Goal: Contribute content: Contribute content

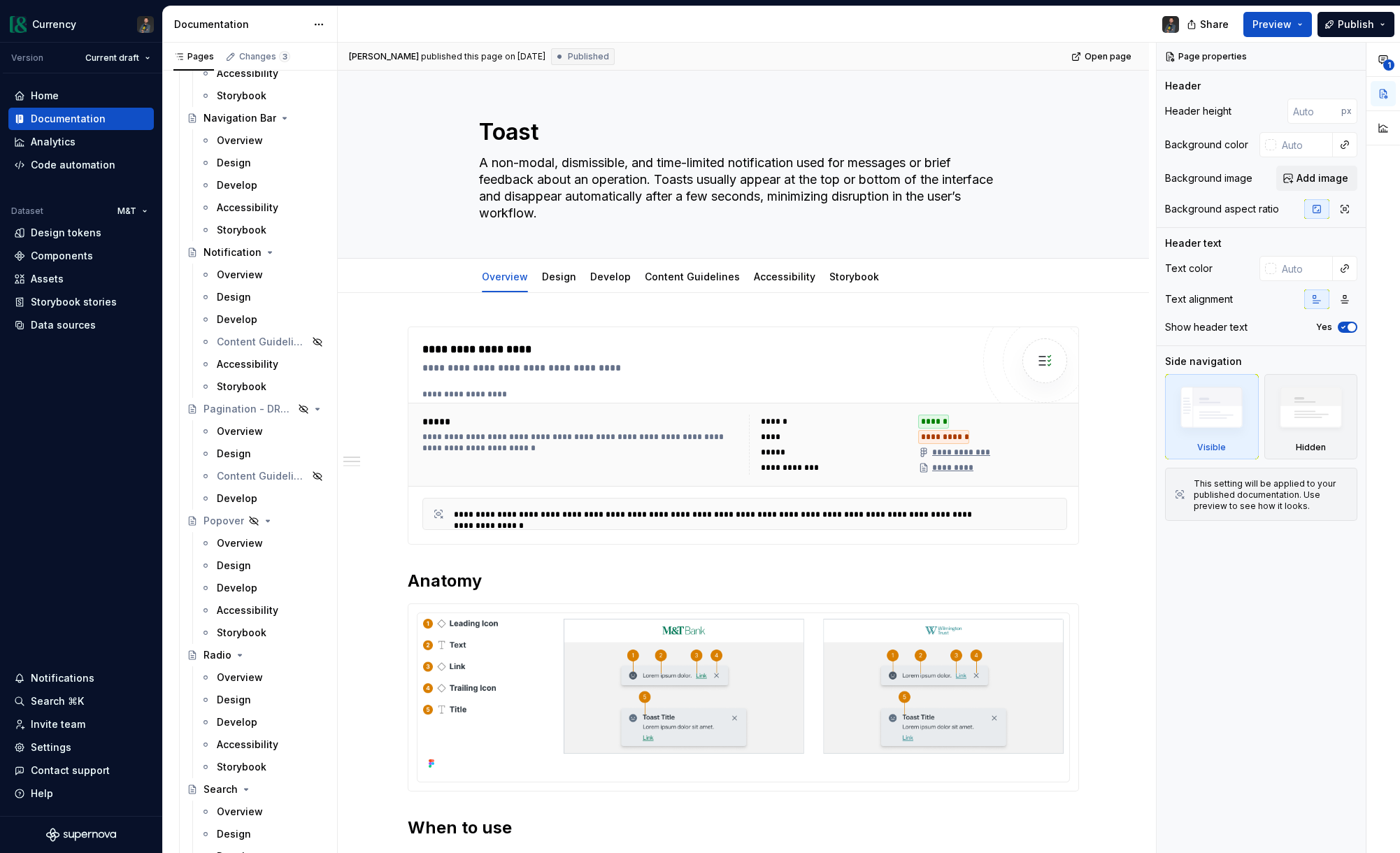
scroll to position [4538, 0]
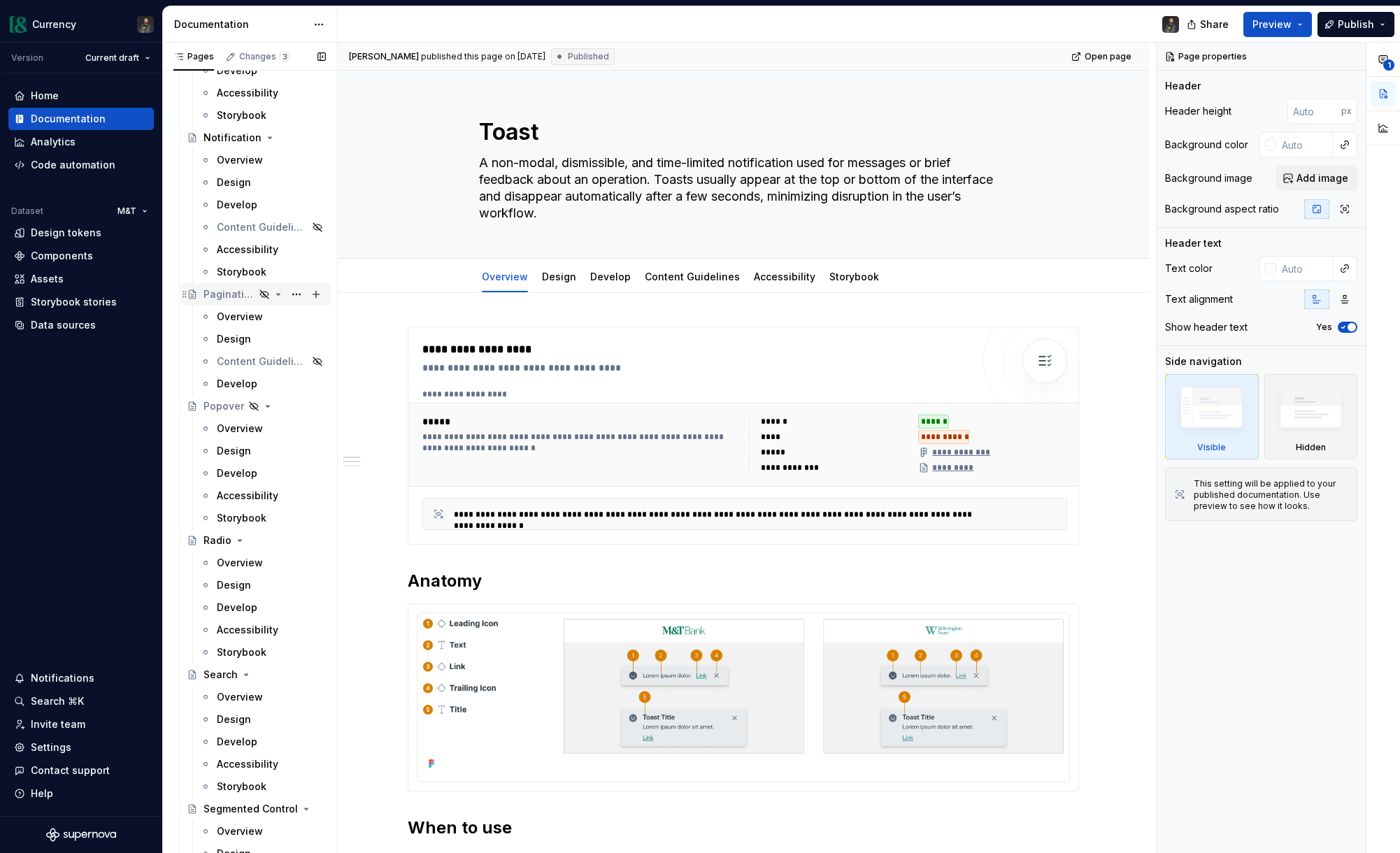
click at [231, 299] on div "Pagination - DRAFT" at bounding box center [229, 293] width 51 height 14
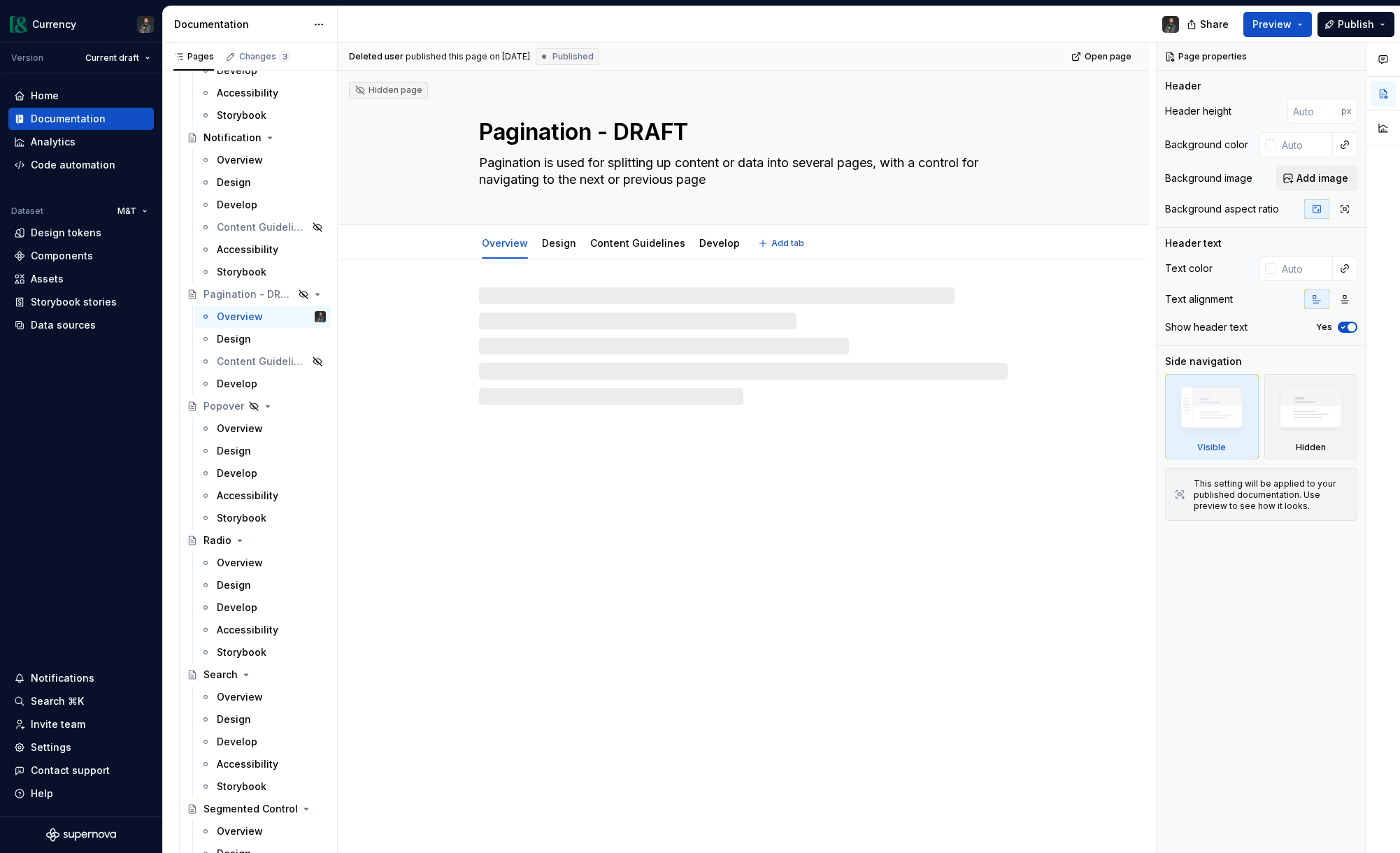
click at [551, 137] on textarea "Pagination - DRAFT" at bounding box center [741, 132] width 529 height 34
click at [659, 133] on textarea "Pagination - DRAFT" at bounding box center [741, 132] width 529 height 34
type textarea "*"
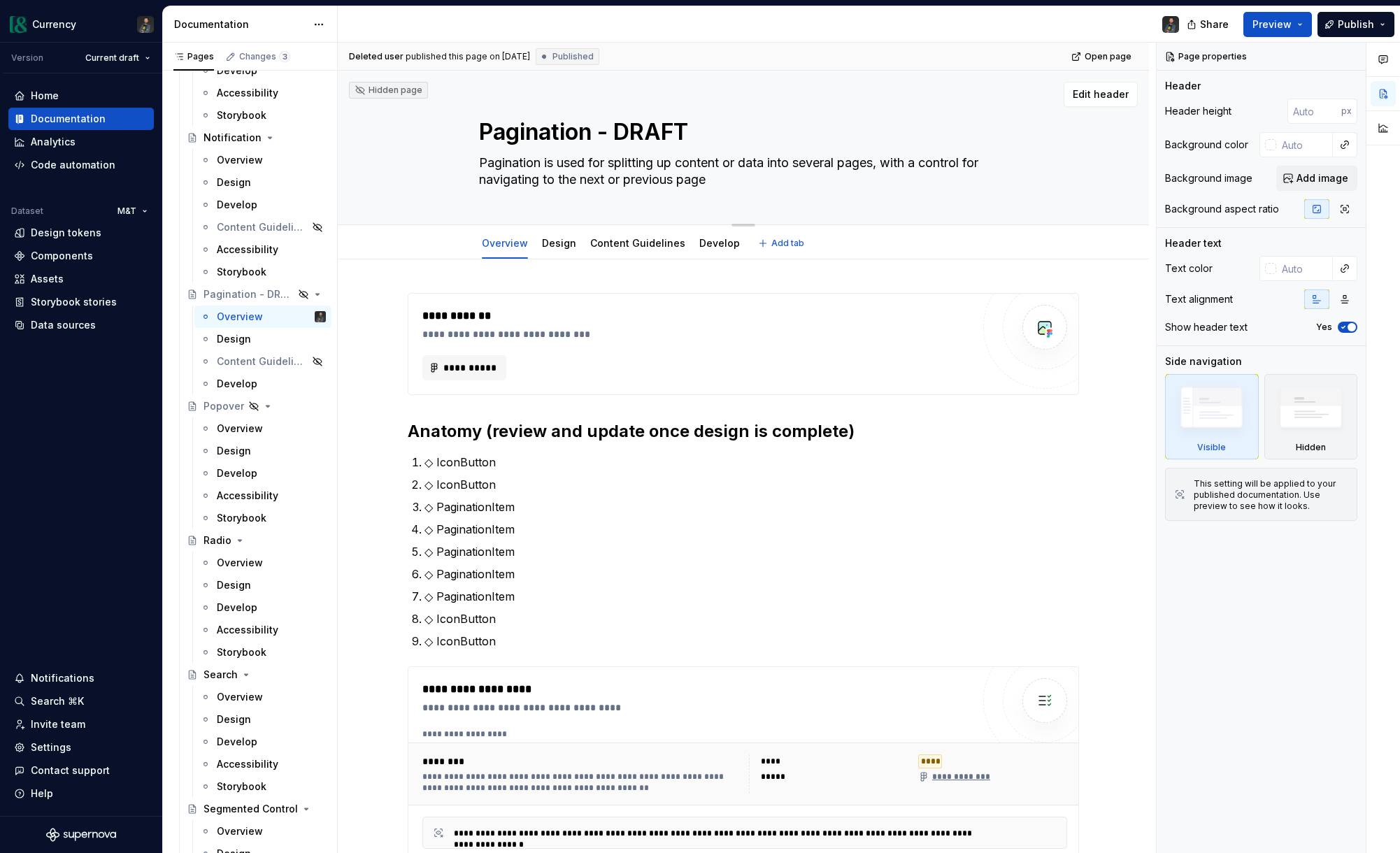
click at [695, 129] on textarea "Pagination - DRAFT" at bounding box center [741, 132] width 529 height 34
type textarea "Pagination - DRAF"
type textarea "*"
type textarea "Pagination - DRA"
type textarea "*"
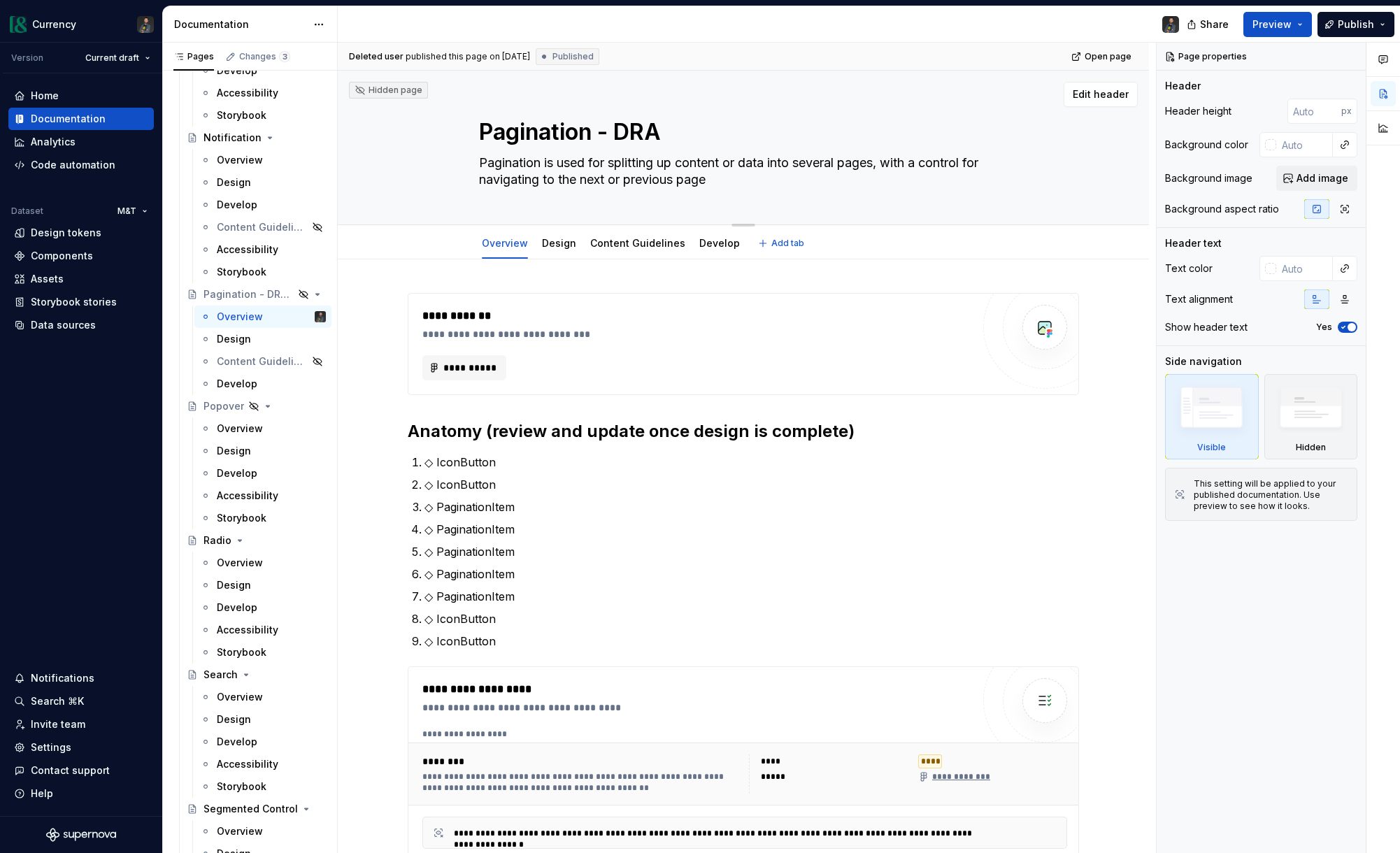
type textarea "Pagination - DR"
type textarea "*"
type textarea "Pagination - D"
type textarea "*"
type textarea "Pagination -"
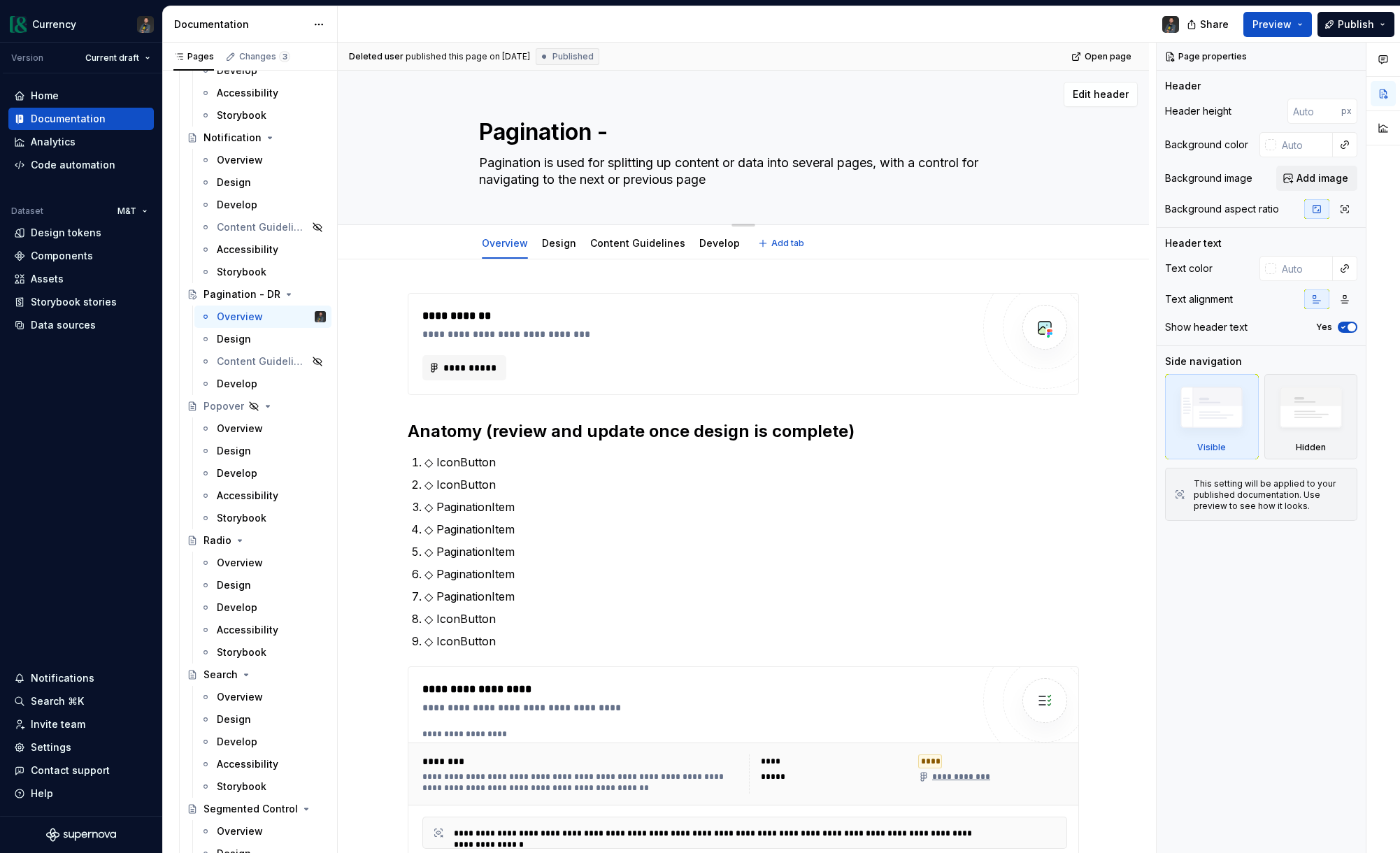
type textarea "*"
type textarea "Pagination -"
type textarea "*"
type textarea "Pagination"
type textarea "*"
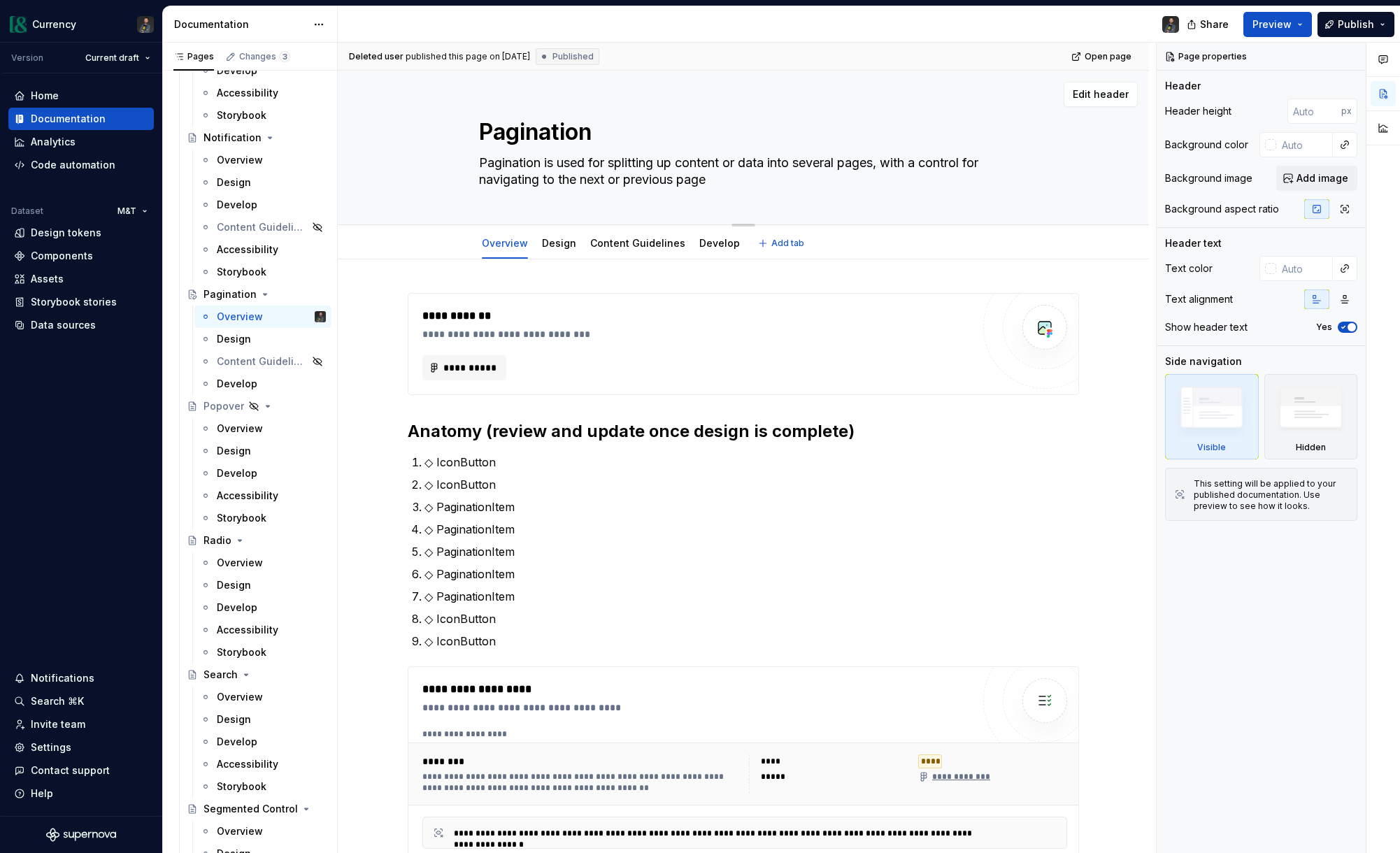
type textarea "Pagination"
type textarea "*"
type textarea "Pagination"
type textarea "*"
click at [565, 173] on textarea "Pagination is used for splitting up content or data into several pages, with a …" at bounding box center [741, 172] width 529 height 39
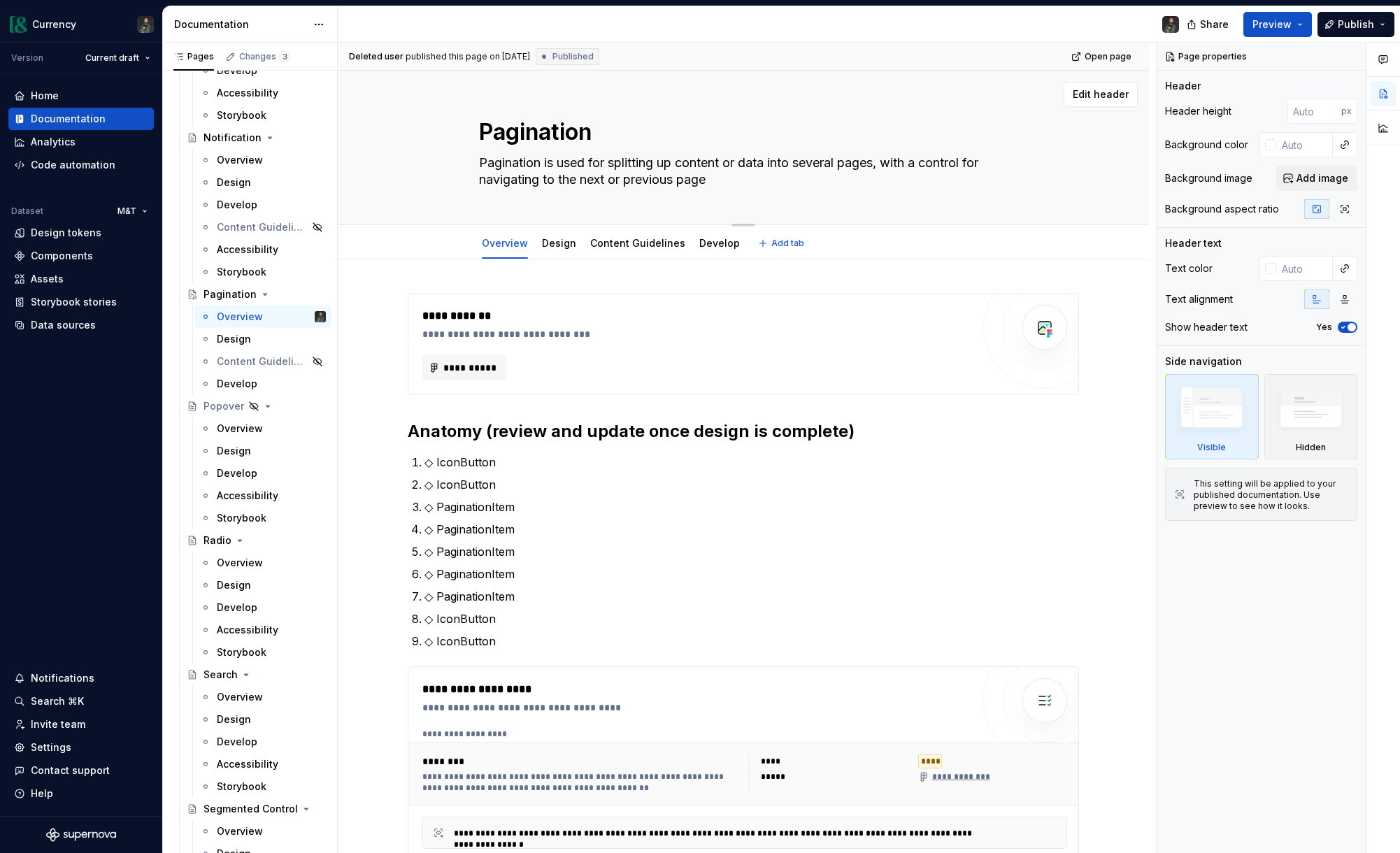
click at [565, 173] on textarea "Pagination is used for splitting up content or data into several pages, with a …" at bounding box center [741, 172] width 529 height 39
paste textarea "The Pagination component splits content or data into multiple pages and provide…"
type textarea "The Pagination component splits content or data into multiple pages and provide…"
type textarea "*"
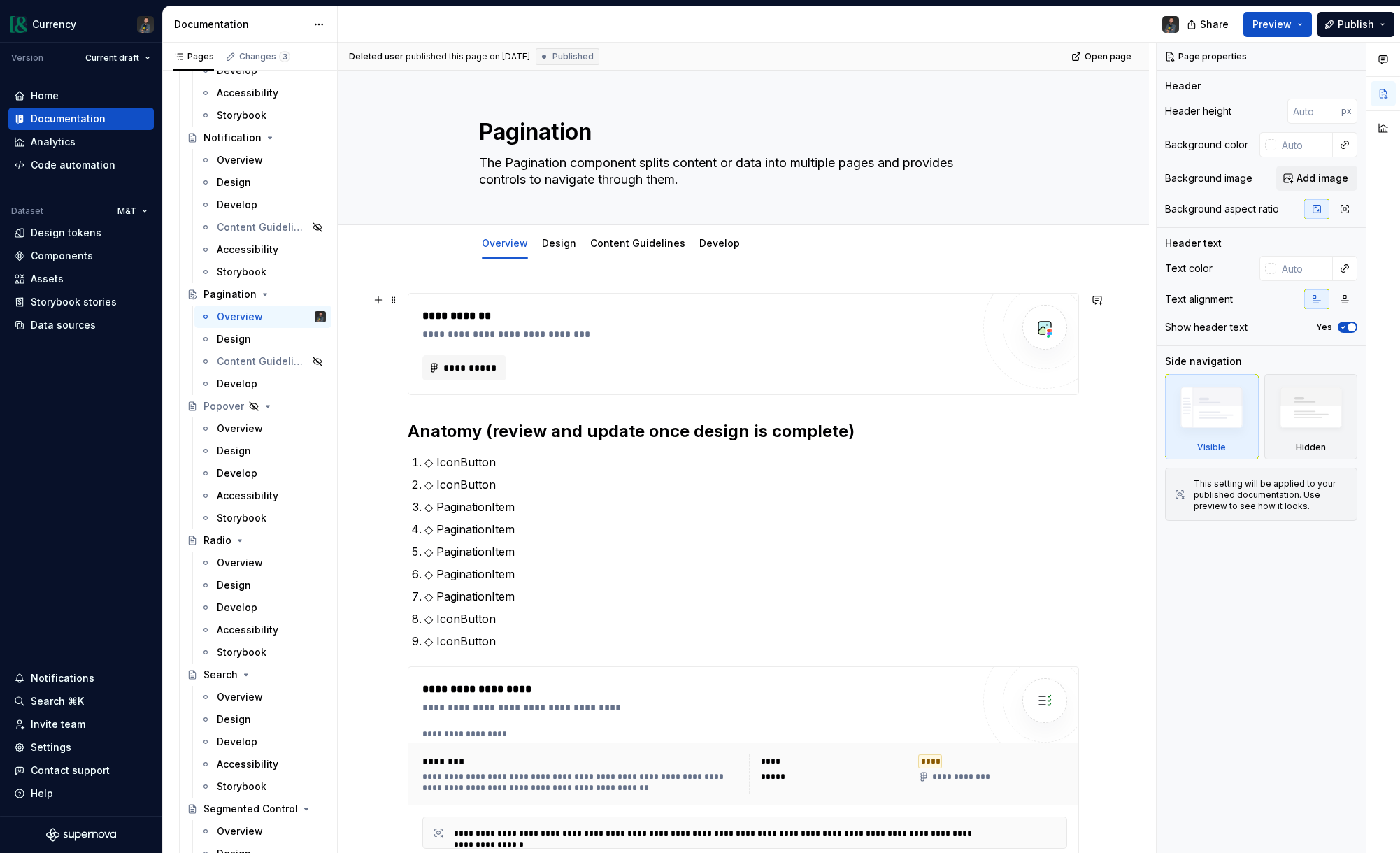
type textarea "The Pagination component splits content or data into multiple pages and provide…"
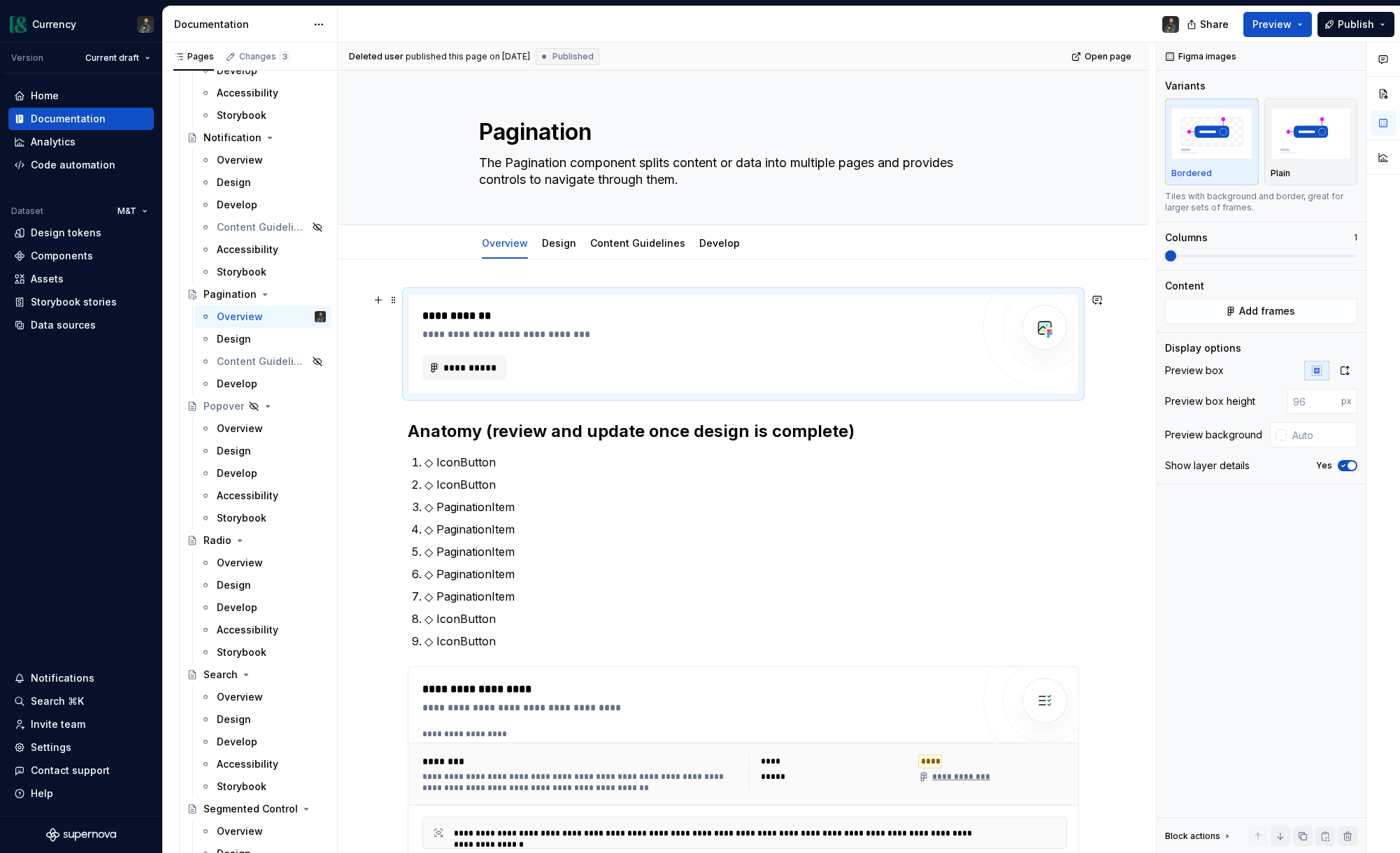
click at [623, 336] on div "**********" at bounding box center [697, 334] width 549 height 14
type textarea "*"
click at [447, 365] on span "**********" at bounding box center [470, 367] width 54 height 14
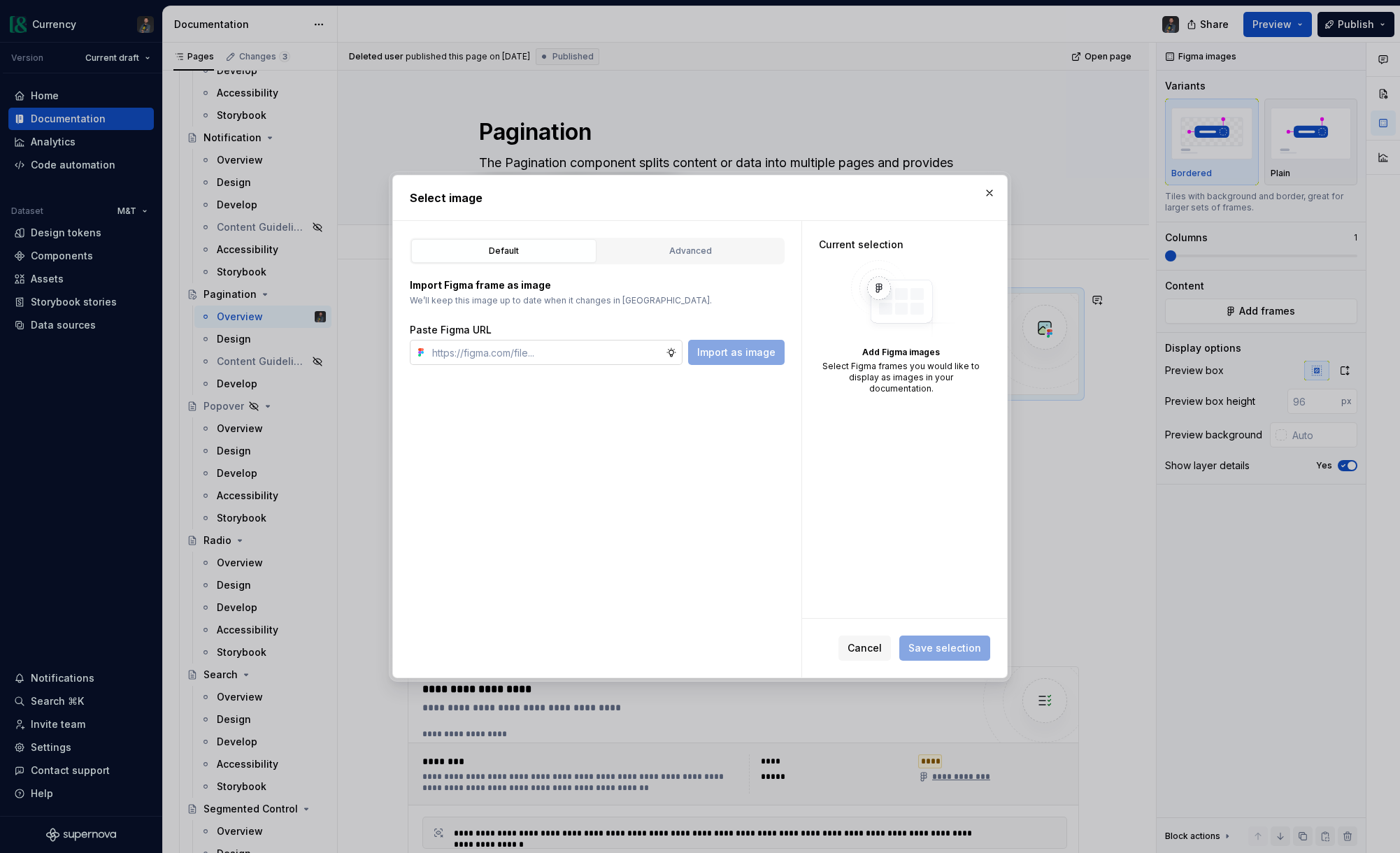
click at [575, 351] on input "text" at bounding box center [546, 352] width 239 height 25
type input "[URL][DOMAIN_NAME]"
type textarea "*"
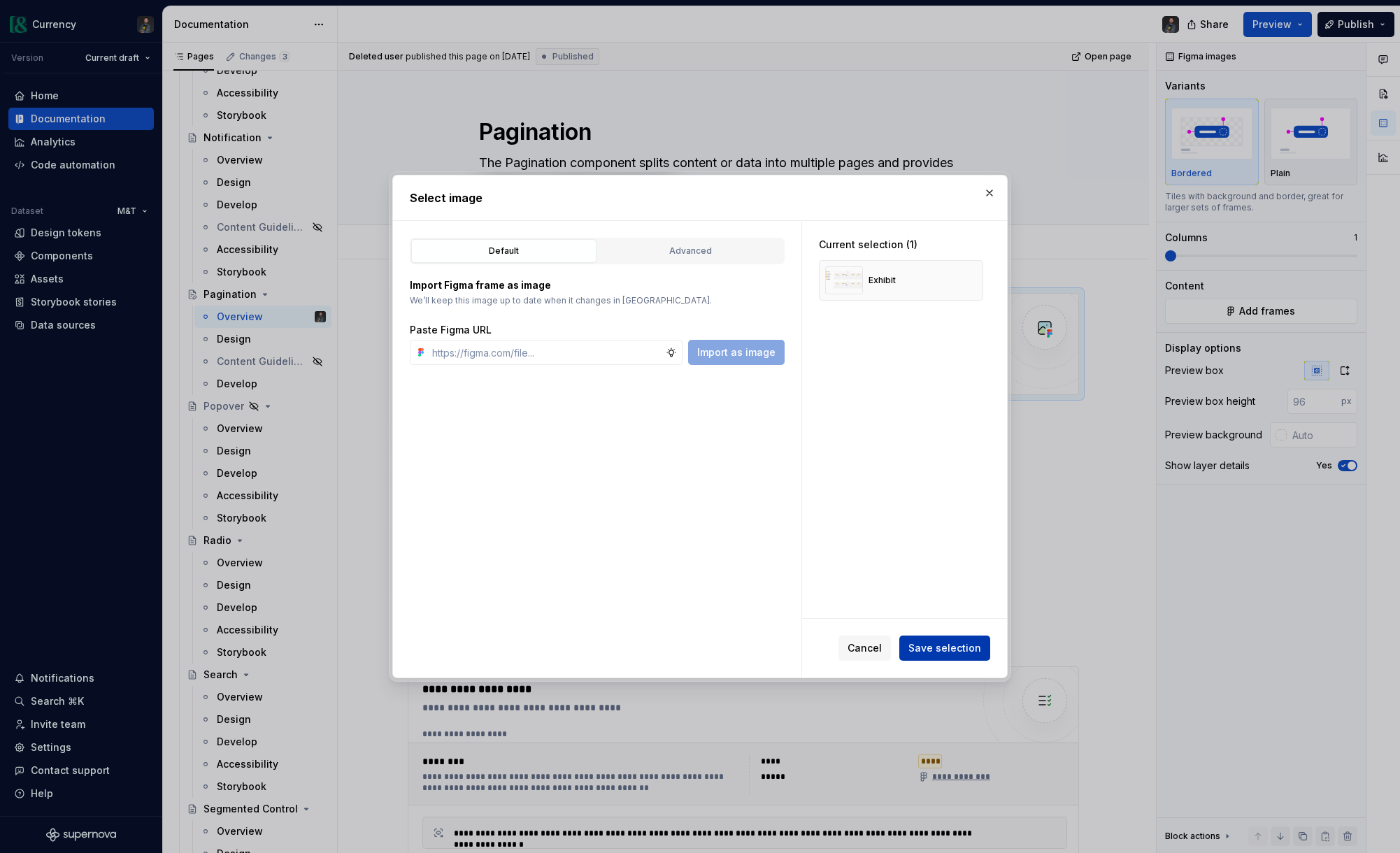
click at [935, 651] on span "Save selection" at bounding box center [945, 648] width 73 height 14
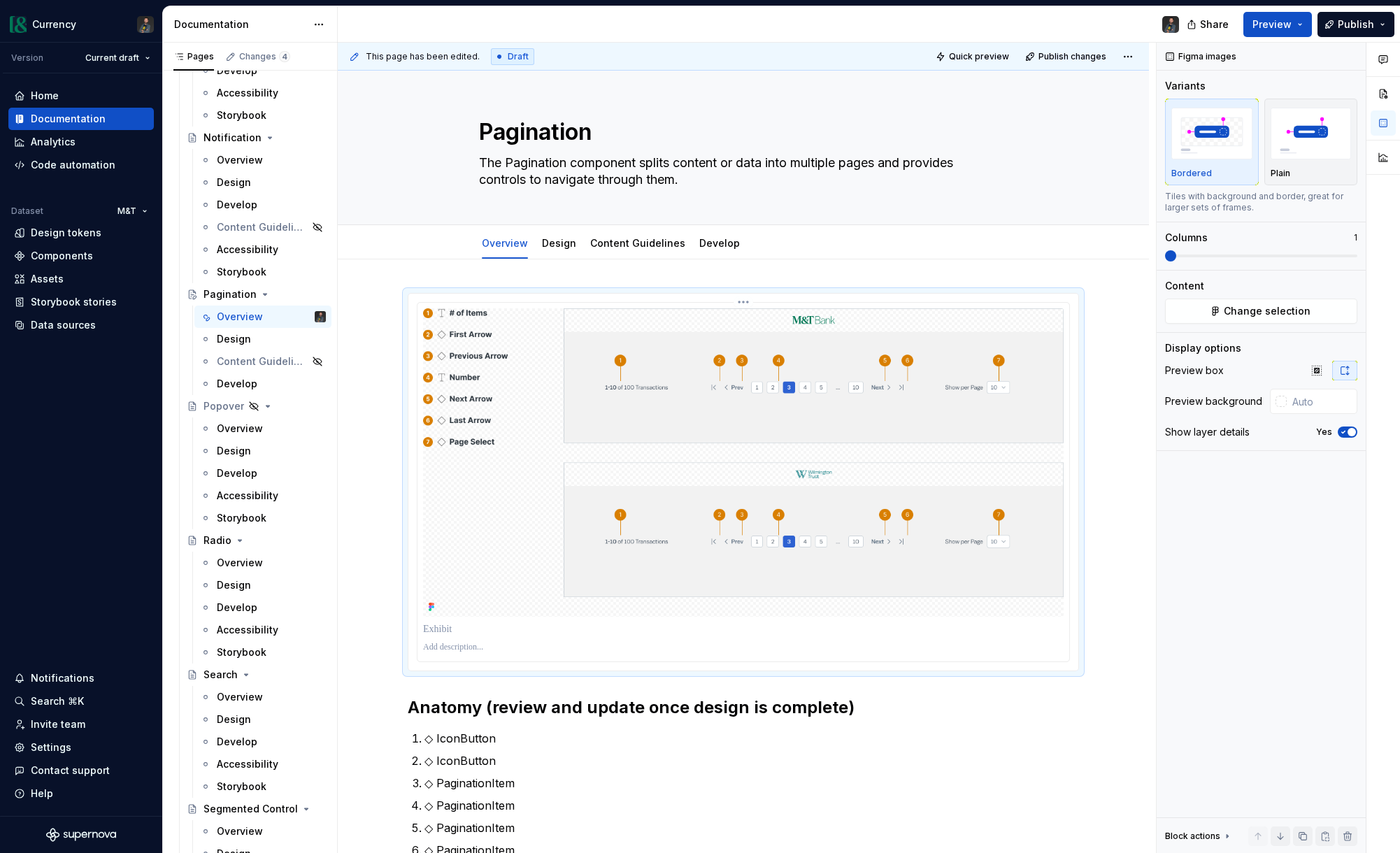
type textarea "*"
click at [1344, 431] on icon "button" at bounding box center [1344, 432] width 4 height 2
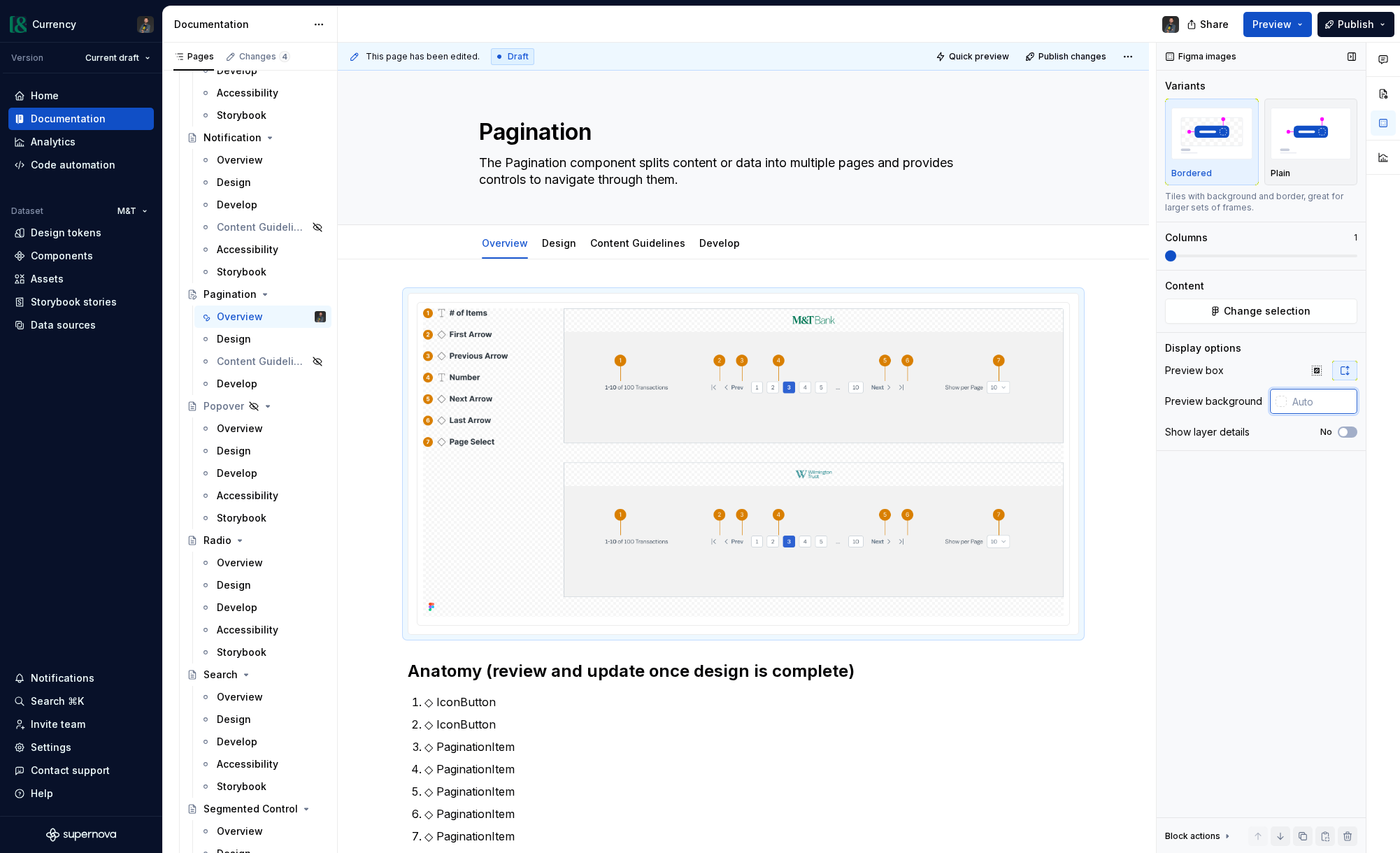
click at [1327, 395] on input "text" at bounding box center [1321, 401] width 70 height 25
type input "#FFFFFF"
click at [684, 683] on div "**********" at bounding box center [744, 714] width 671 height 844
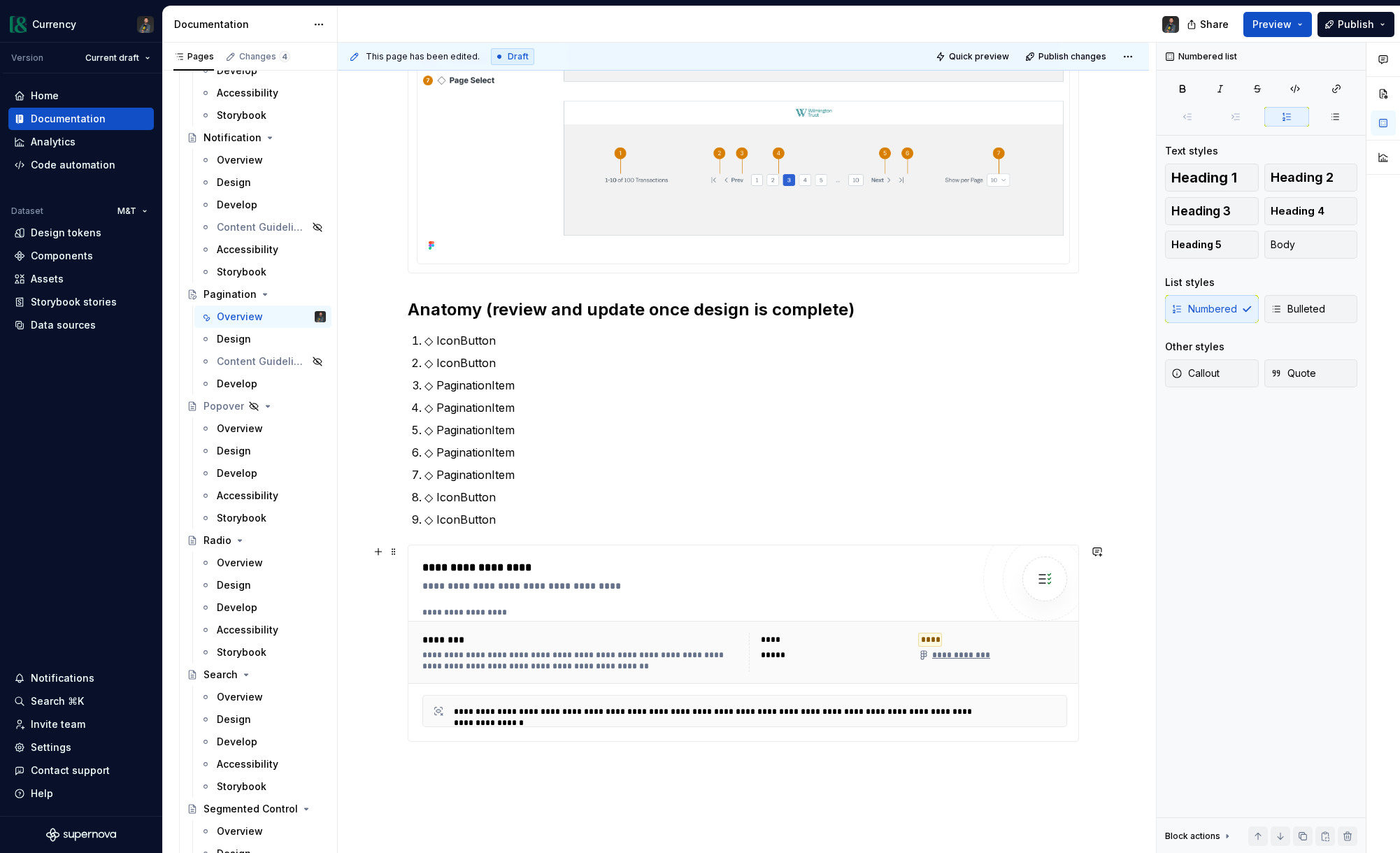
scroll to position [372, 0]
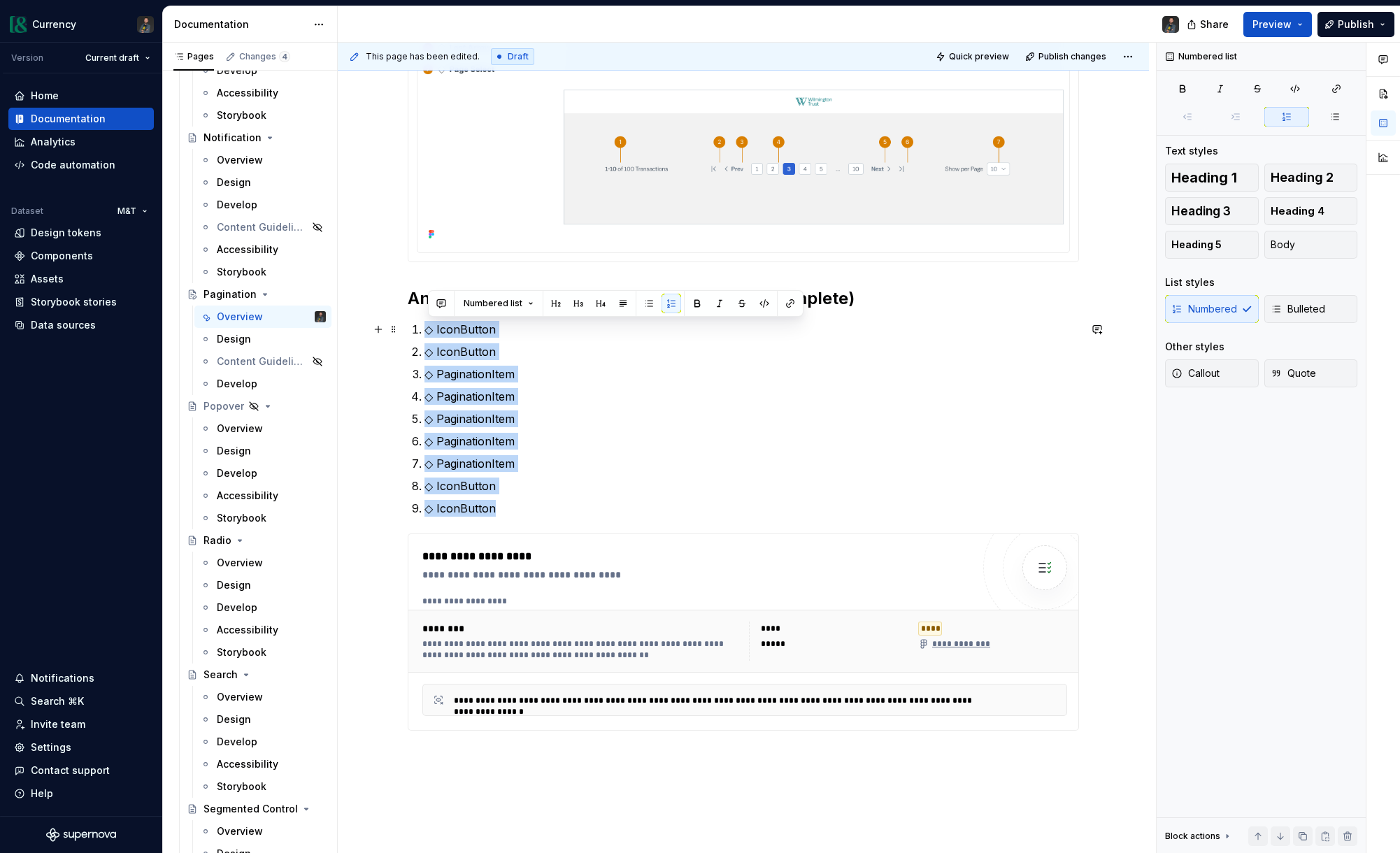
drag, startPoint x: 508, startPoint y: 513, endPoint x: 406, endPoint y: 334, distance: 206.0
click at [406, 334] on div "**********" at bounding box center [743, 461] width 811 height 1150
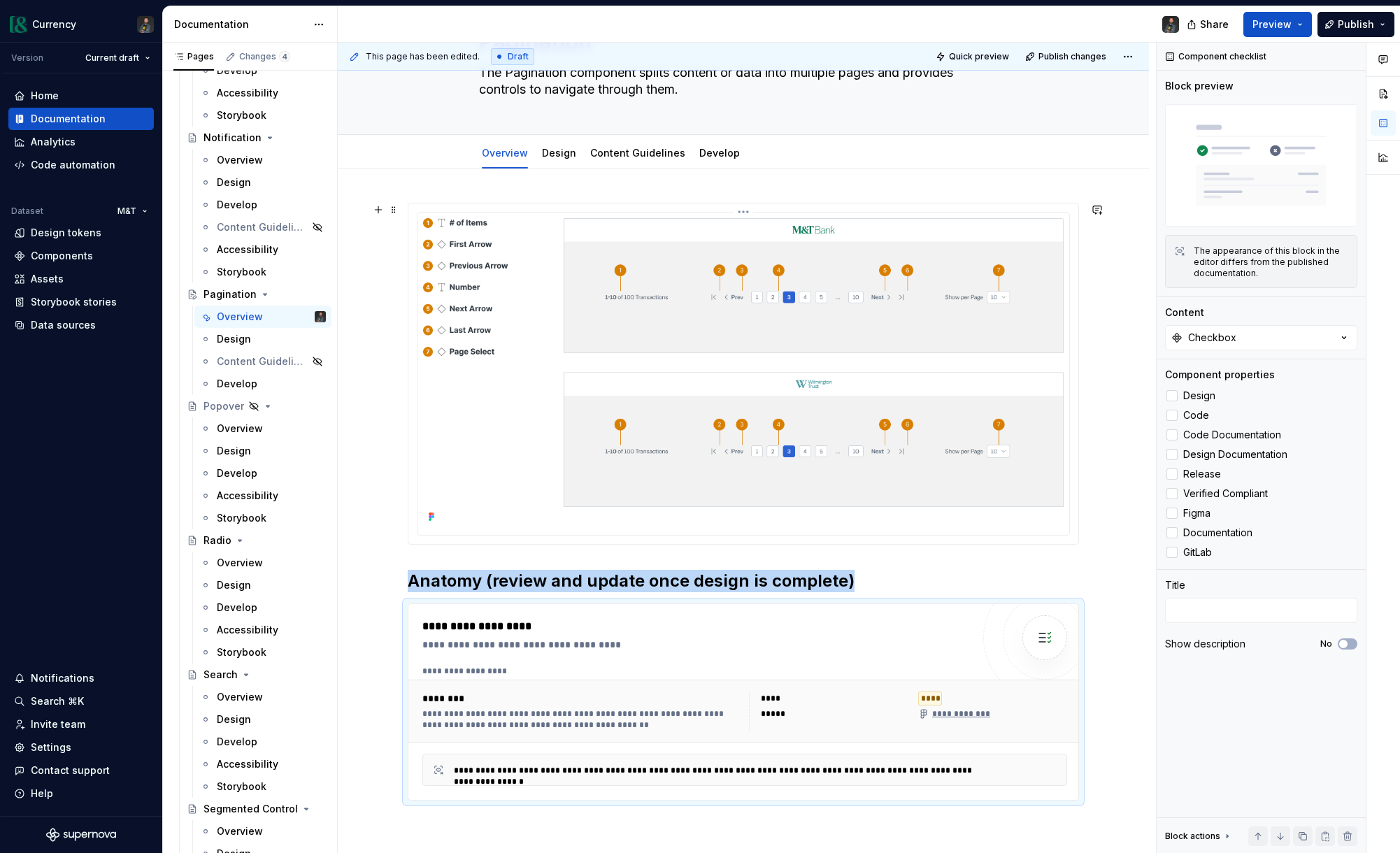
scroll to position [7, 0]
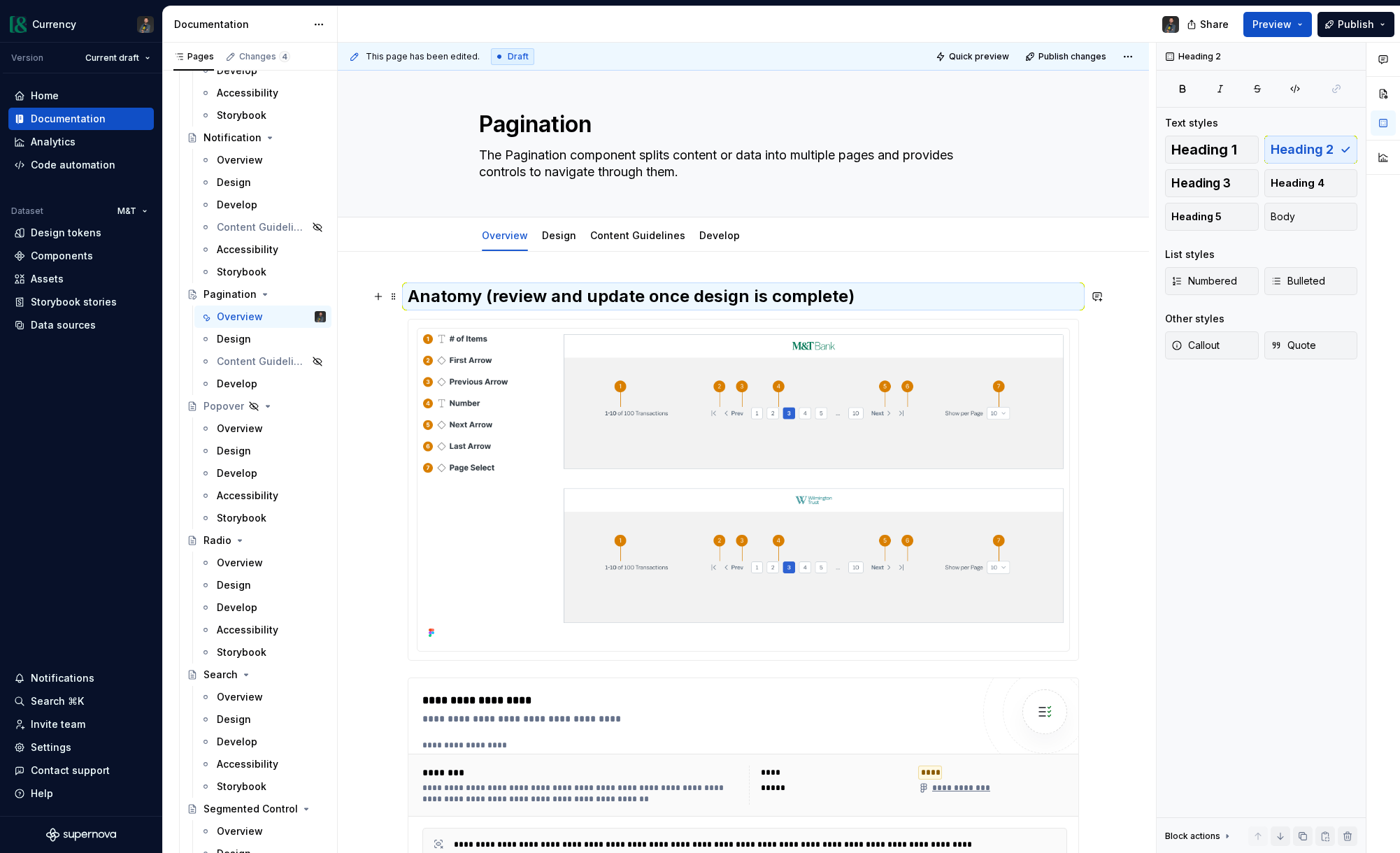
click at [908, 285] on h2 "Anatomy (review and update once design is complete)" at bounding box center [744, 296] width 671 height 22
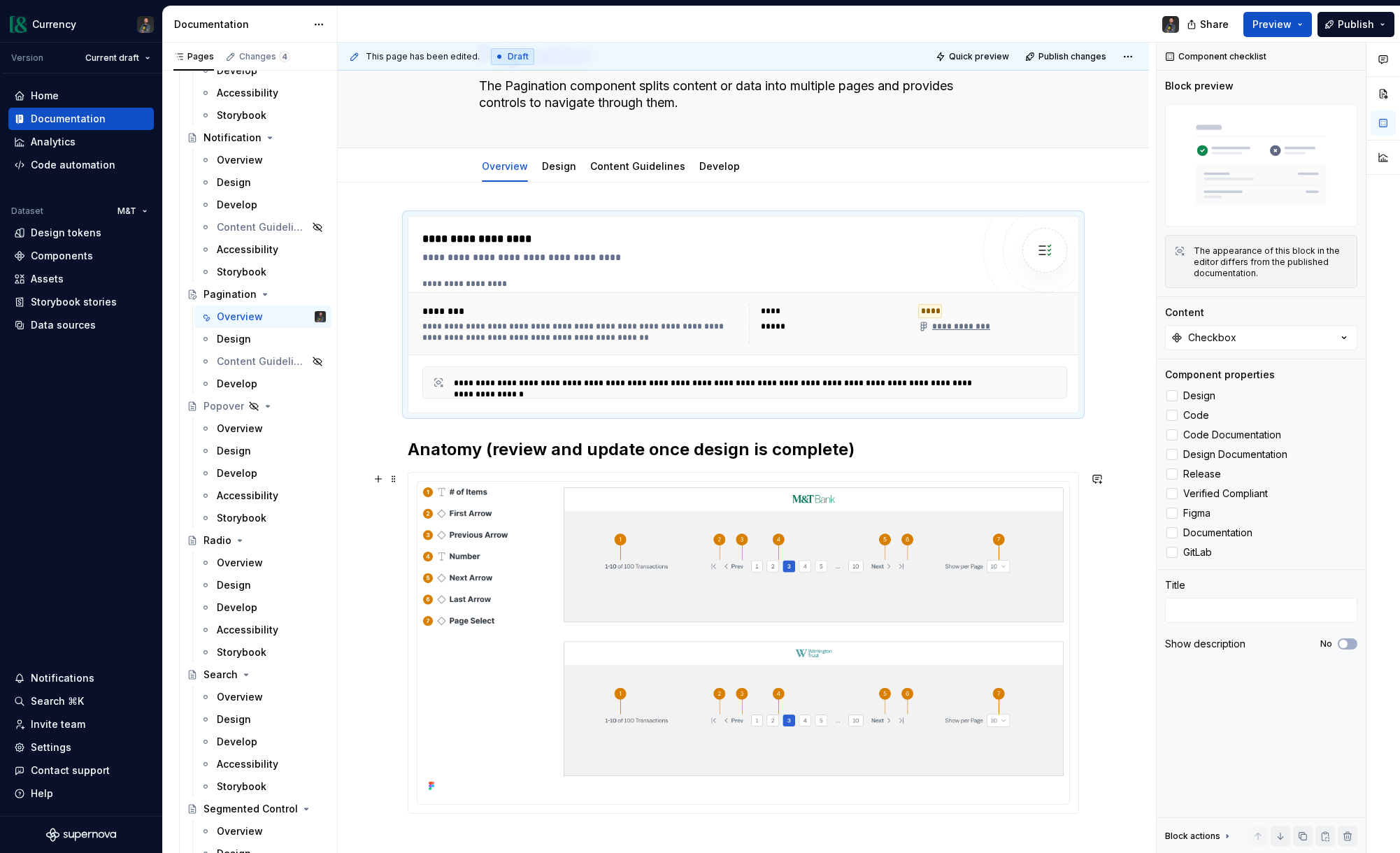
scroll to position [79, 0]
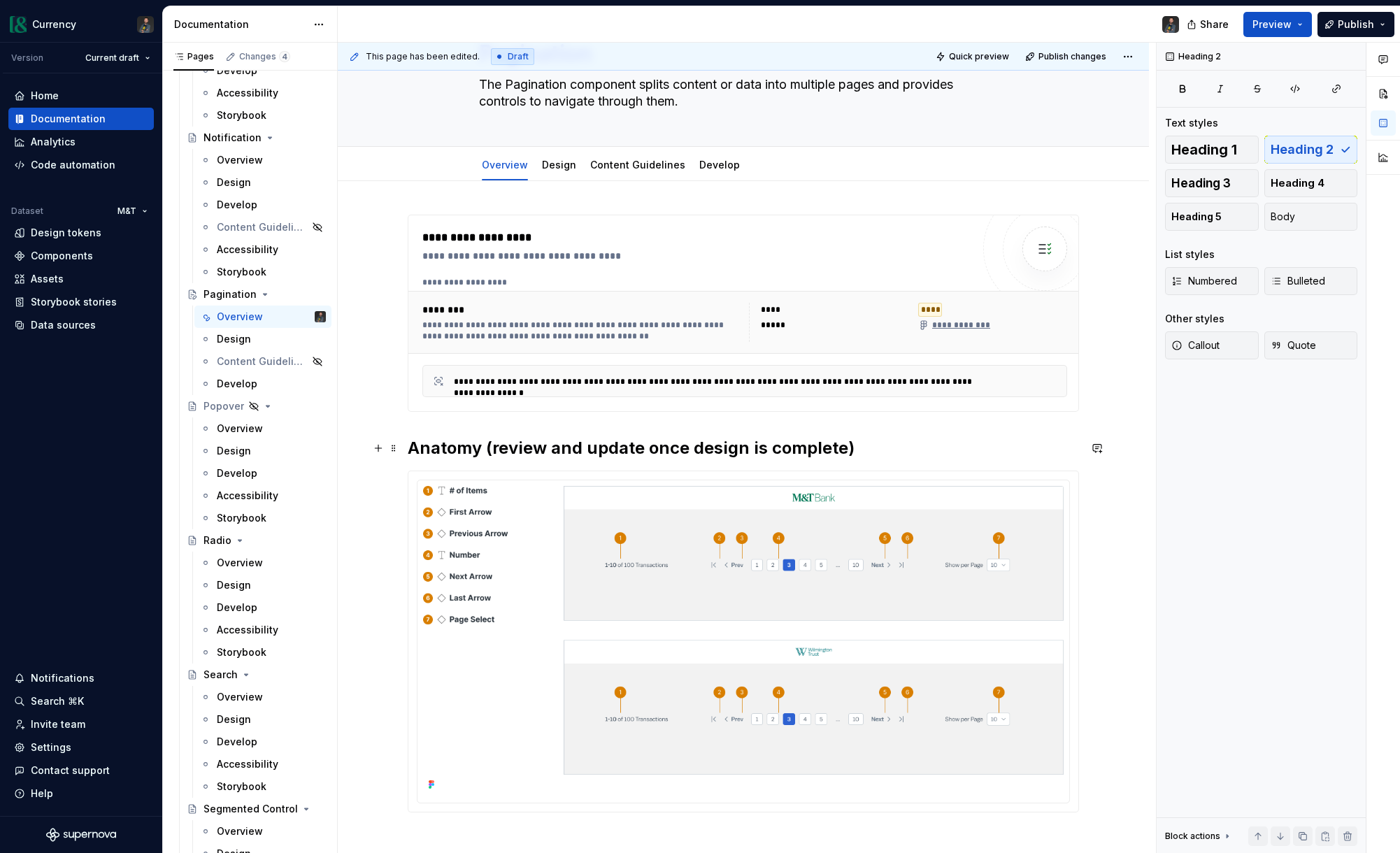
click at [498, 449] on h2 "Anatomy (review and update once design is complete)" at bounding box center [744, 448] width 671 height 22
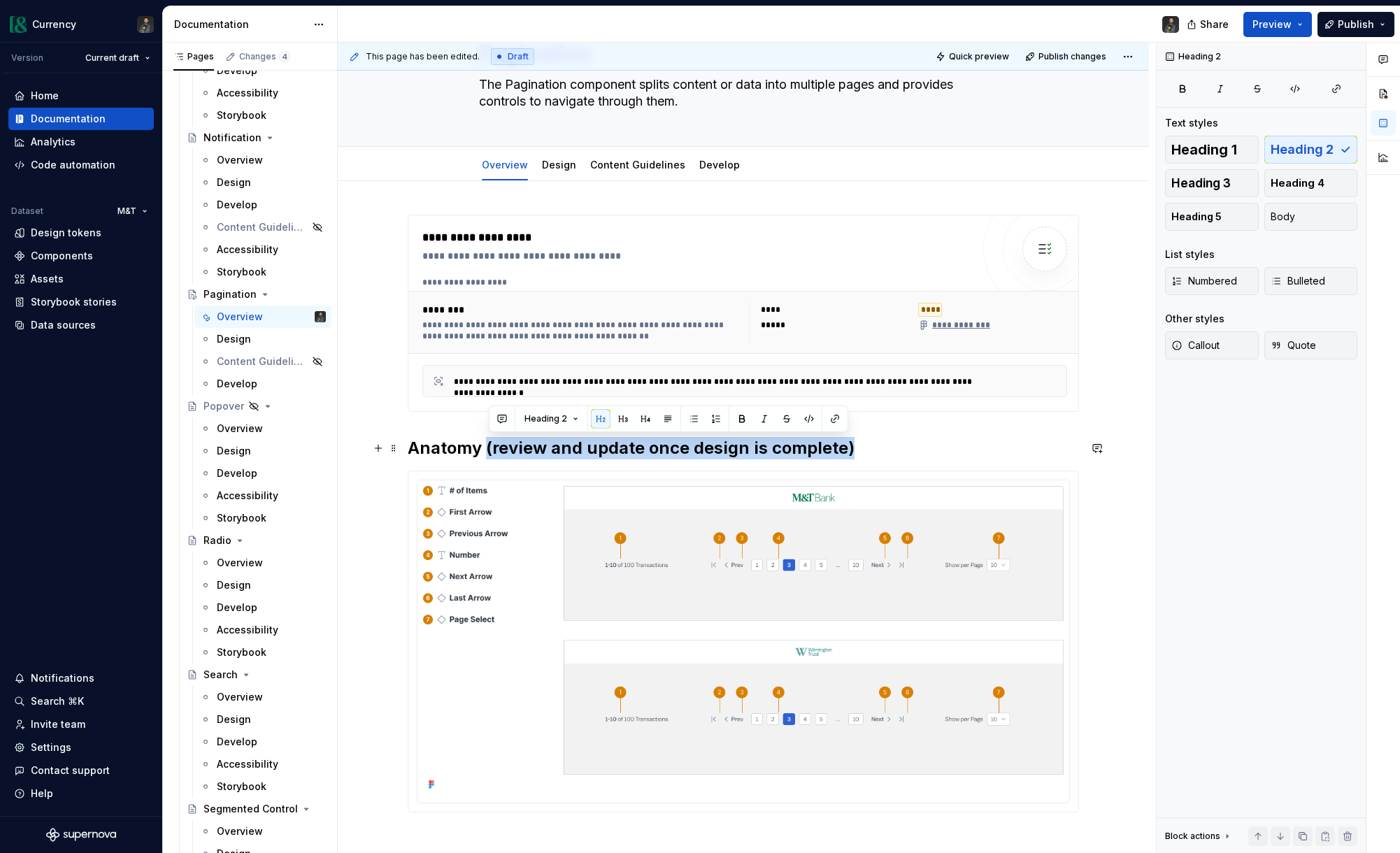
drag, startPoint x: 870, startPoint y: 450, endPoint x: 502, endPoint y: 449, distance: 368.0
click at [487, 445] on h2 "Anatomy (review and update once design is complete)" at bounding box center [744, 448] width 671 height 22
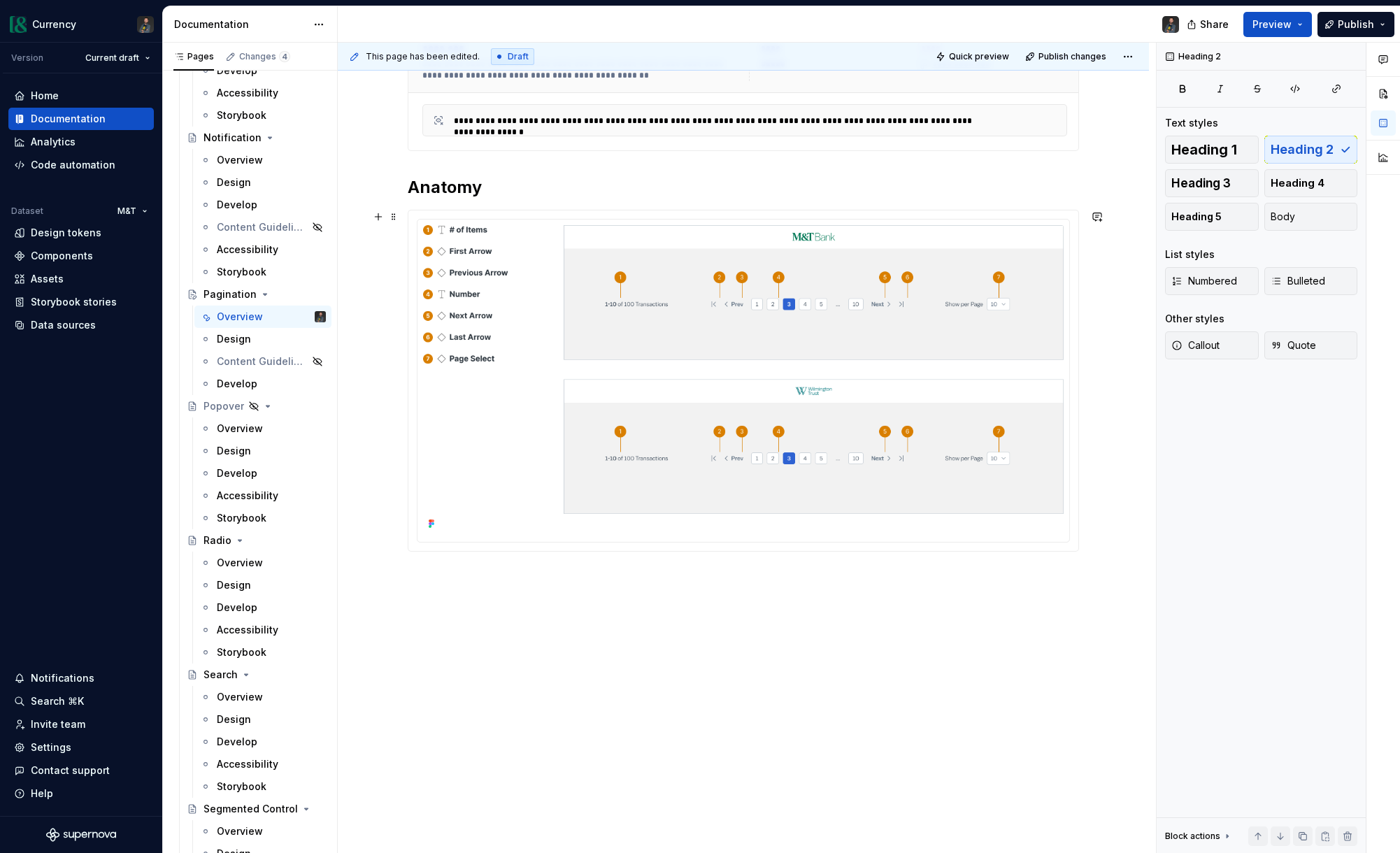
scroll to position [343, 0]
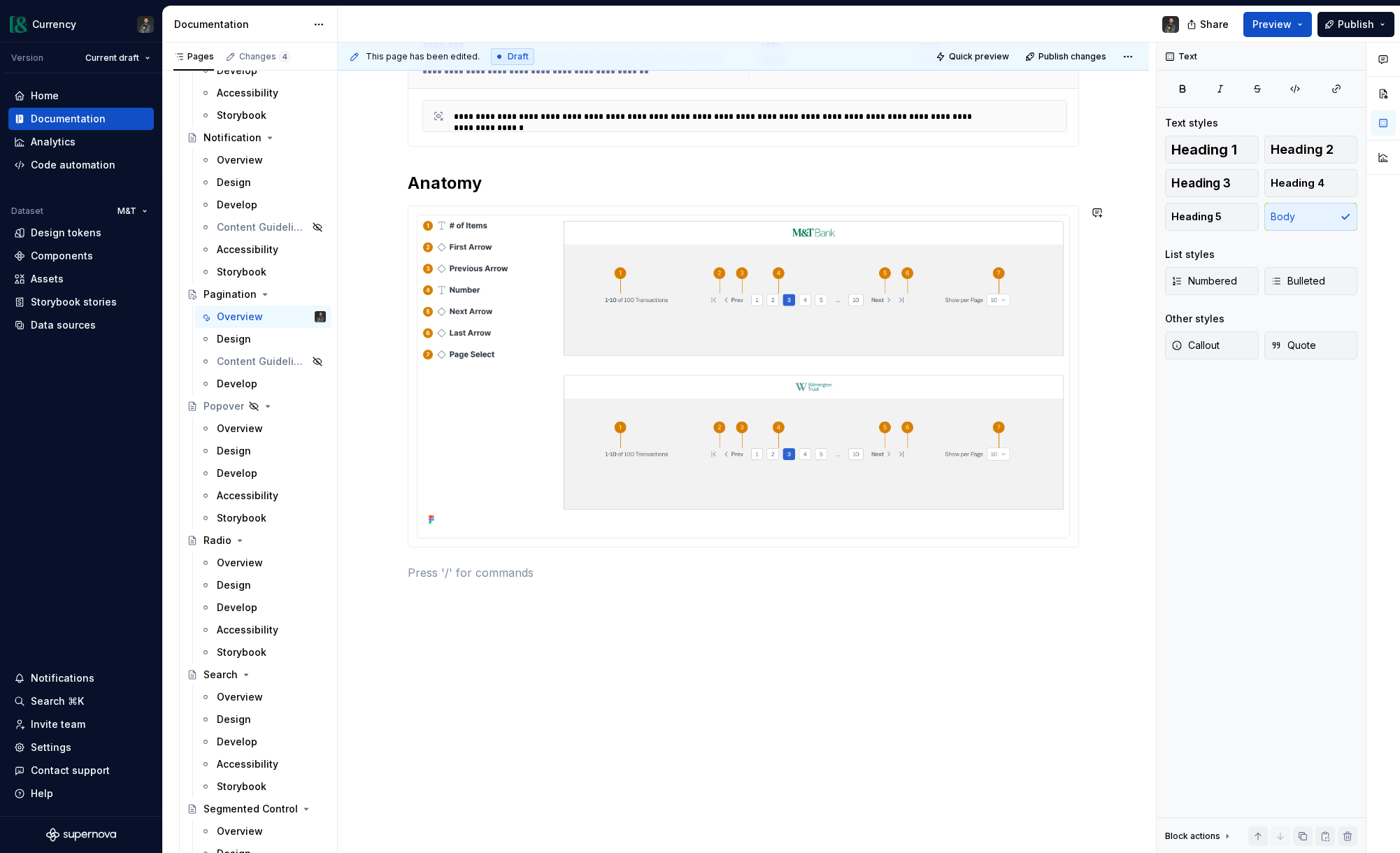
click at [436, 595] on div "**********" at bounding box center [744, 273] width 671 height 648
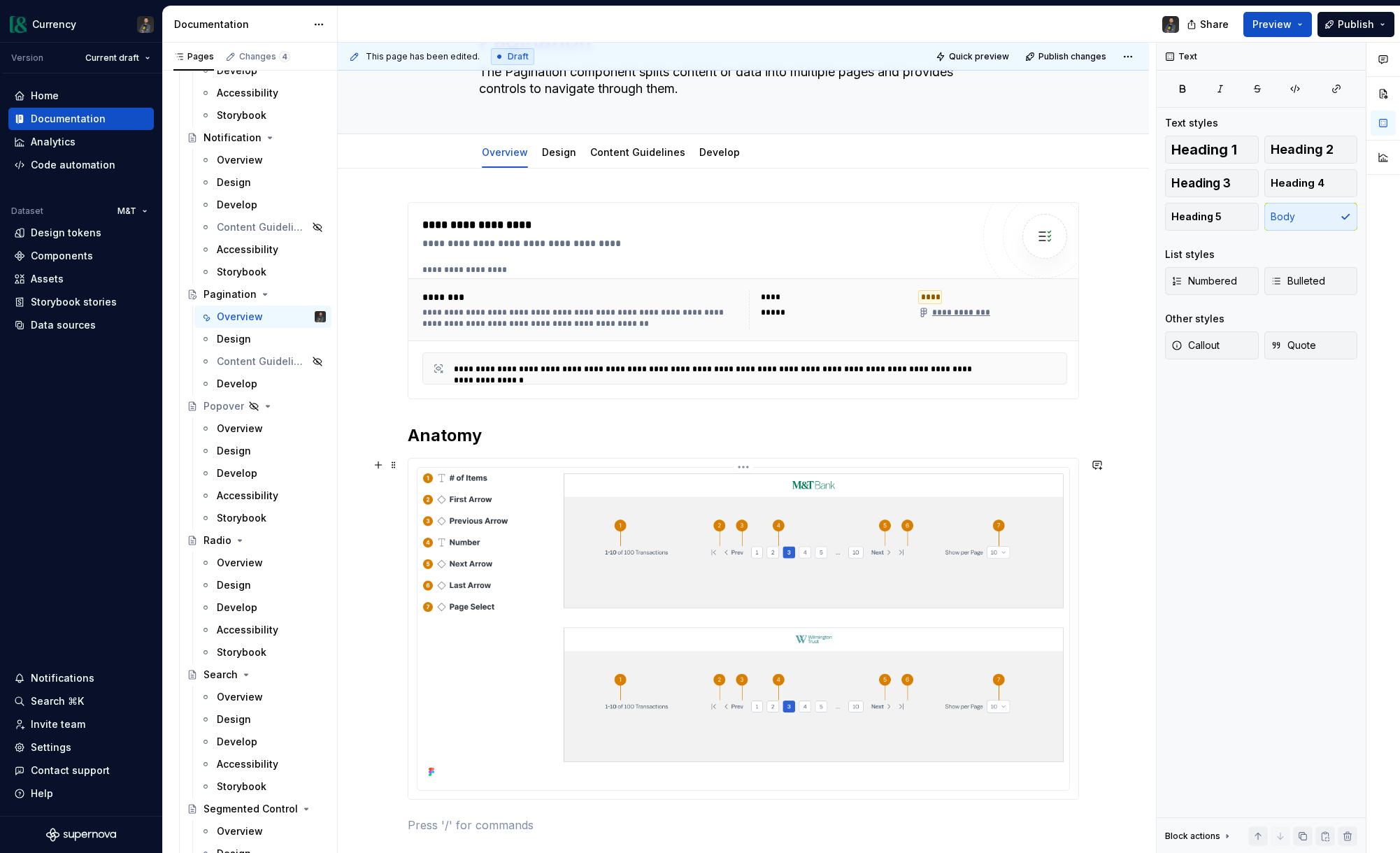
scroll to position [0, 0]
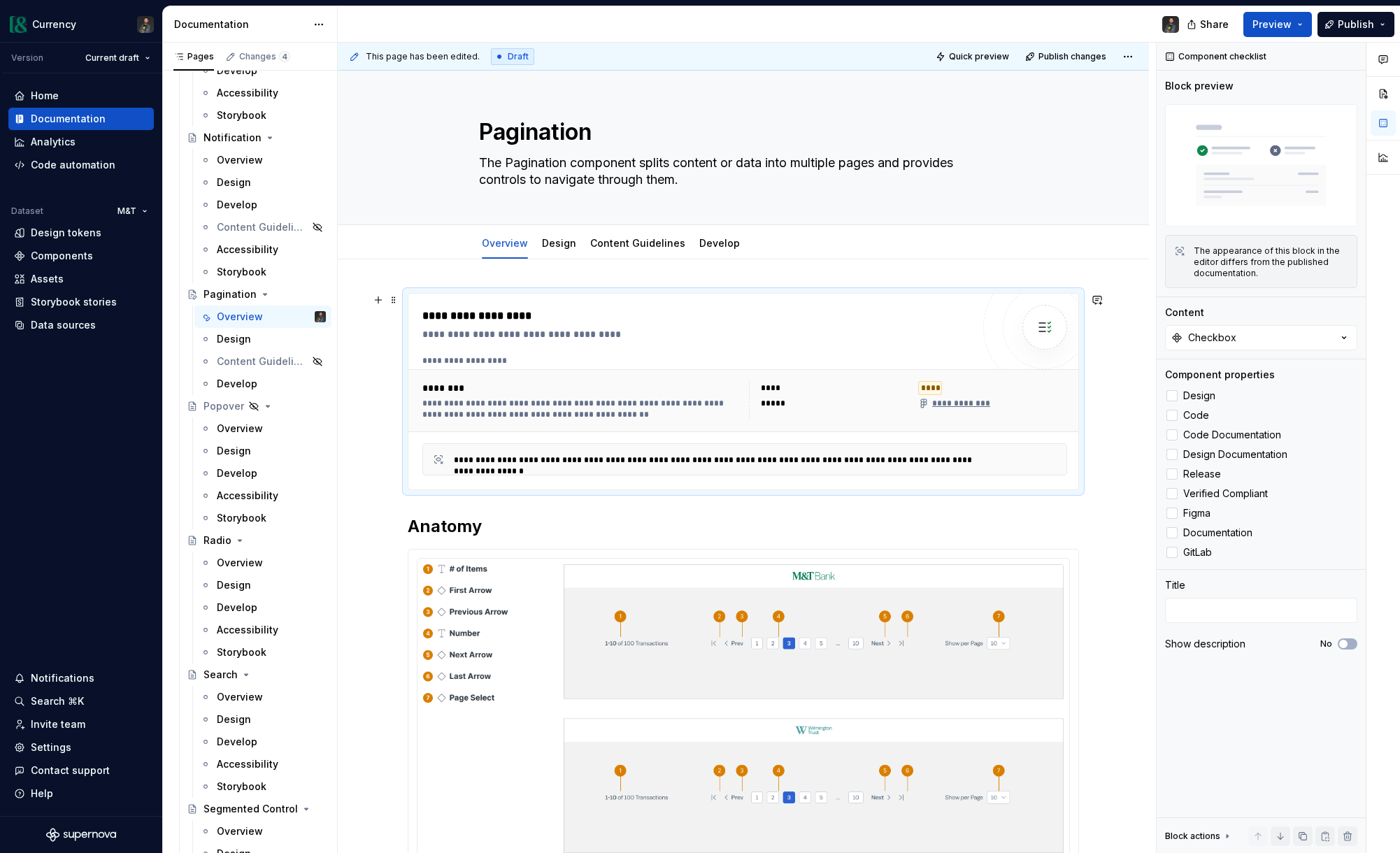
click at [510, 392] on div "********" at bounding box center [580, 387] width 318 height 14
click at [1233, 337] on div "Checkbox" at bounding box center [1212, 337] width 48 height 14
type input "pag"
click at [1257, 333] on button "Checkbox" at bounding box center [1260, 337] width 192 height 25
click at [1172, 396] on div at bounding box center [1172, 396] width 11 height 11
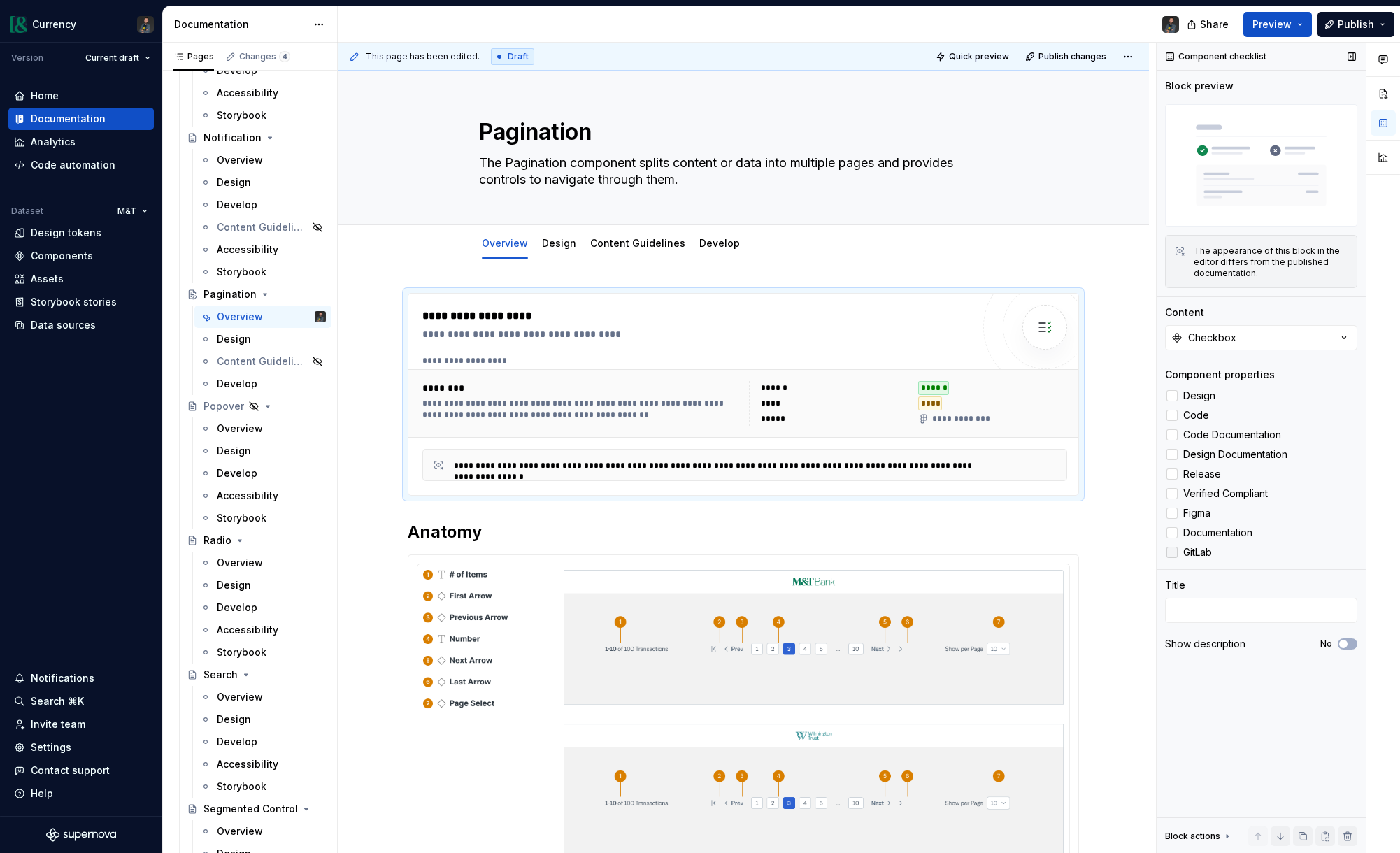
click at [1173, 556] on div at bounding box center [1172, 552] width 11 height 11
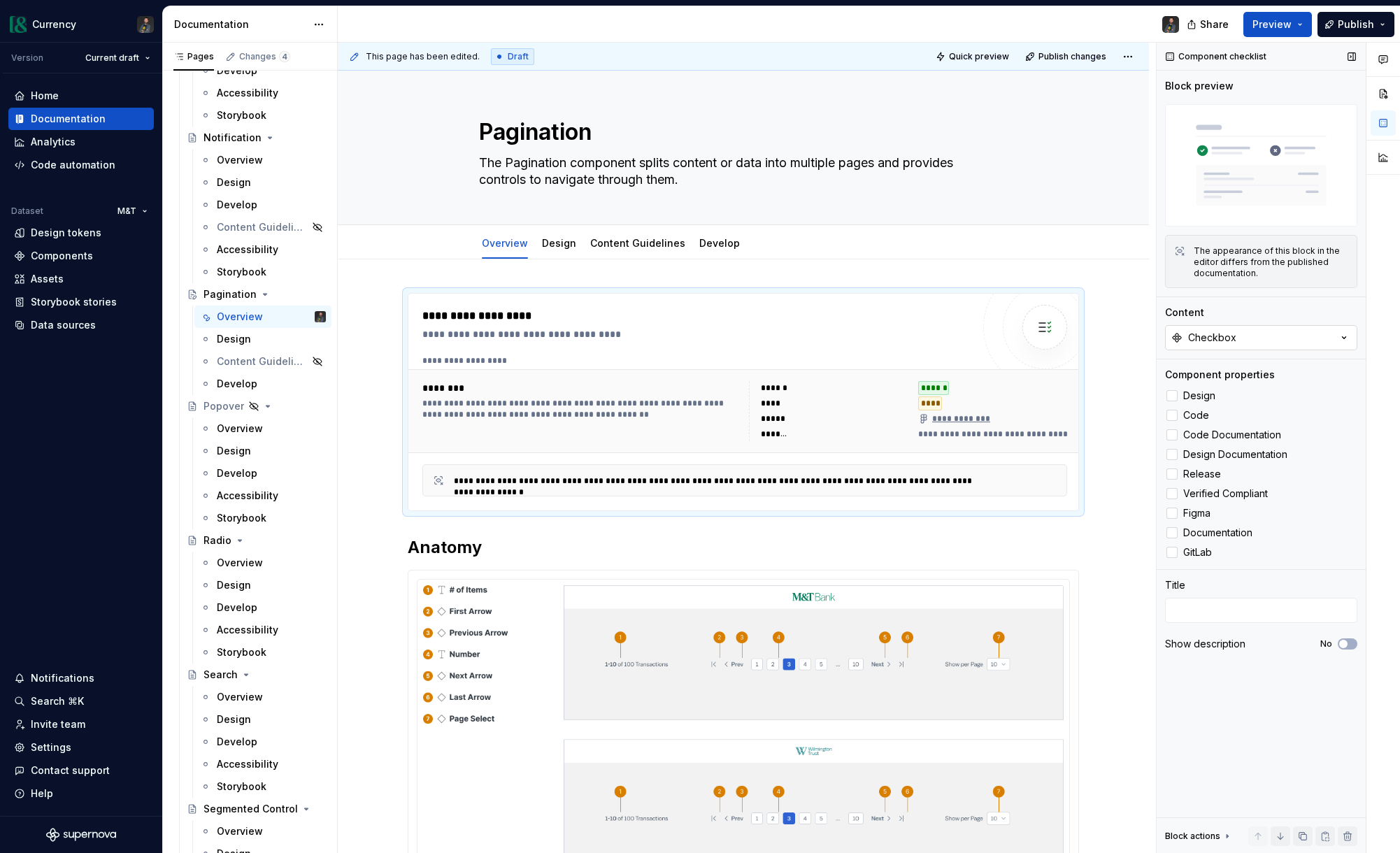
click at [1218, 337] on div "Checkbox" at bounding box center [1212, 337] width 48 height 14
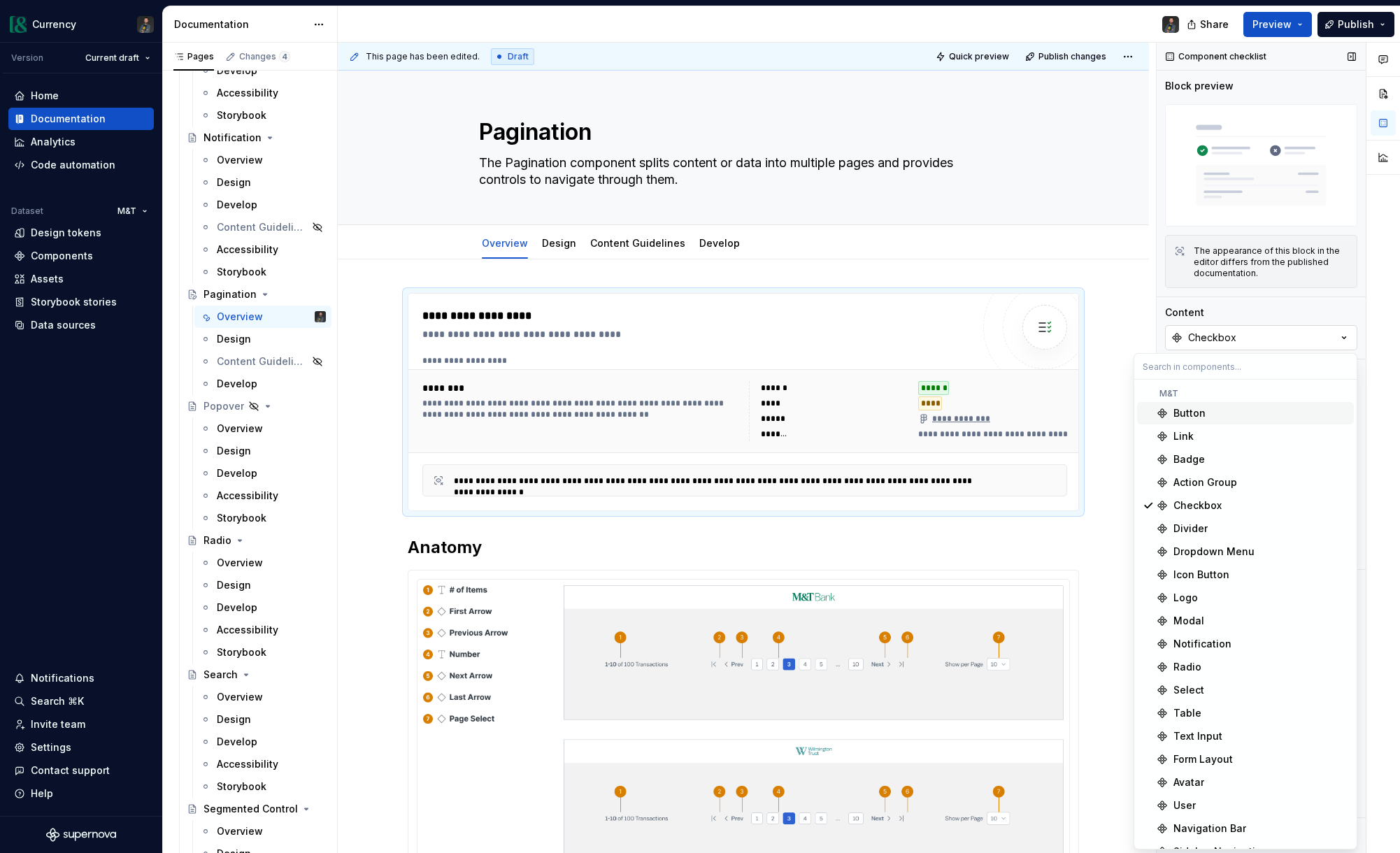
click at [1294, 338] on button "Checkbox" at bounding box center [1260, 337] width 192 height 25
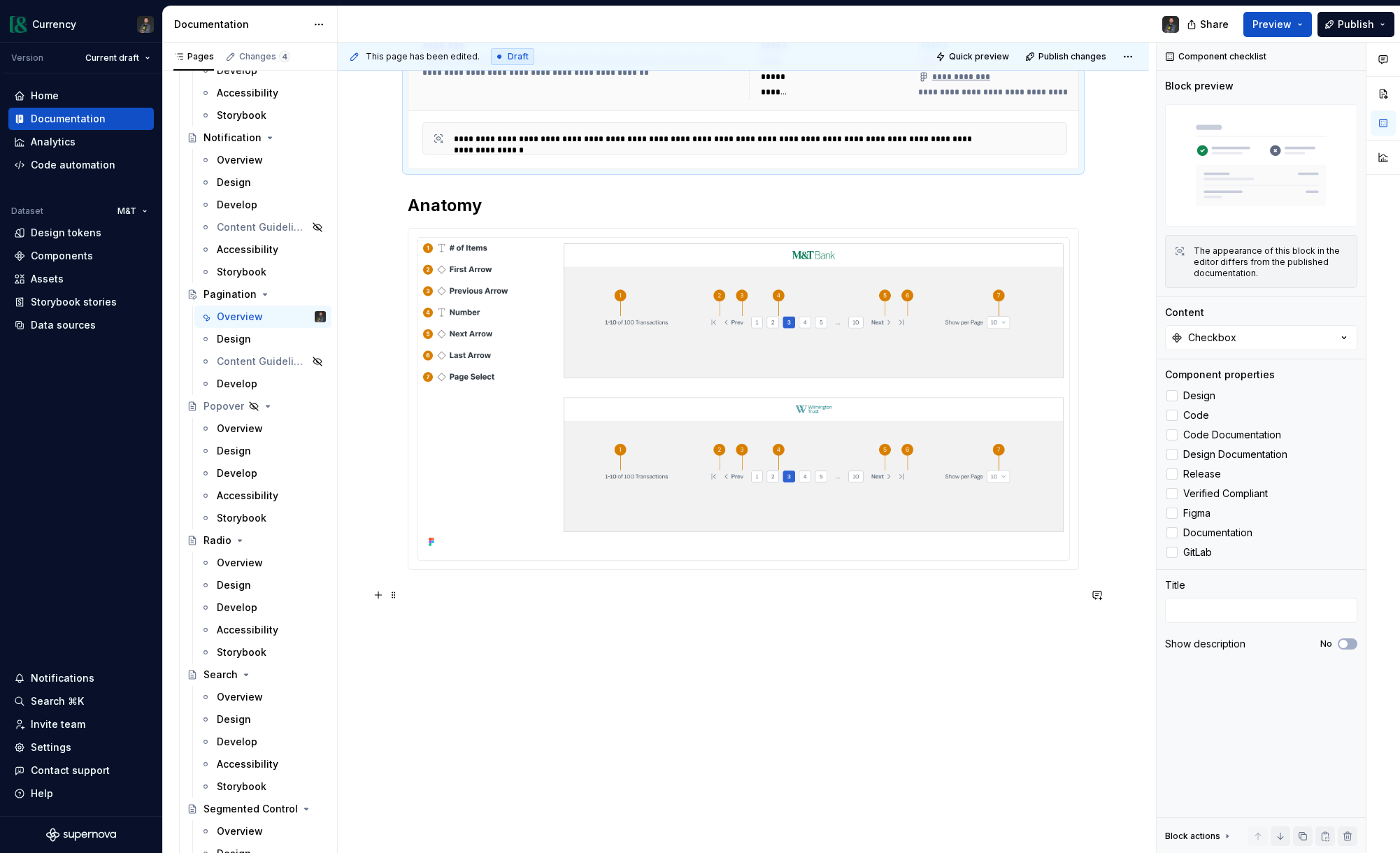
scroll to position [365, 0]
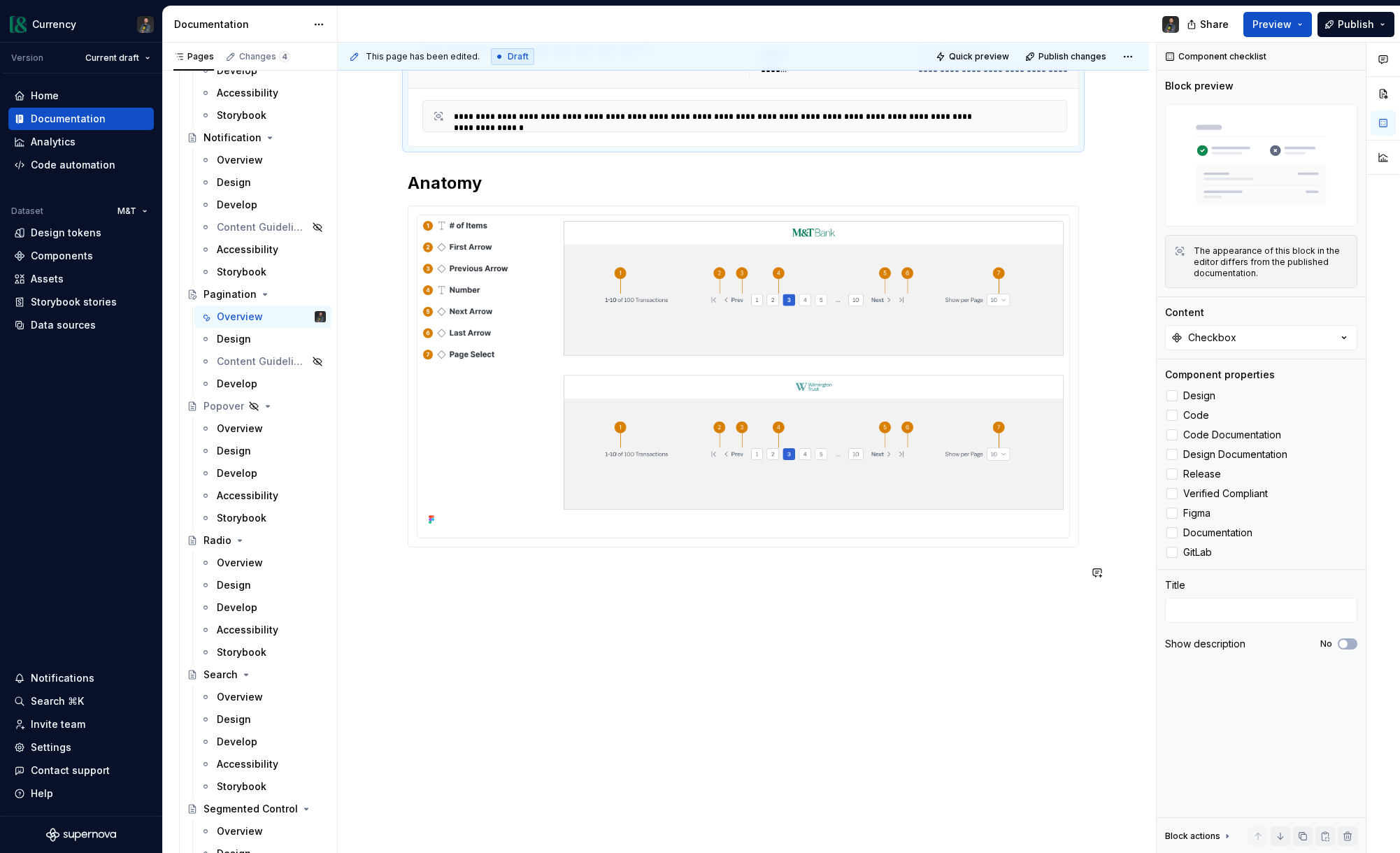
click at [562, 582] on div "**********" at bounding box center [744, 263] width 671 height 669
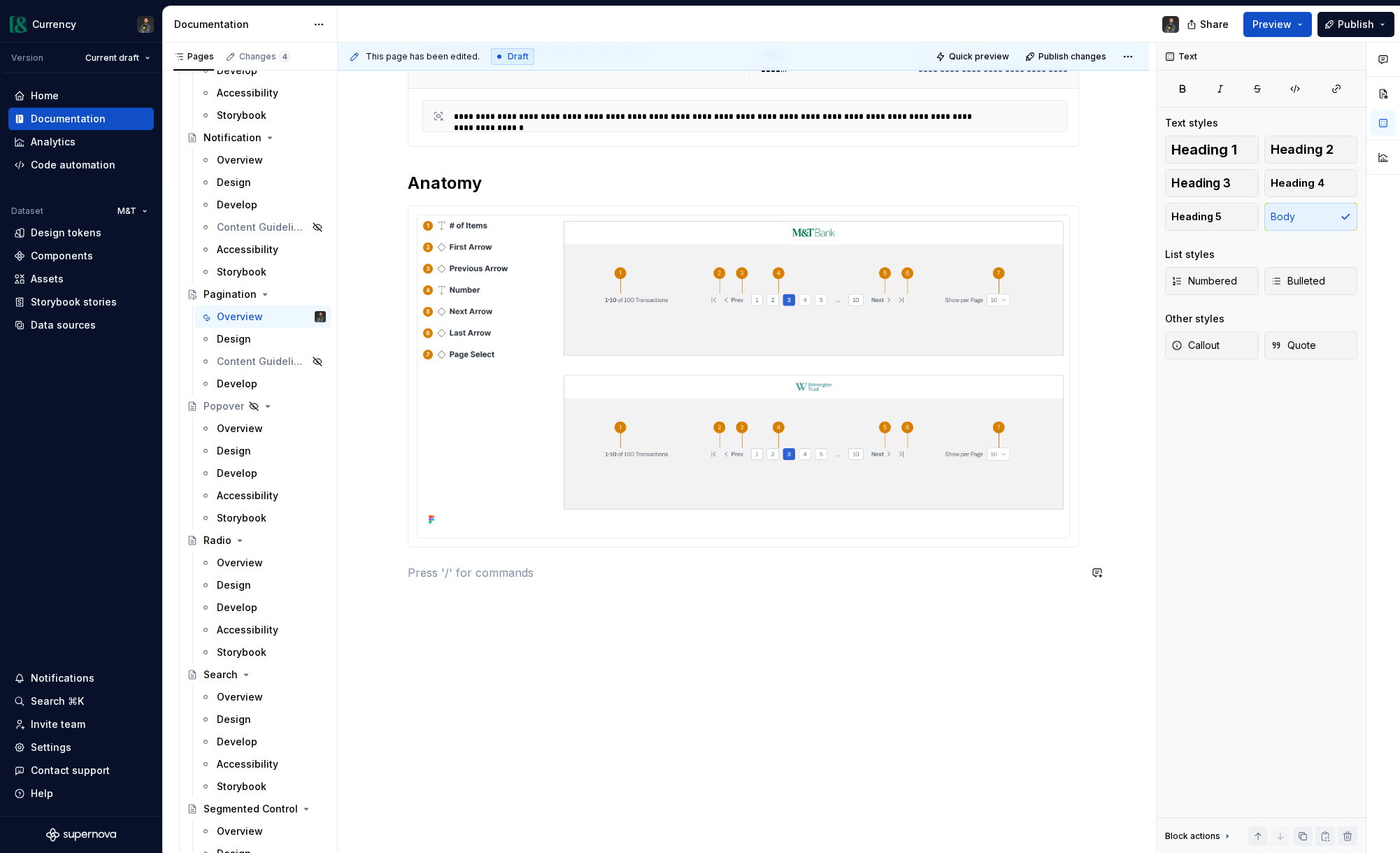
type textarea "*"
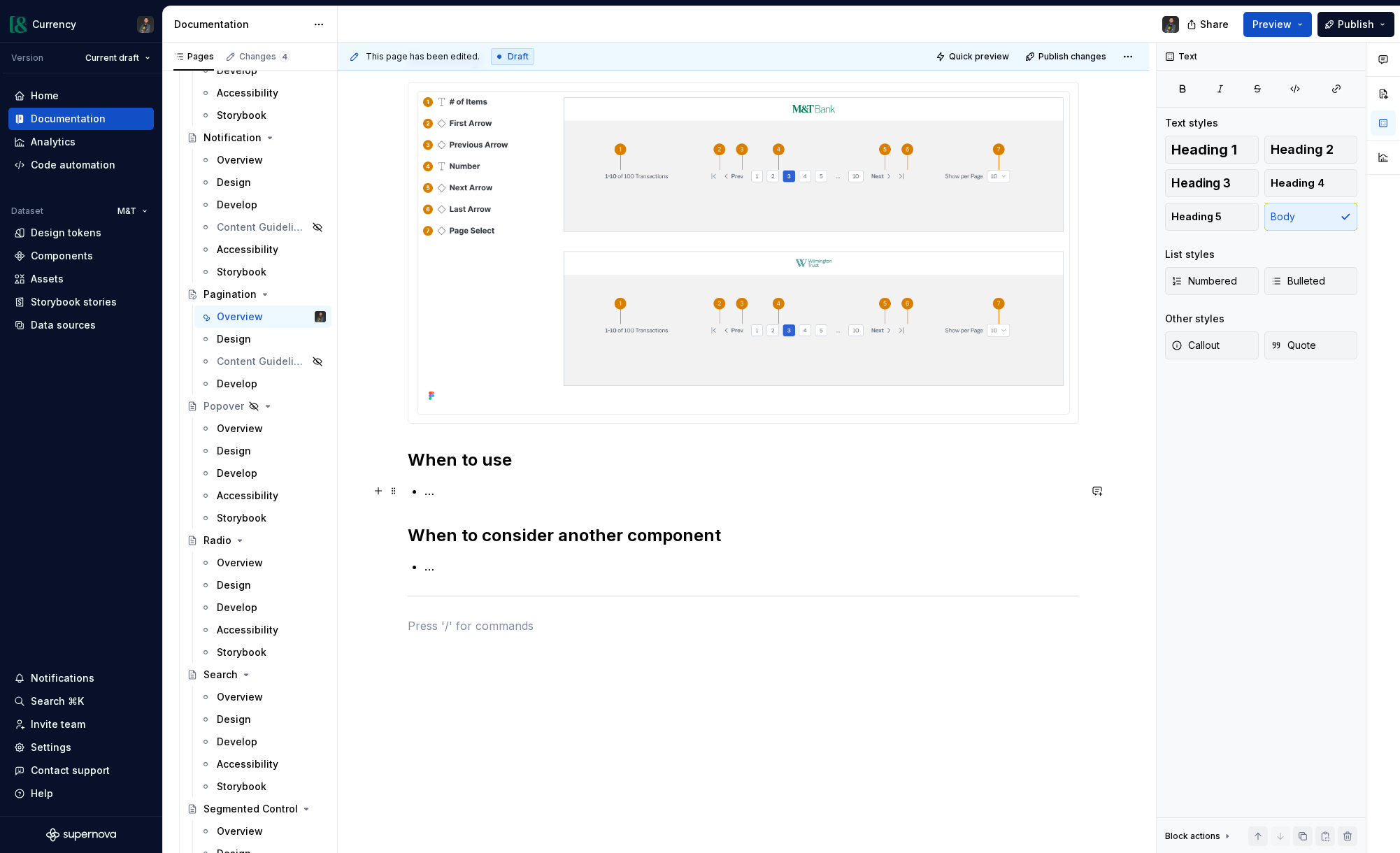
scroll to position [541, 0]
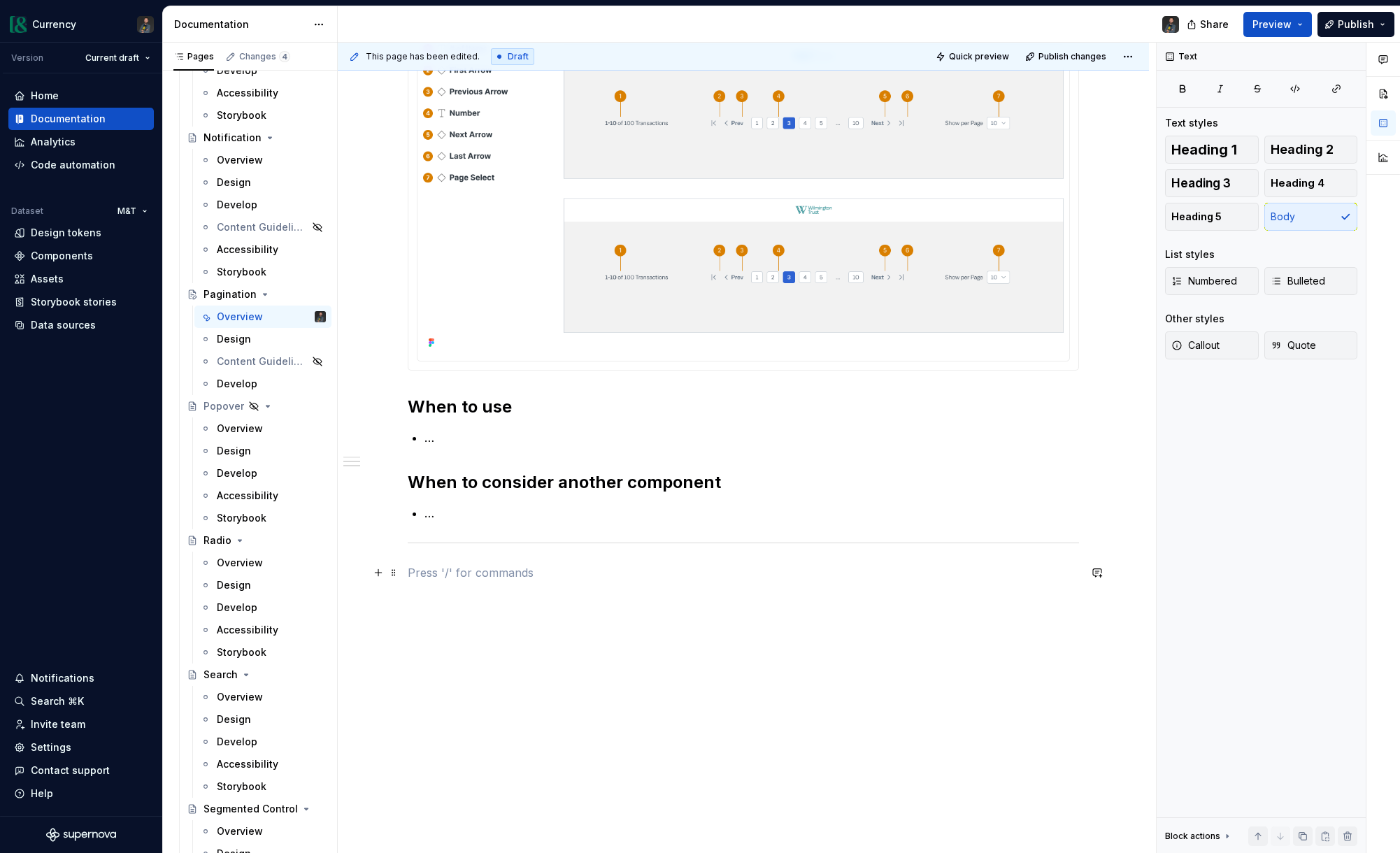
click at [438, 573] on p at bounding box center [744, 573] width 671 height 17
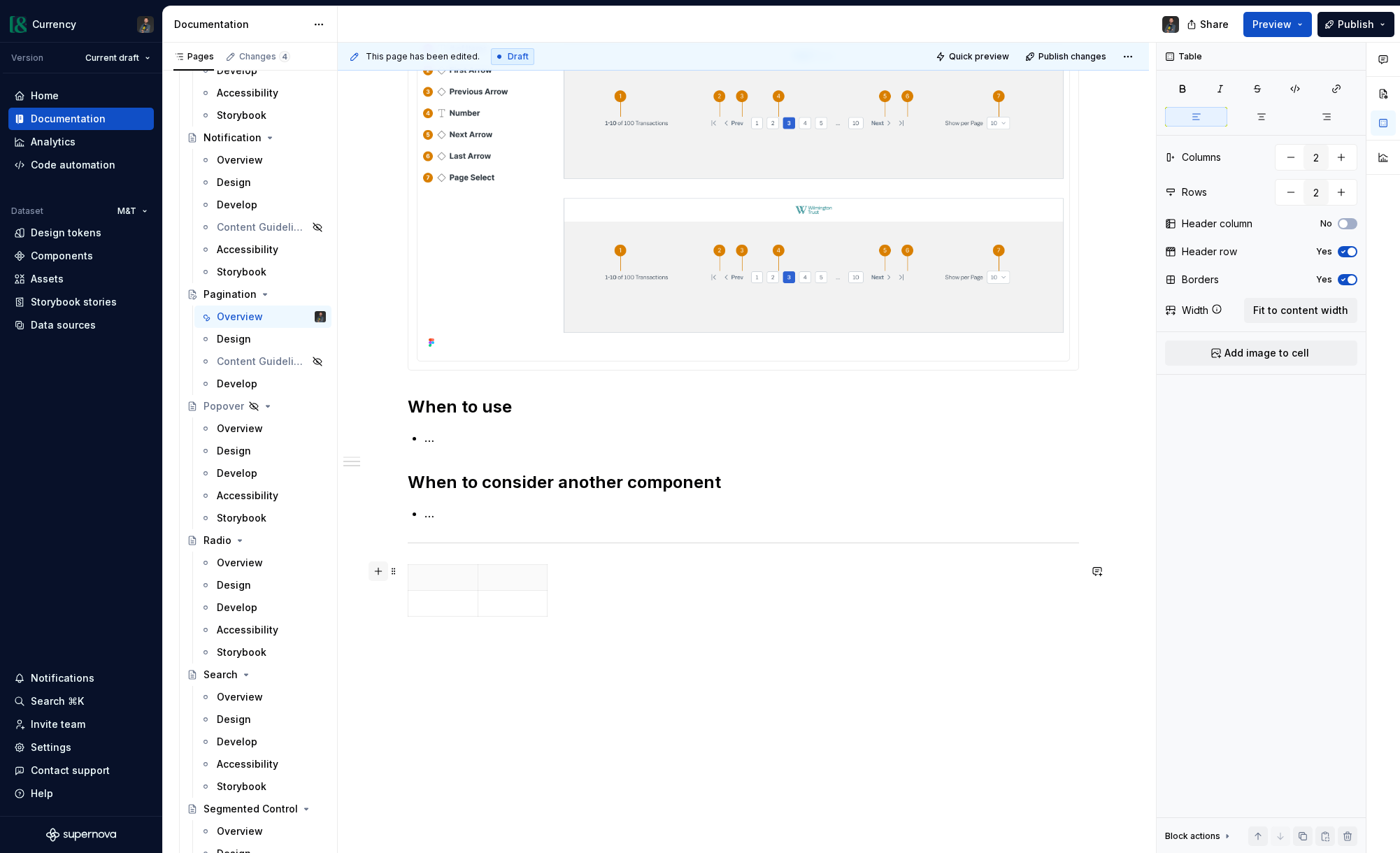
click at [386, 570] on button "button" at bounding box center [378, 571] width 20 height 20
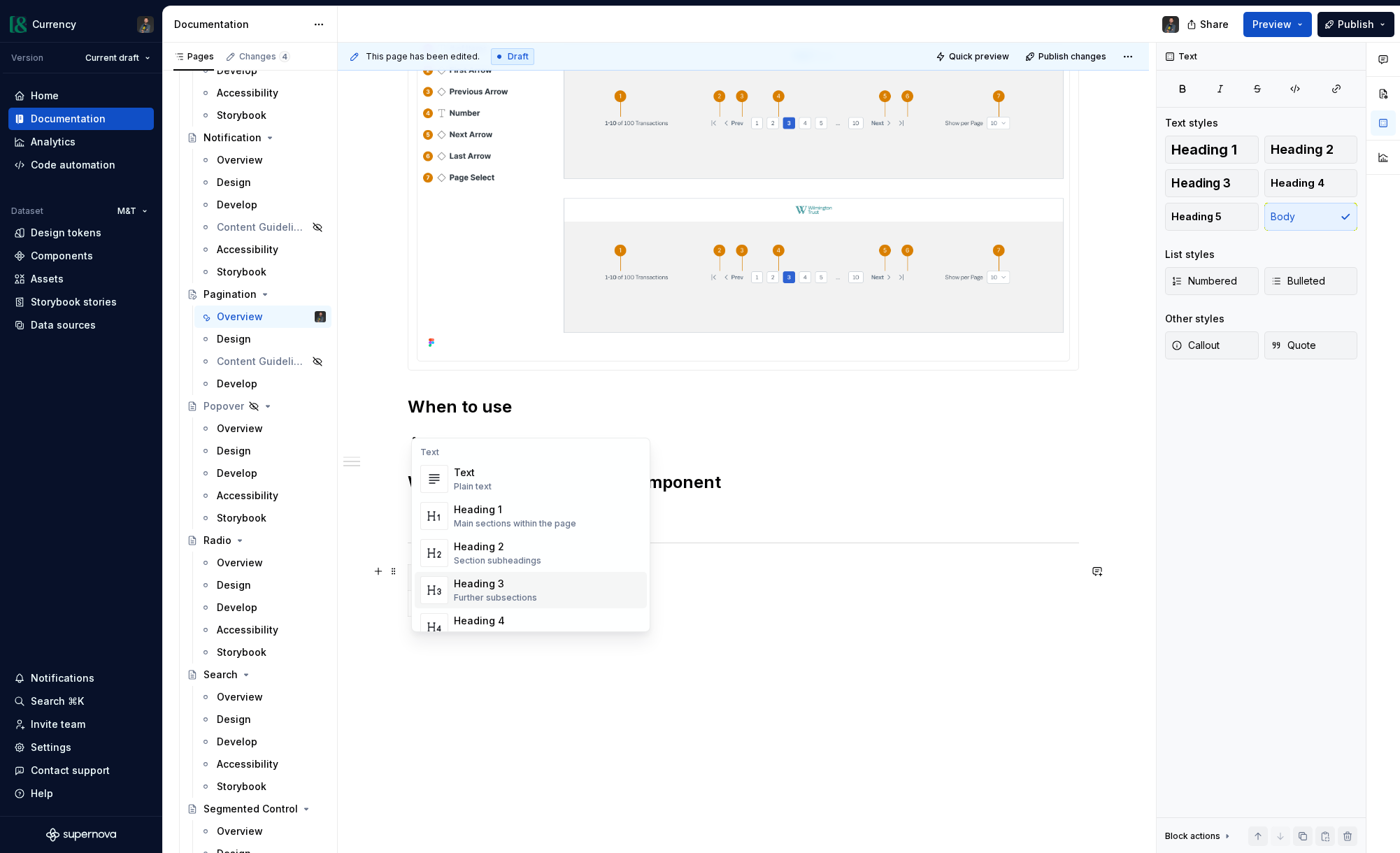
click at [475, 586] on div "Heading 3" at bounding box center [495, 583] width 83 height 14
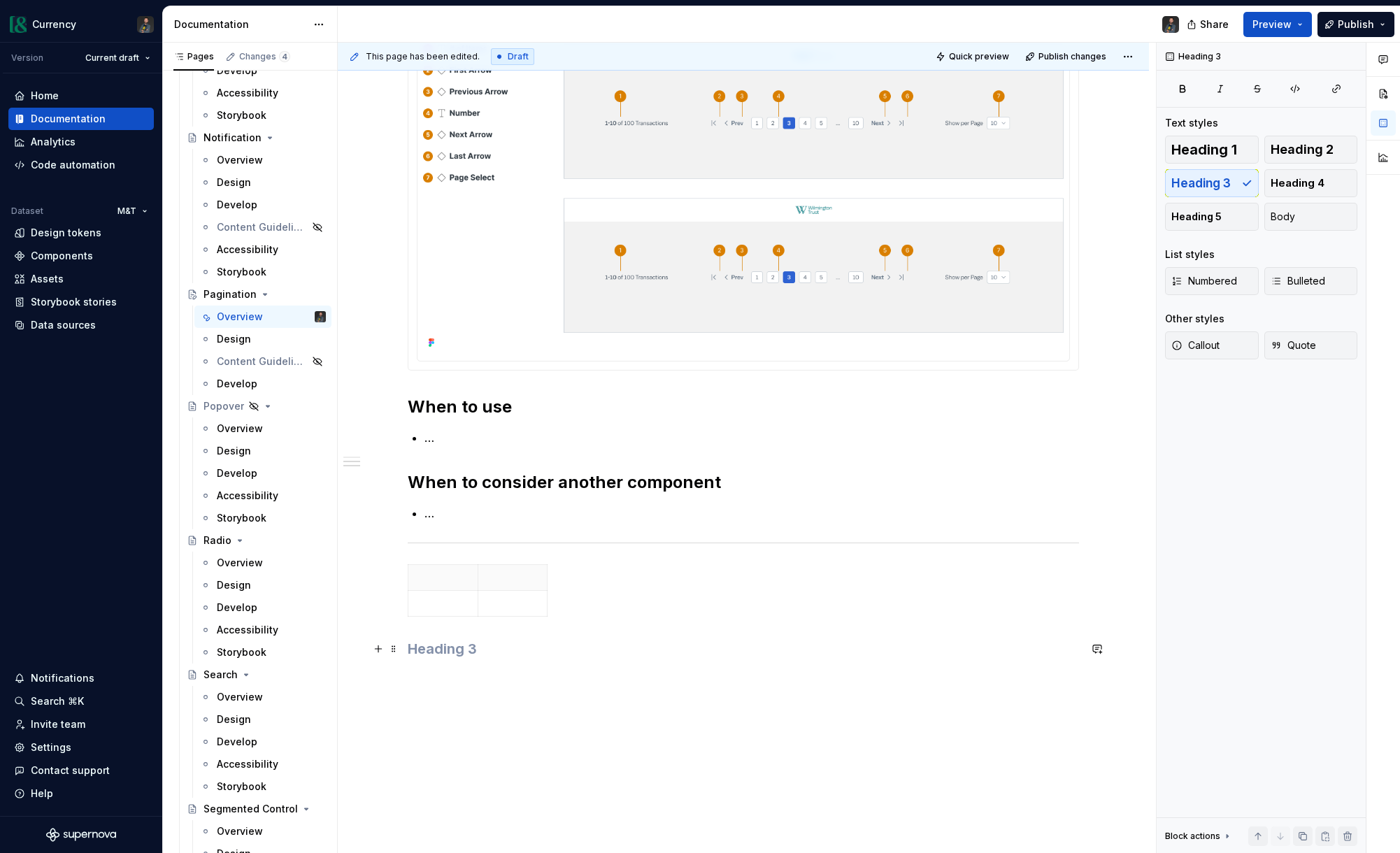
click at [448, 653] on h3 at bounding box center [744, 649] width 671 height 20
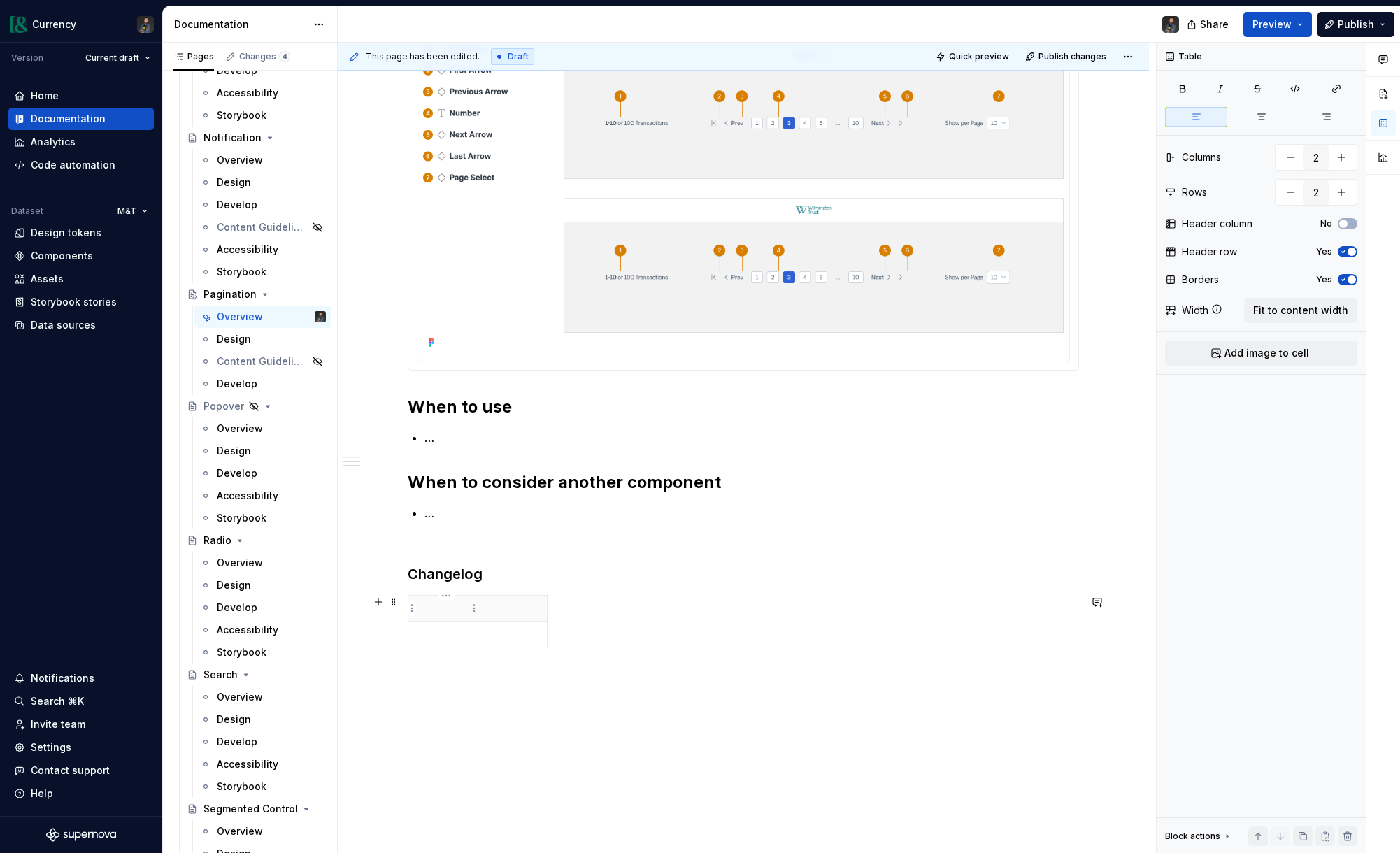
click at [466, 611] on p at bounding box center [443, 607] width 53 height 14
click at [510, 609] on p "Release" at bounding box center [513, 607] width 53 height 14
click at [550, 624] on icon "button" at bounding box center [551, 621] width 11 height 11
type input "3"
click at [560, 610] on p at bounding box center [561, 607] width 8 height 14
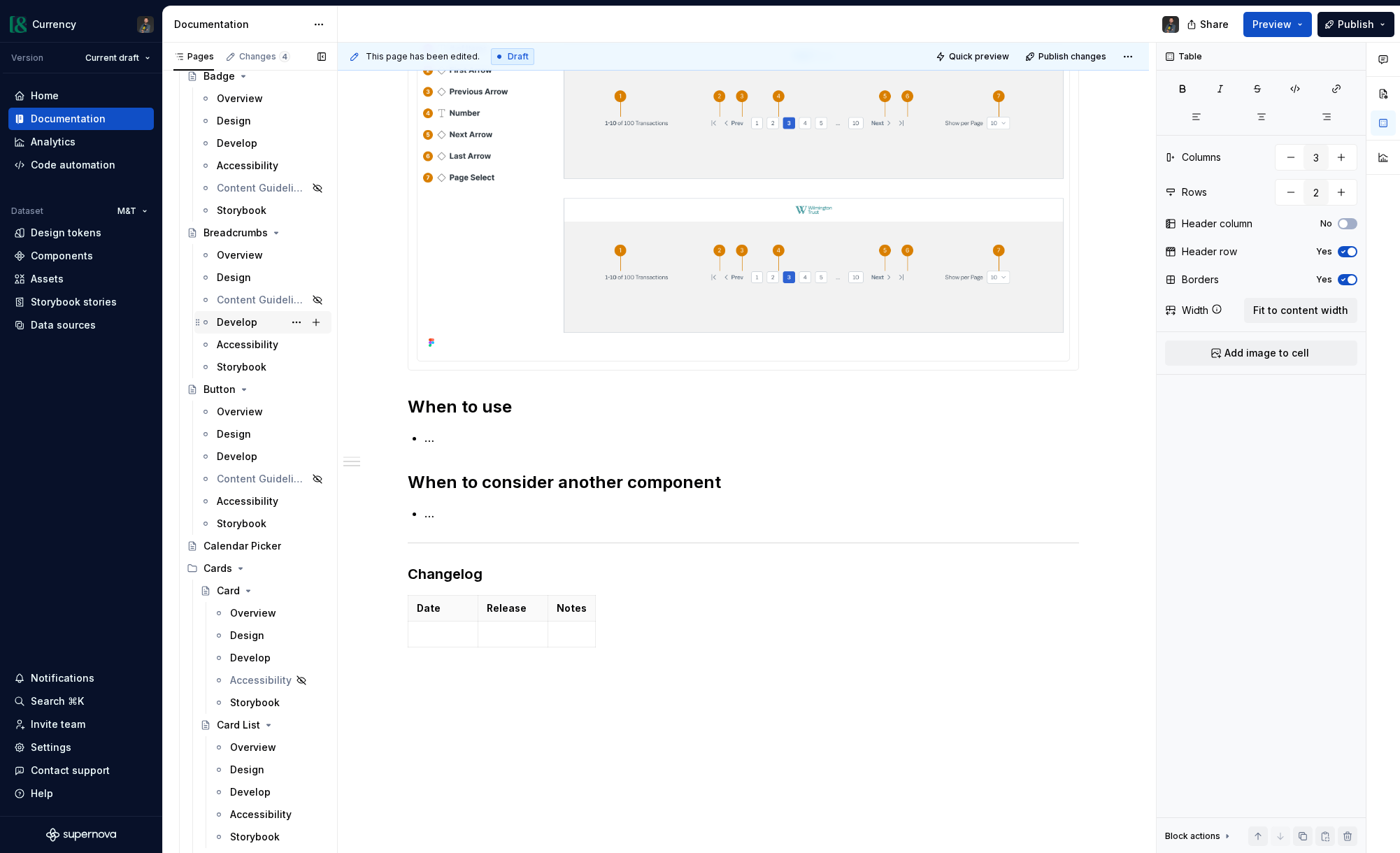
scroll to position [1446, 0]
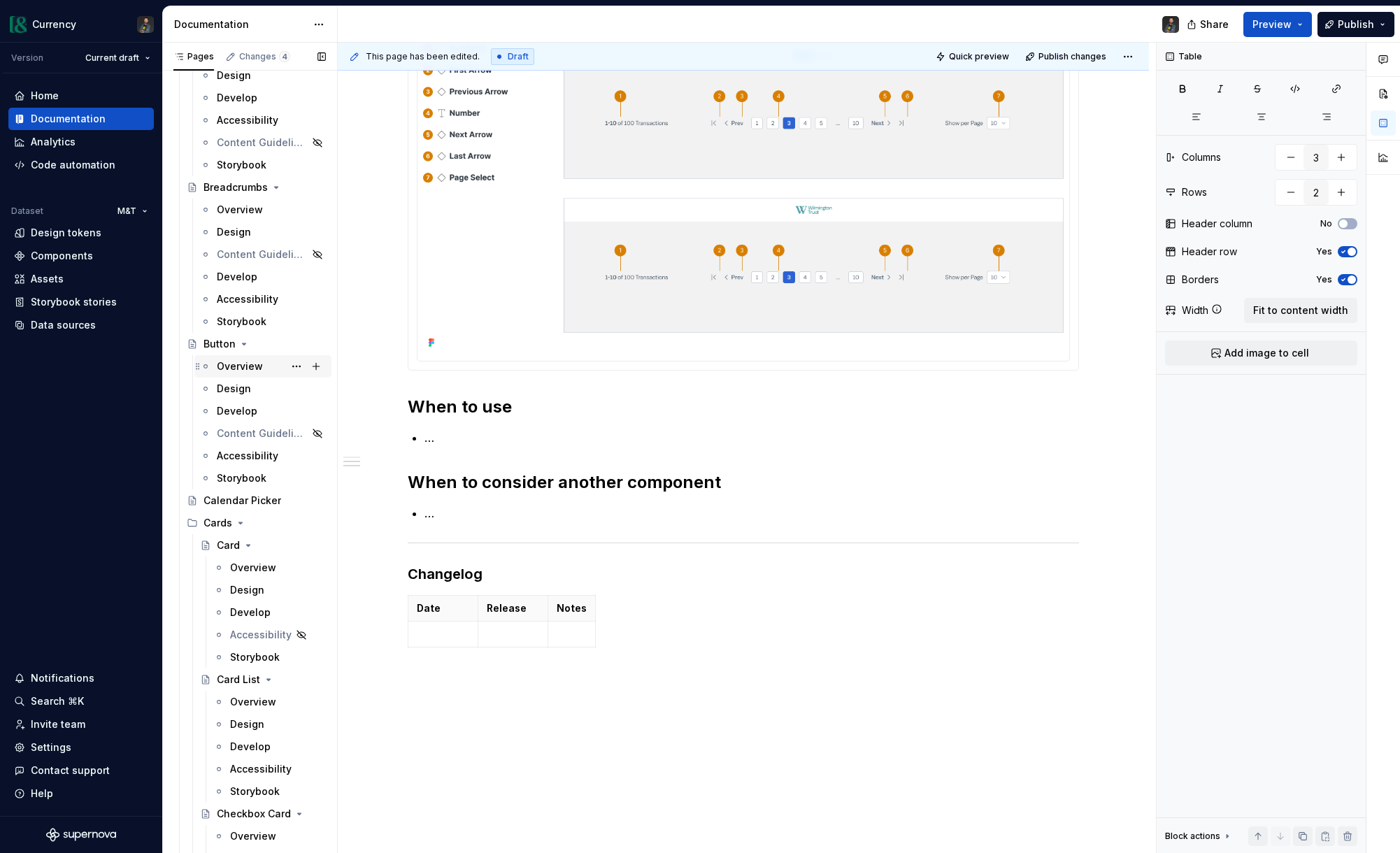
click at [239, 367] on div "Overview" at bounding box center [239, 366] width 46 height 14
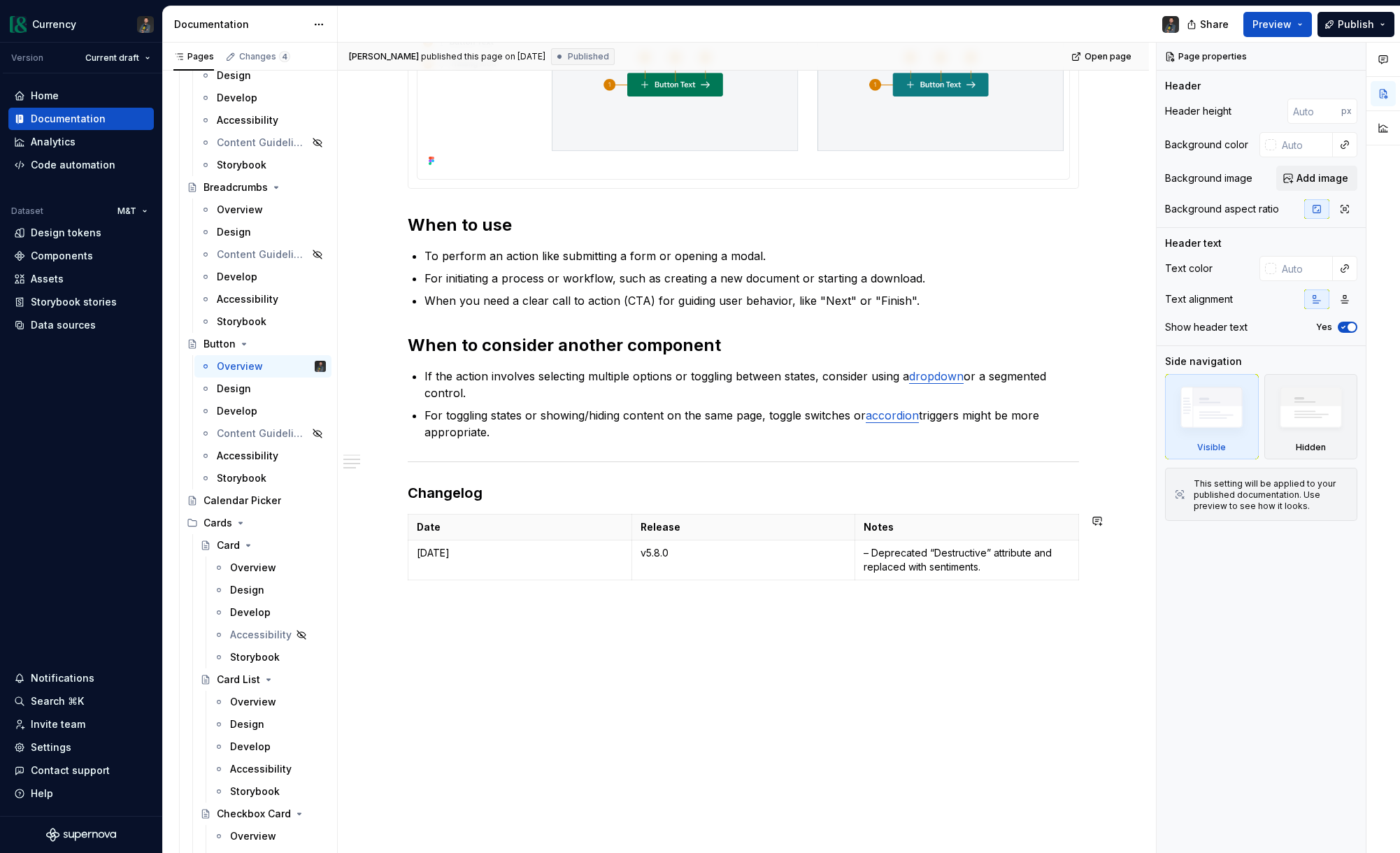
scroll to position [629, 0]
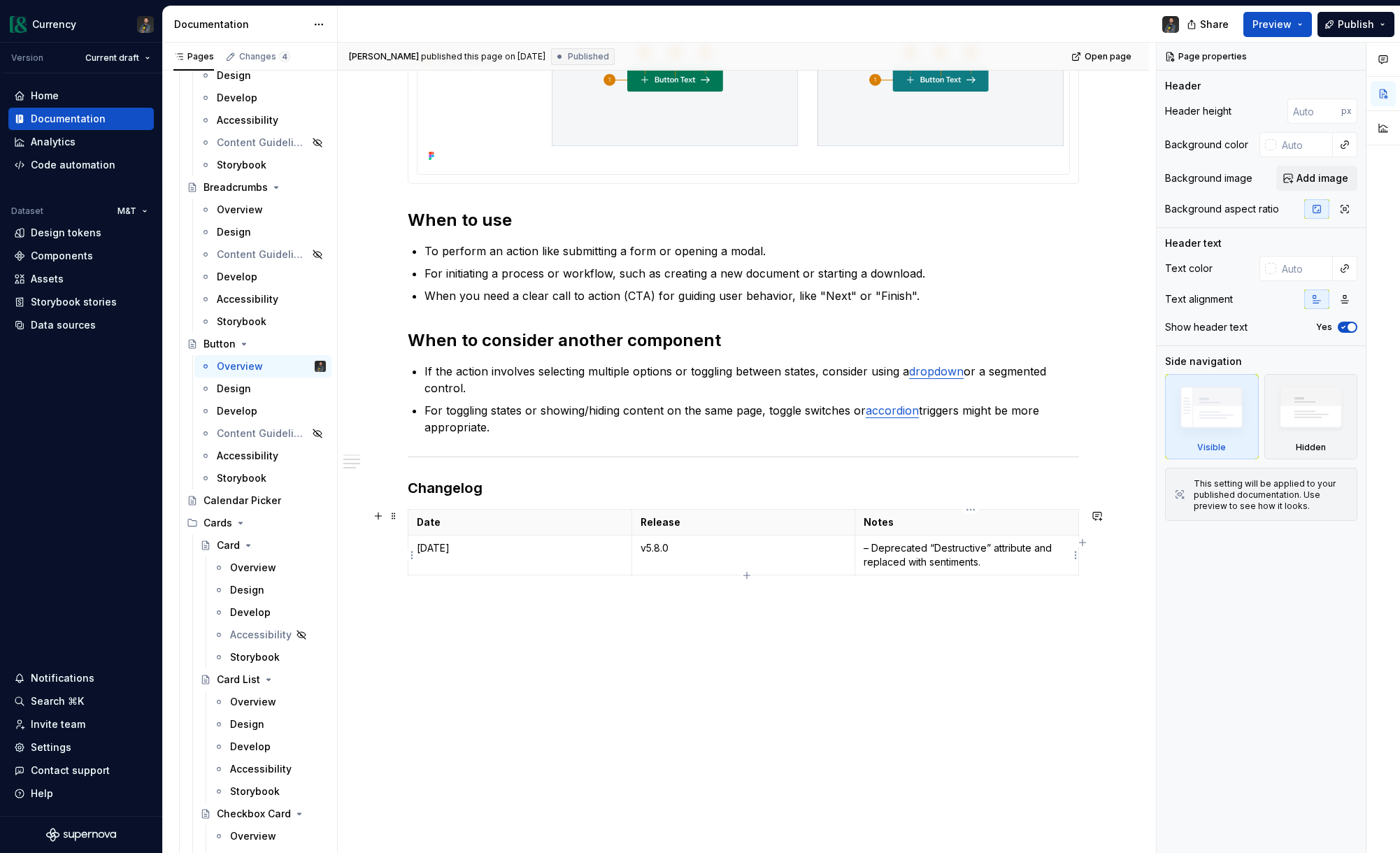
click at [876, 546] on p "– Deprecated “Destructive” attribute and replaced with sentiments." at bounding box center [967, 555] width 206 height 28
type textarea "*"
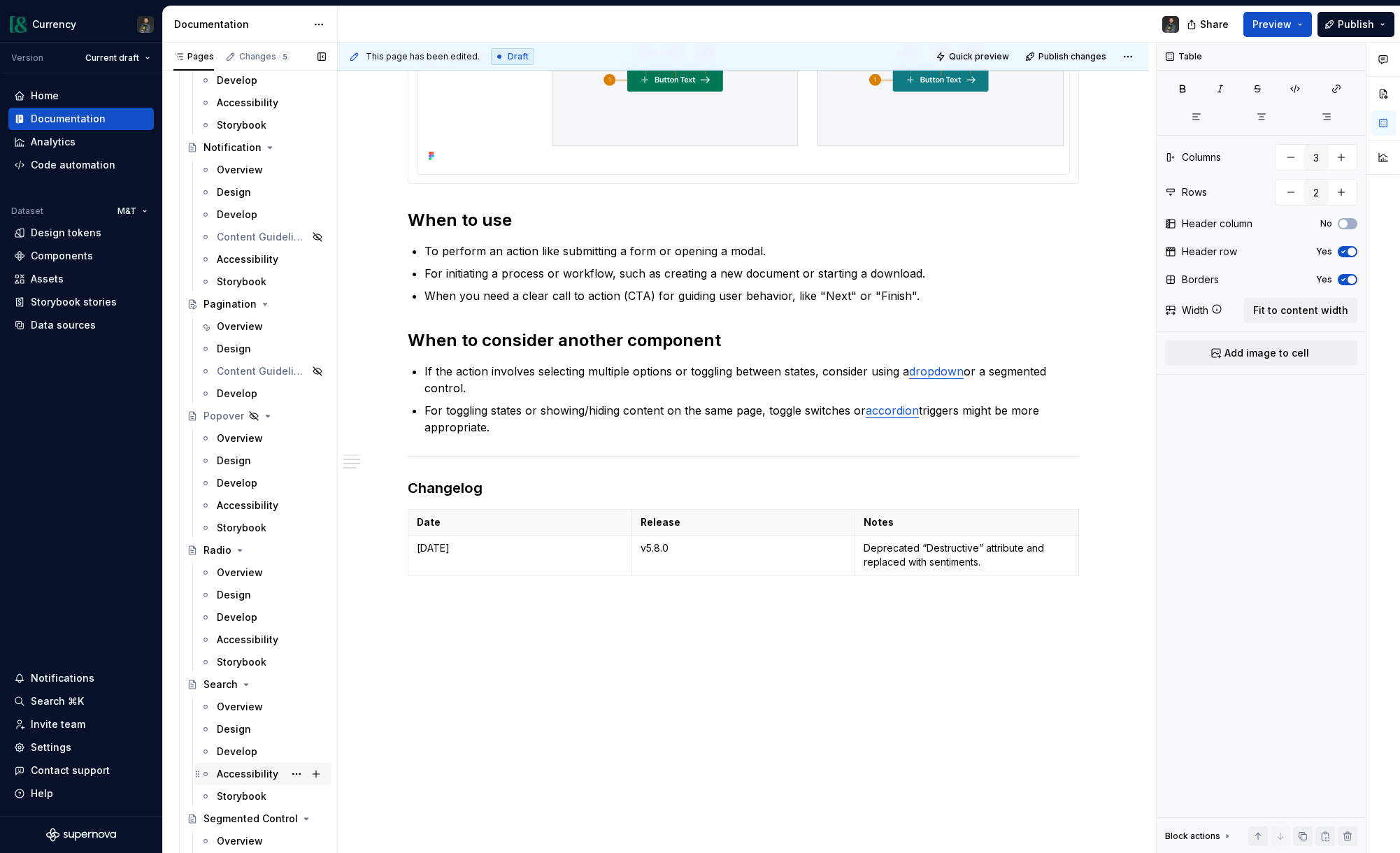
scroll to position [4466, 0]
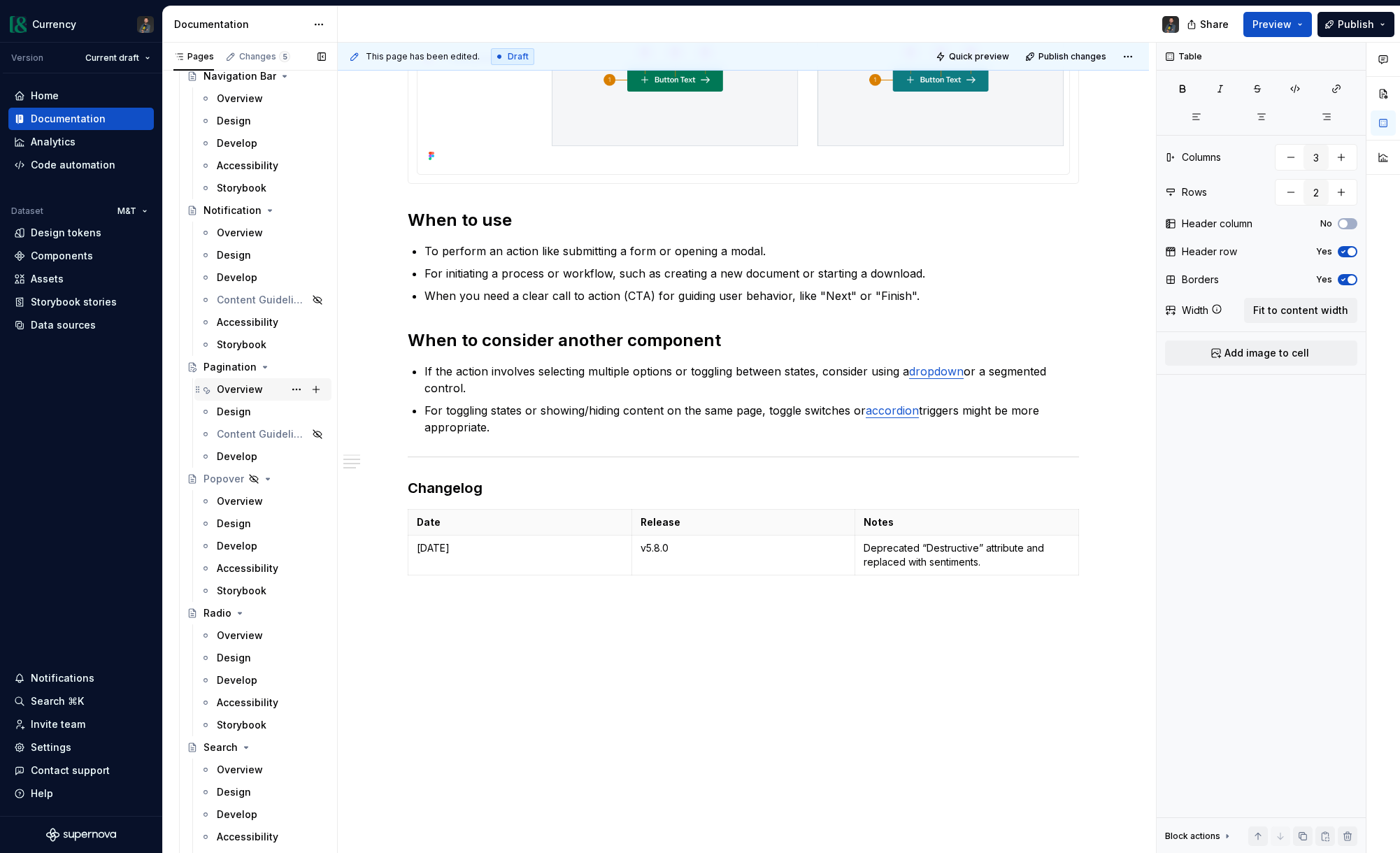
click at [254, 388] on div "Overview" at bounding box center [239, 389] width 46 height 14
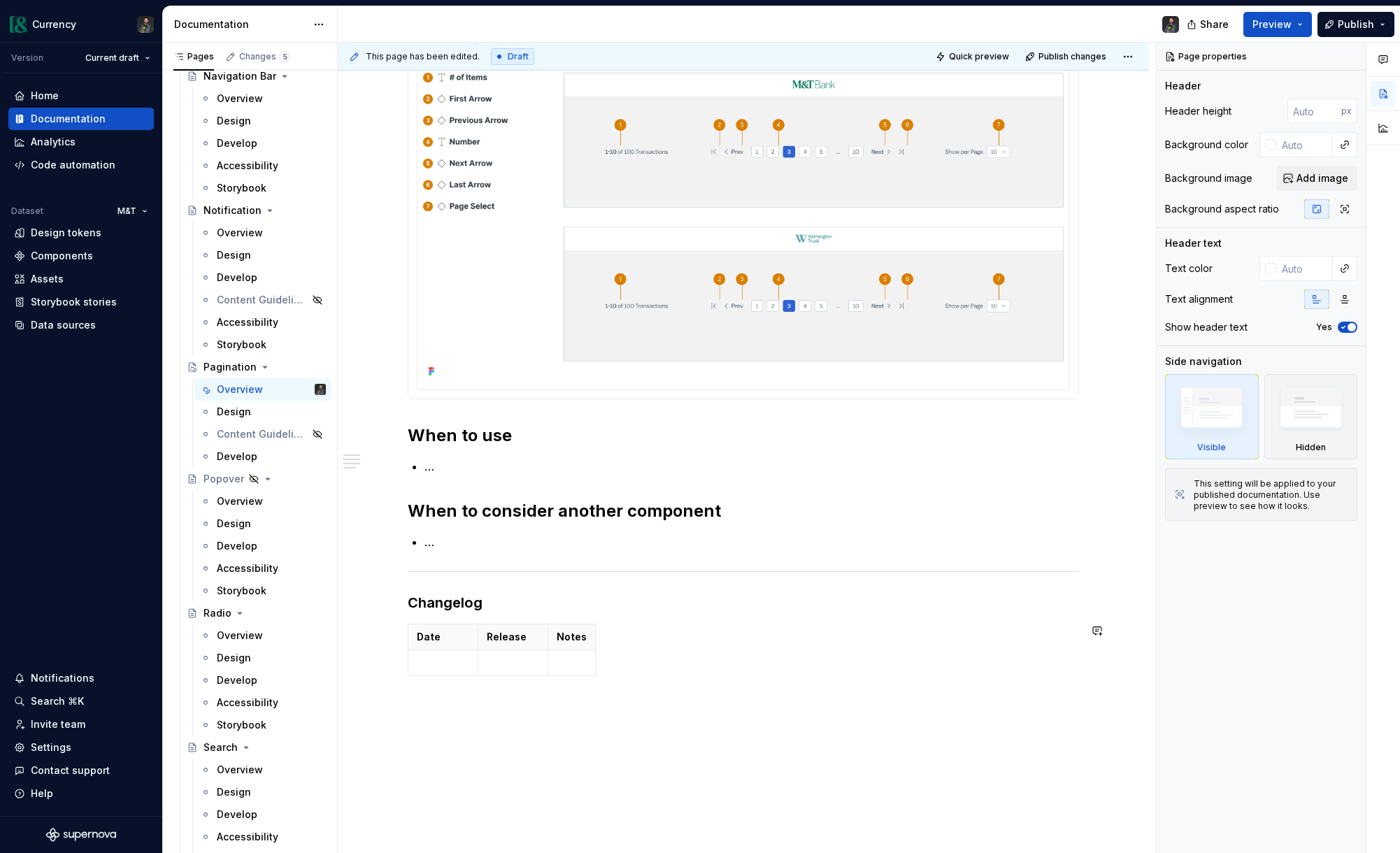
scroll to position [550, 0]
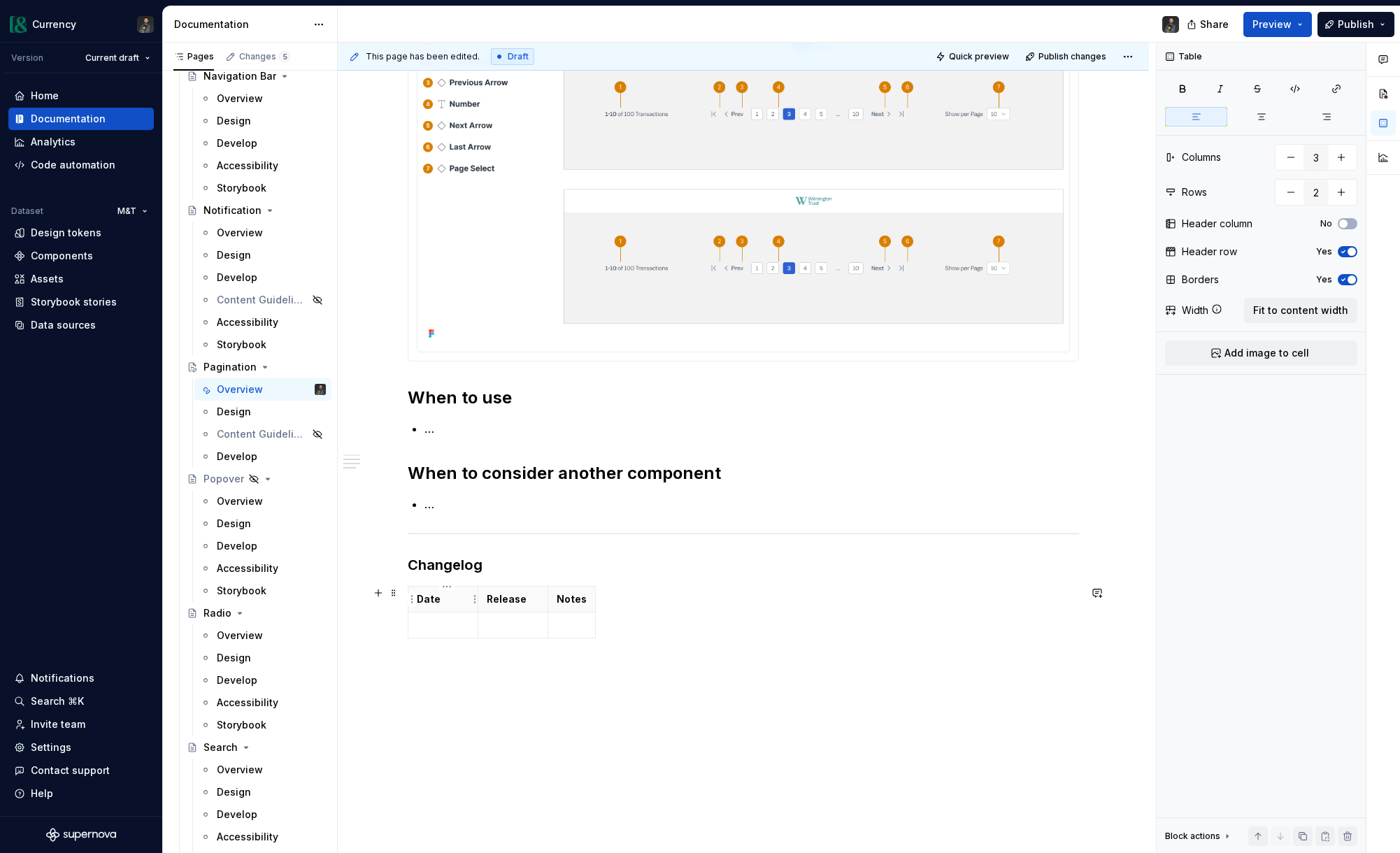
click at [460, 601] on p "Date" at bounding box center [443, 599] width 53 height 14
click at [1311, 309] on span "Fit to content width" at bounding box center [1300, 310] width 95 height 14
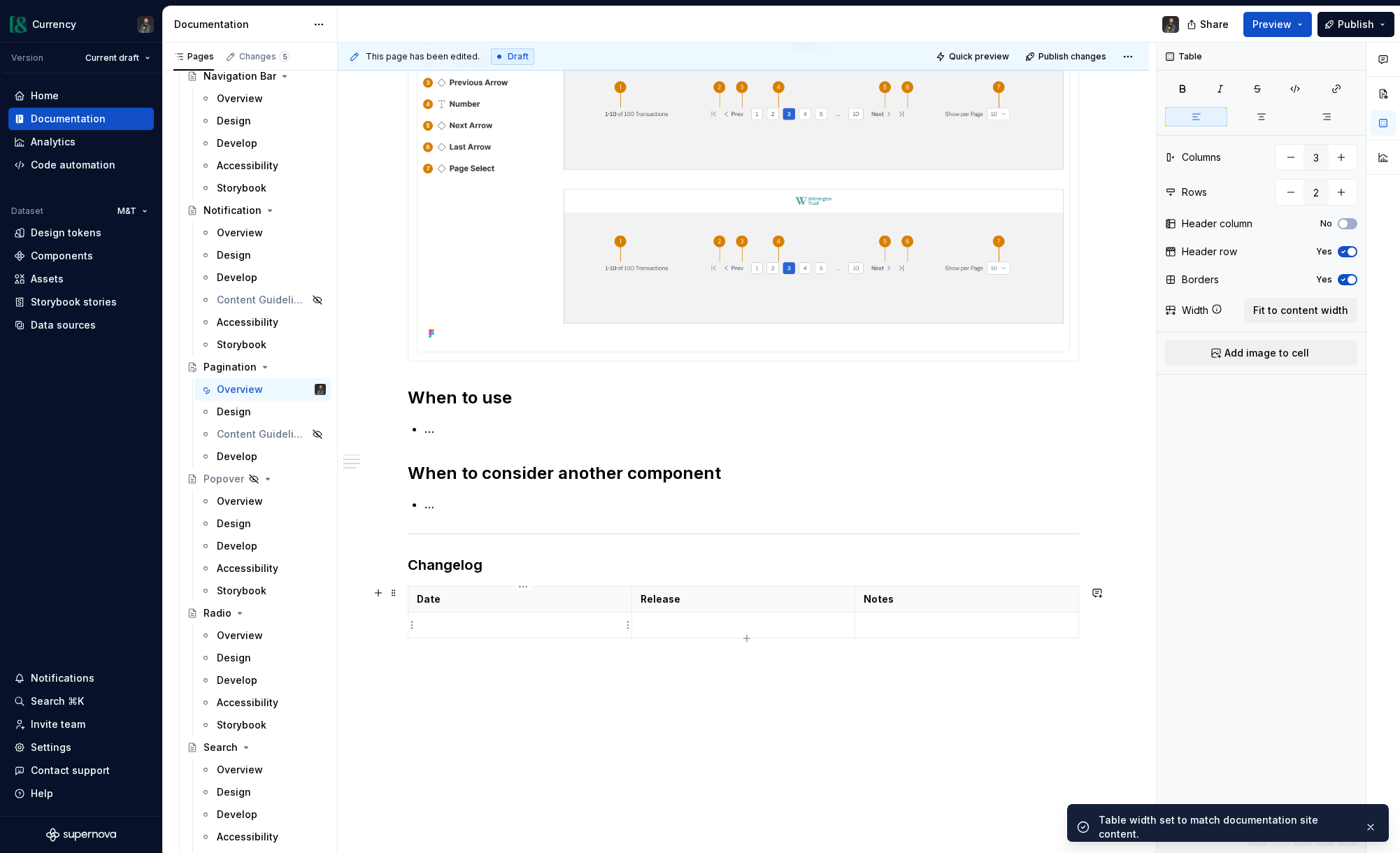
click at [568, 614] on td at bounding box center [519, 625] width 224 height 26
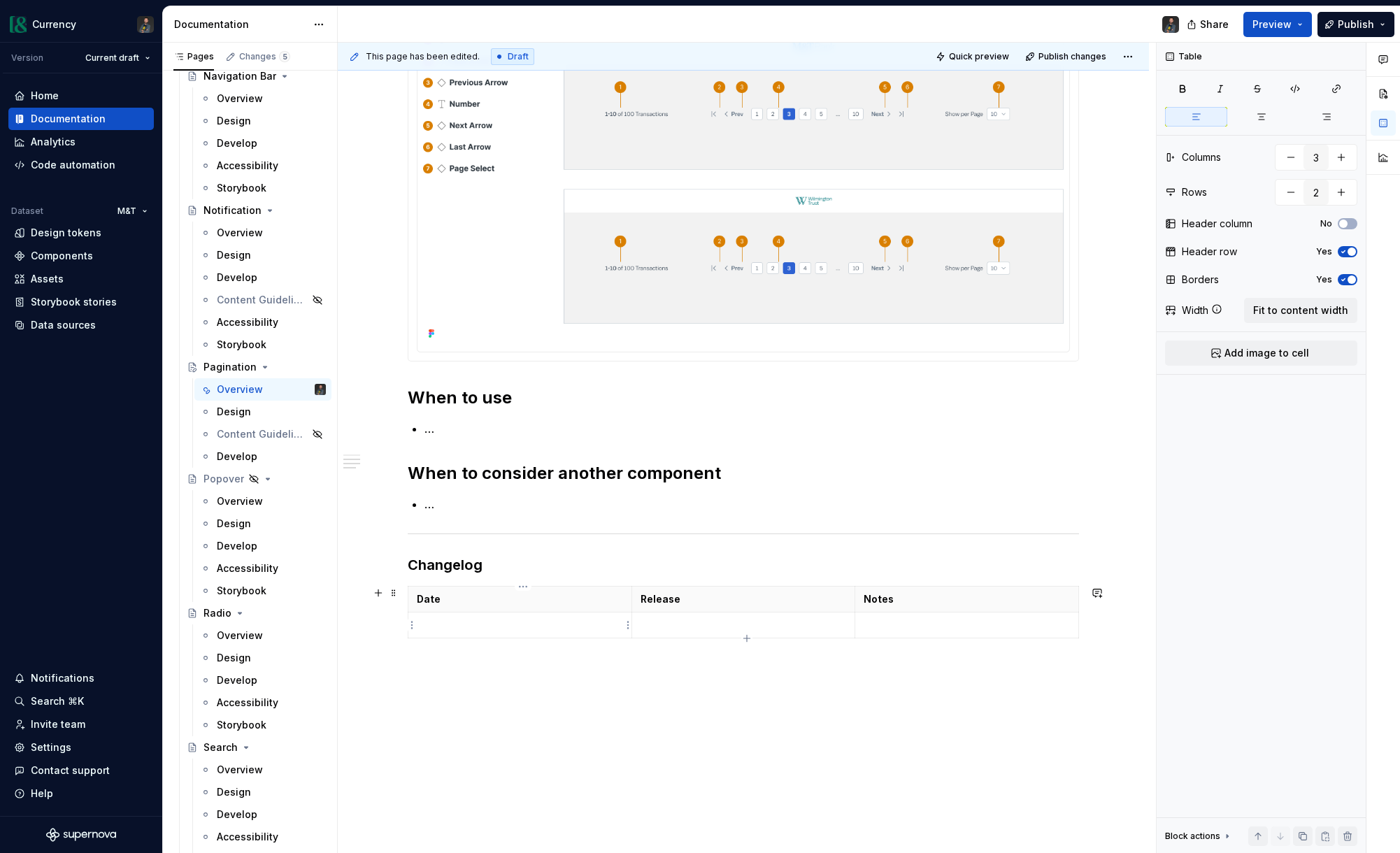
type textarea "*"
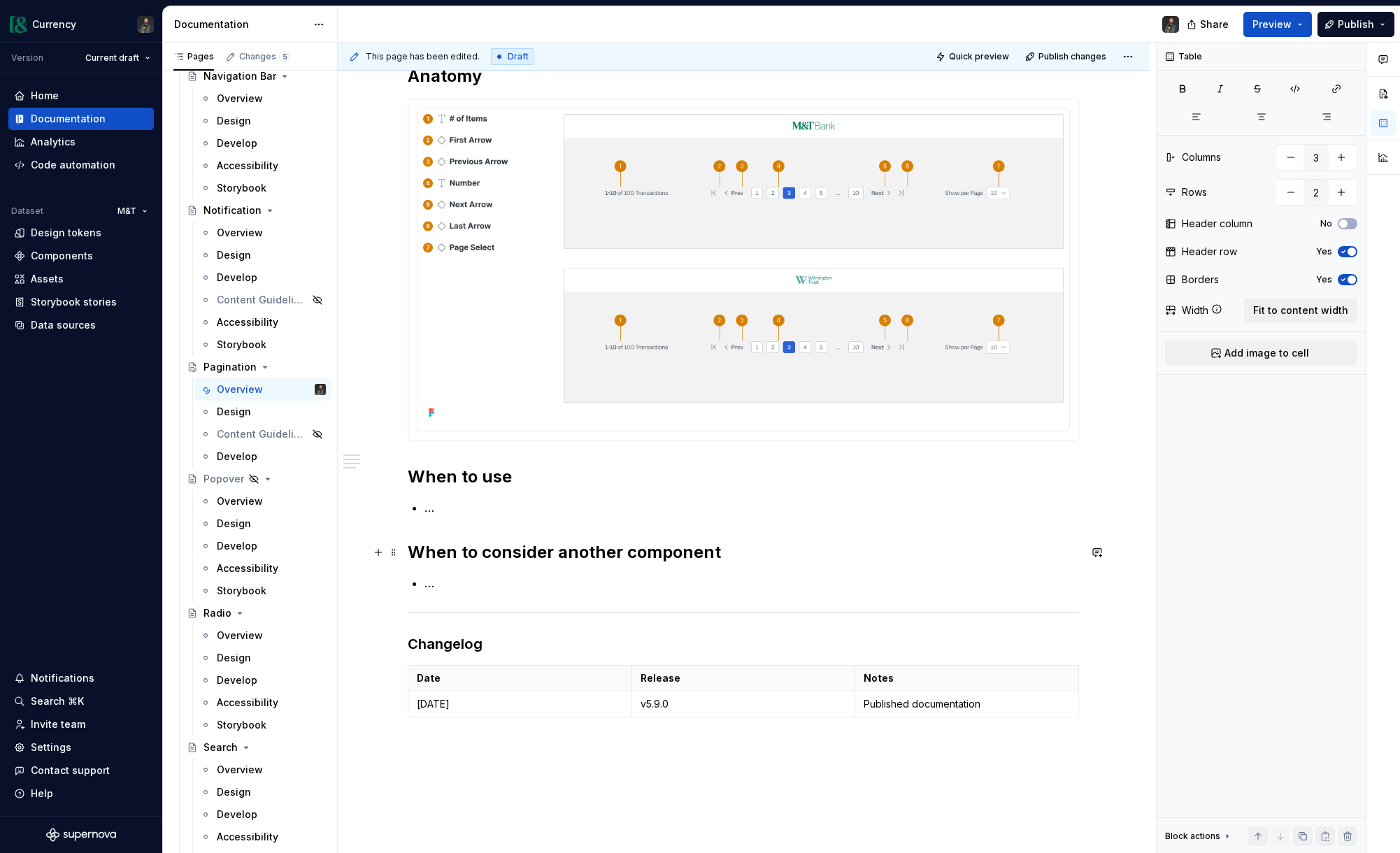
scroll to position [474, 0]
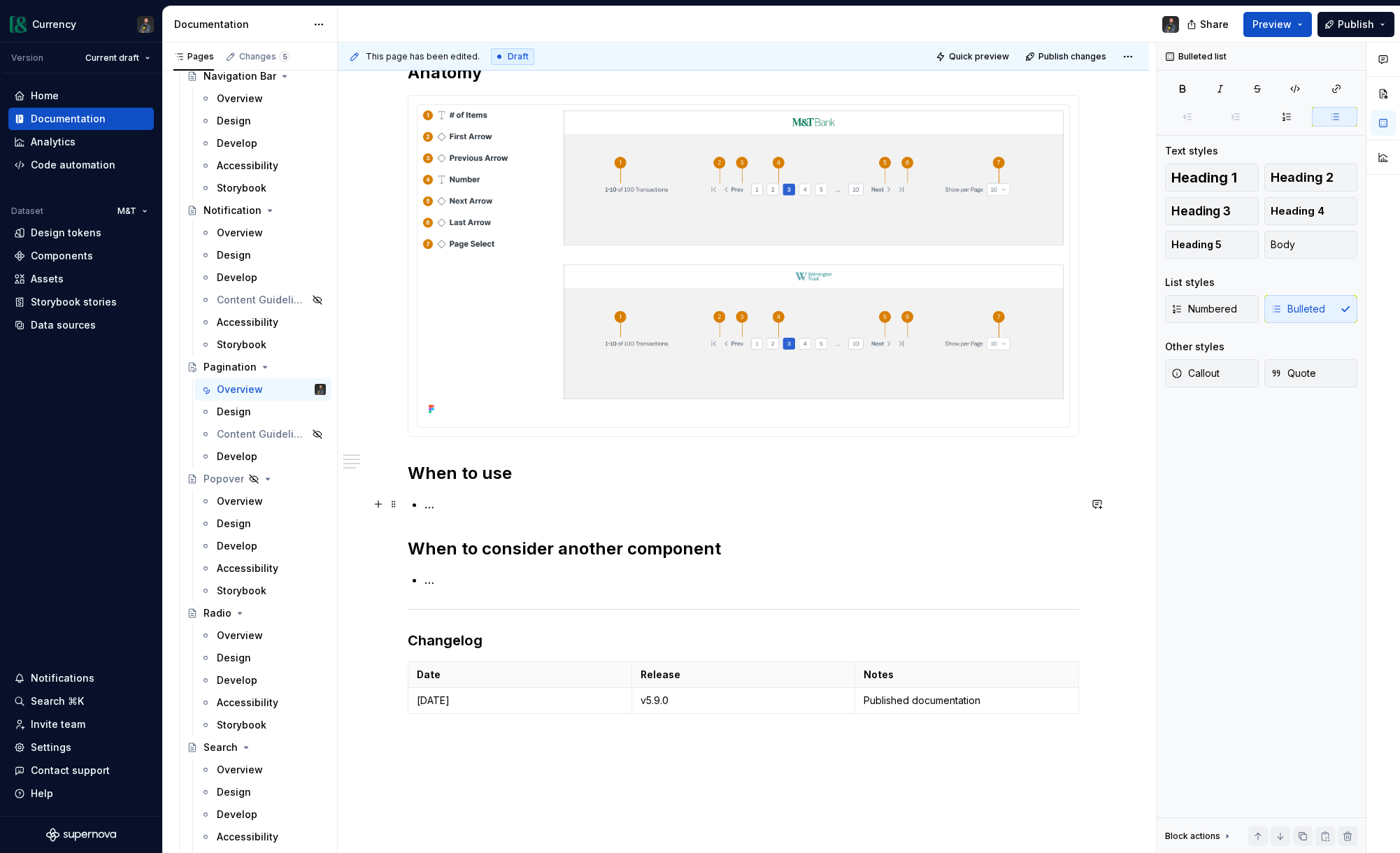
click at [489, 509] on p "…" at bounding box center [752, 504] width 655 height 17
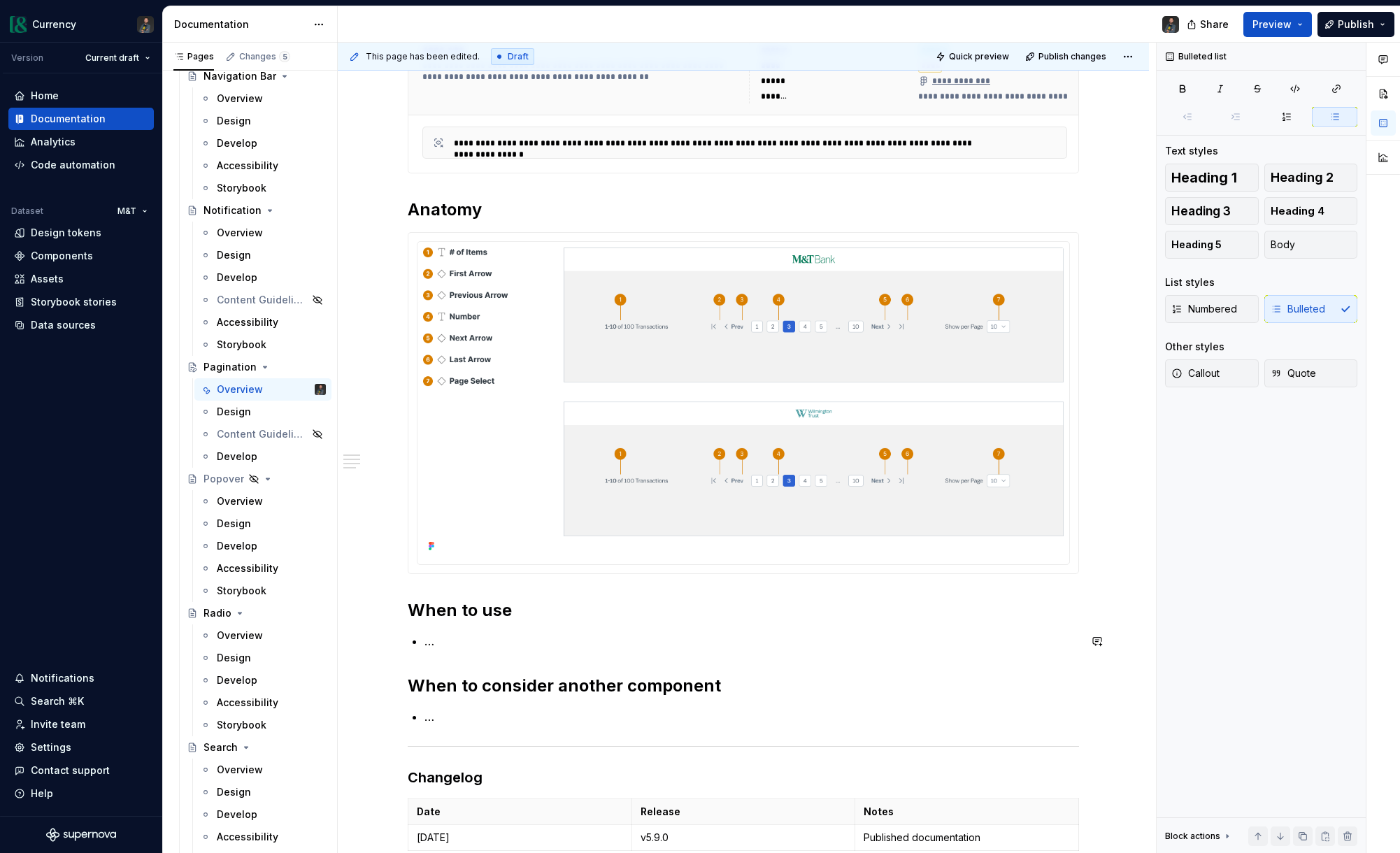
scroll to position [613, 0]
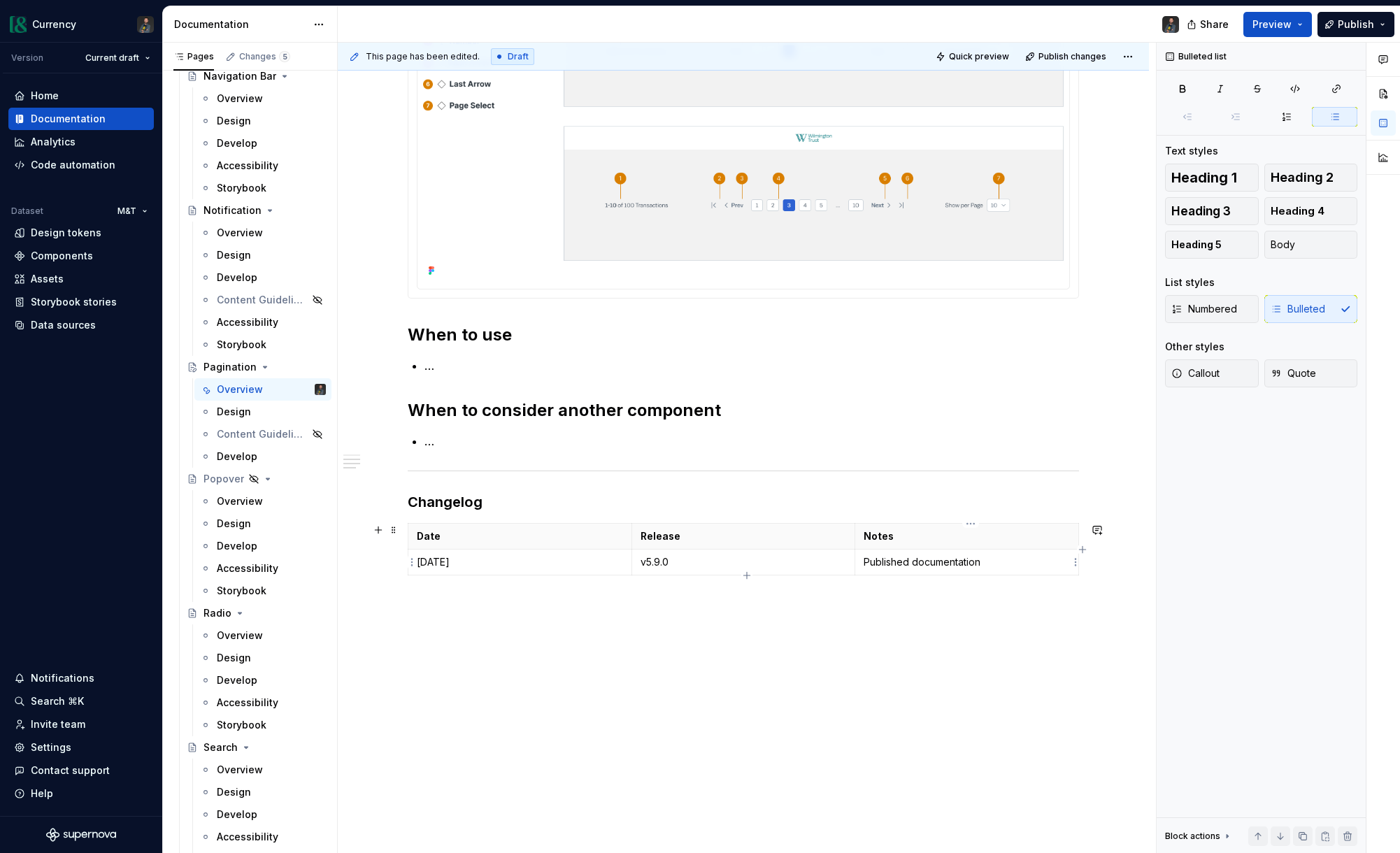
click at [1024, 562] on p "Published documentation" at bounding box center [967, 561] width 206 height 14
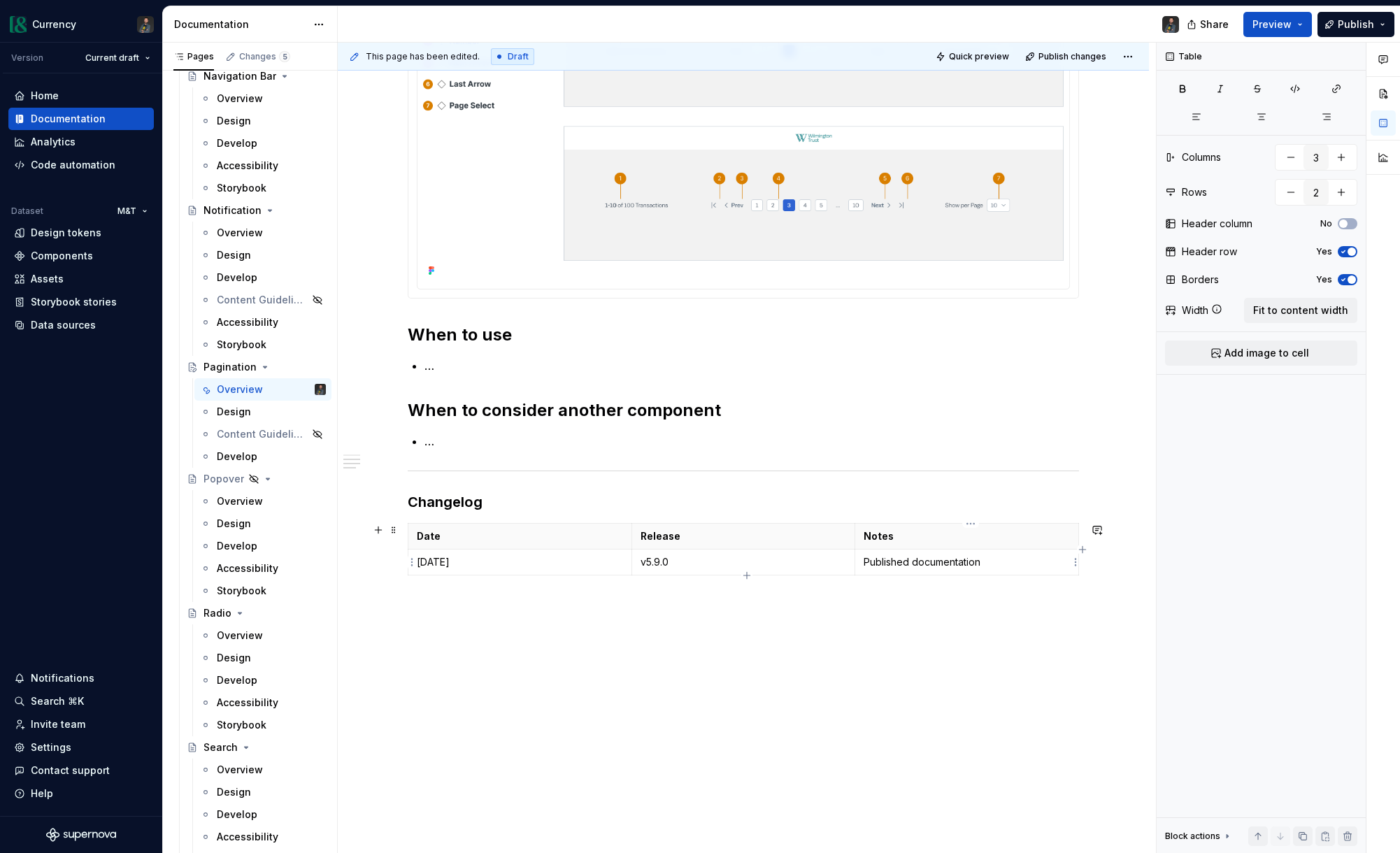
click at [896, 560] on p "Published documentation" at bounding box center [967, 561] width 206 height 14
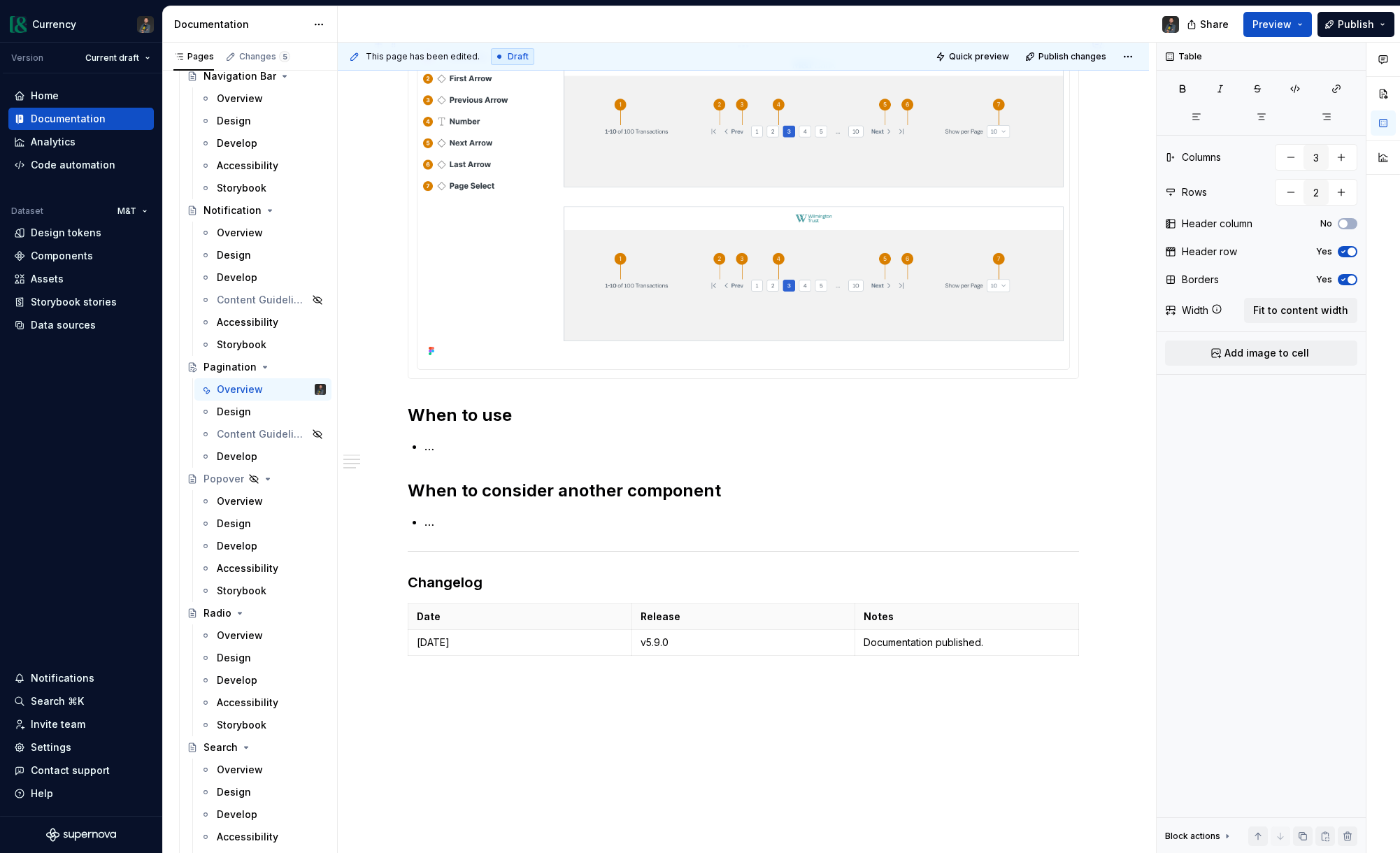
scroll to position [557, 0]
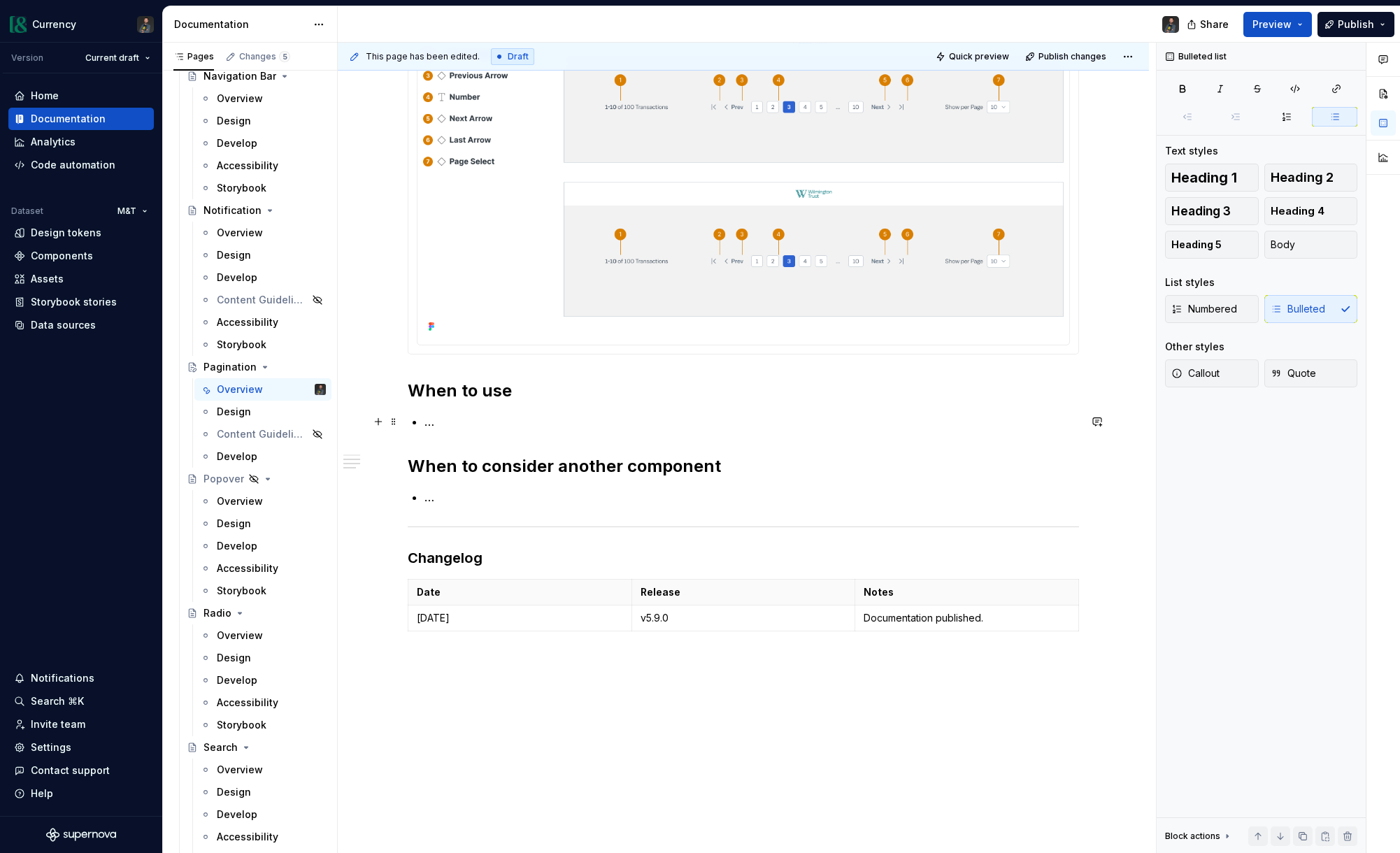
click at [474, 413] on p "…" at bounding box center [752, 422] width 655 height 17
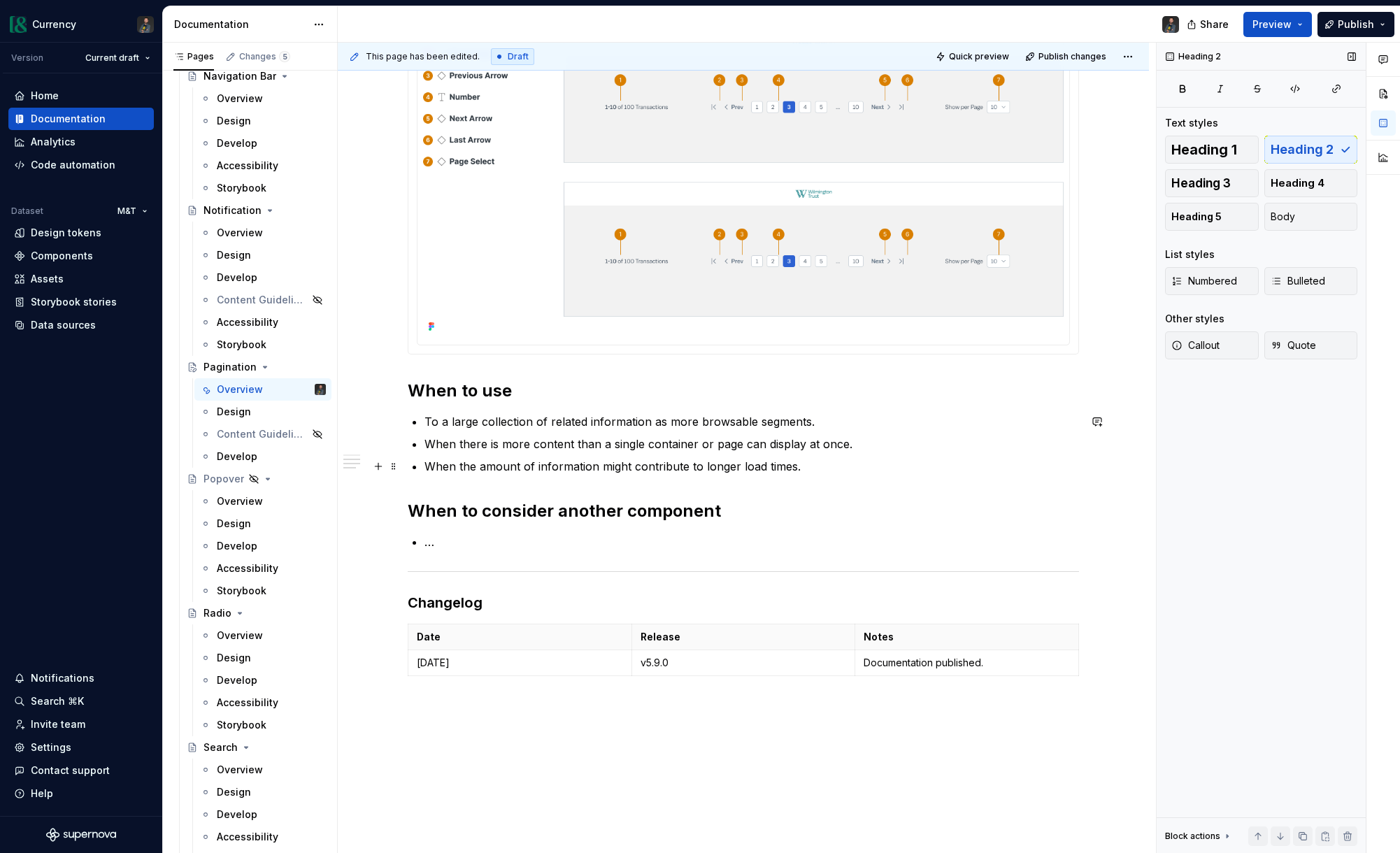
drag, startPoint x: 787, startPoint y: 465, endPoint x: 802, endPoint y: 468, distance: 15.3
click at [787, 465] on p "When the amount of information might contribute to longer load times." at bounding box center [752, 466] width 655 height 17
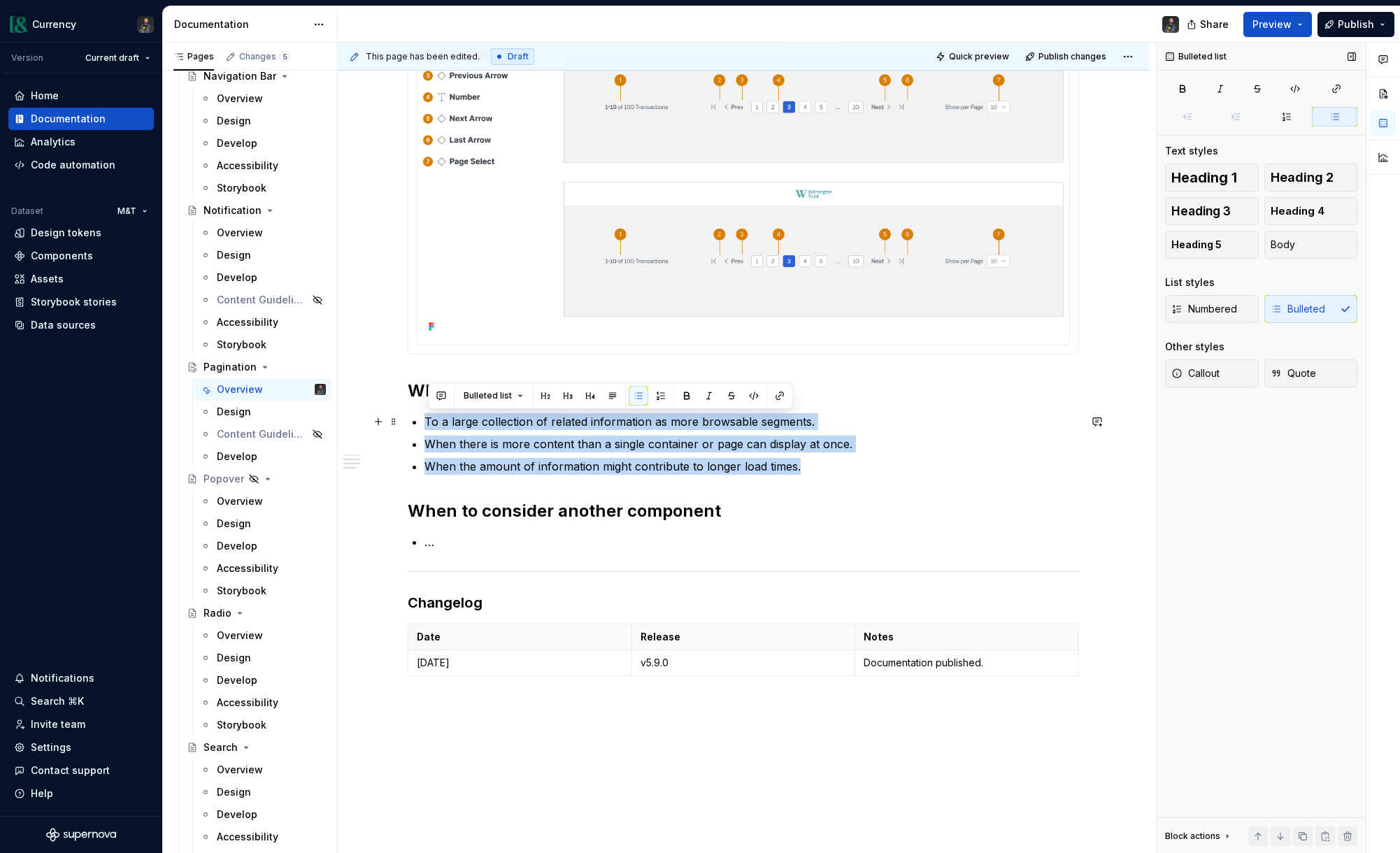
drag, startPoint x: 805, startPoint y: 469, endPoint x: 428, endPoint y: 424, distance: 379.7
click at [428, 424] on ul "To a large collection of related information as more browsable segments. When t…" at bounding box center [752, 444] width 655 height 62
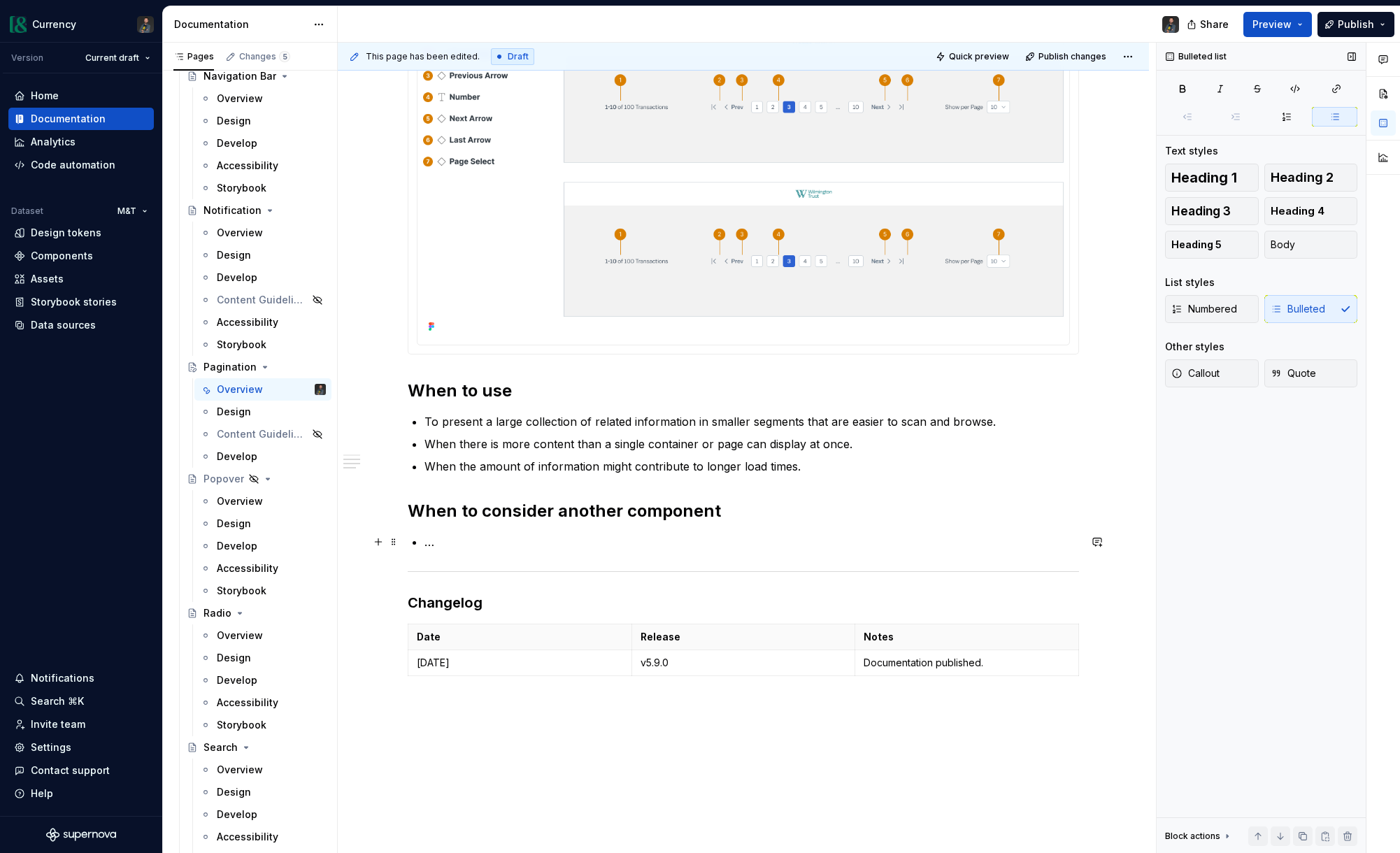
click at [452, 546] on p "…" at bounding box center [752, 542] width 655 height 17
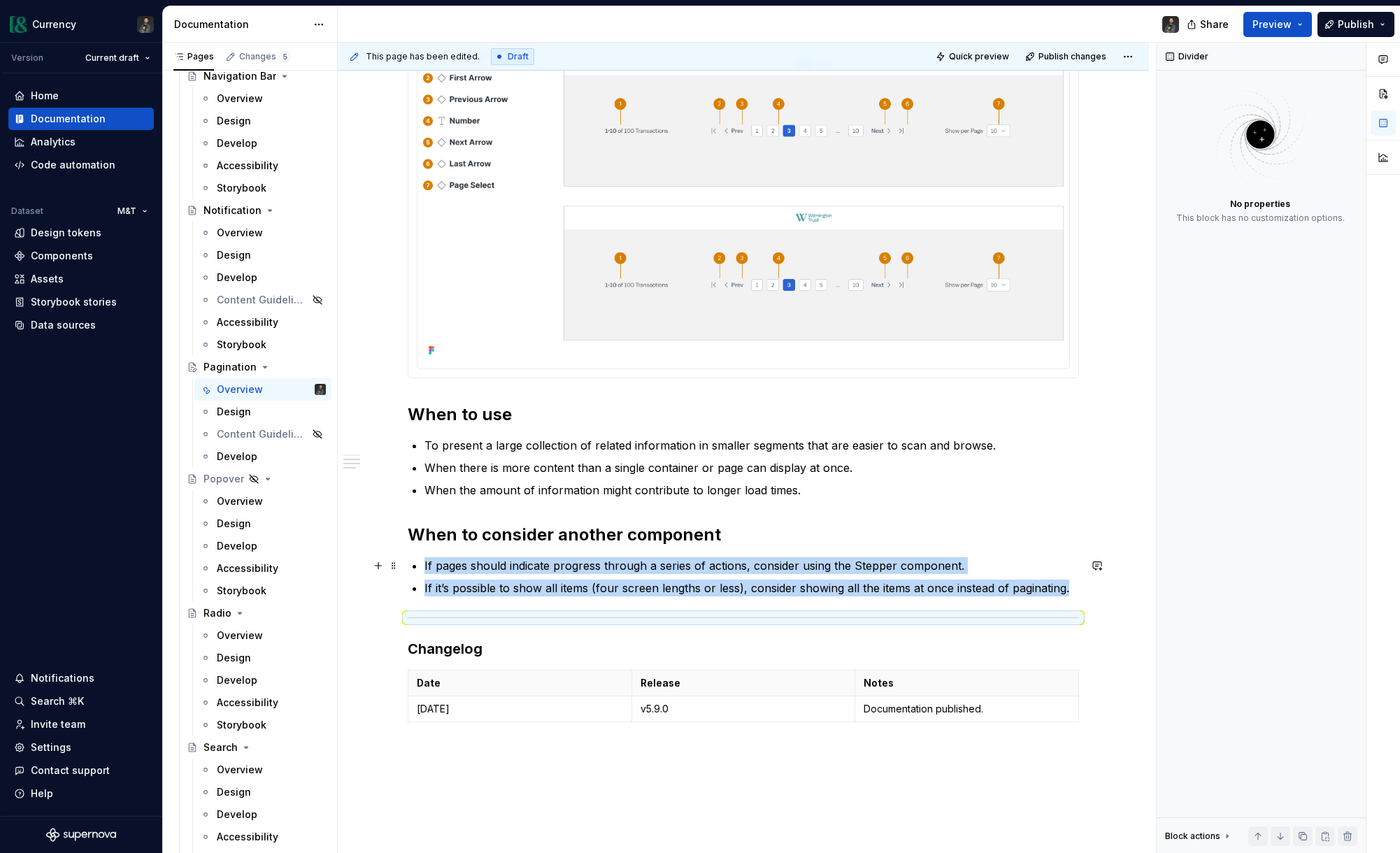
scroll to position [528, 0]
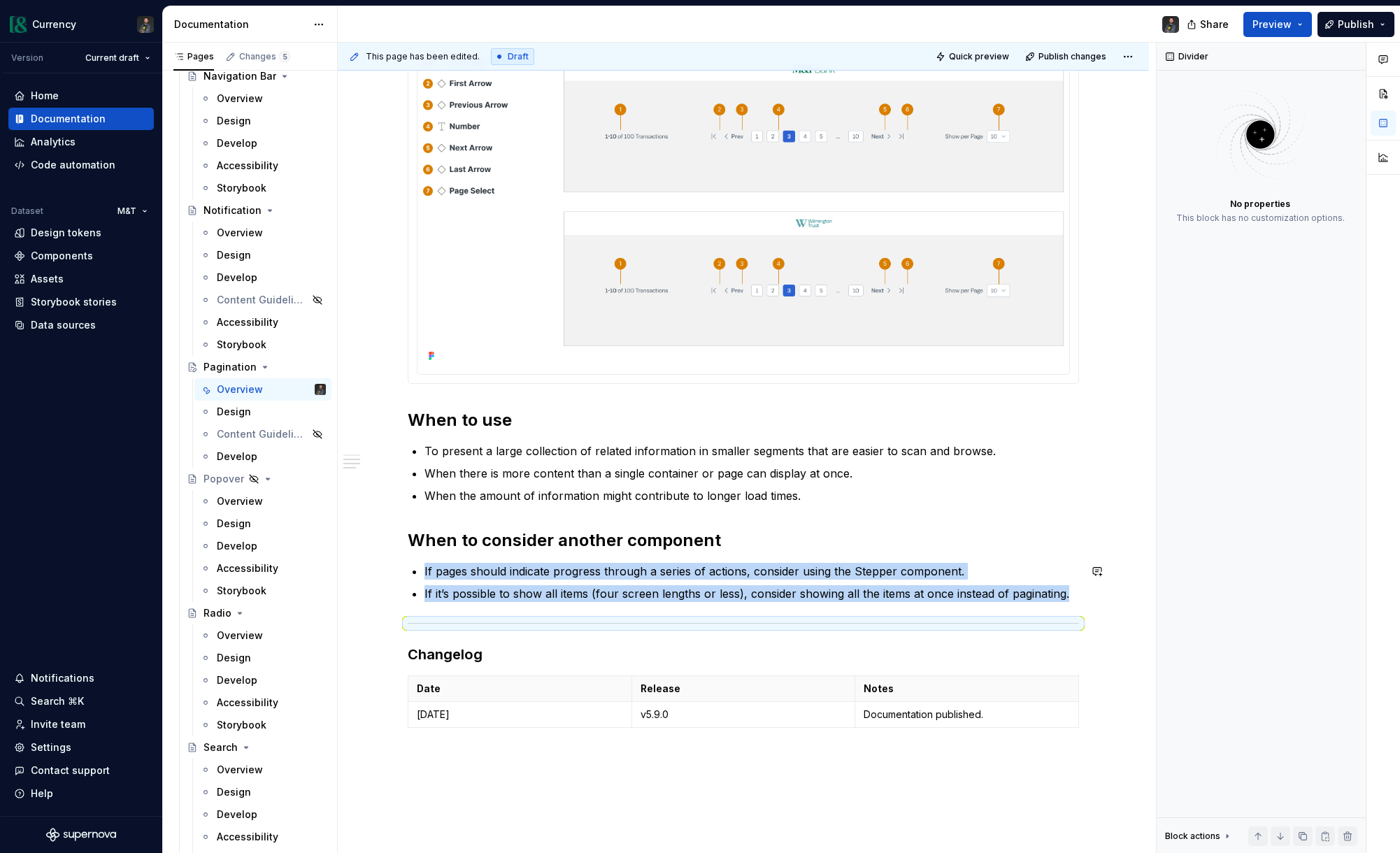
click at [622, 554] on div "**********" at bounding box center [744, 248] width 671 height 968
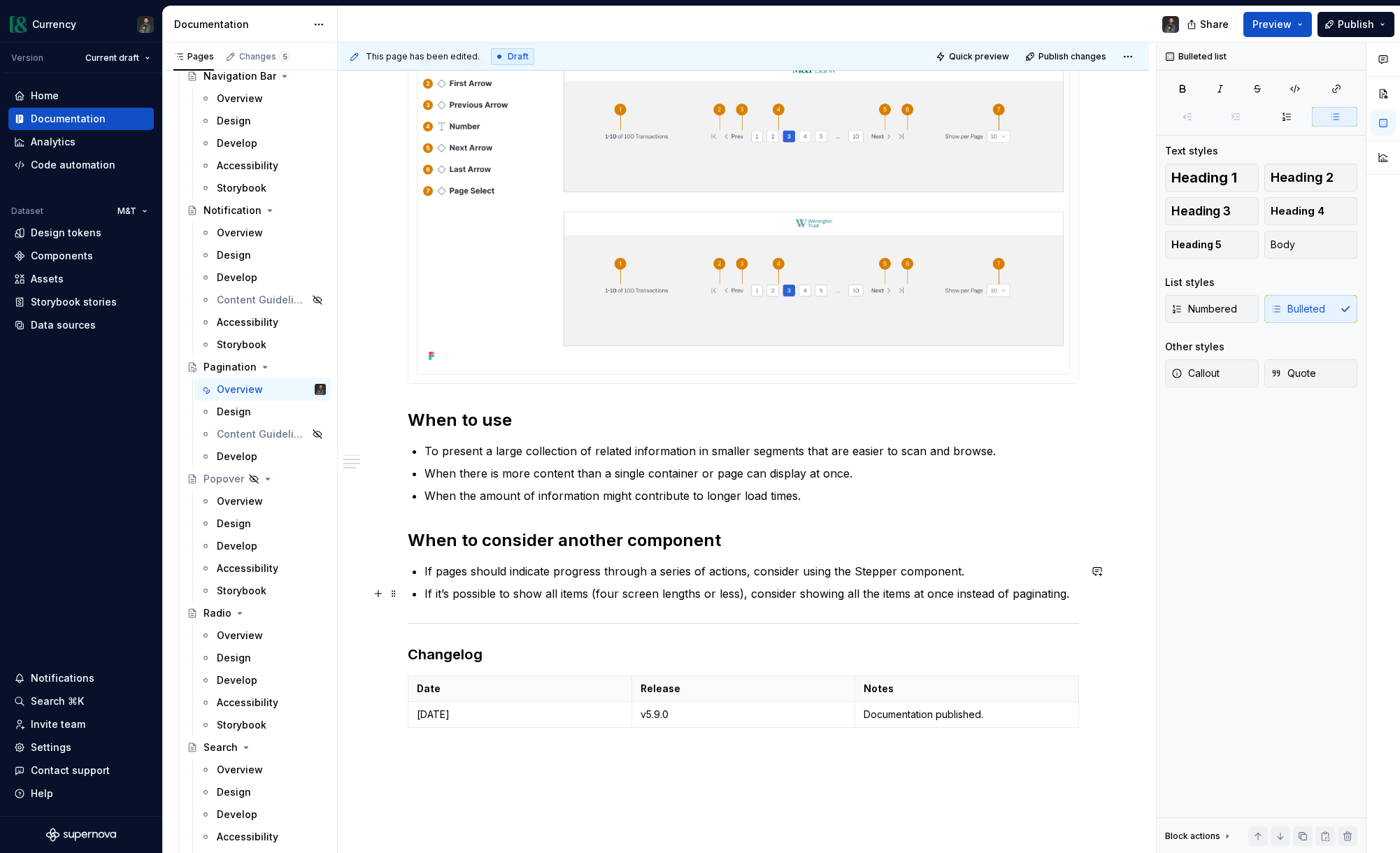
click at [565, 594] on p "If it’s possible to show all items (four screen lengths or less), consider show…" at bounding box center [752, 593] width 655 height 17
click at [587, 593] on p "If it’s possible to show all items (four screen lengths or less), consider show…" at bounding box center [752, 593] width 655 height 17
click at [644, 604] on p "If it’s possible to show all items with a small amount of scrolling (four scree…" at bounding box center [752, 602] width 655 height 34
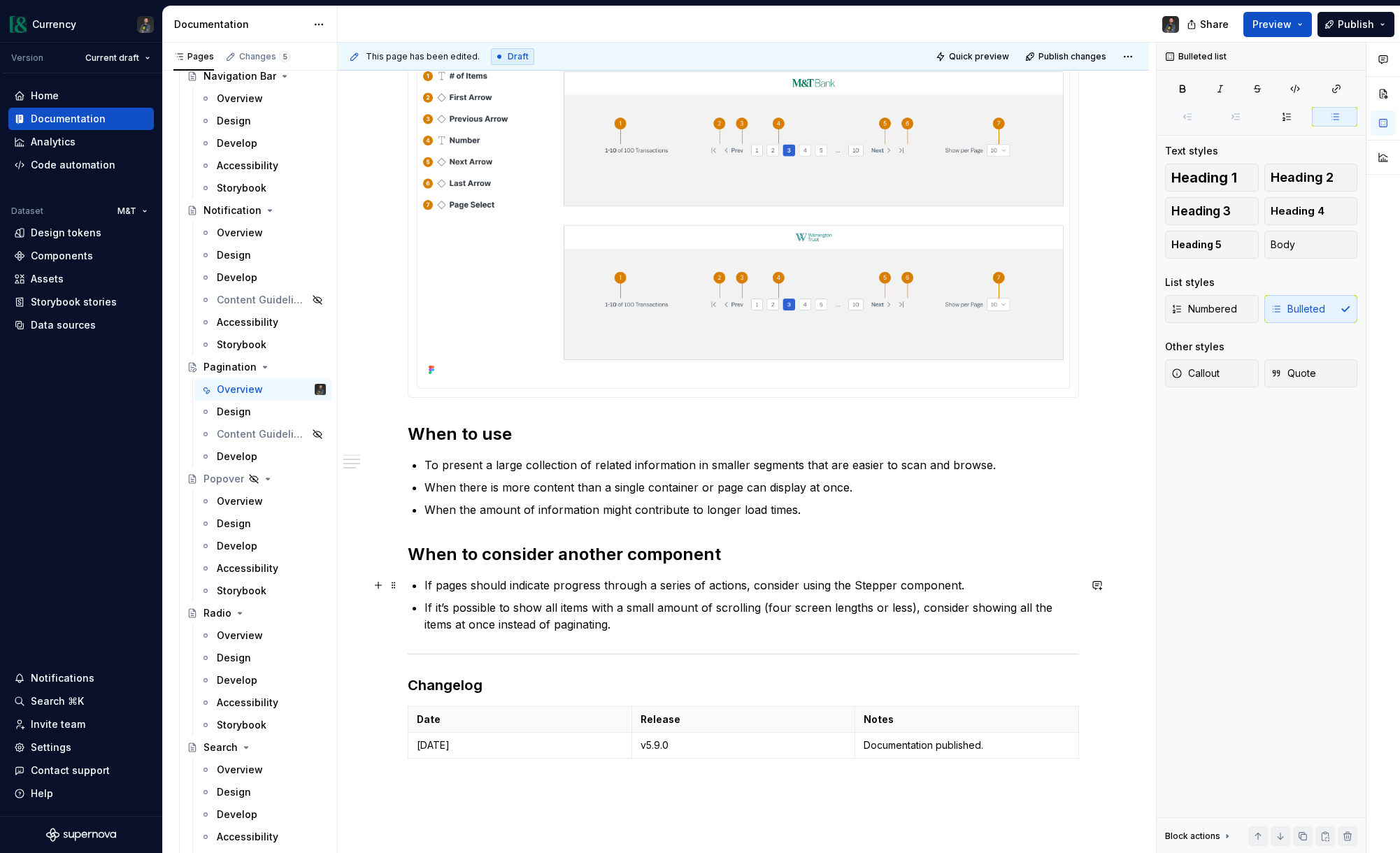
click at [853, 582] on p "If pages should indicate progress through a series of actions, consider using t…" at bounding box center [752, 585] width 655 height 17
click at [1203, 557] on button "button" at bounding box center [1207, 559] width 20 height 20
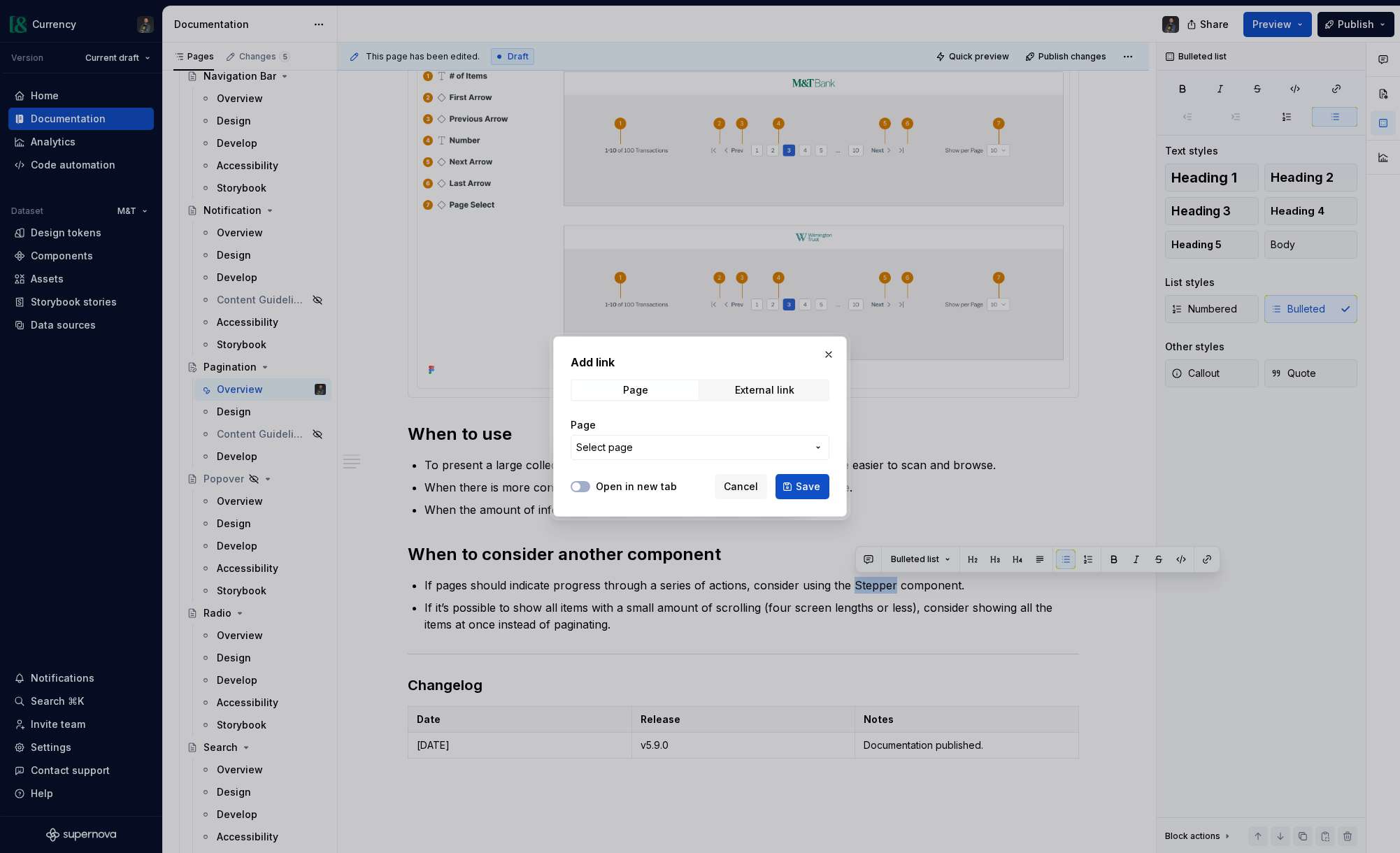
click at [729, 452] on span "Select page" at bounding box center [691, 447] width 231 height 14
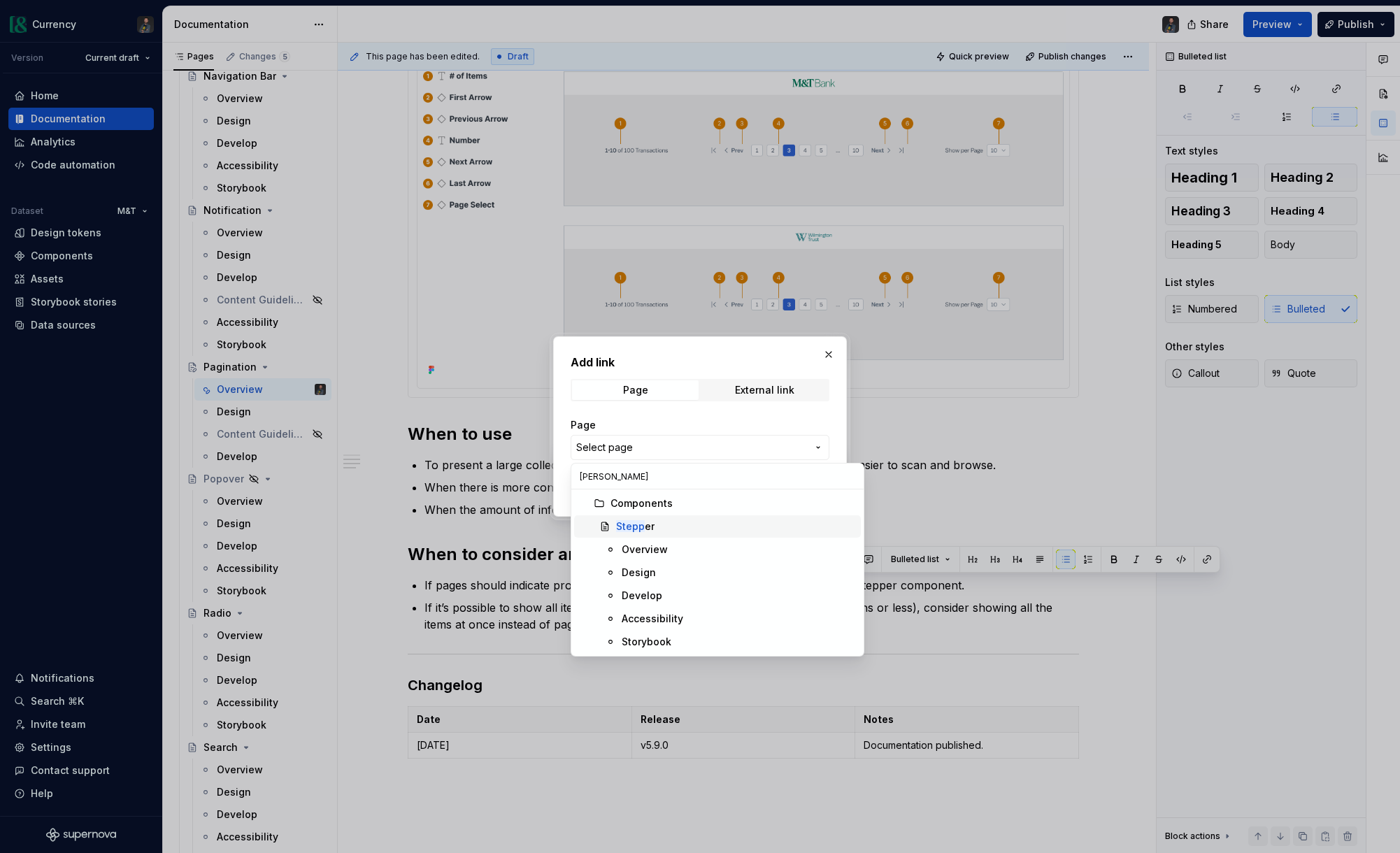
type input "[PERSON_NAME]"
drag, startPoint x: 716, startPoint y: 529, endPoint x: 730, endPoint y: 527, distance: 14.1
click at [716, 529] on div "[PERSON_NAME]" at bounding box center [735, 526] width 239 height 14
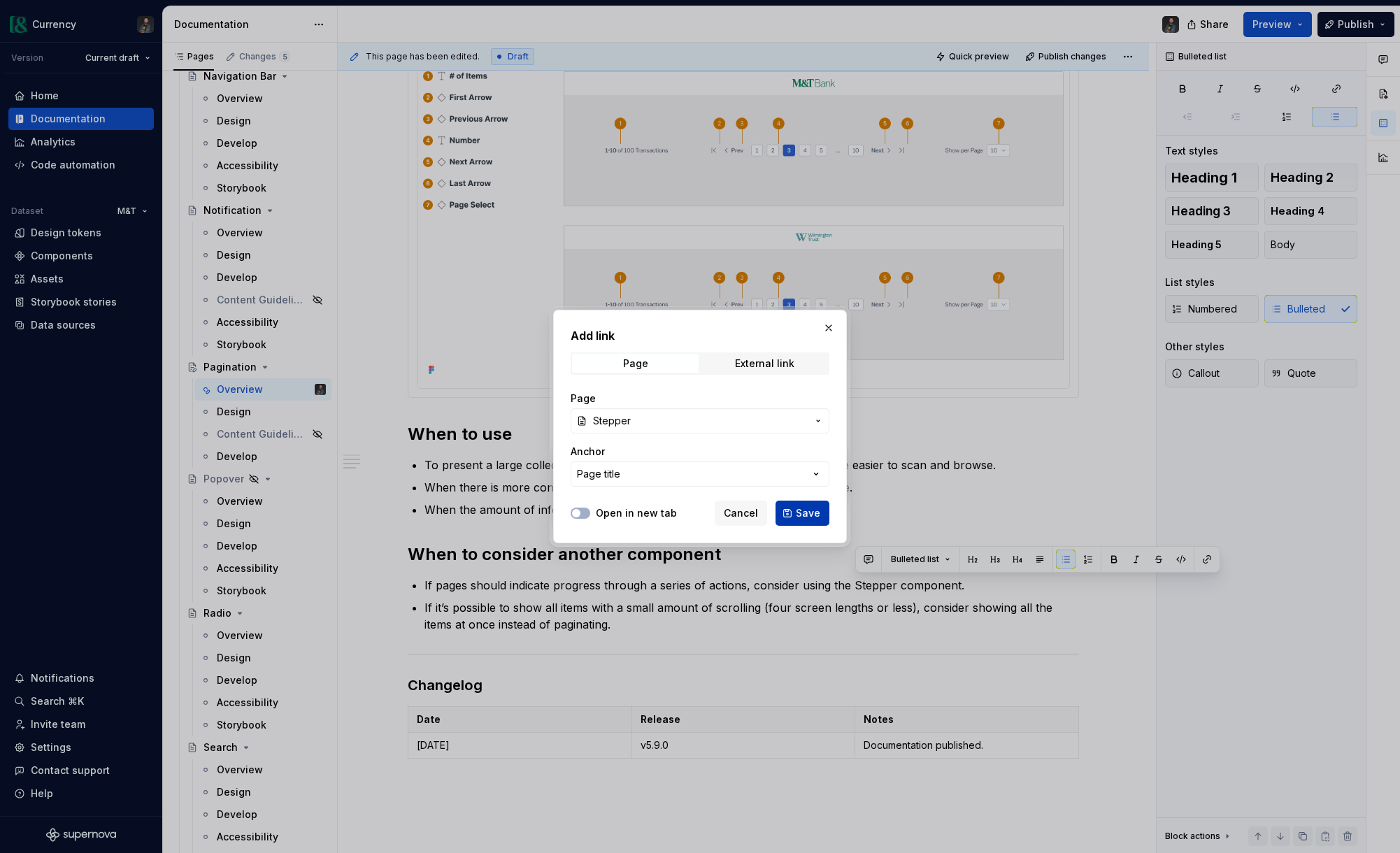
click at [793, 516] on button "Save" at bounding box center [802, 513] width 53 height 25
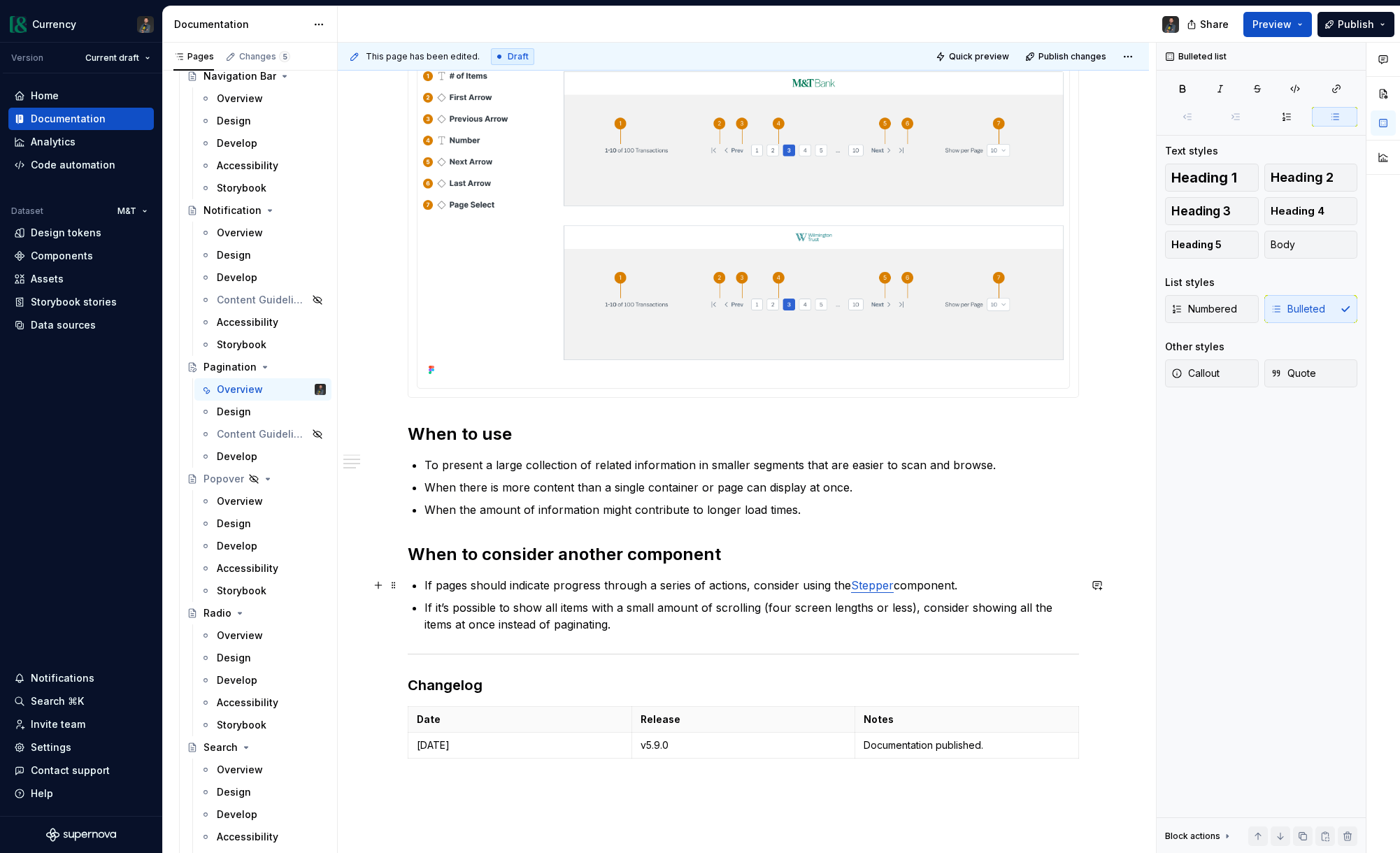
click at [801, 576] on p "If pages should indicate progress through a series of actions, consider using t…" at bounding box center [752, 585] width 655 height 17
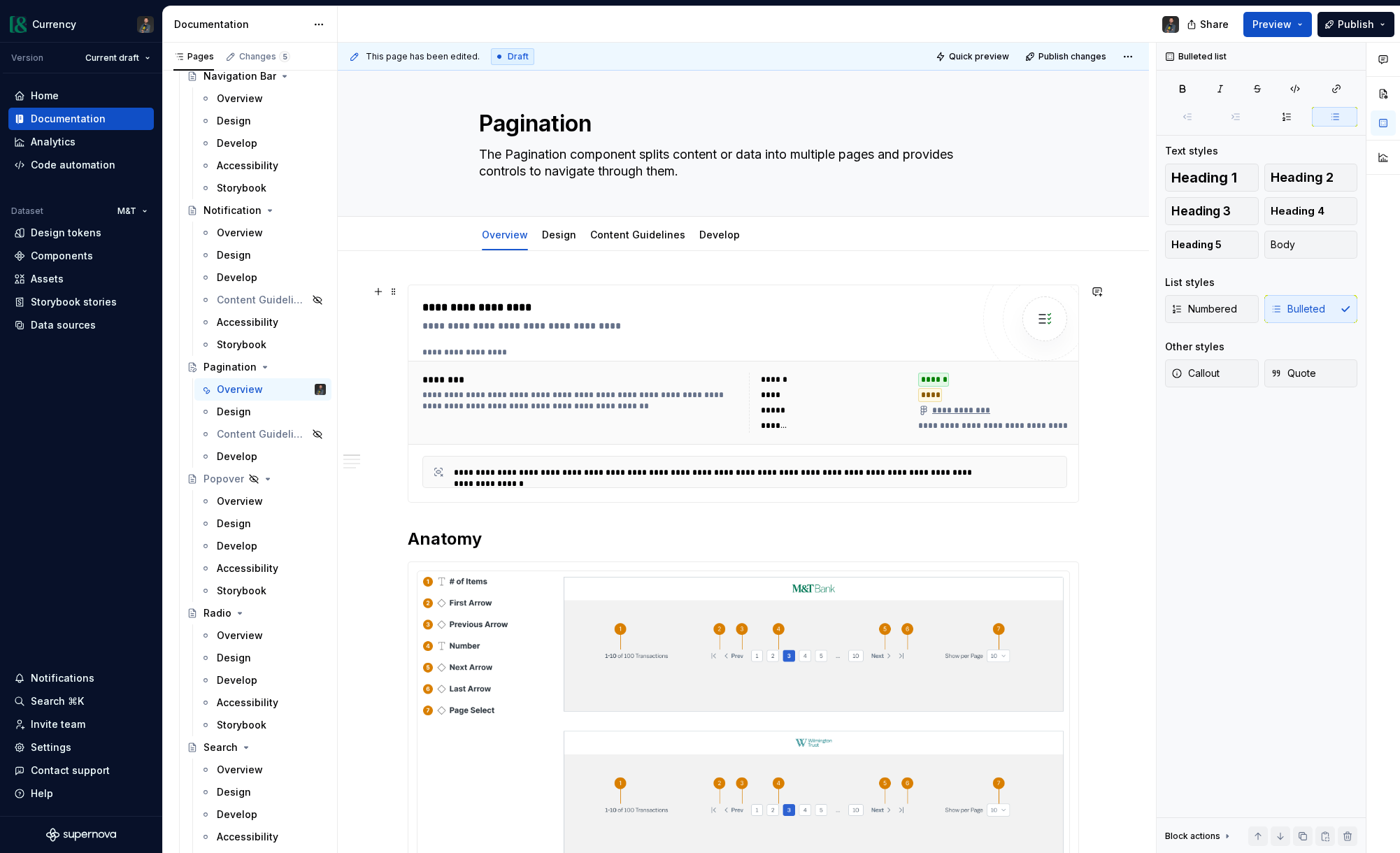
scroll to position [0, 0]
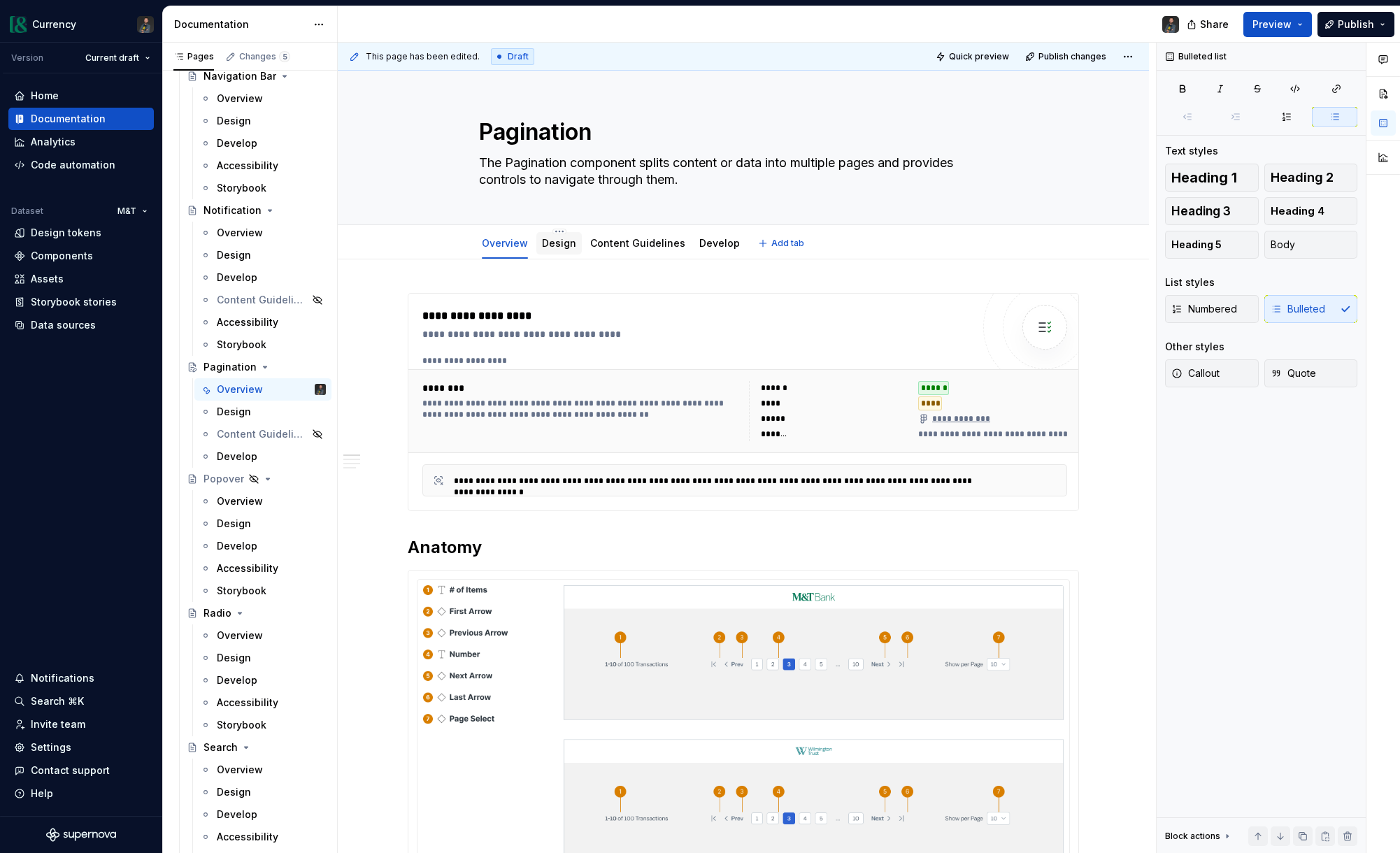
click at [563, 246] on link "Design" at bounding box center [559, 243] width 35 height 12
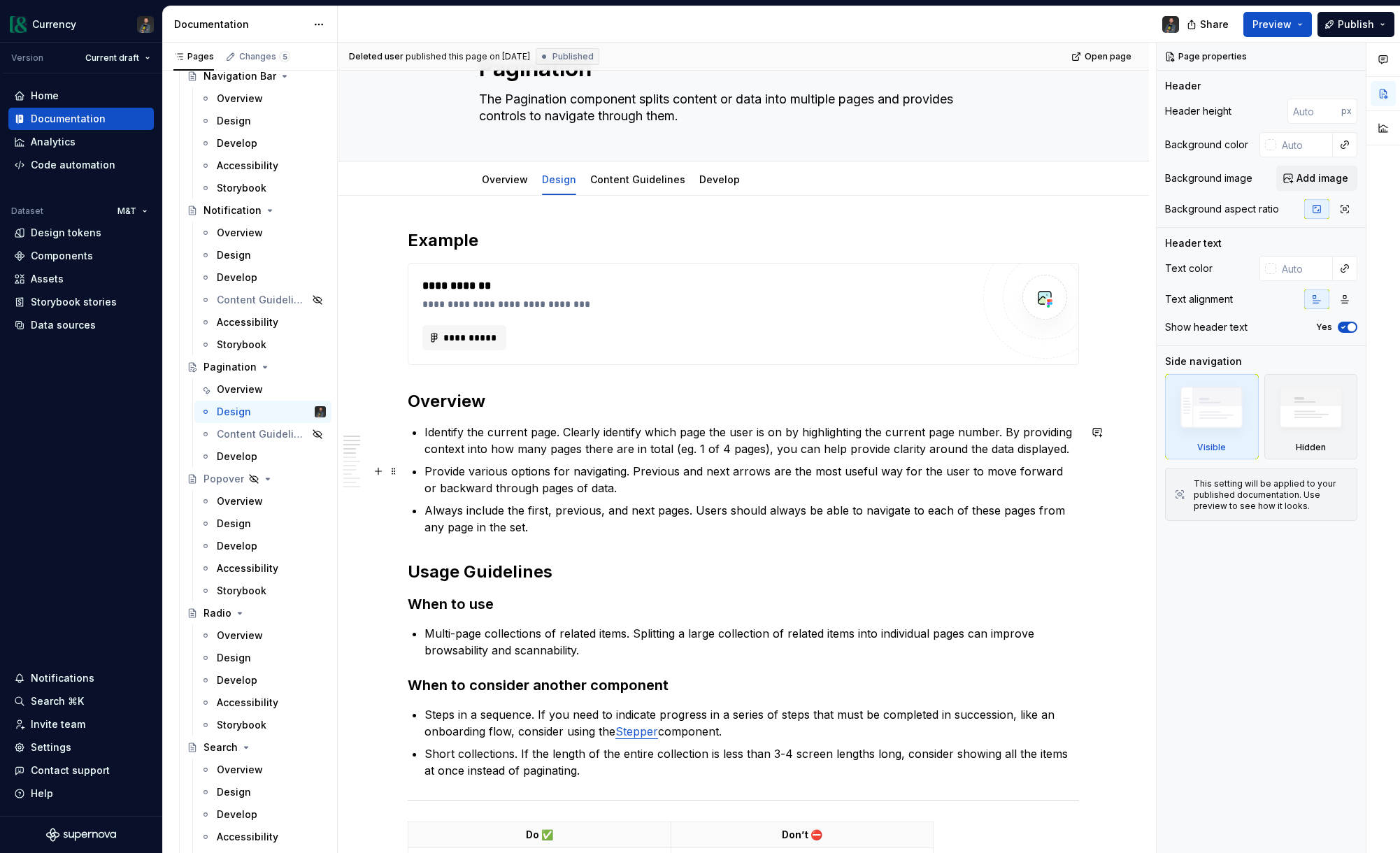
scroll to position [65, 0]
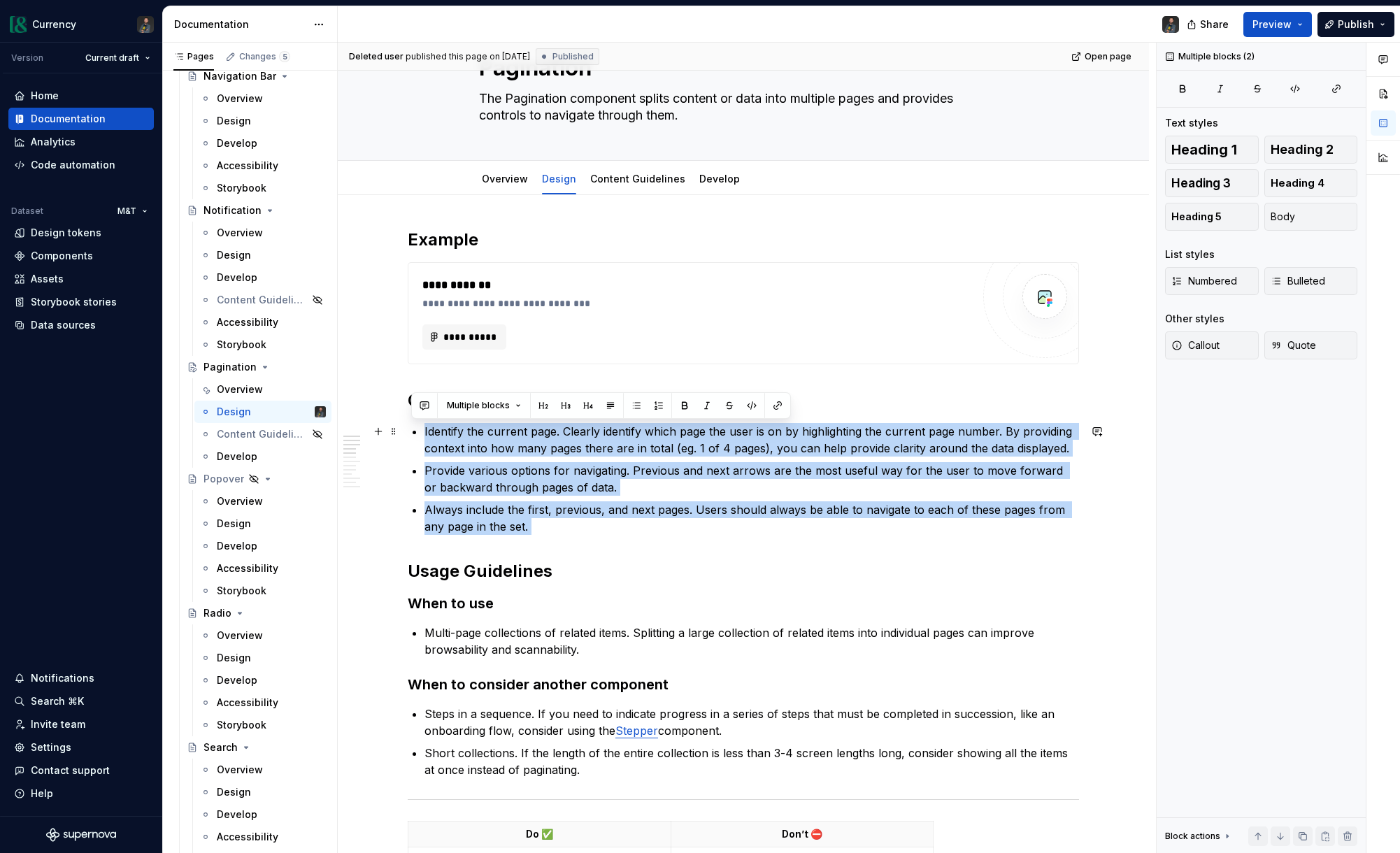
drag, startPoint x: 546, startPoint y: 534, endPoint x: 429, endPoint y: 432, distance: 155.2
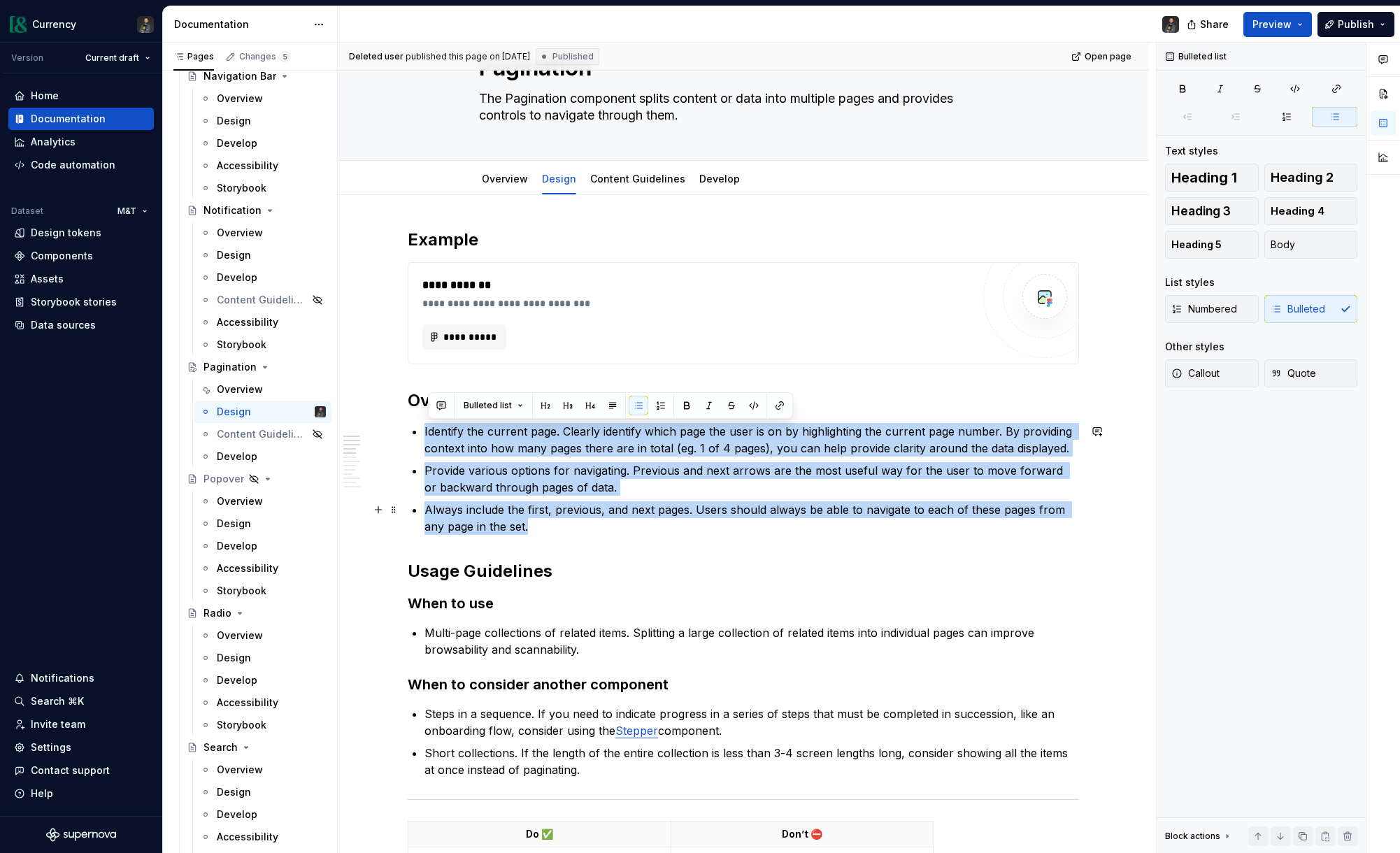
drag, startPoint x: 425, startPoint y: 430, endPoint x: 551, endPoint y: 521, distance: 155.4
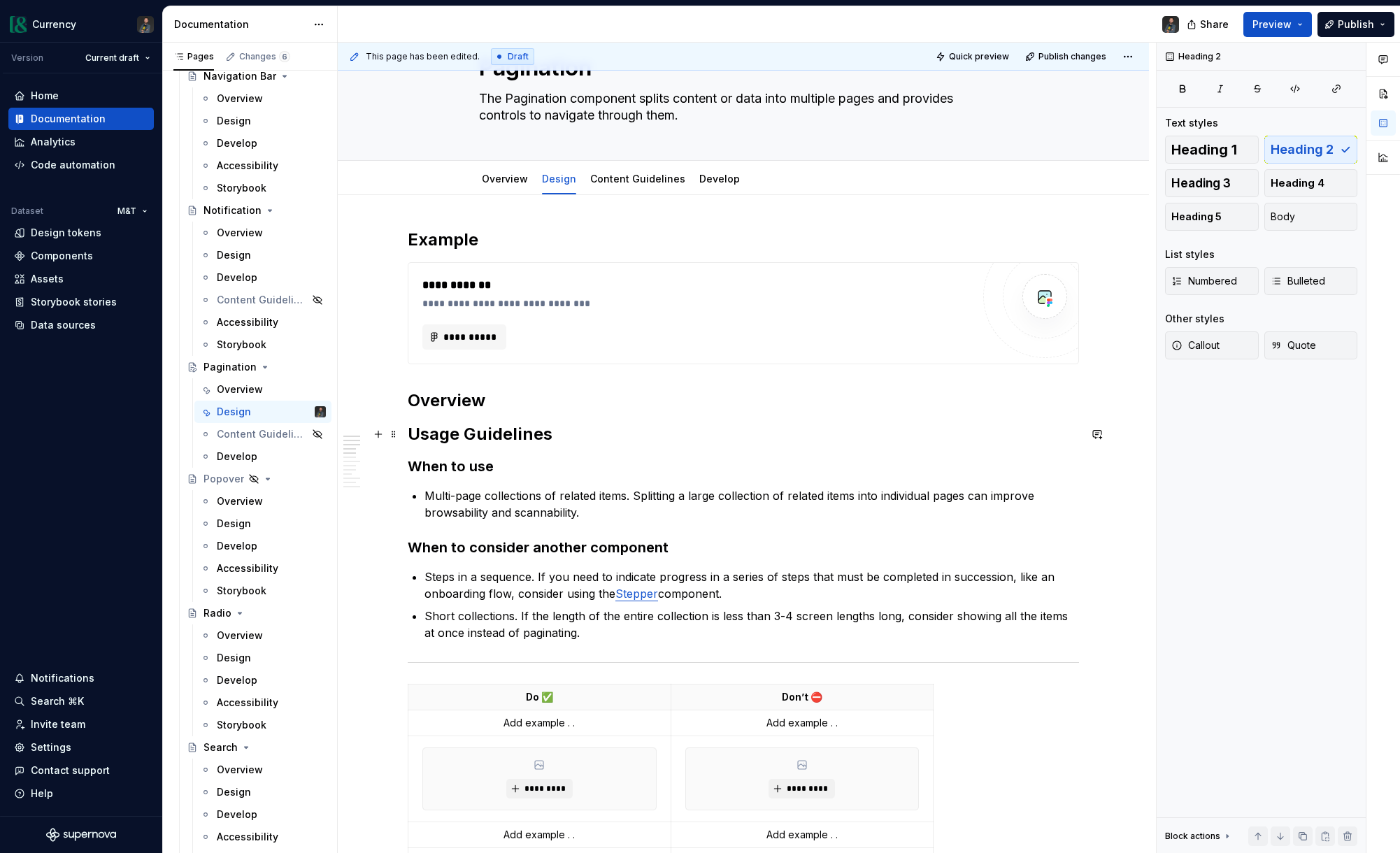
click at [565, 437] on h2 "Usage Guidelines" at bounding box center [744, 434] width 671 height 22
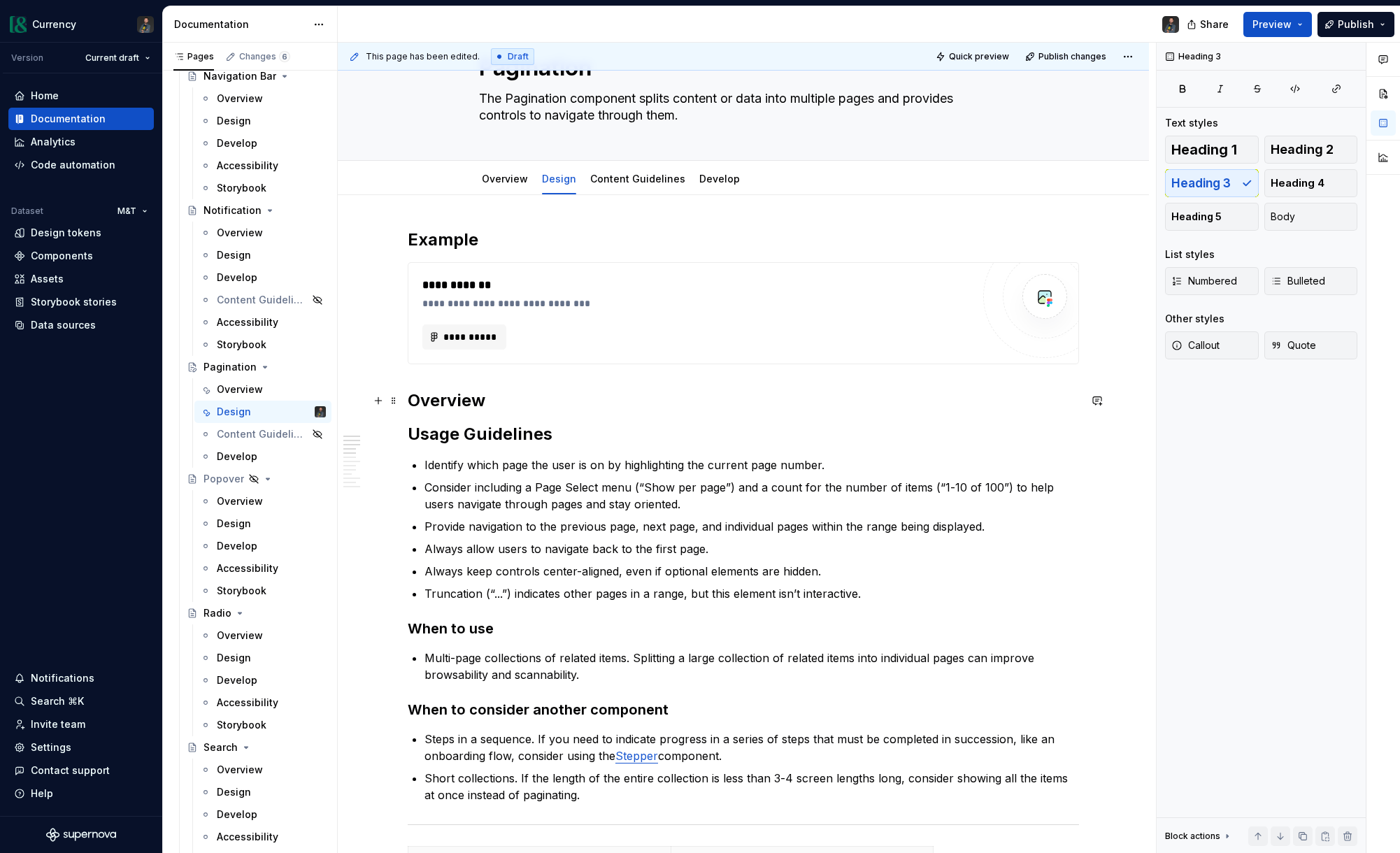
click at [435, 397] on h2 "Overview" at bounding box center [744, 400] width 671 height 22
click at [446, 235] on h2 "Example" at bounding box center [744, 240] width 671 height 22
click at [447, 237] on h2 "Example" at bounding box center [744, 240] width 671 height 22
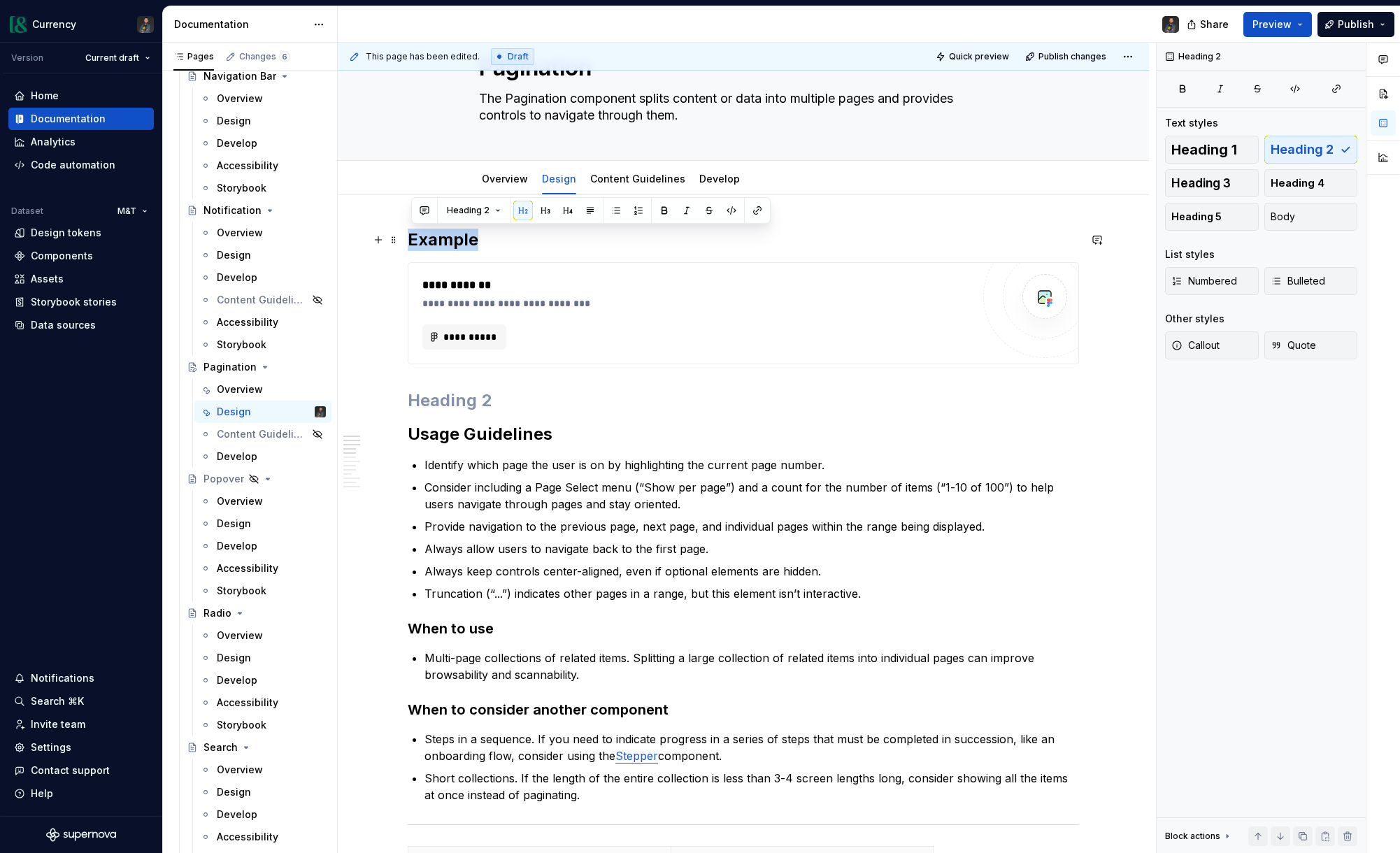
click at [448, 237] on h2 "Example" at bounding box center [744, 240] width 671 height 22
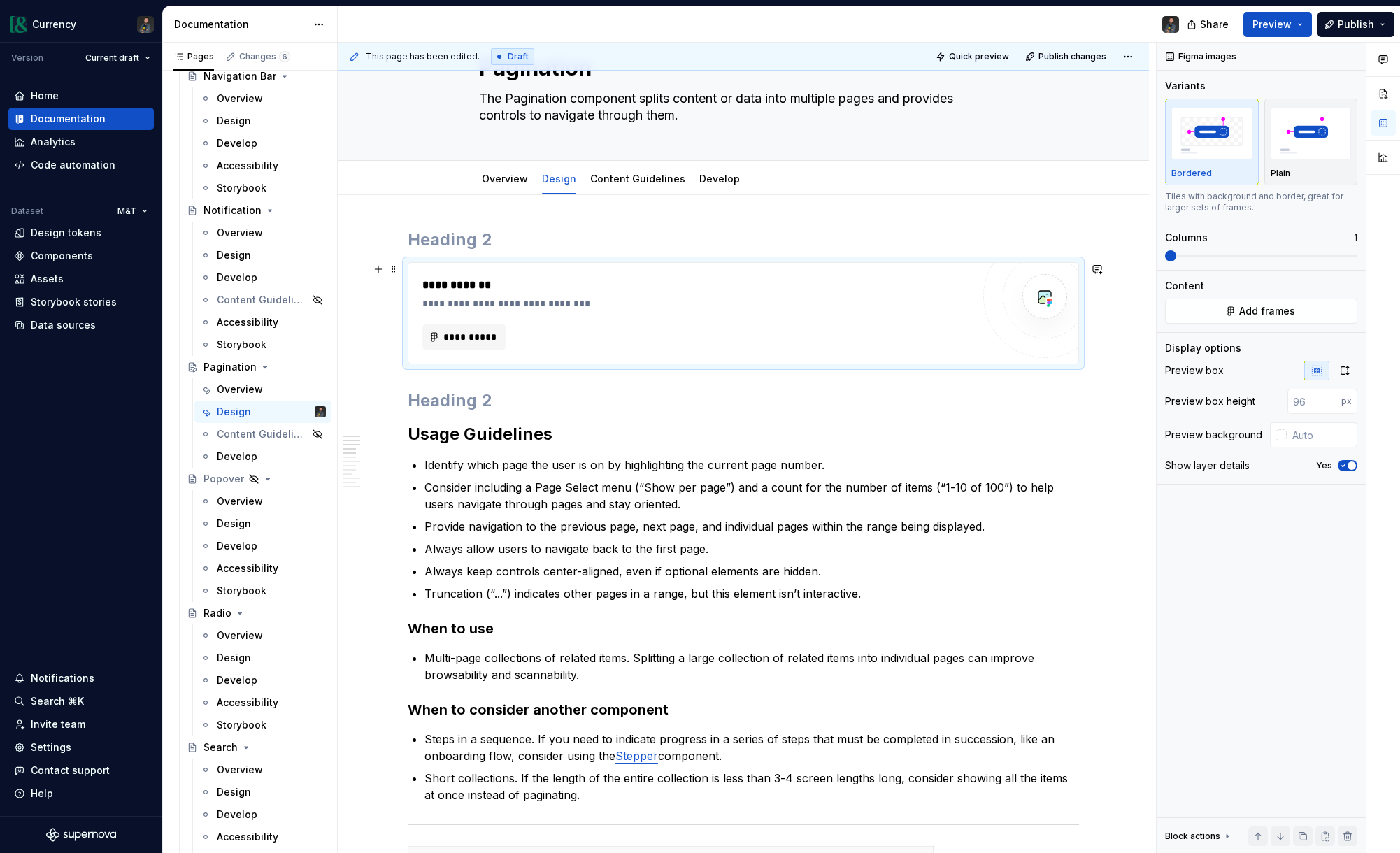
drag, startPoint x: 472, startPoint y: 282, endPoint x: 415, endPoint y: 277, distance: 57.2
click at [472, 282] on div "**********" at bounding box center [697, 285] width 549 height 17
click at [399, 271] on span at bounding box center [394, 269] width 11 height 20
click at [464, 397] on div "Delete" at bounding box center [462, 393] width 91 height 14
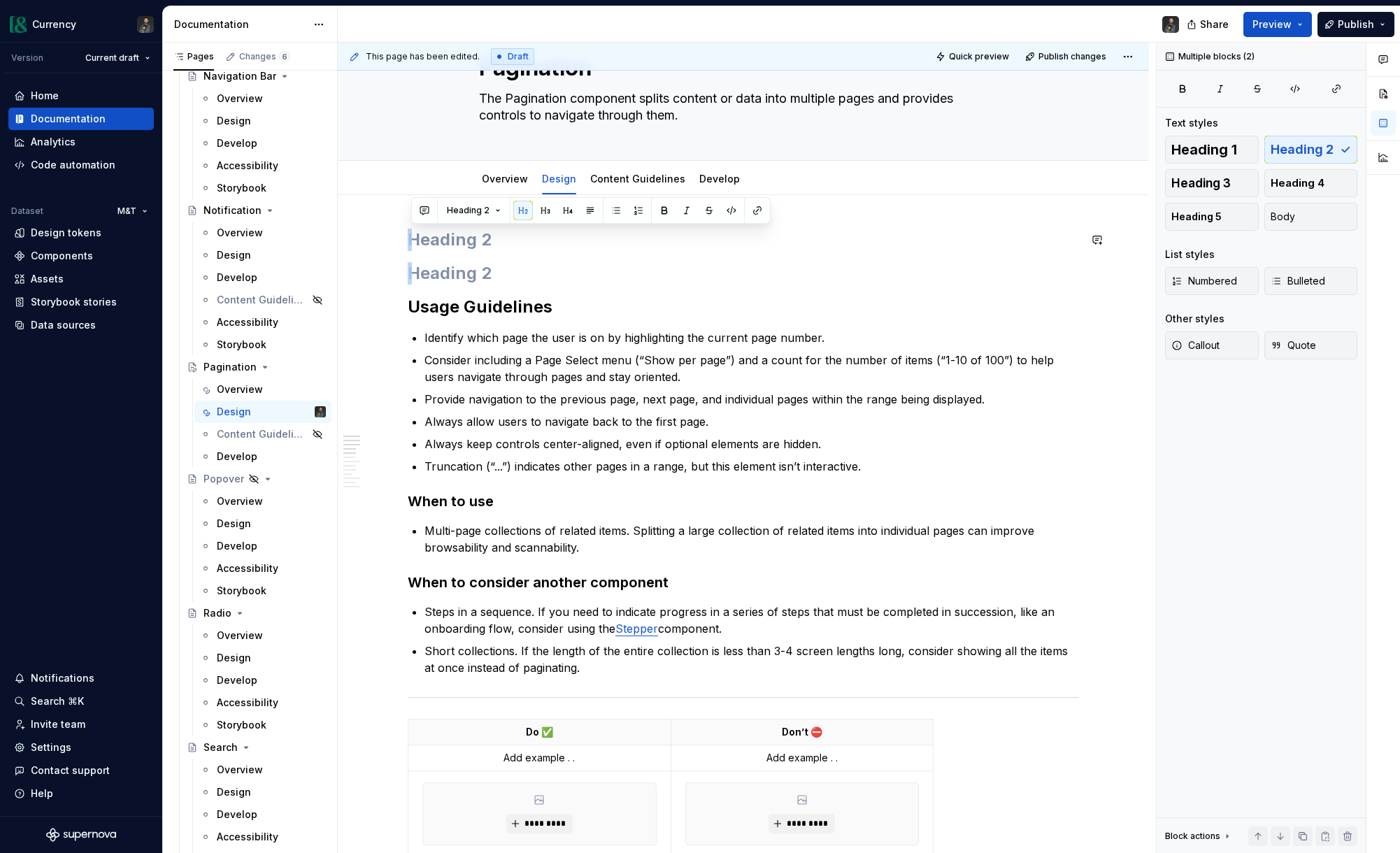
drag, startPoint x: 511, startPoint y: 277, endPoint x: 365, endPoint y: 224, distance: 155.3
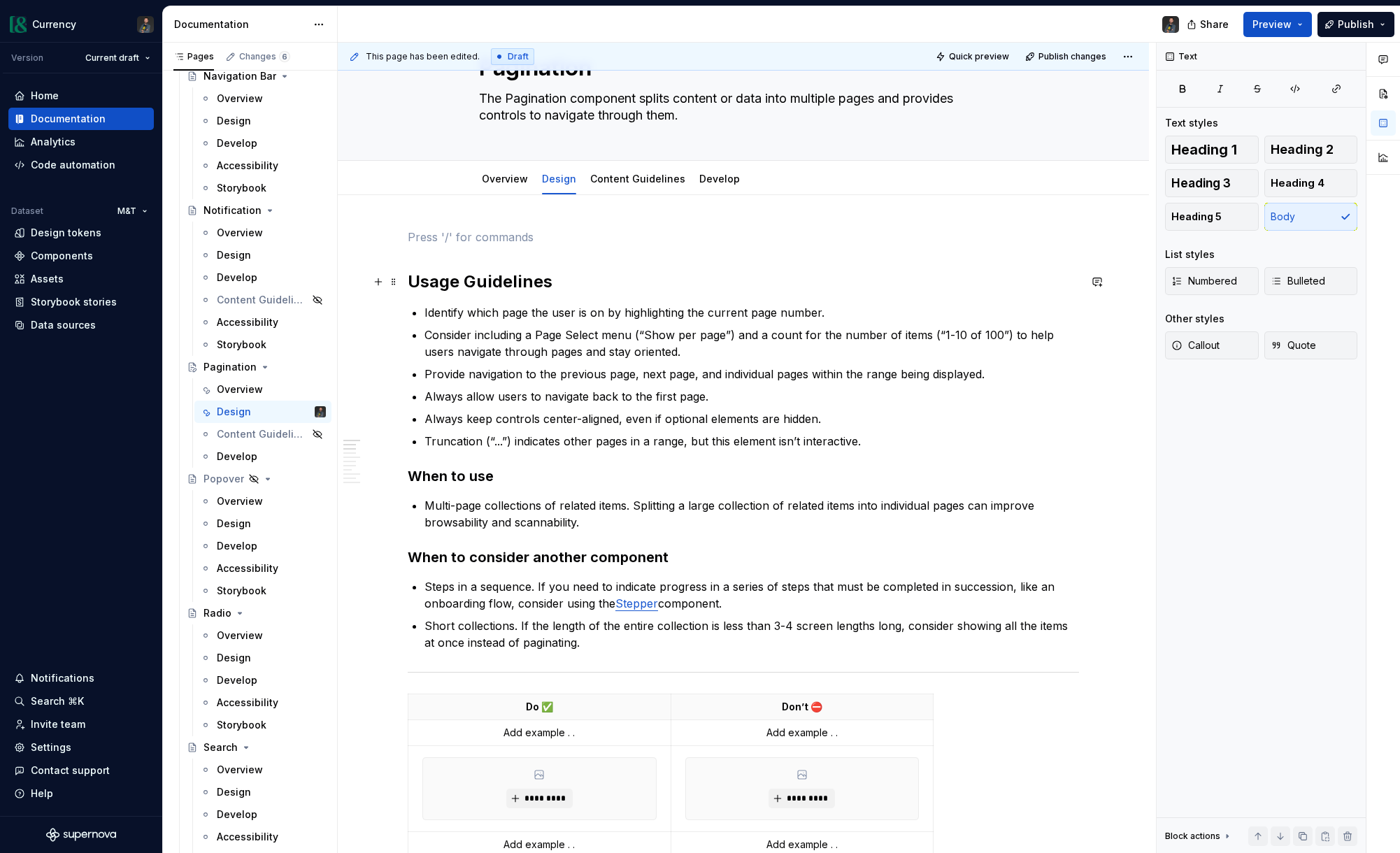
click at [409, 278] on div "This page has been edited. Draft Quick preview Publish changes Pagination The P…" at bounding box center [746, 447] width 818 height 811
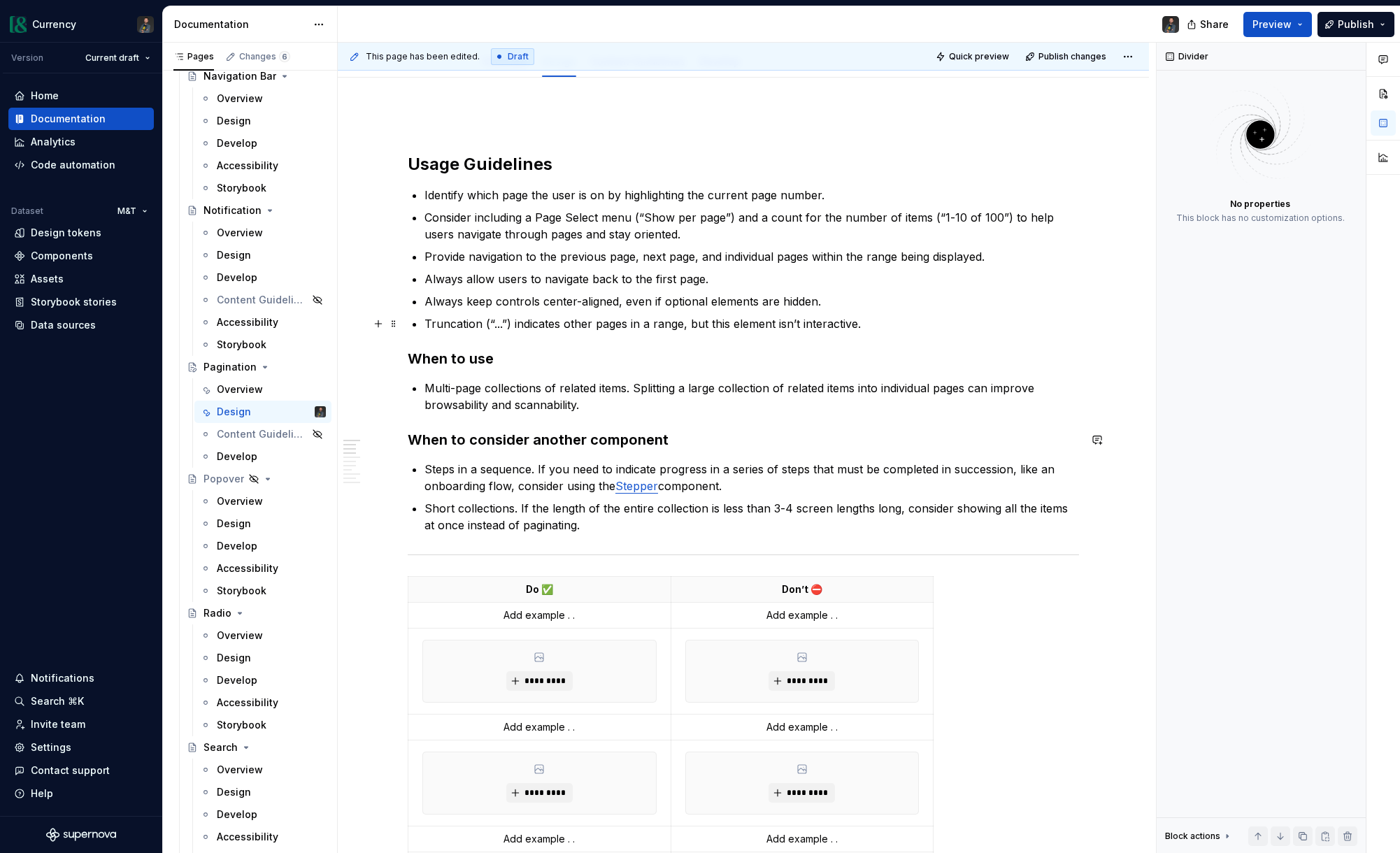
scroll to position [0, 0]
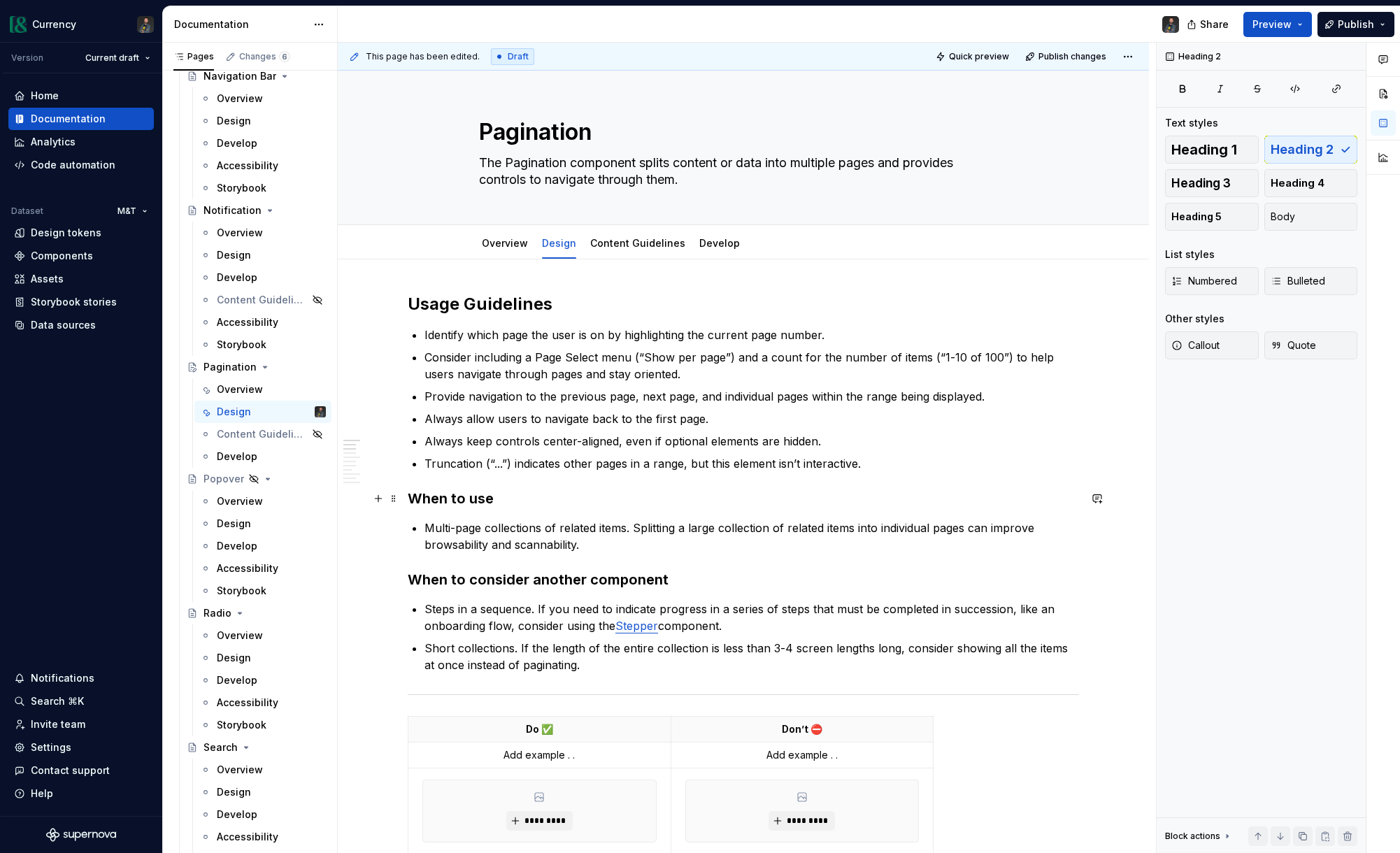
click at [471, 497] on h3 "When to use" at bounding box center [744, 498] width 671 height 20
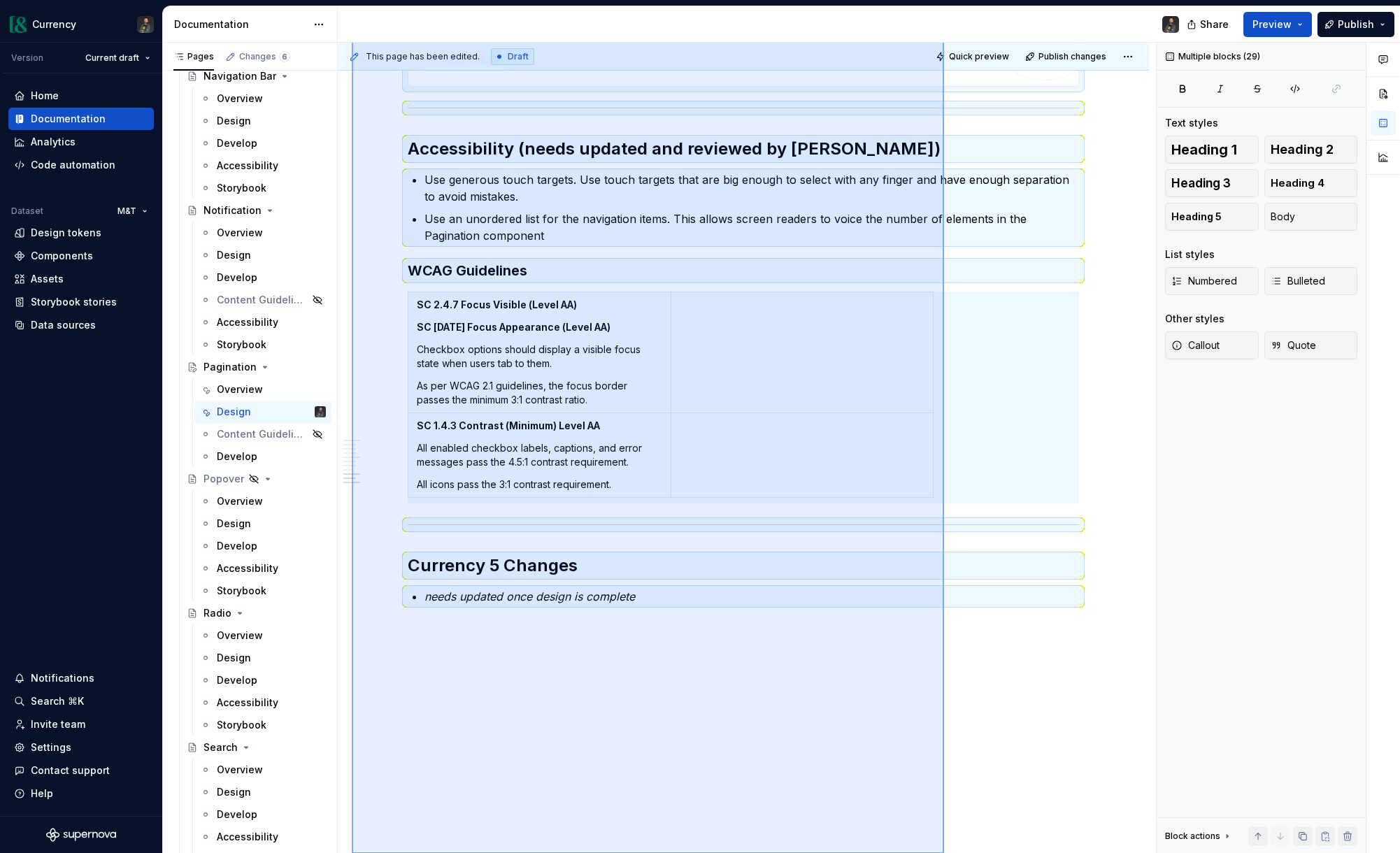
scroll to position [1699, 0]
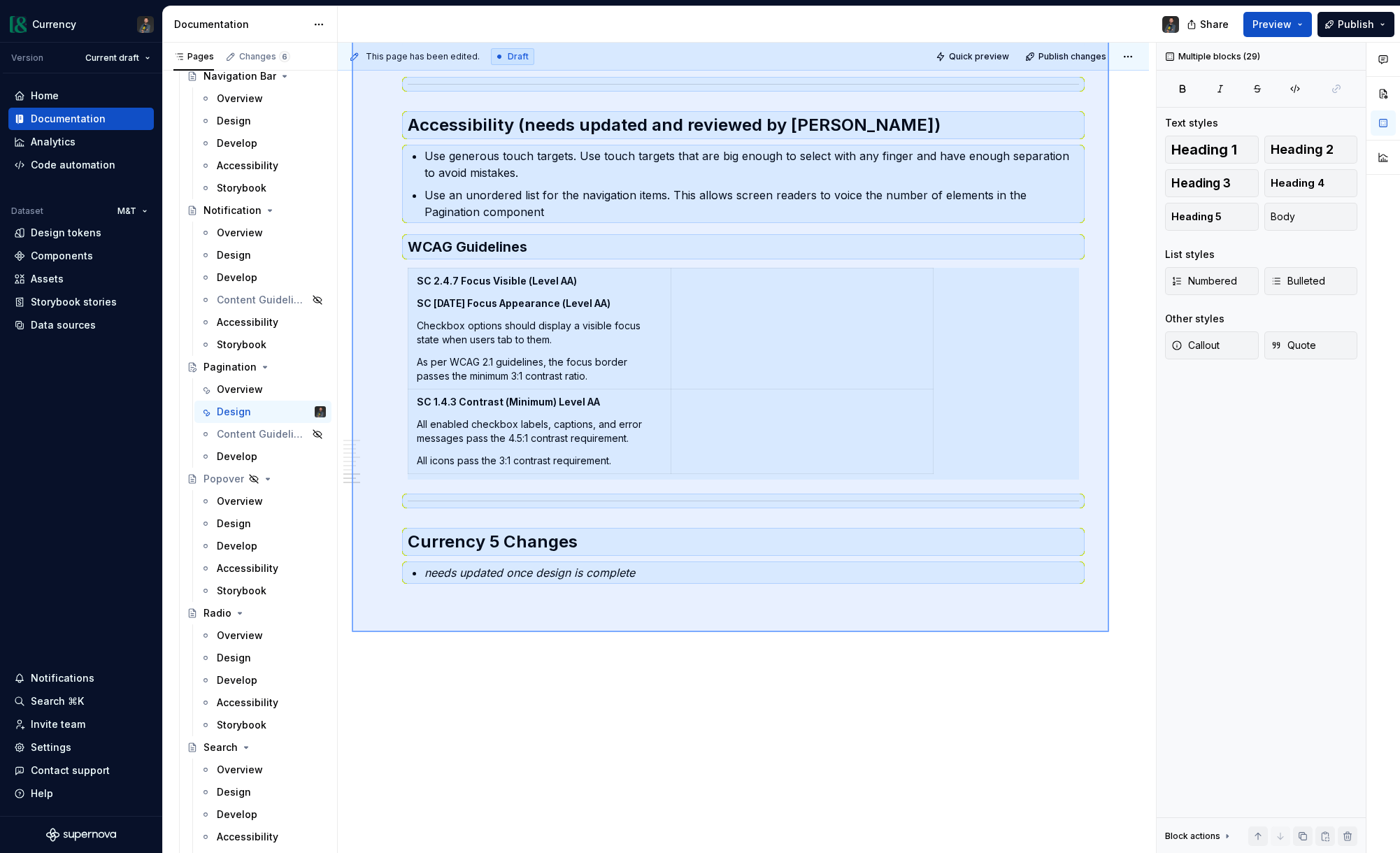
drag, startPoint x: 352, startPoint y: 401, endPoint x: 1109, endPoint y: 632, distance: 791.5
click at [1109, 632] on div "This page has been edited. Draft Quick preview Publish changes Pagination The P…" at bounding box center [746, 447] width 818 height 811
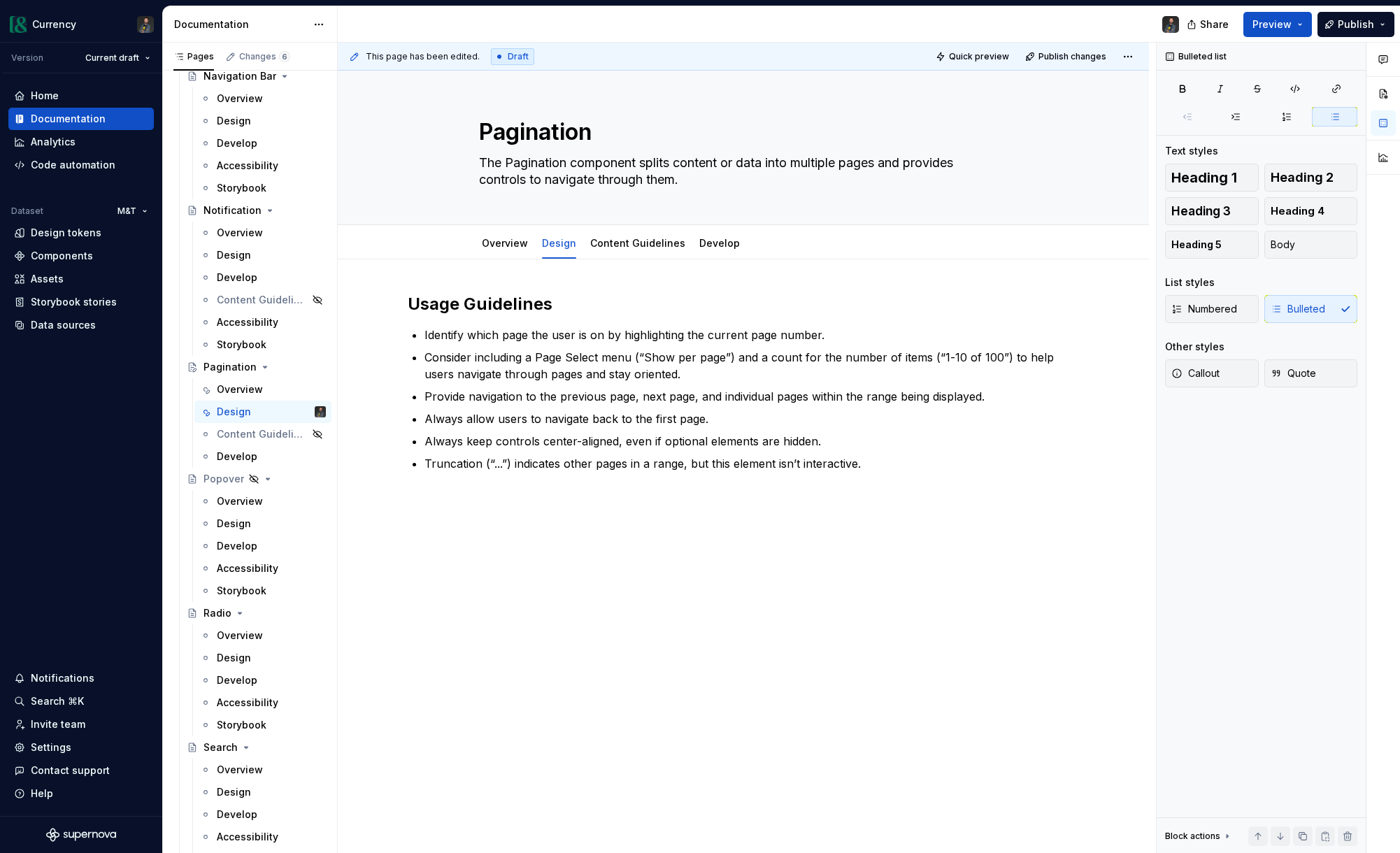
scroll to position [0, 0]
click at [895, 460] on p "Truncation (“...”) indicates other pages in a range, but this element isn’t int…" at bounding box center [752, 463] width 655 height 17
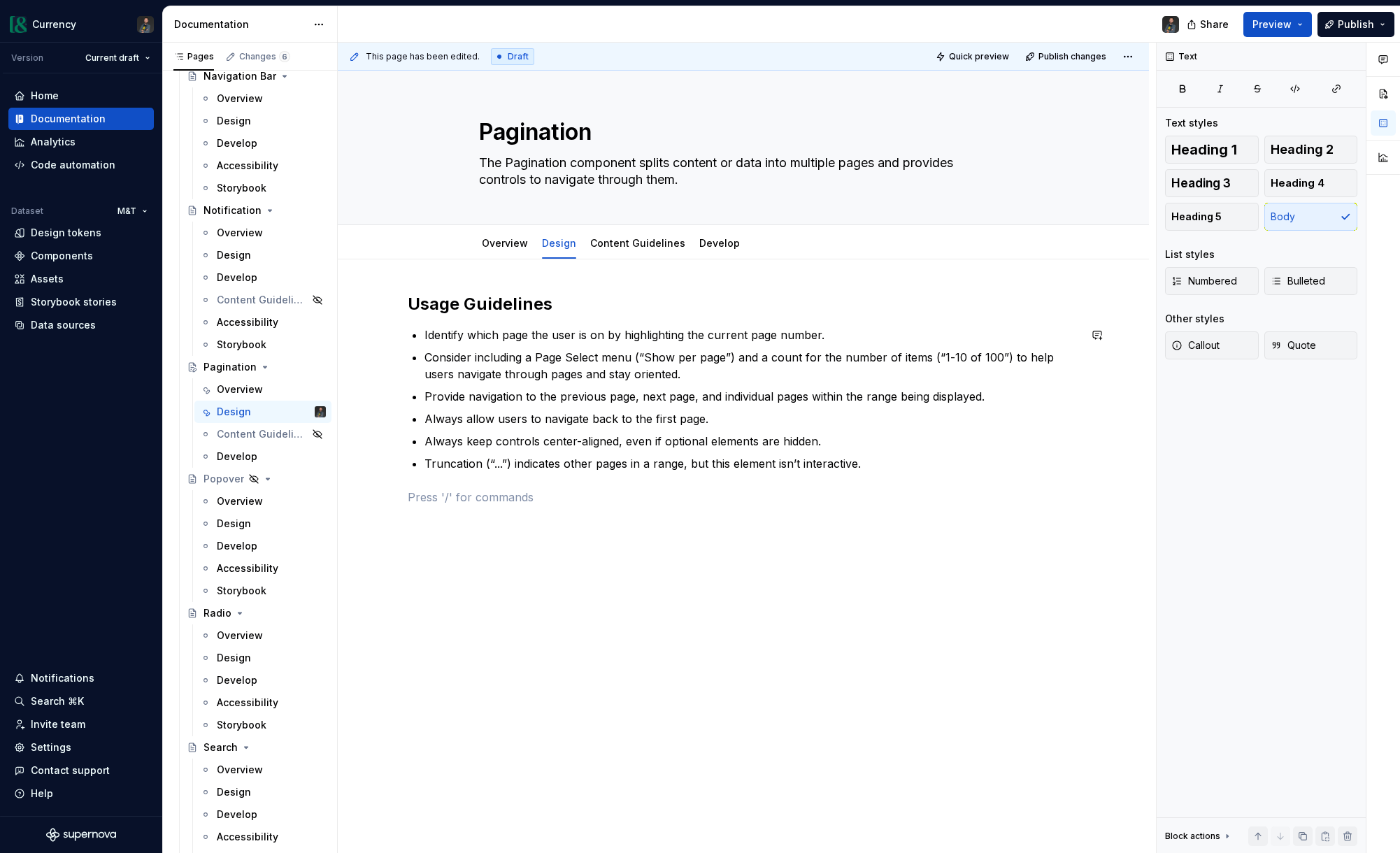
type textarea "*"
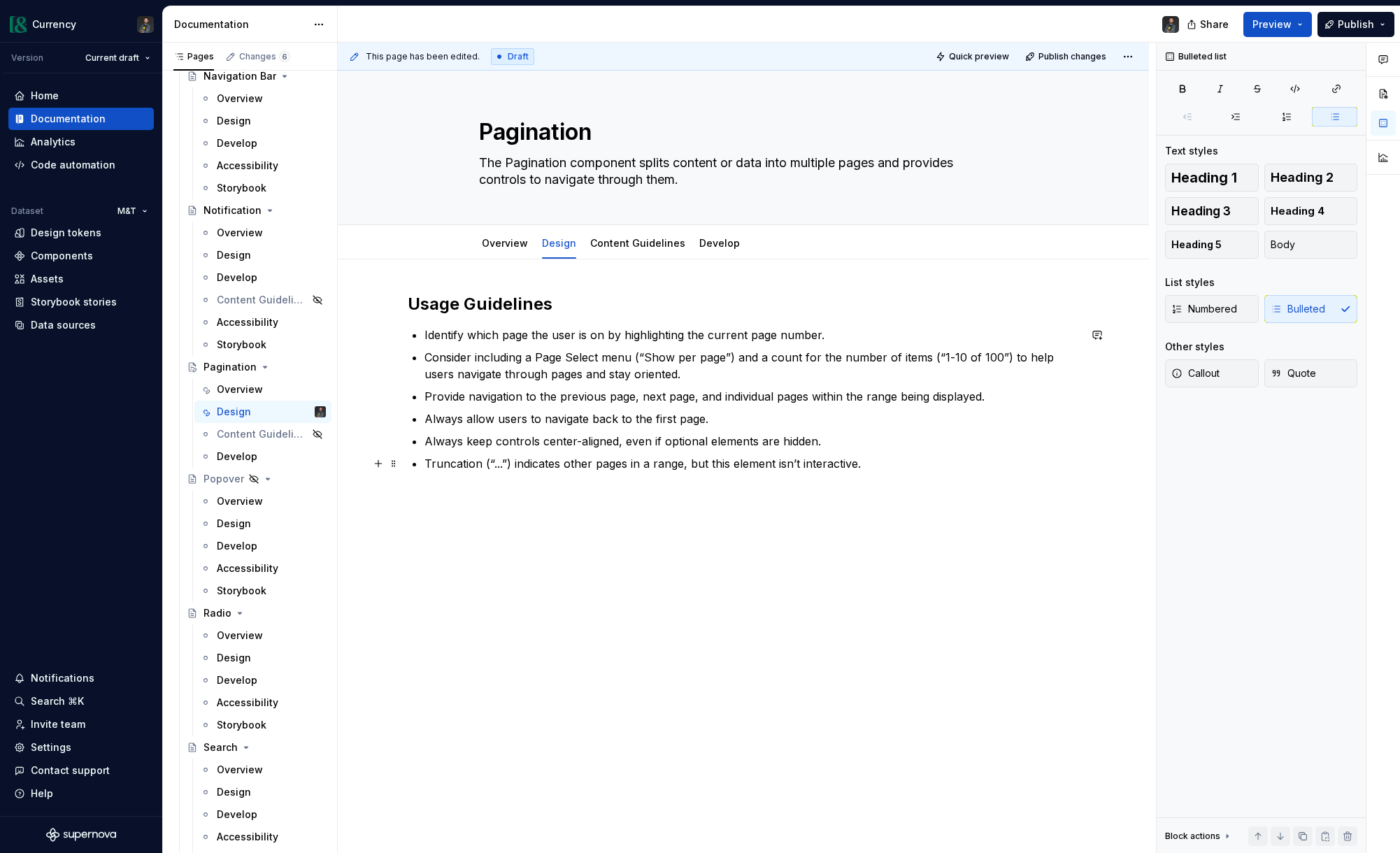
click at [856, 463] on p "Truncation (“...”) indicates other pages in a range, but this element isn’t int…" at bounding box center [752, 463] width 655 height 17
click at [863, 463] on p "Truncation (“...”) indicates other pages in a range, but this element isn’t int…" at bounding box center [752, 463] width 655 height 17
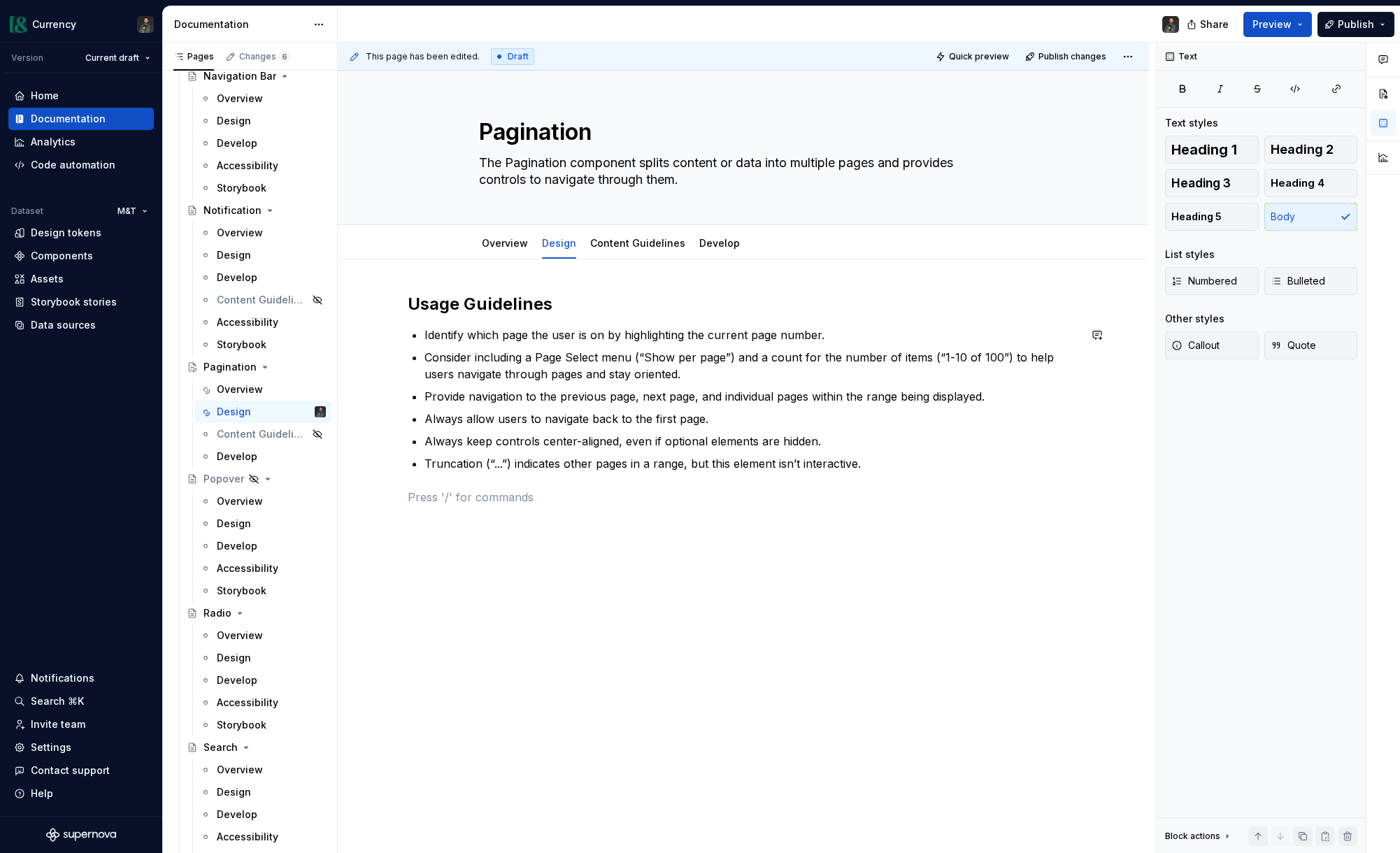
click at [446, 487] on div "Usage Guidelines Identify which page the user is on by highlighting the current…" at bounding box center [744, 398] width 671 height 213
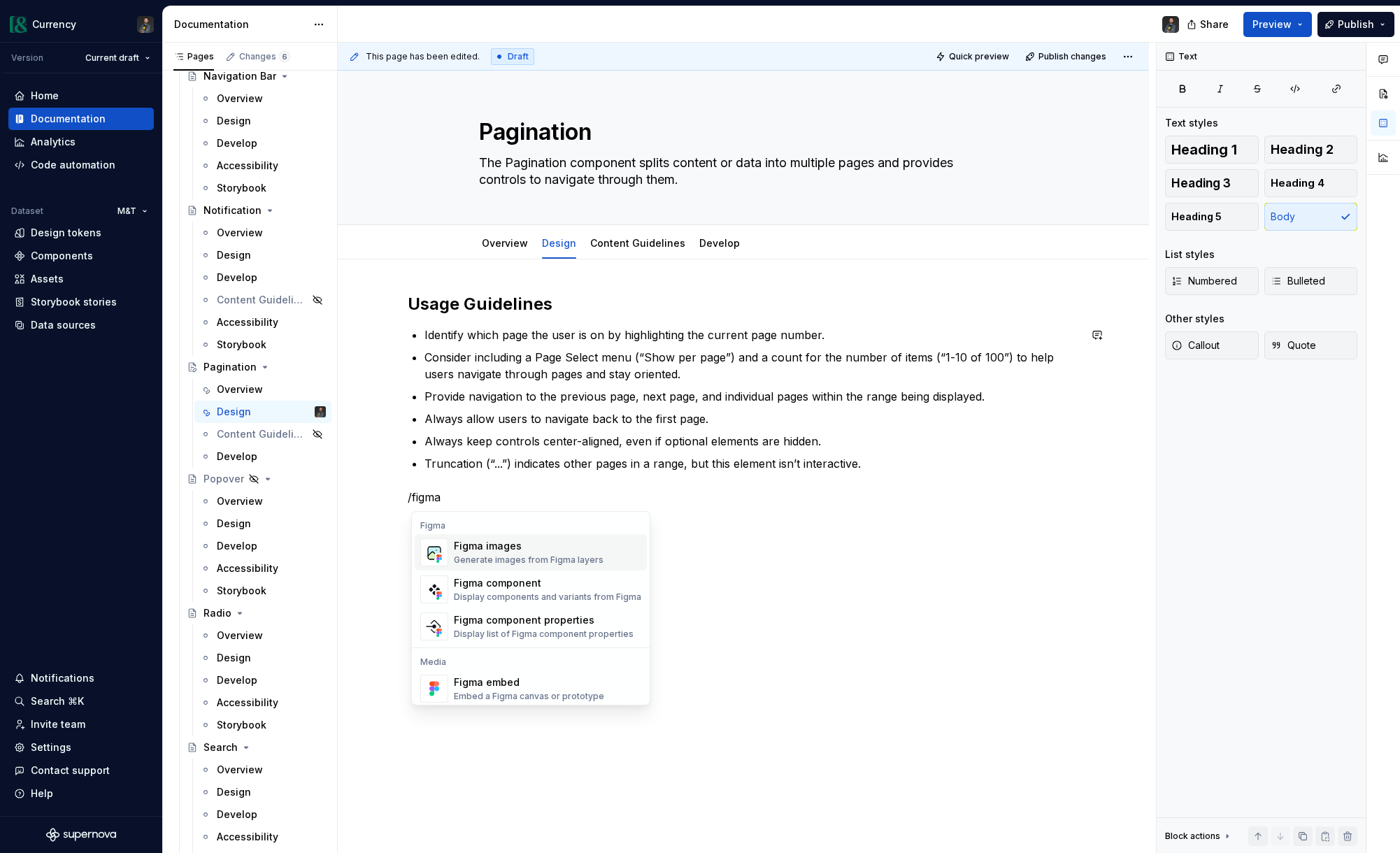
click at [489, 552] on div "Figma images" at bounding box center [529, 546] width 150 height 14
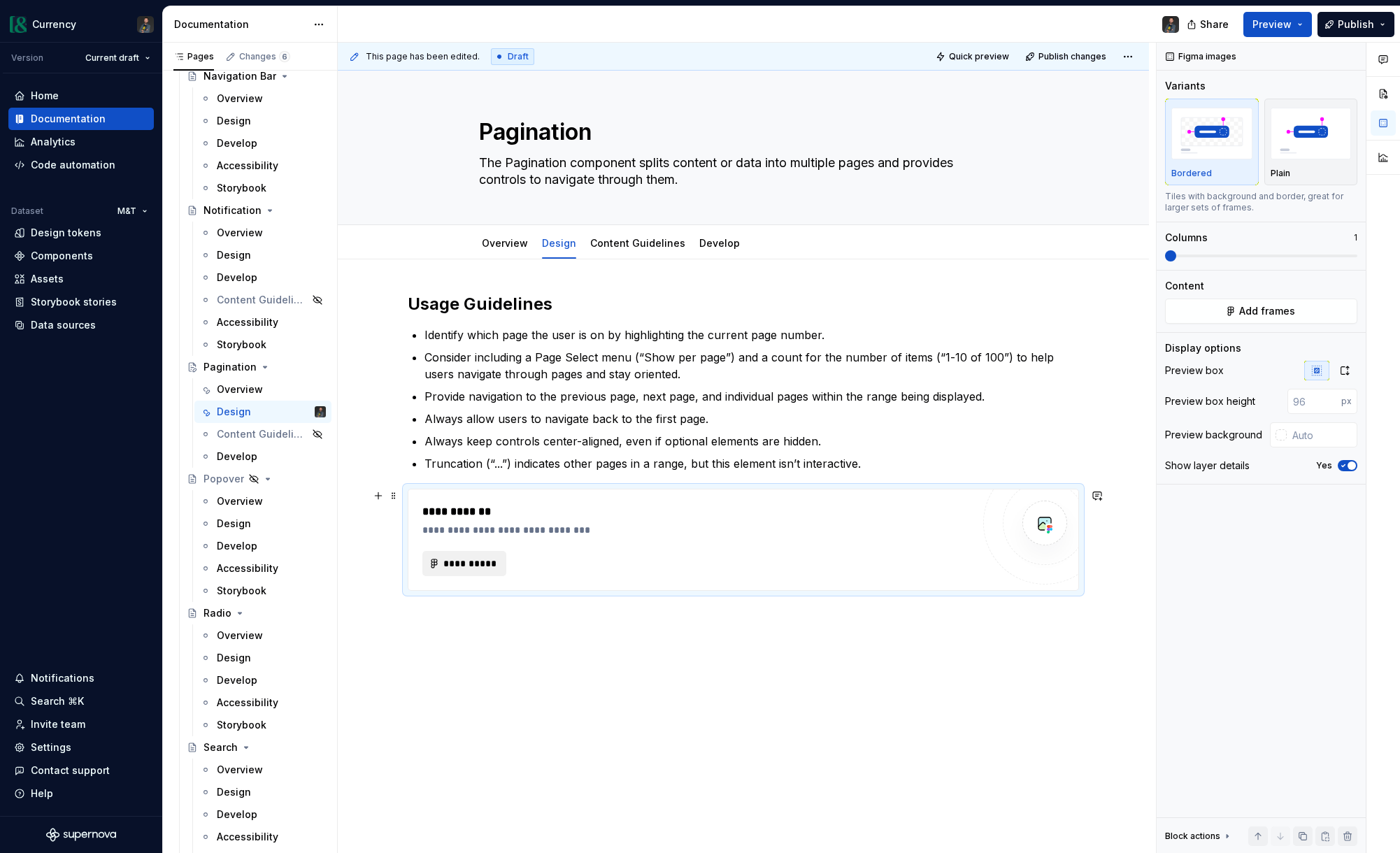
click at [466, 562] on span "**********" at bounding box center [470, 563] width 54 height 14
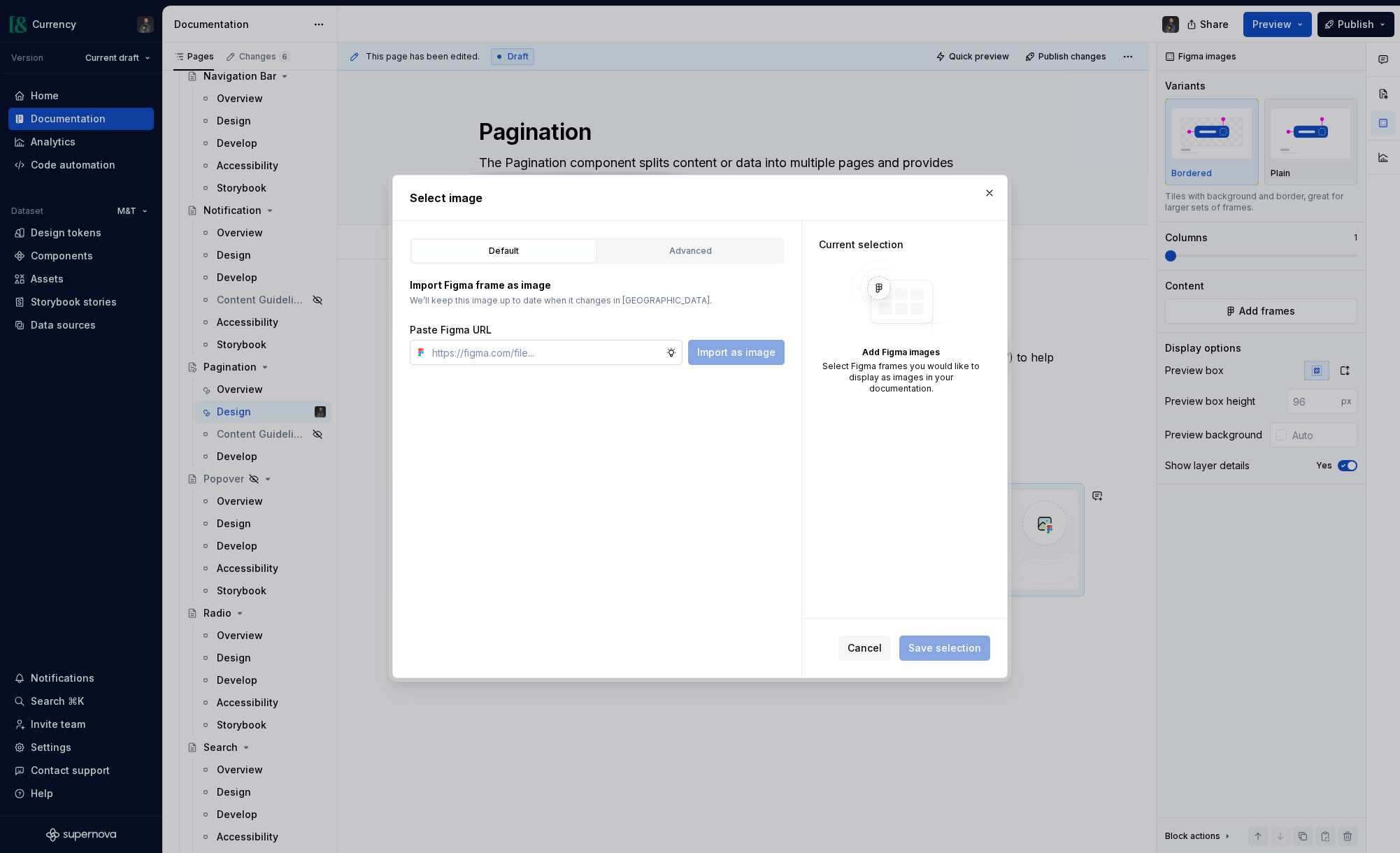
type textarea "*"
click at [478, 355] on input "text" at bounding box center [546, 352] width 239 height 25
type input "[URL][DOMAIN_NAME]"
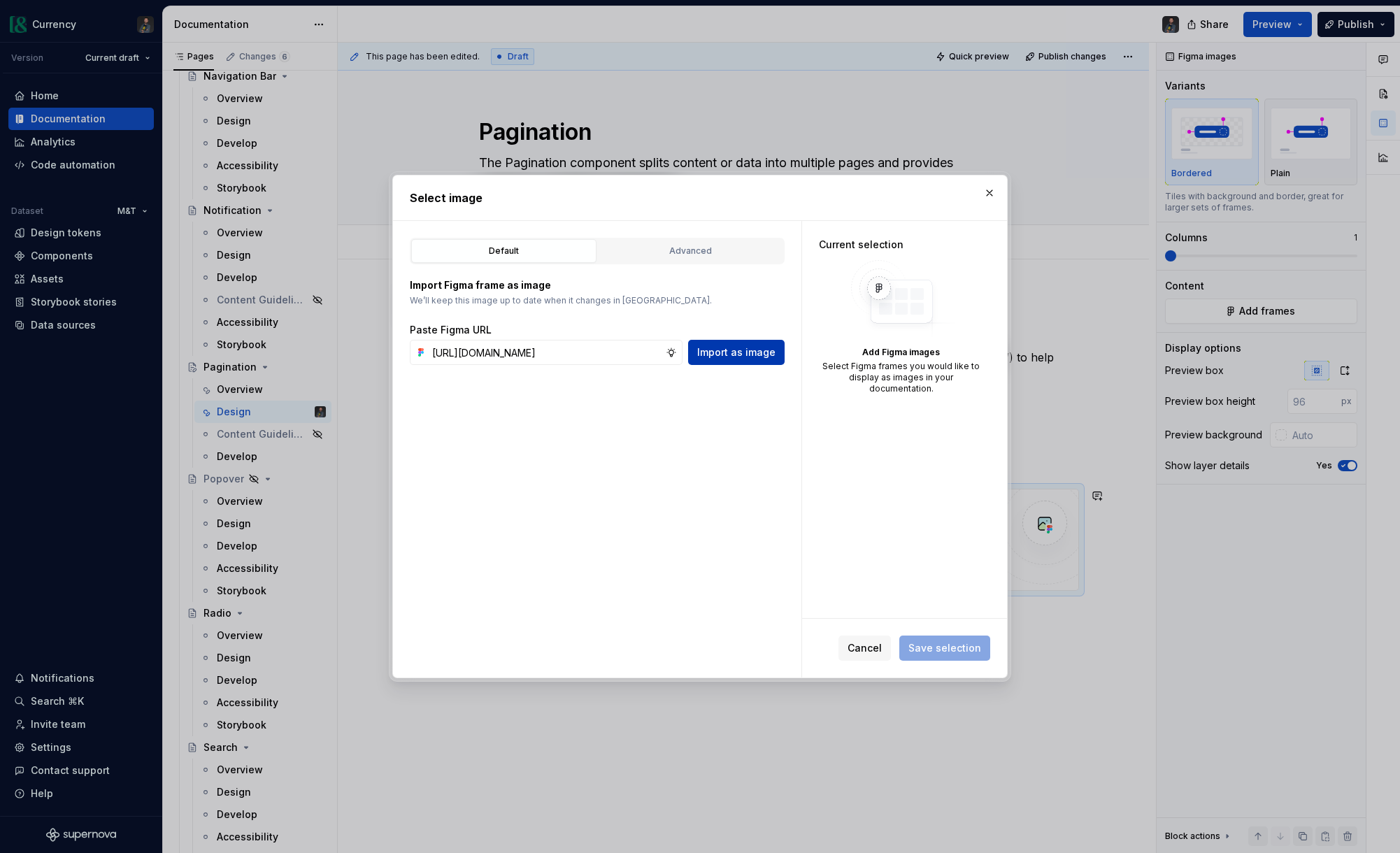
click at [742, 347] on span "Import as image" at bounding box center [736, 352] width 79 height 14
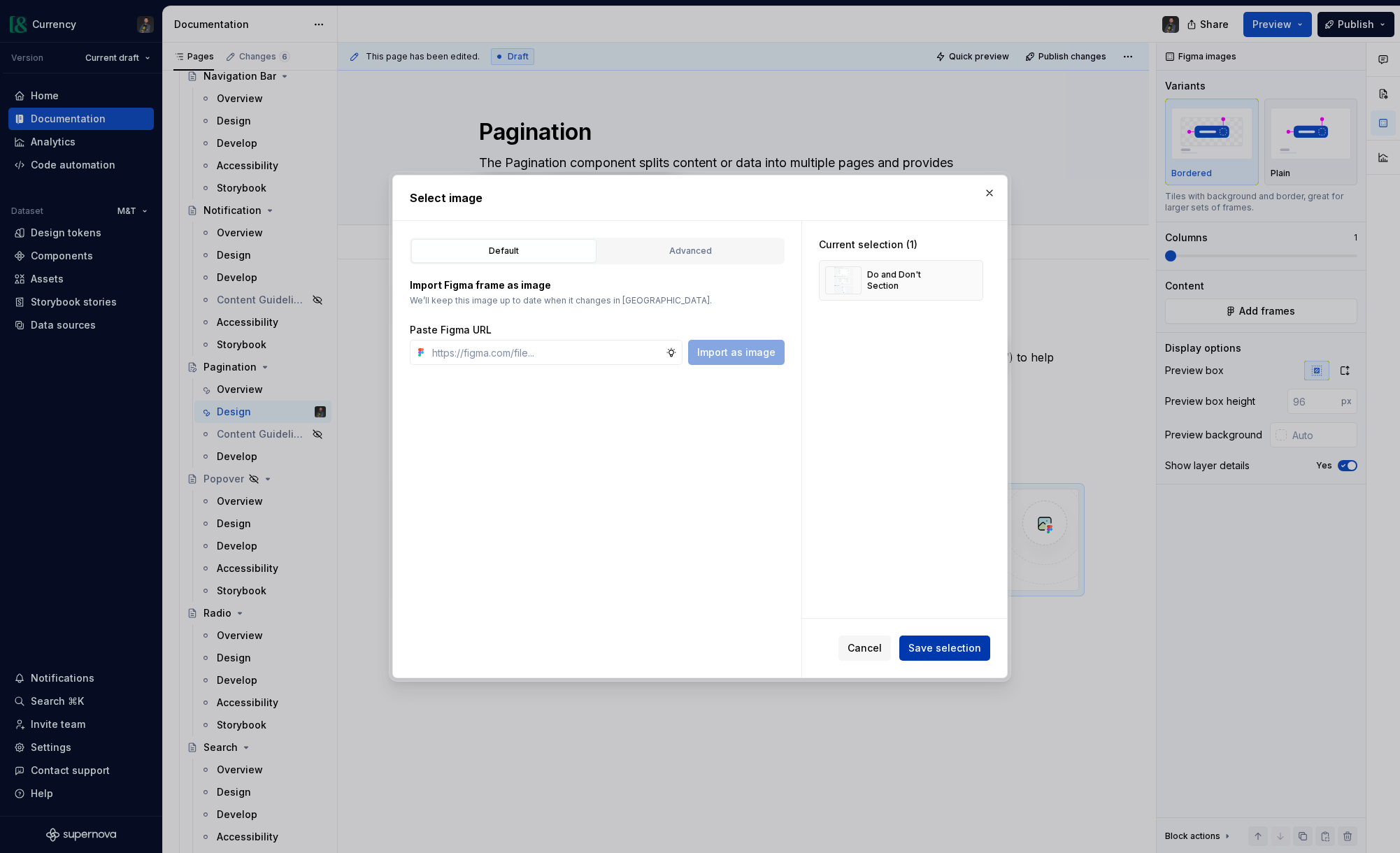
click at [939, 647] on span "Save selection" at bounding box center [945, 648] width 73 height 14
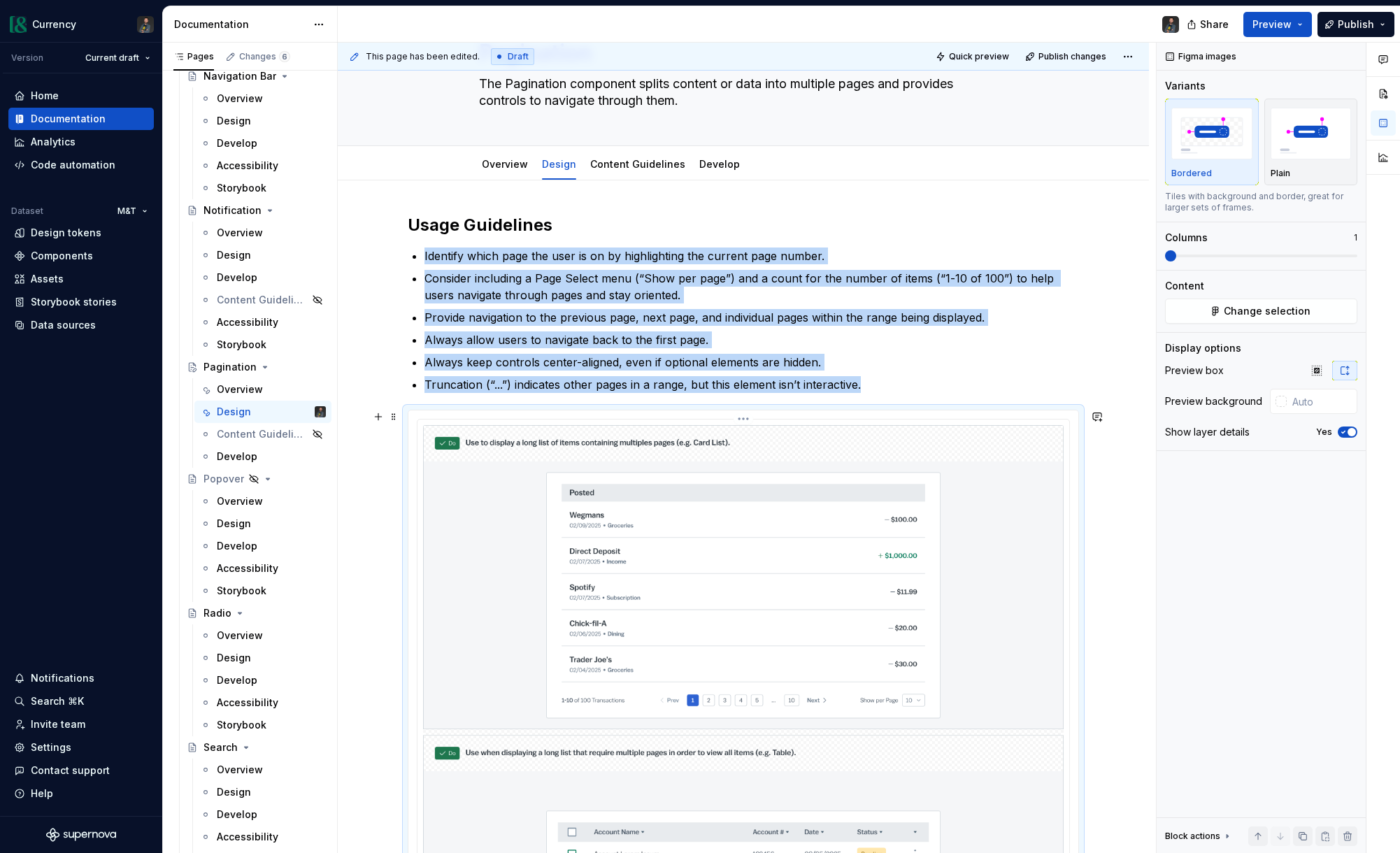
scroll to position [77, 0]
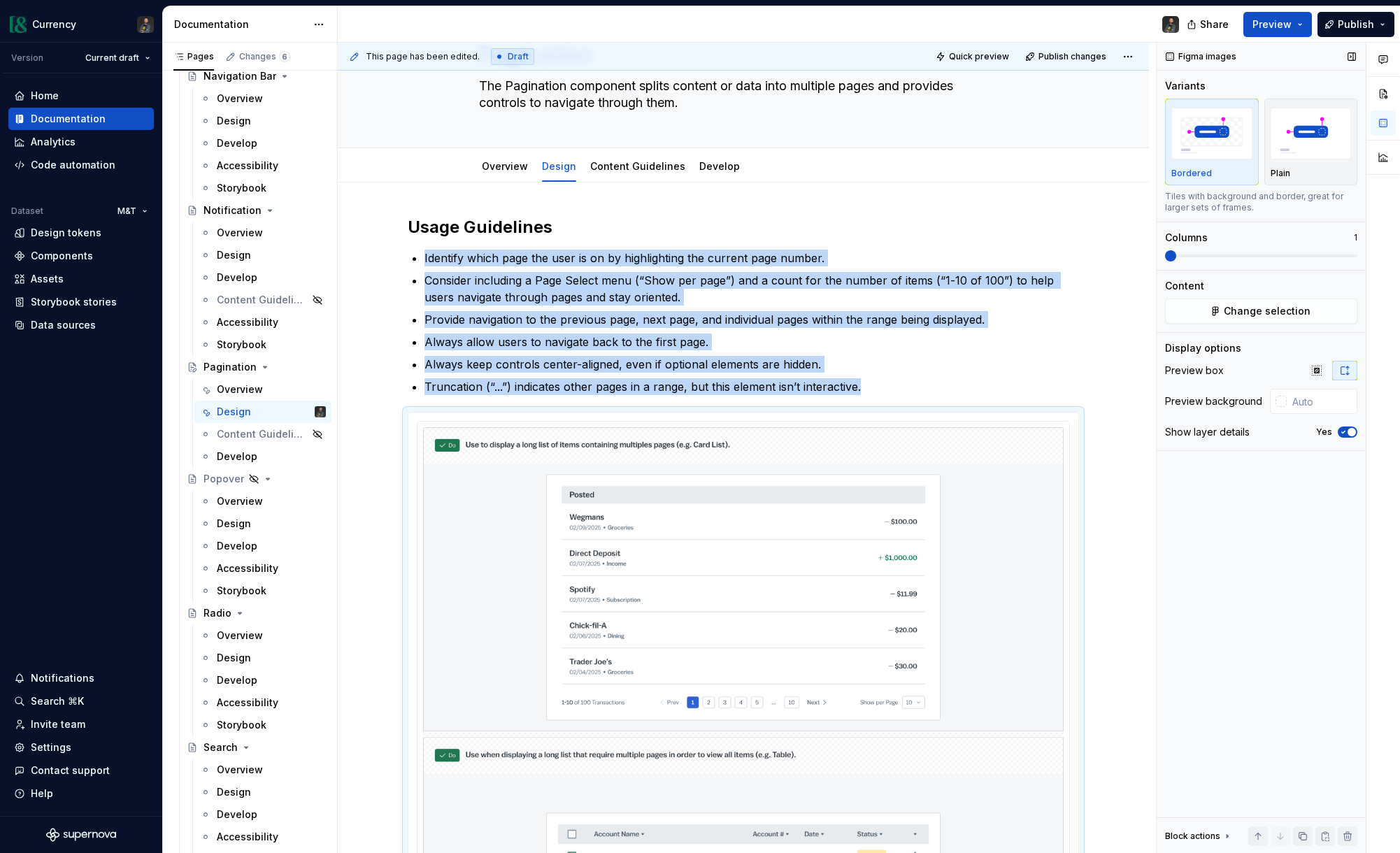
click at [1345, 431] on icon "button" at bounding box center [1344, 432] width 4 height 2
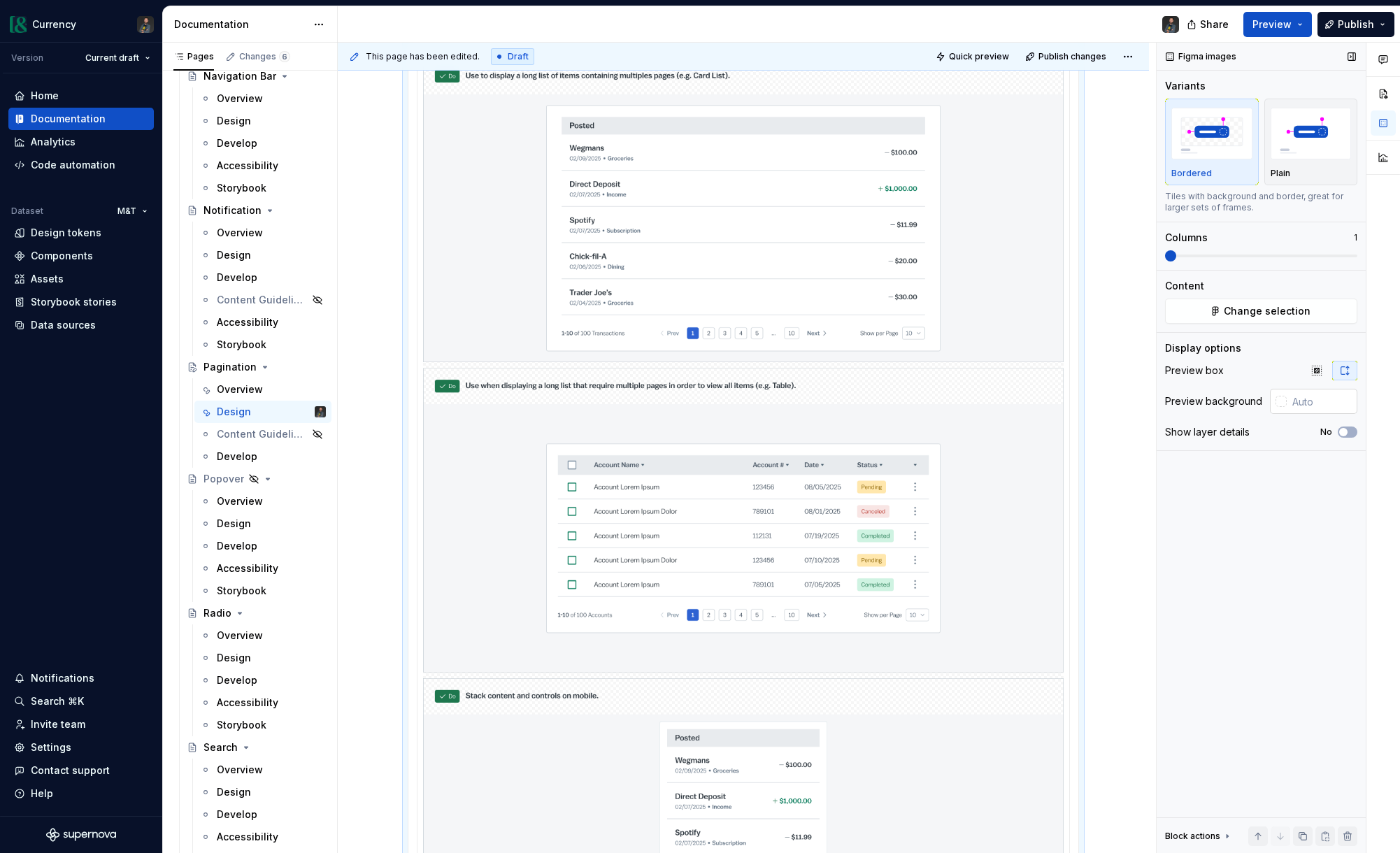
click at [1310, 404] on input "text" at bounding box center [1321, 401] width 70 height 25
type input "#FFFFFF"
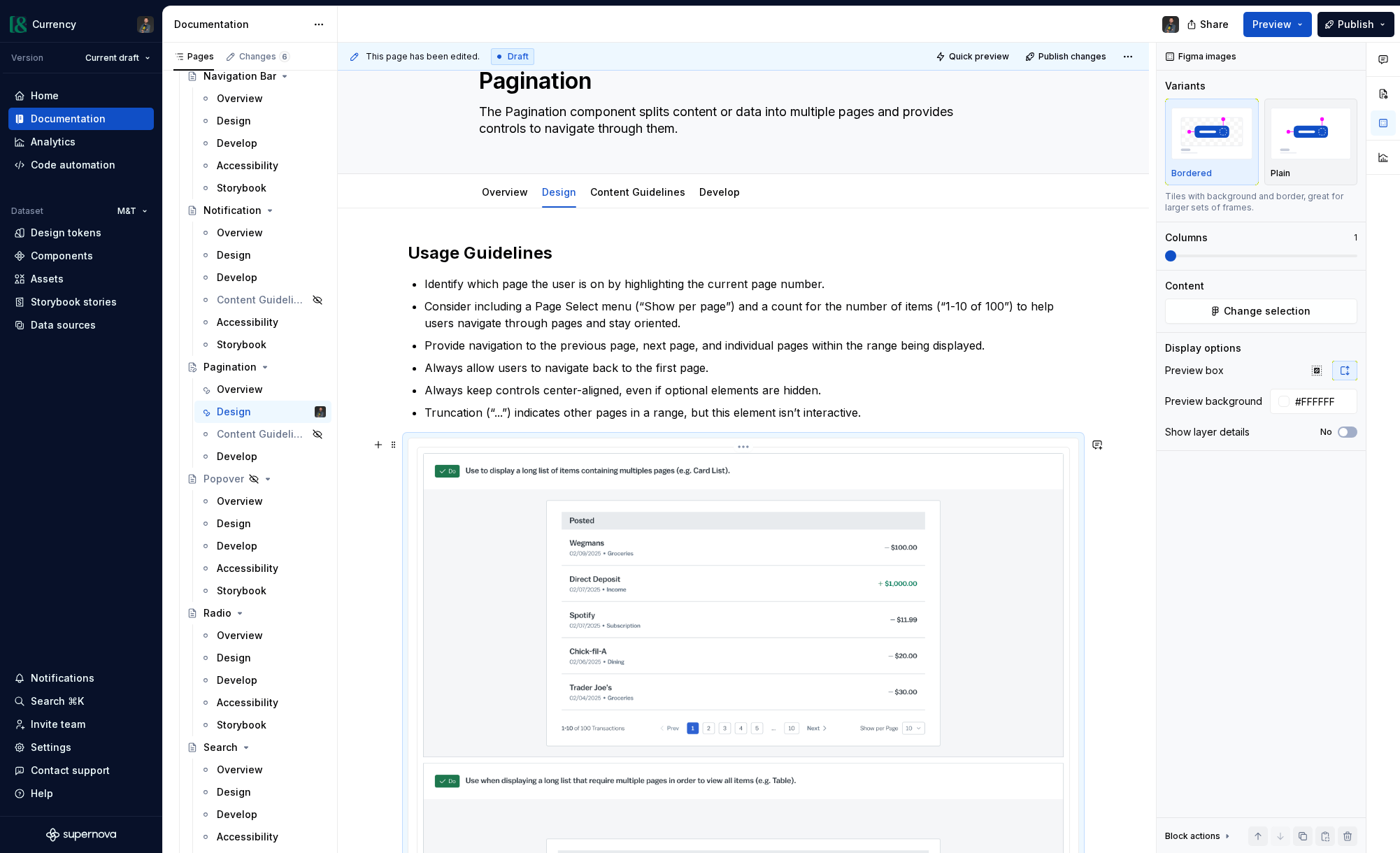
scroll to position [0, 0]
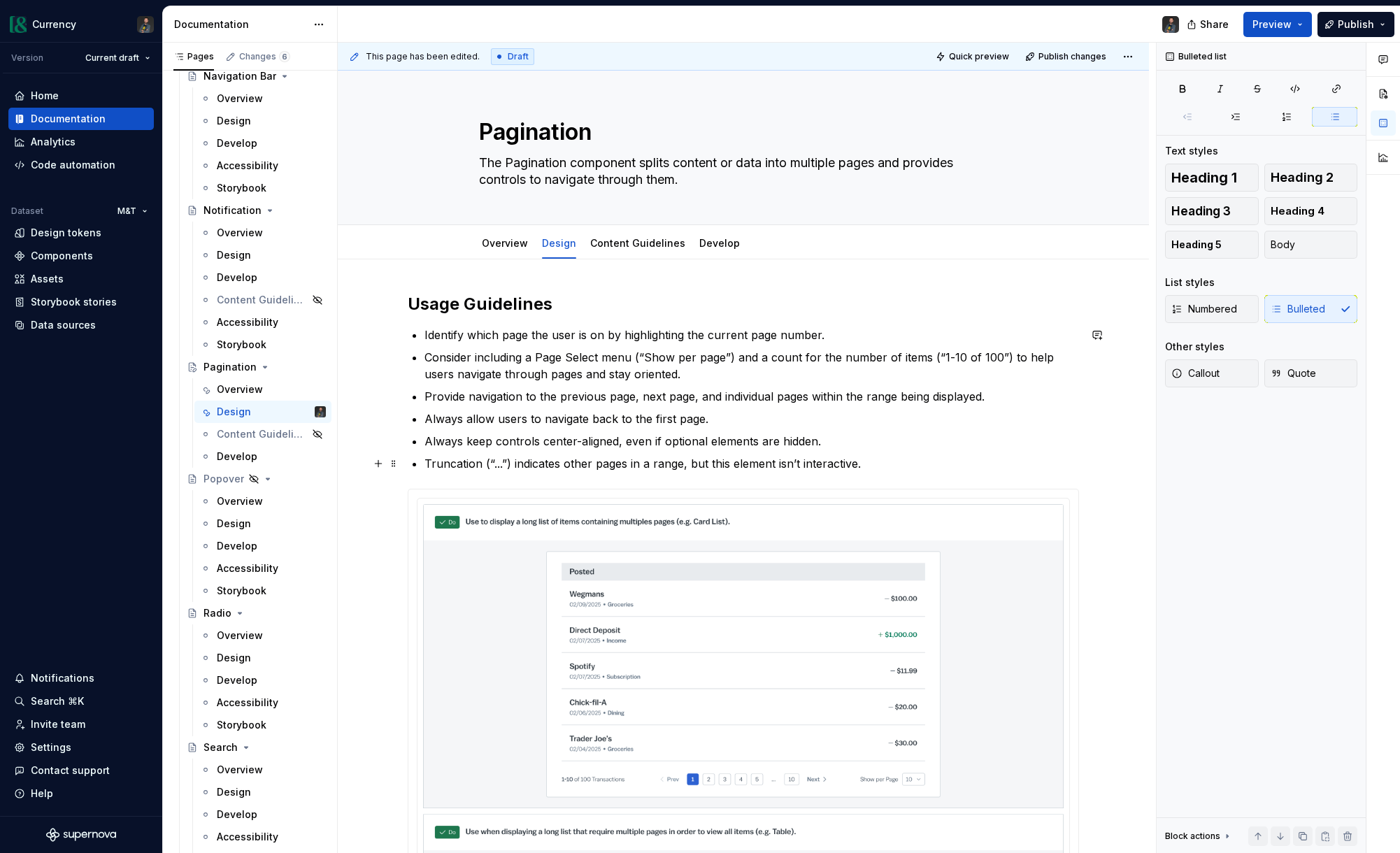
click at [927, 462] on p "Truncation (“...”) indicates other pages in a range, but this element isn’t int…" at bounding box center [752, 463] width 655 height 17
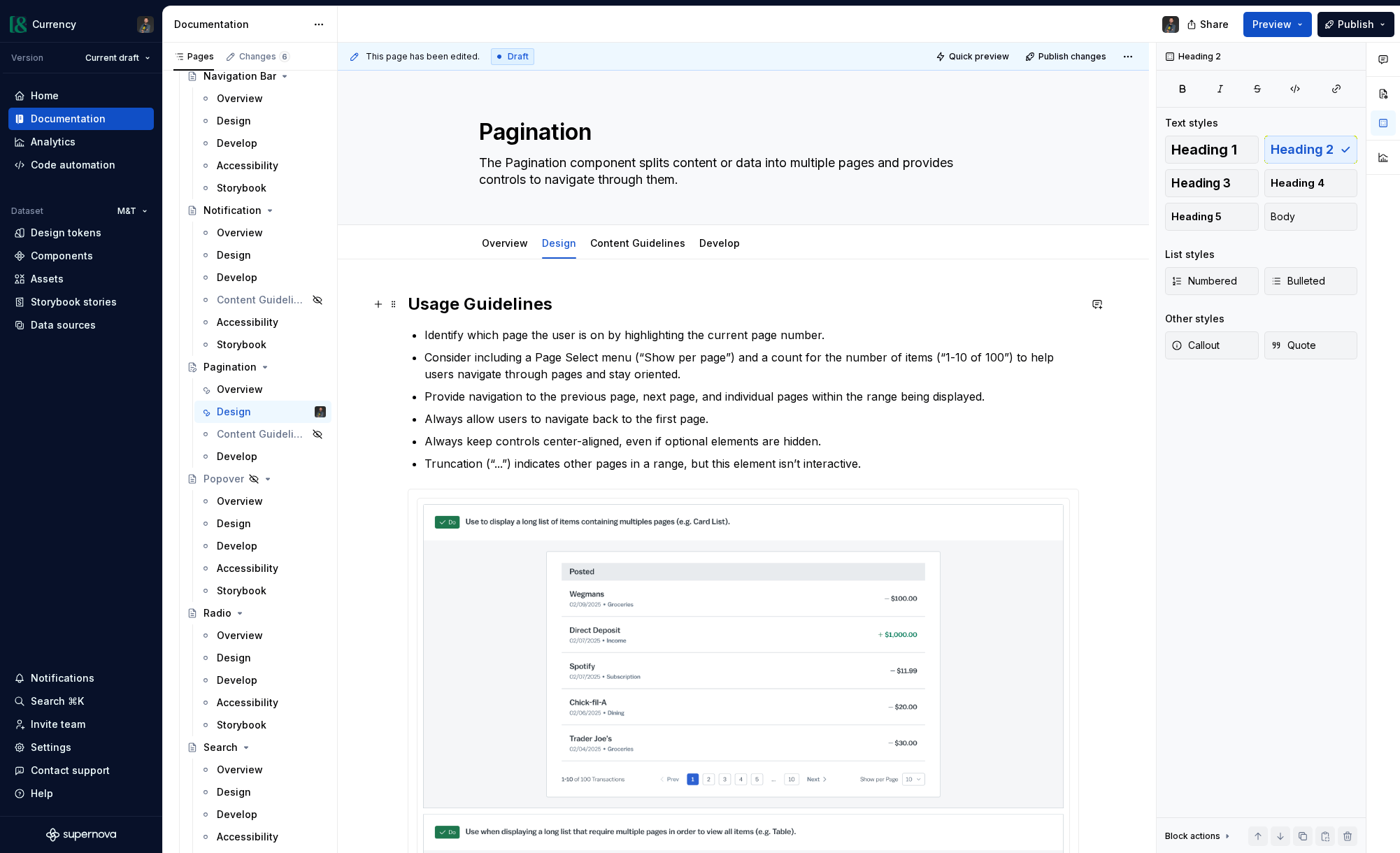
click at [572, 308] on h2 "Usage Guidelines" at bounding box center [744, 304] width 671 height 22
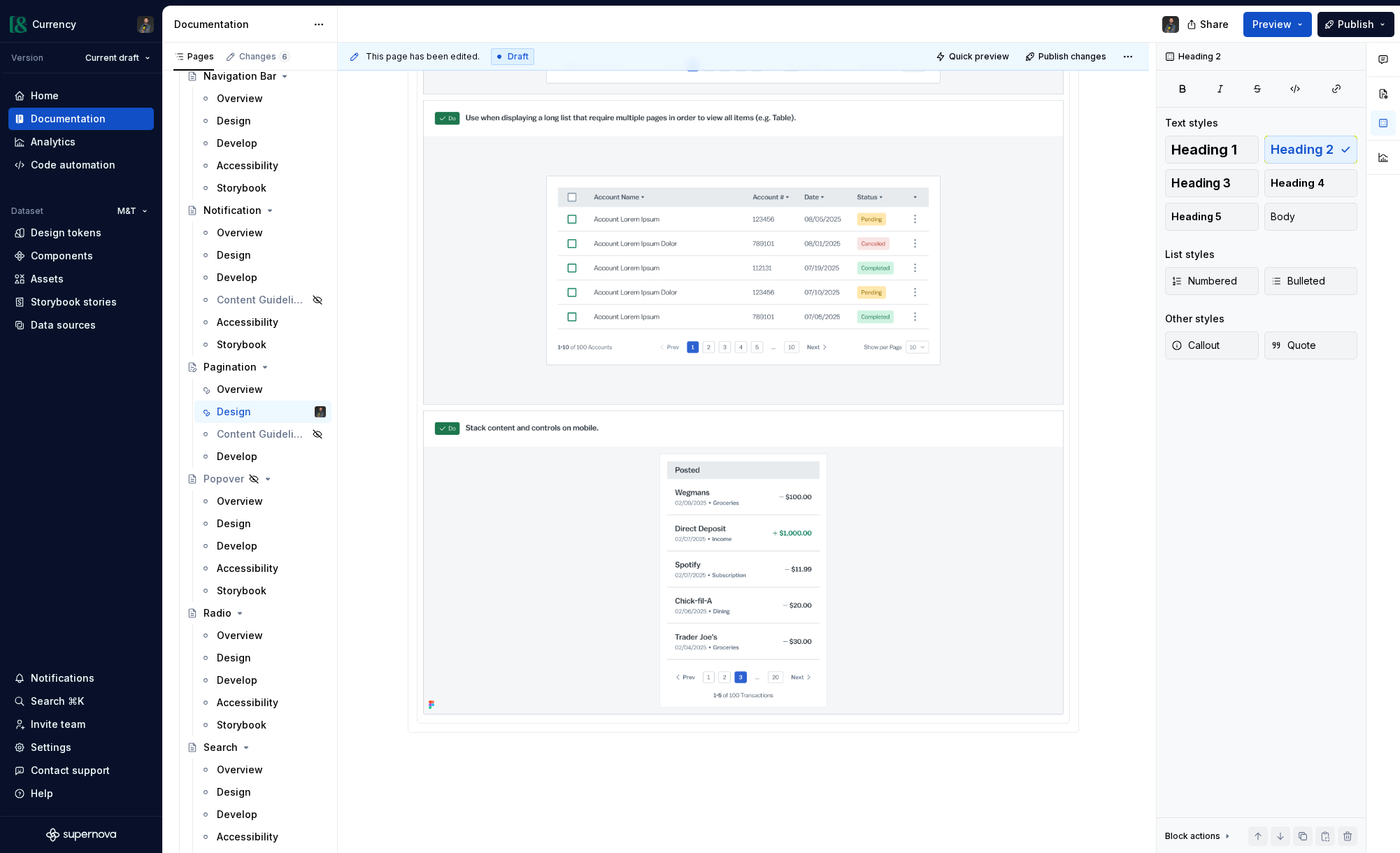
scroll to position [865, 0]
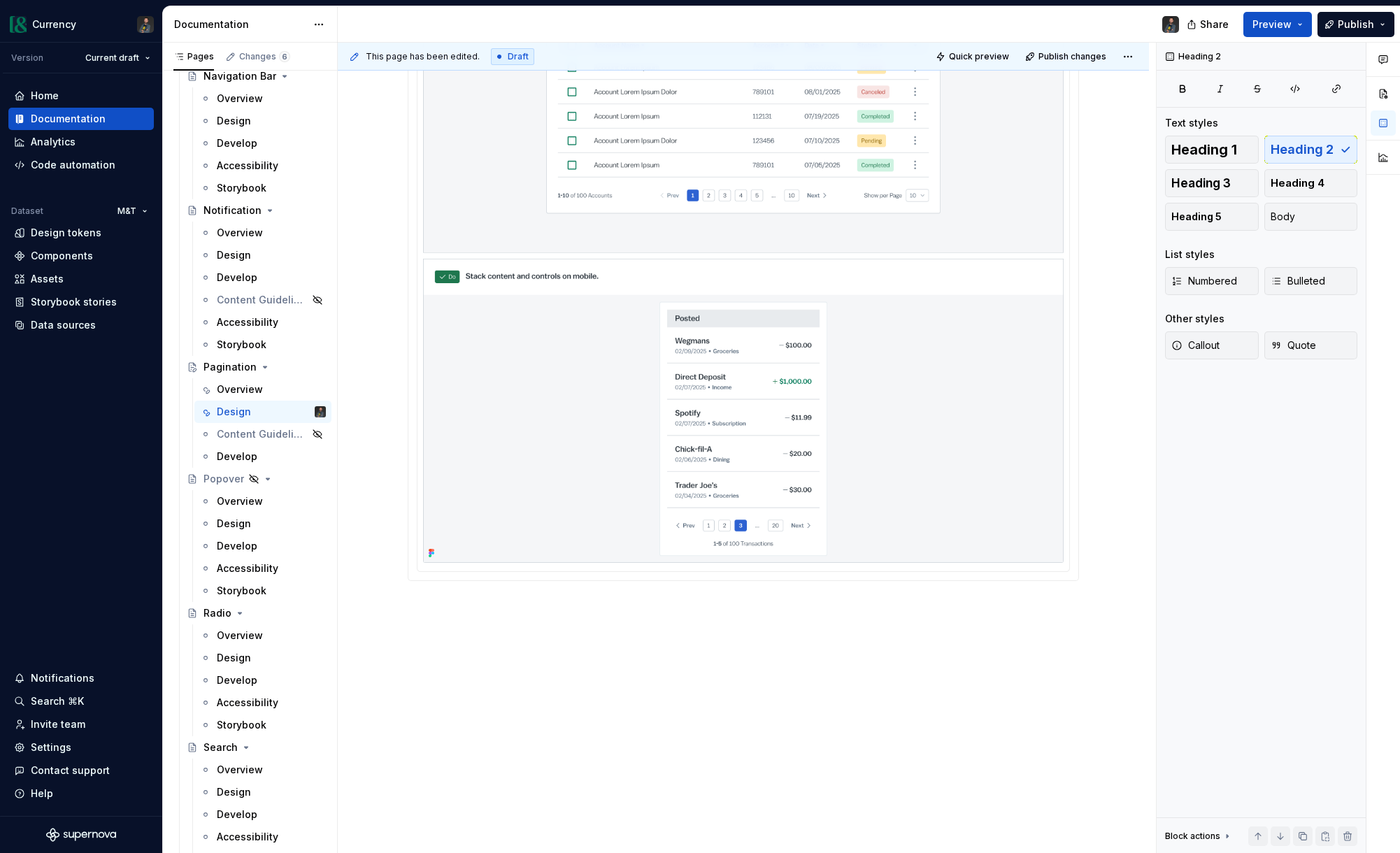
click at [610, 621] on div "Usage Guidelines Identify which page the user is on by highlighting the current…" at bounding box center [743, 123] width 811 height 1459
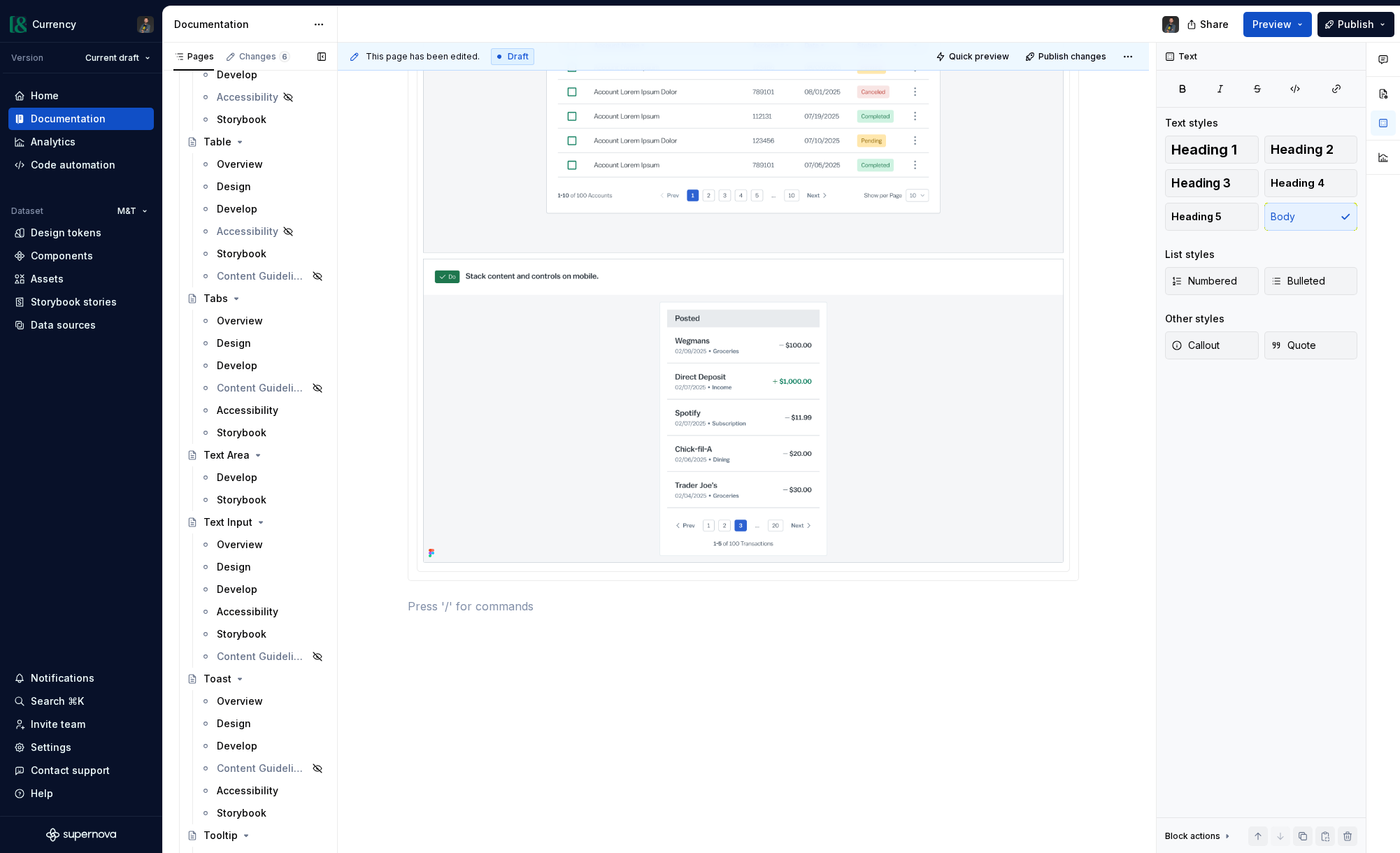
scroll to position [6035, 0]
click at [235, 568] on div "Design" at bounding box center [233, 564] width 35 height 14
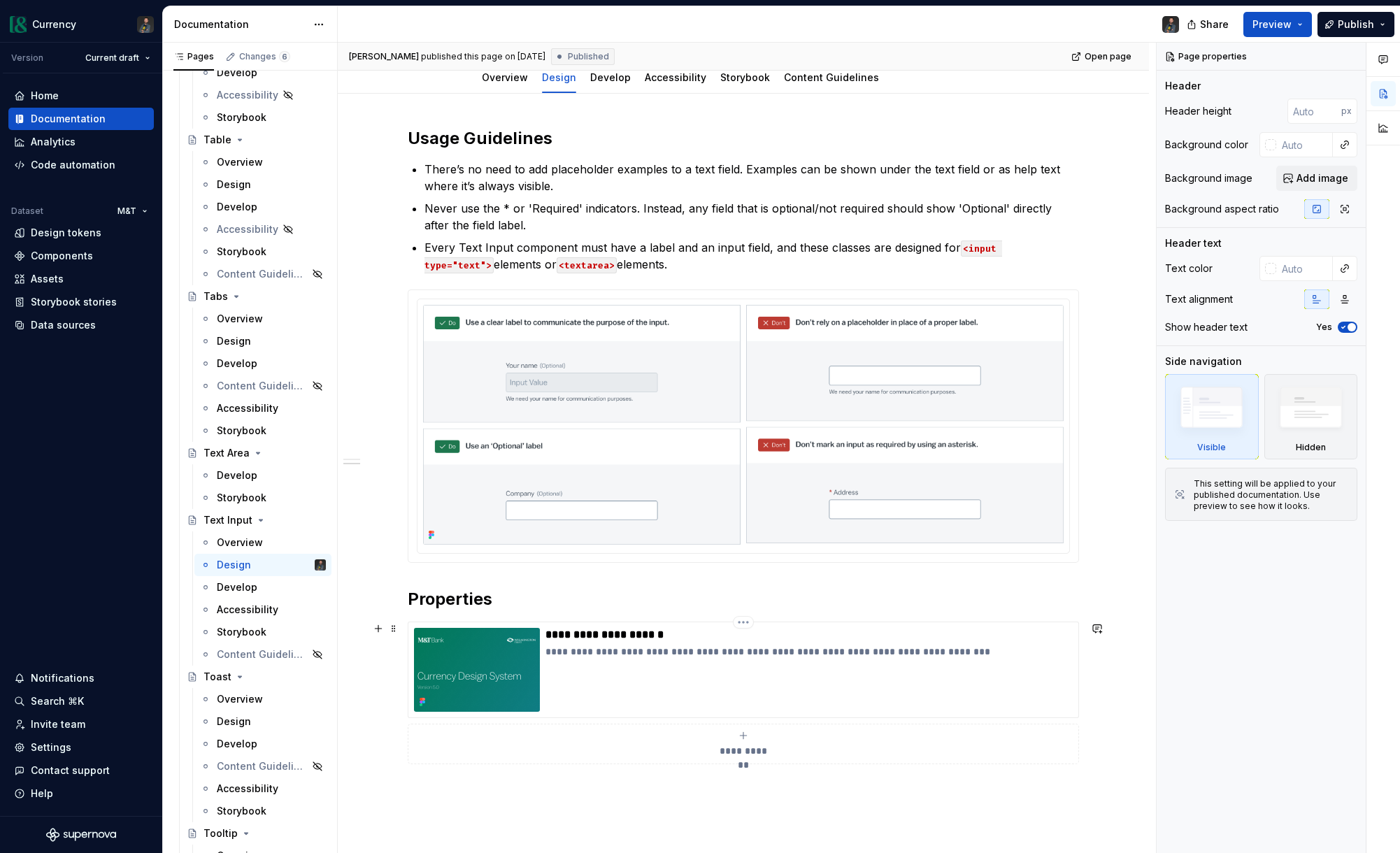
scroll to position [332, 0]
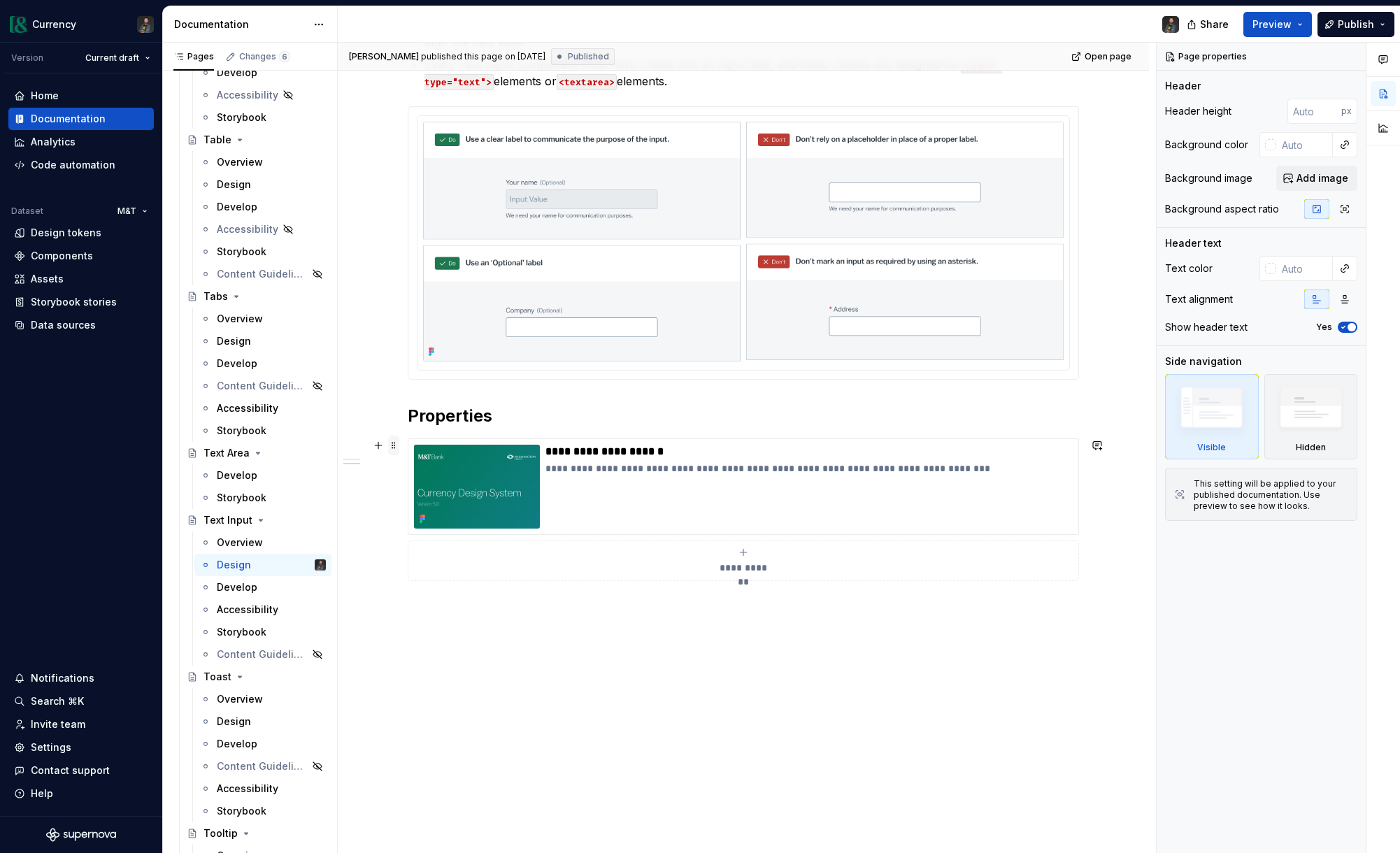
click at [399, 446] on span at bounding box center [394, 445] width 11 height 20
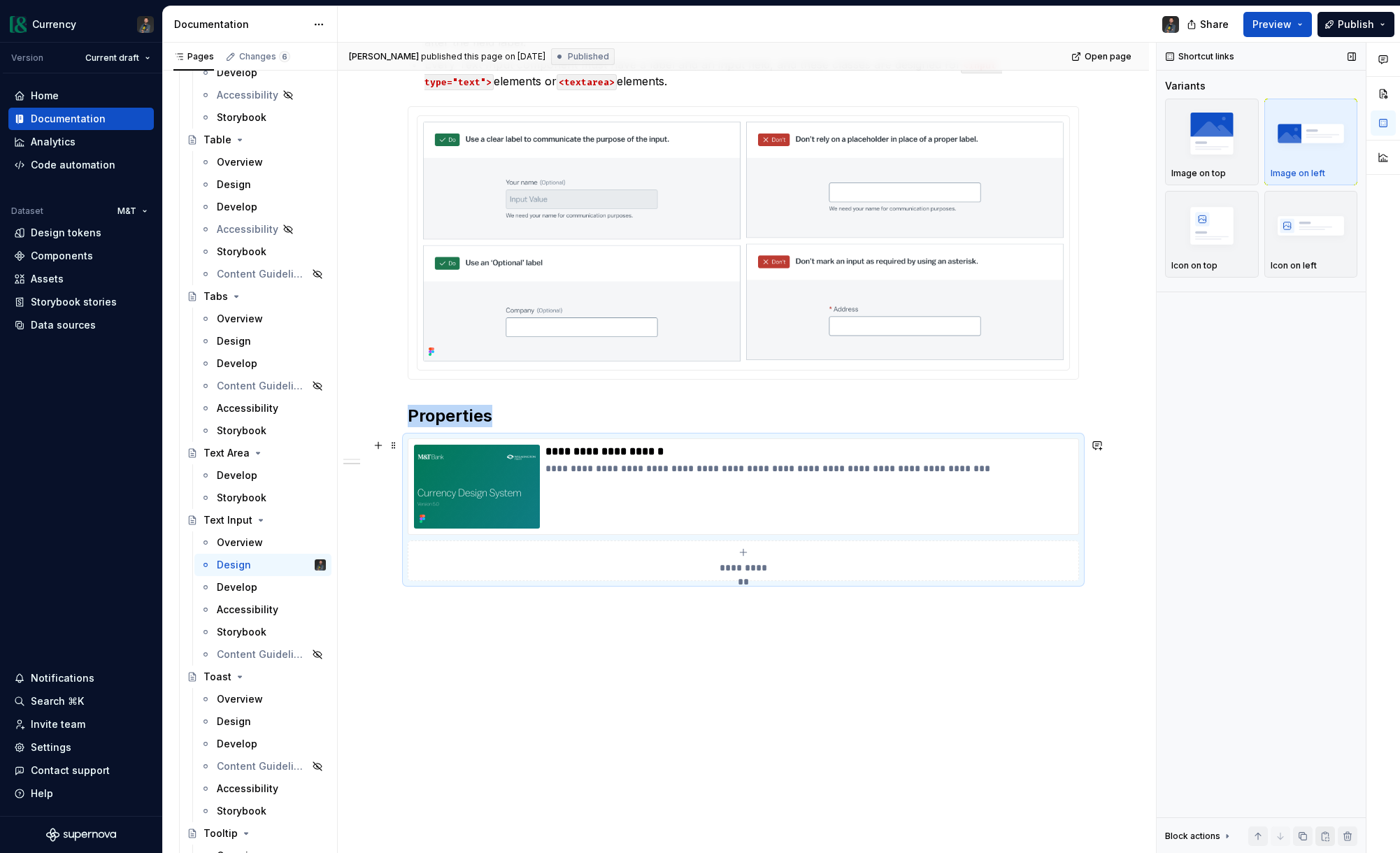
click at [1324, 837] on button "button" at bounding box center [1325, 835] width 20 height 20
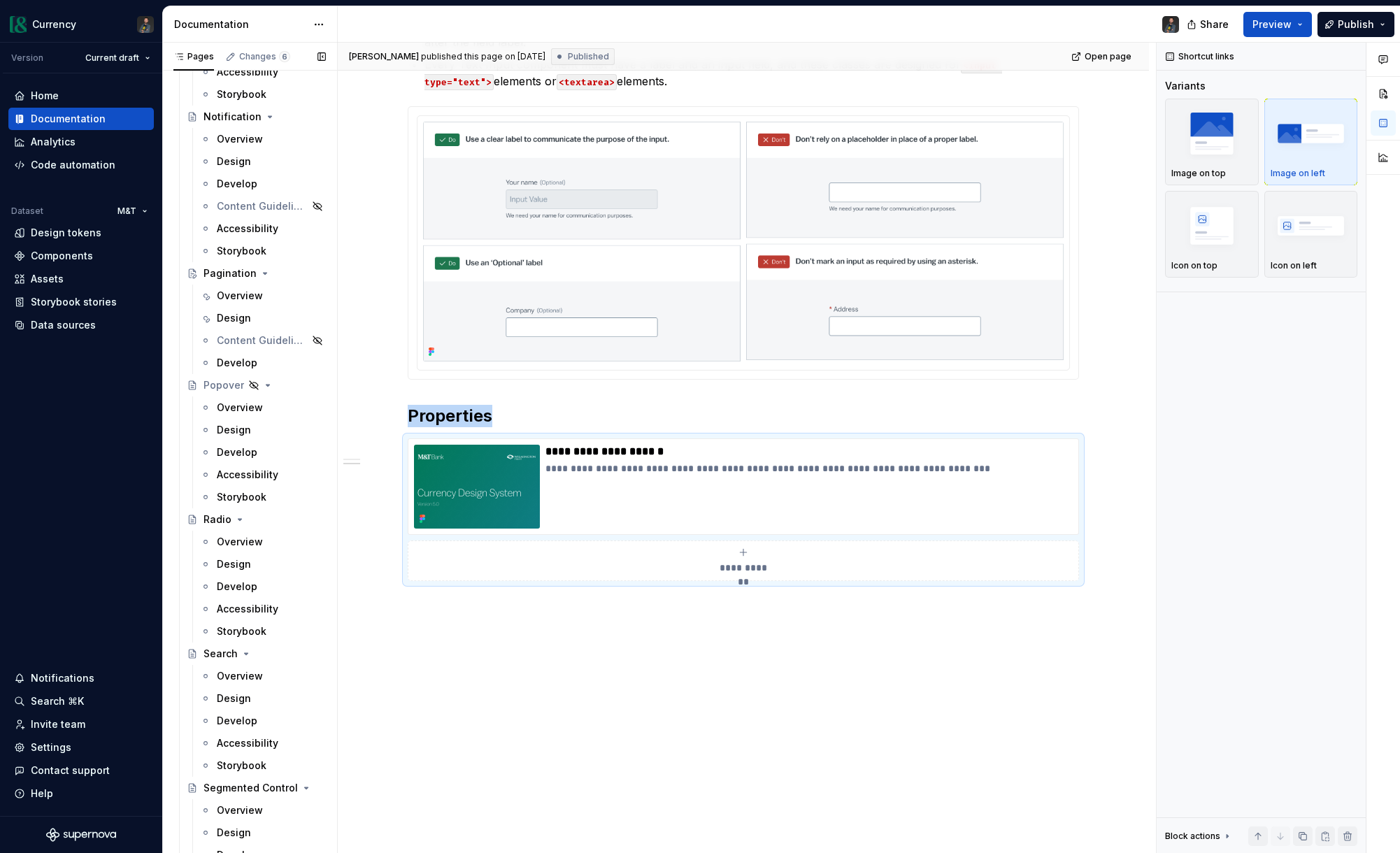
scroll to position [4554, 0]
click at [235, 323] on div "Design" at bounding box center [233, 322] width 35 height 14
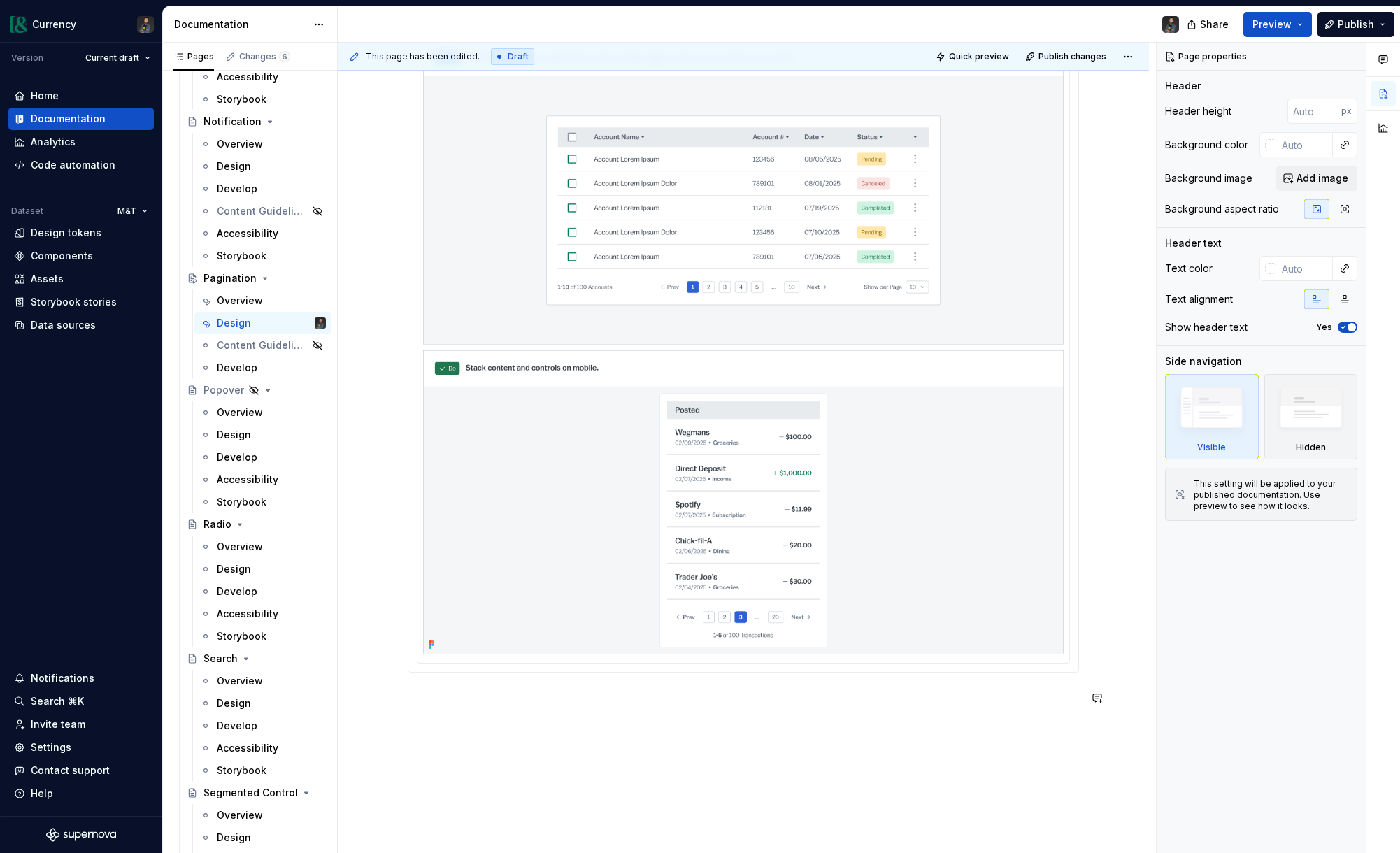
scroll to position [899, 0]
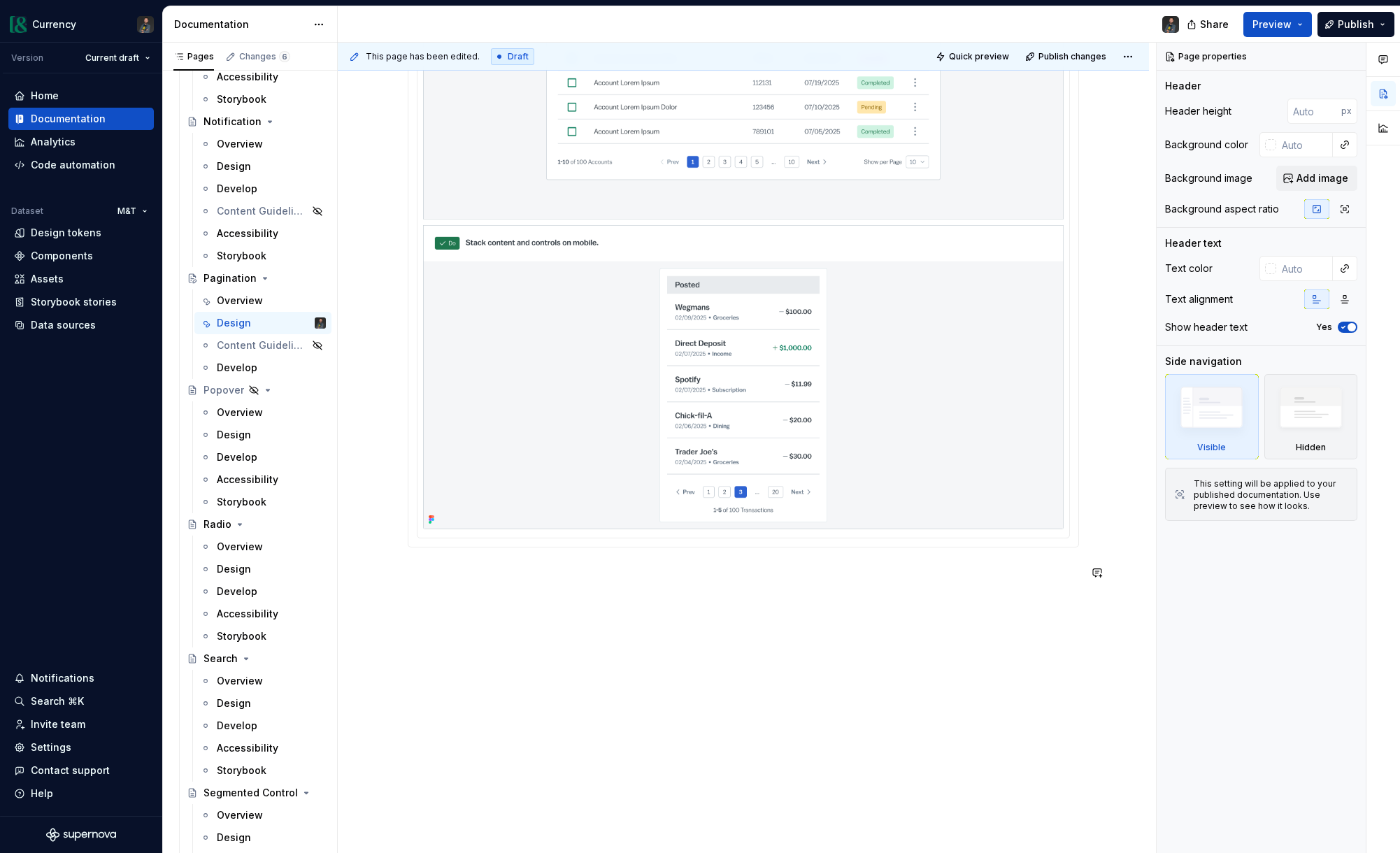
click at [493, 597] on div "Usage Guidelines Identify which page the user is on by highlighting the current…" at bounding box center [743, 107] width 811 height 1493
type textarea "*"
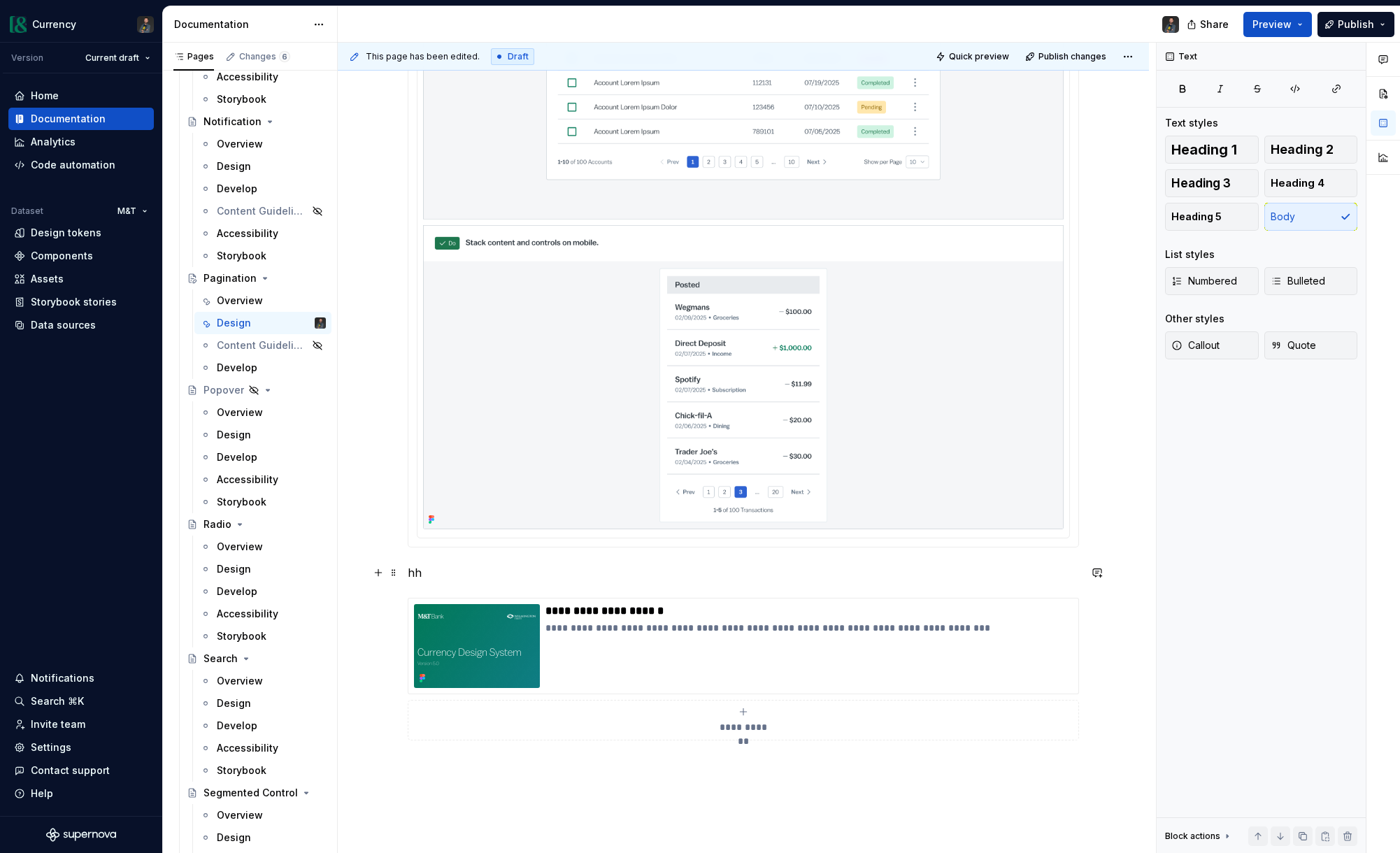
click at [419, 578] on p "hh" at bounding box center [744, 573] width 671 height 17
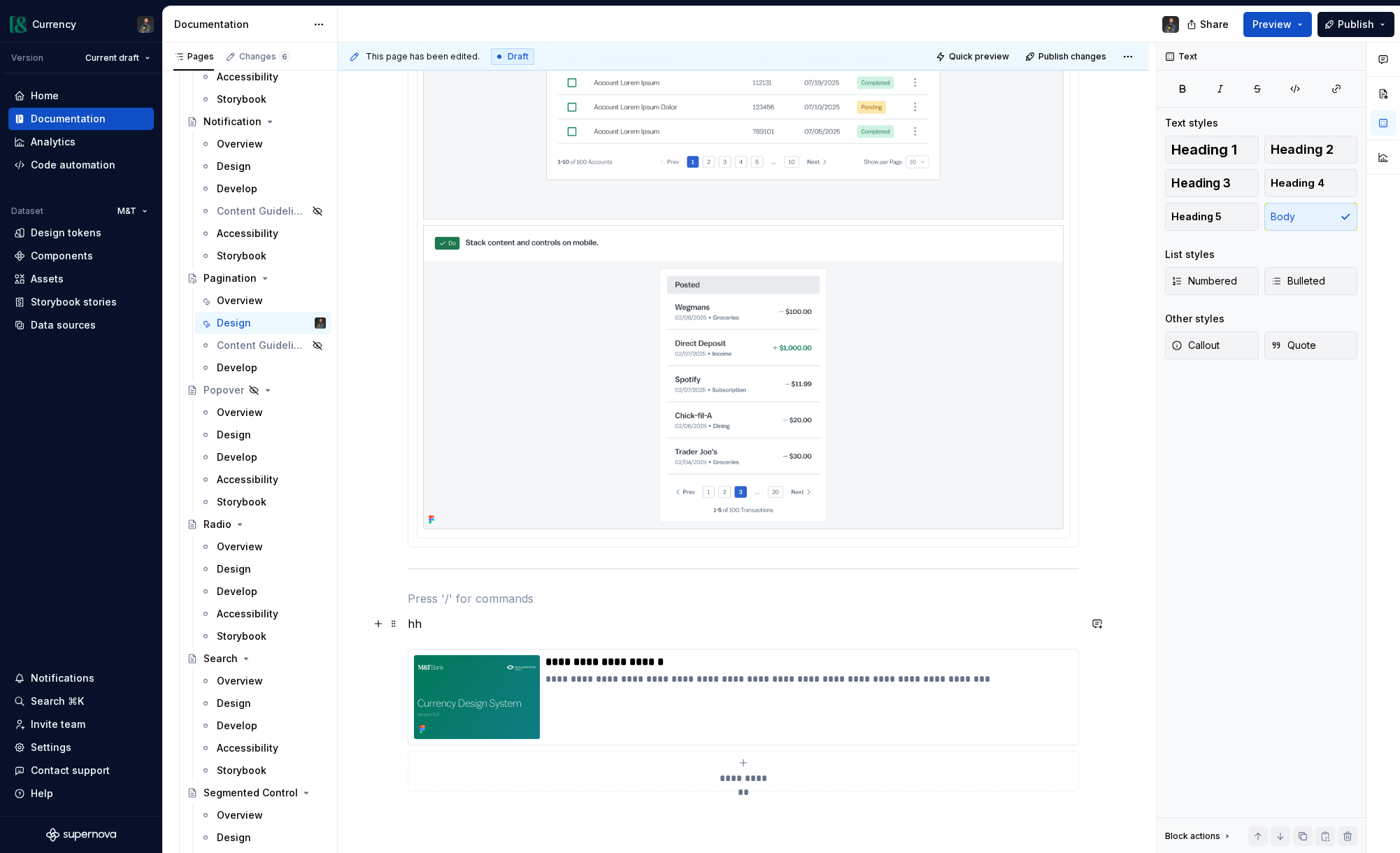
click at [409, 628] on div "**********" at bounding box center [743, 212] width 811 height 1703
click at [427, 625] on p "hh" at bounding box center [744, 623] width 671 height 17
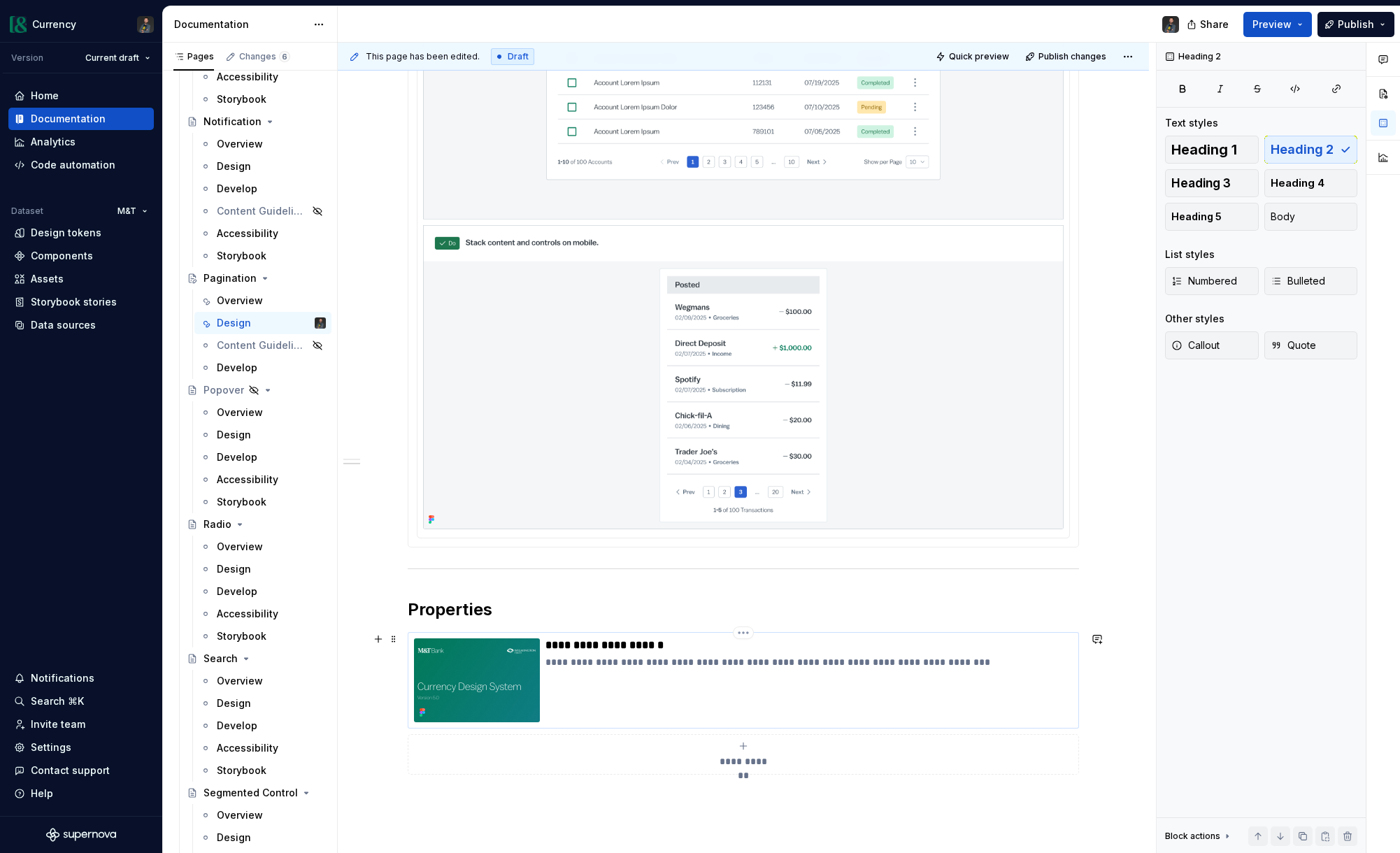
click at [595, 685] on div "**********" at bounding box center [809, 680] width 527 height 83
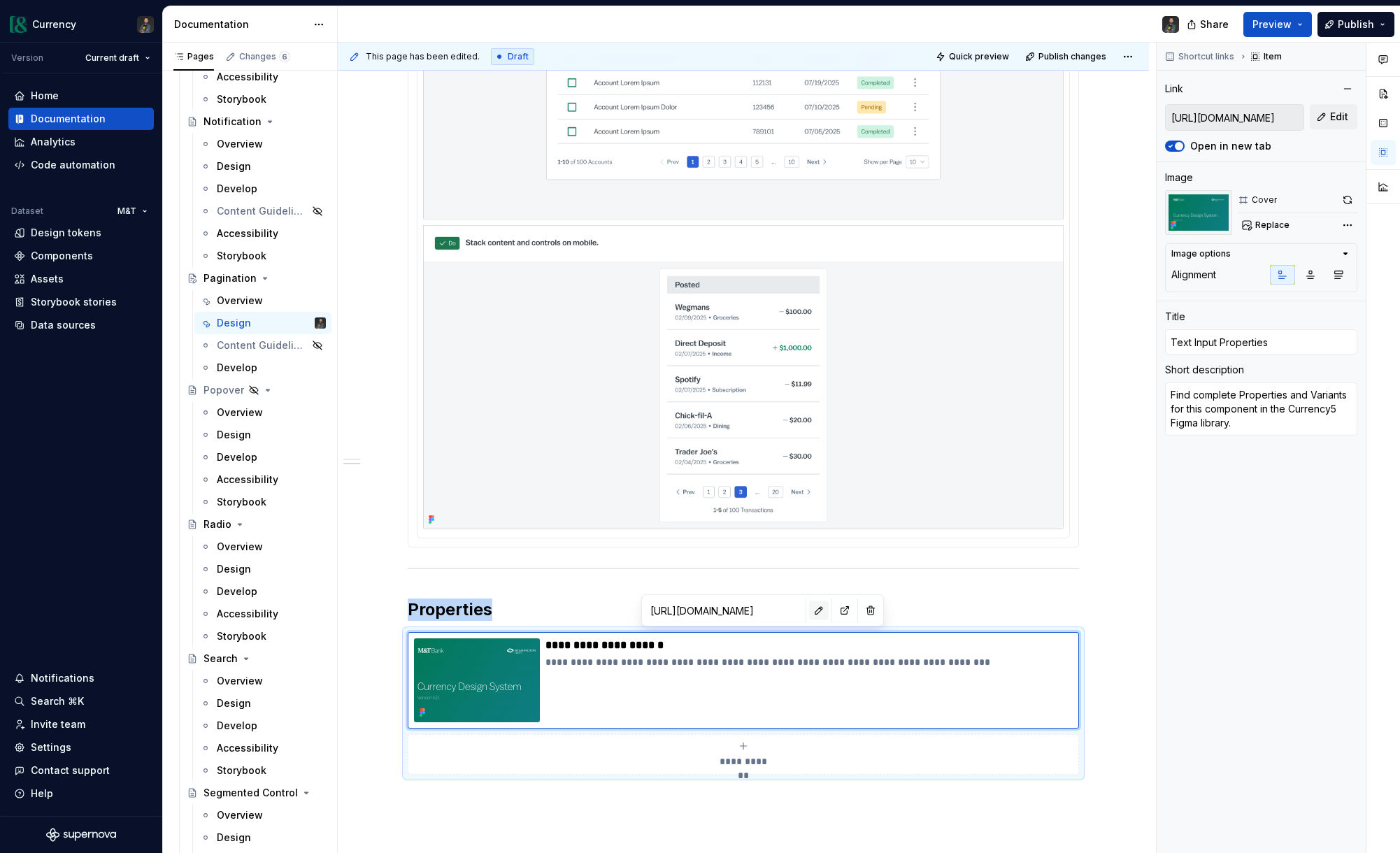
click at [809, 607] on button "button" at bounding box center [819, 610] width 20 height 20
type textarea "*"
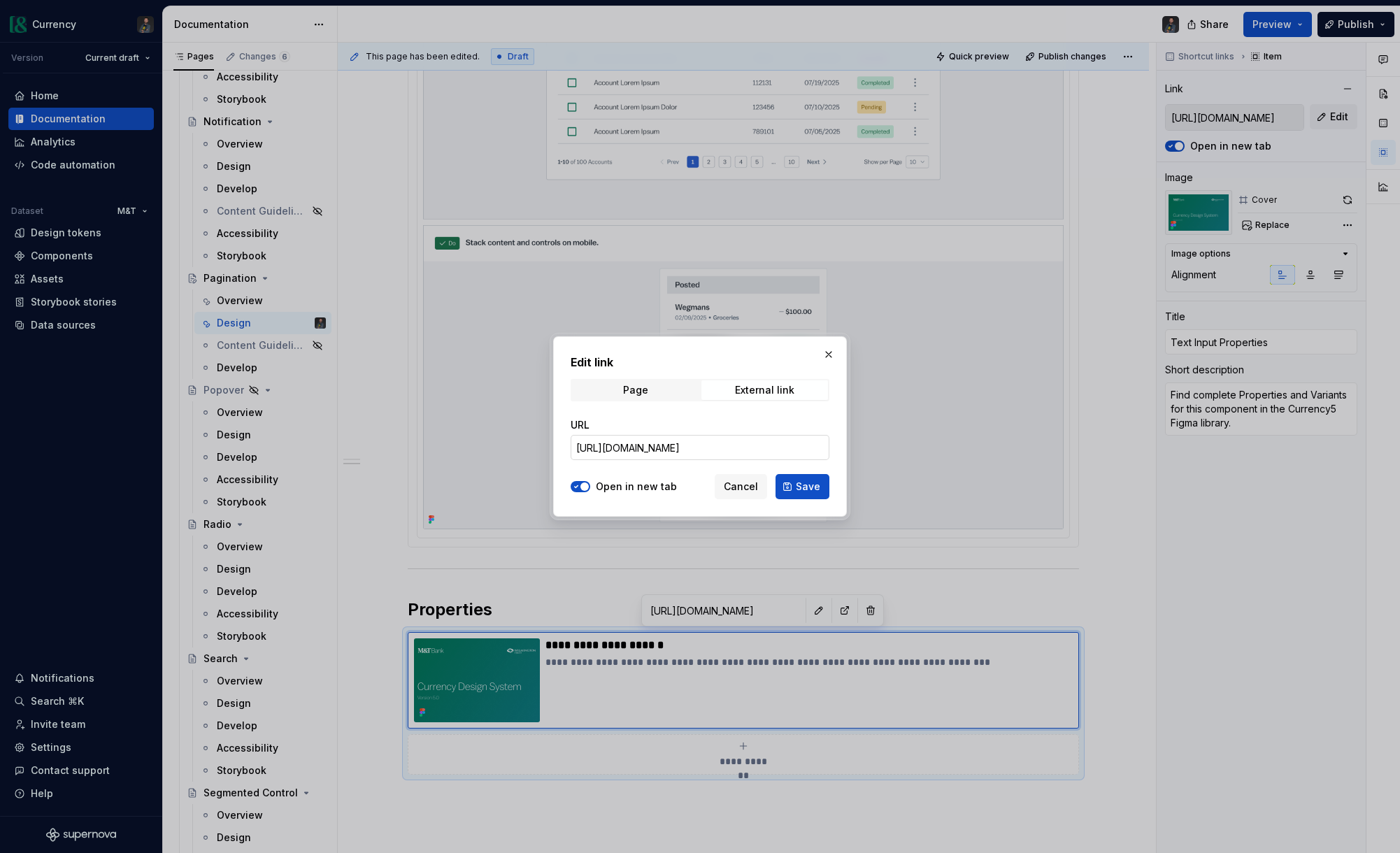
click at [746, 453] on input "[URL][DOMAIN_NAME]" at bounding box center [700, 447] width 259 height 25
paste input "339-34534"
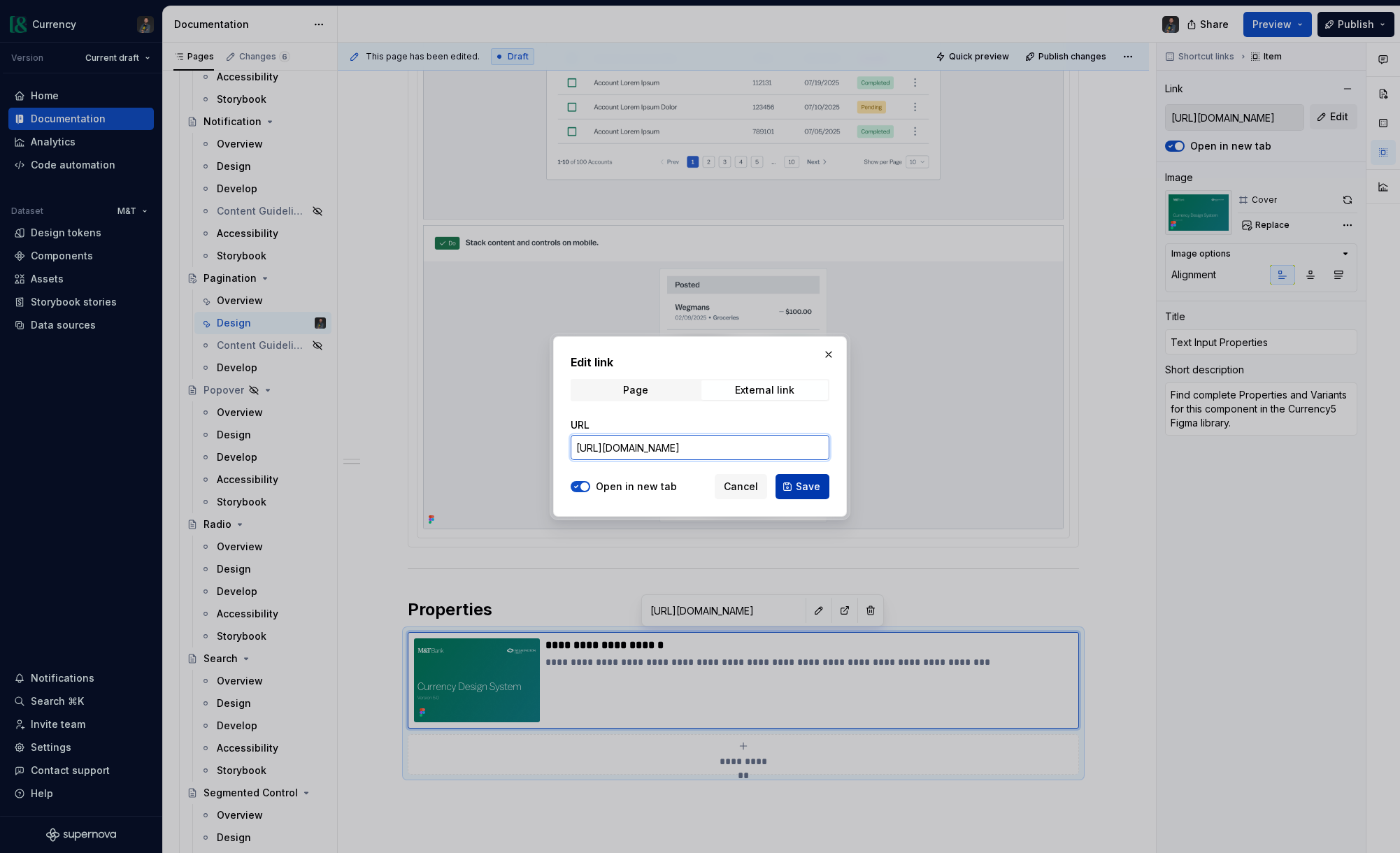
type input "[URL][DOMAIN_NAME]"
click at [801, 485] on span "Save" at bounding box center [808, 486] width 24 height 14
type textarea "*"
type input "[URL][DOMAIN_NAME]"
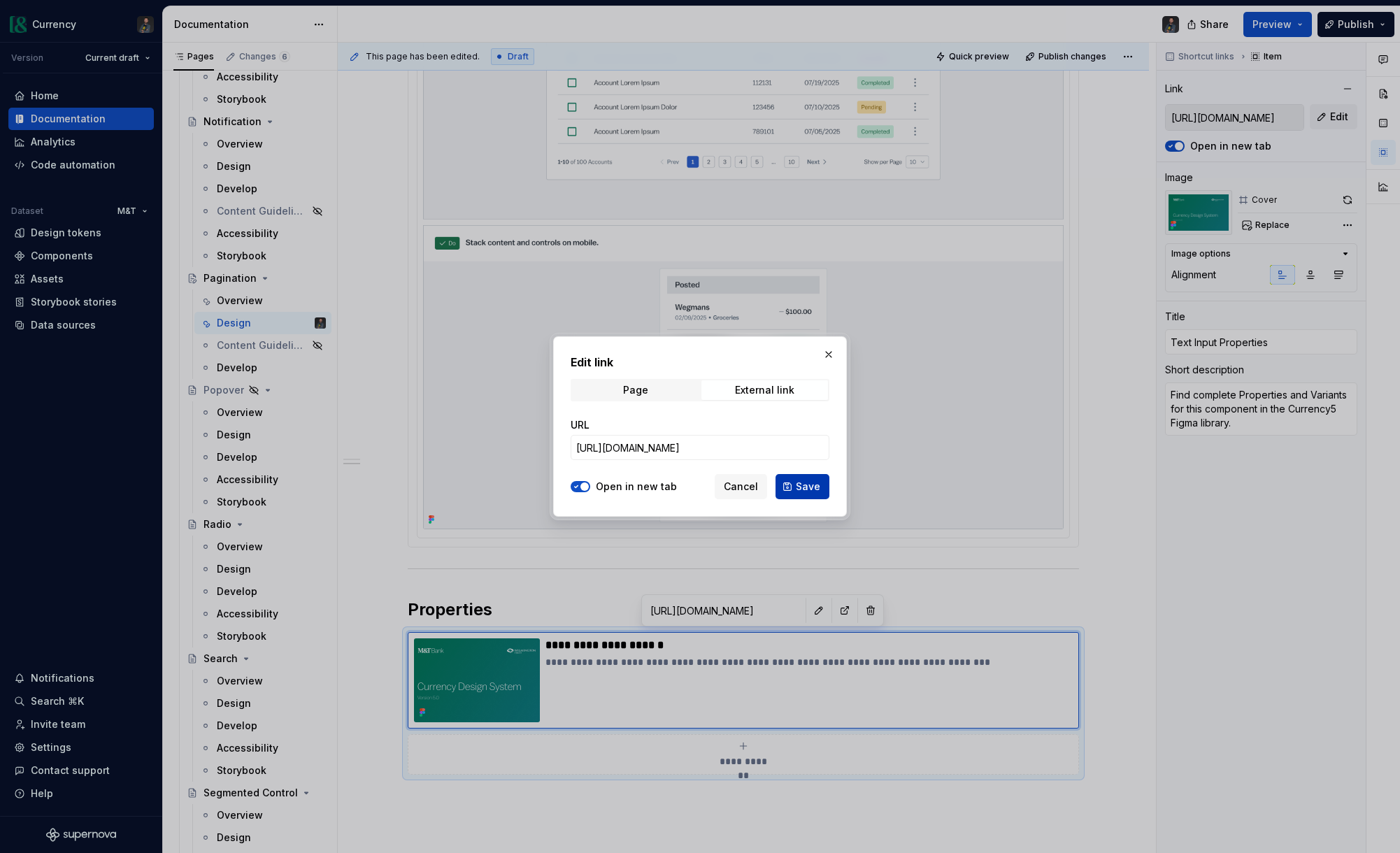
type input "[URL][DOMAIN_NAME]"
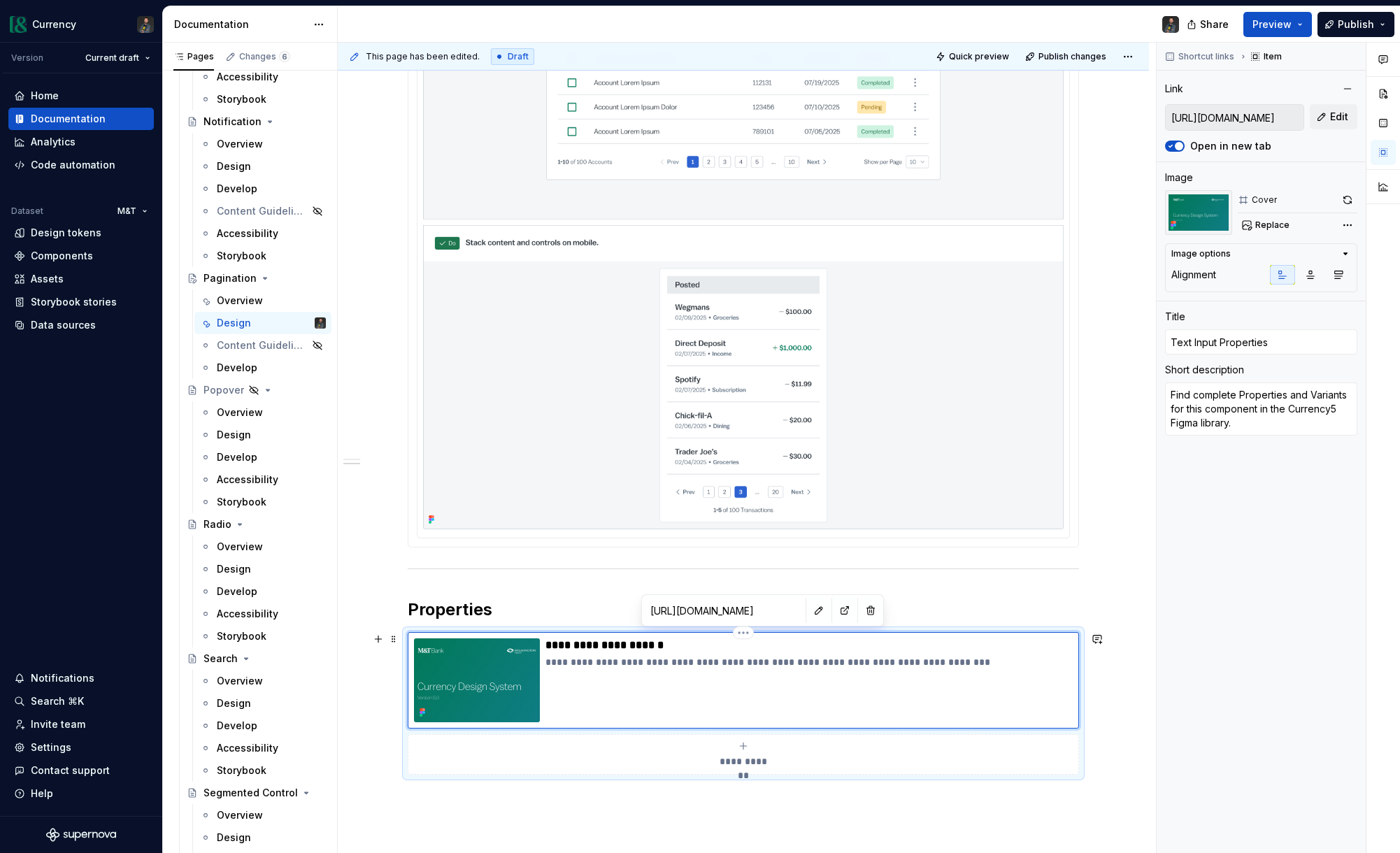
click at [663, 646] on p "**********" at bounding box center [809, 645] width 527 height 14
click at [635, 646] on p "**********" at bounding box center [809, 645] width 527 height 14
click at [621, 649] on p "**********" at bounding box center [809, 645] width 527 height 14
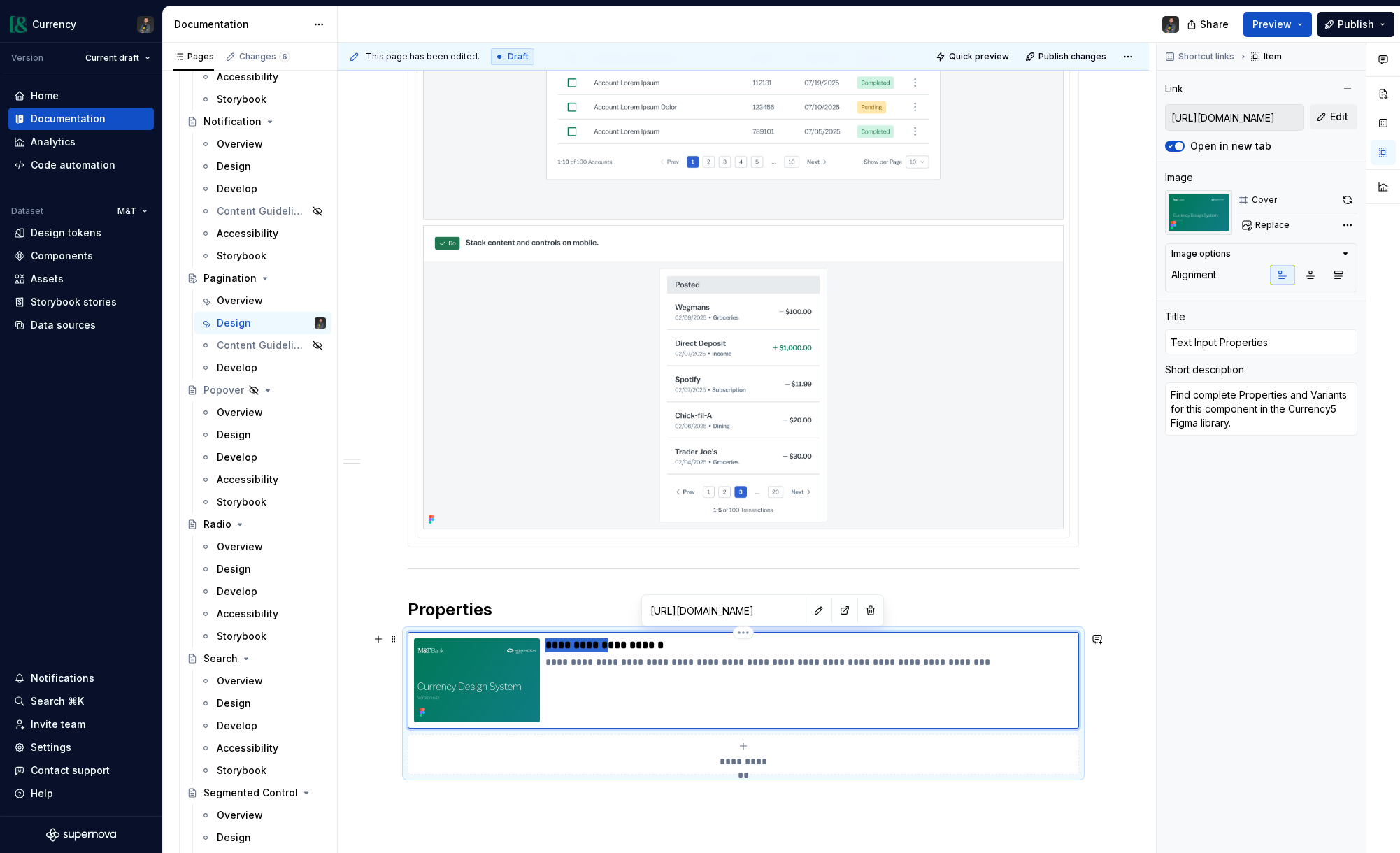
drag, startPoint x: 605, startPoint y: 644, endPoint x: 530, endPoint y: 645, distance: 75.0
click at [530, 645] on div "**********" at bounding box center [743, 680] width 658 height 83
type textarea "*"
type input "PProperties"
type textarea "*"
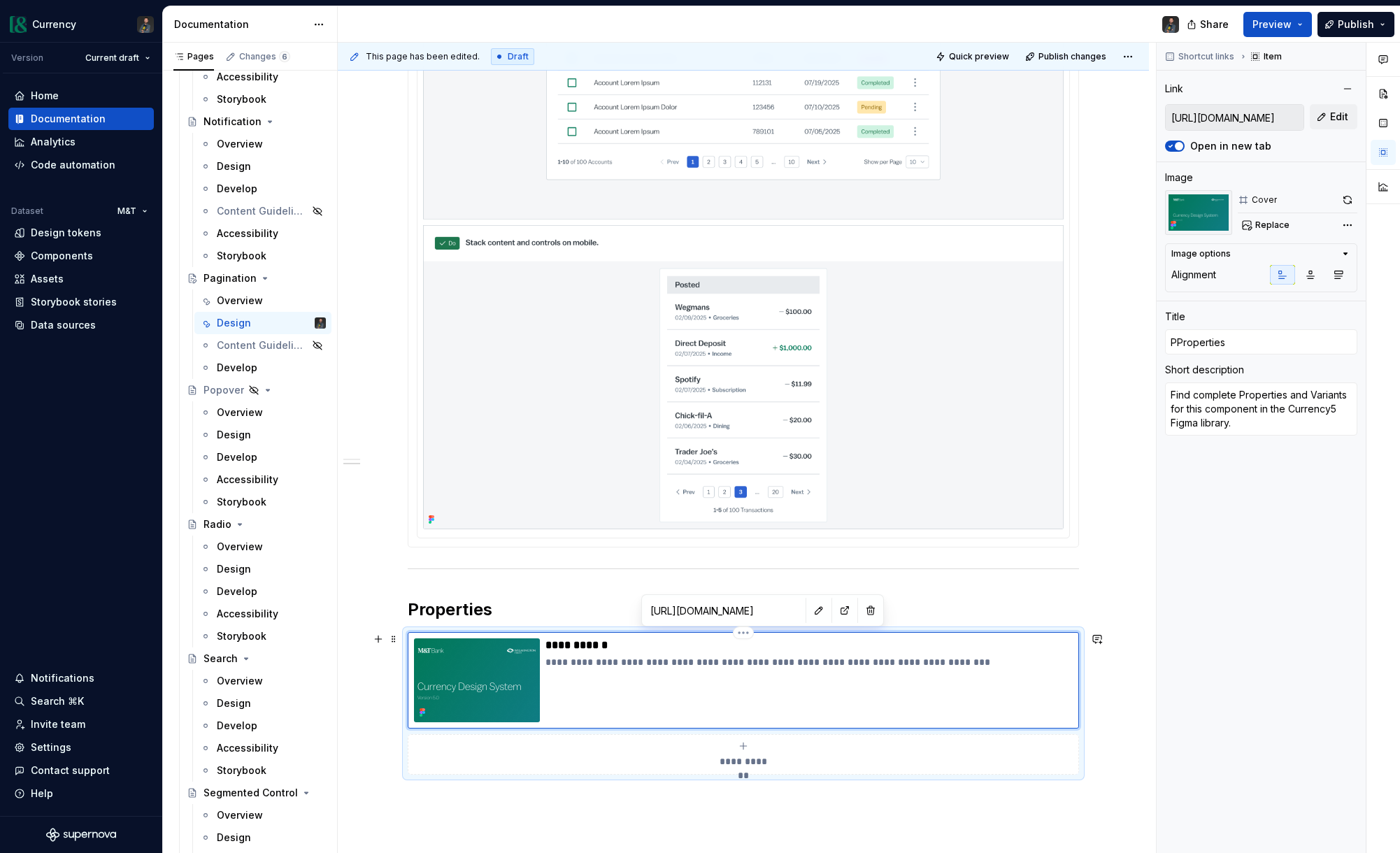
type input "PaProperties"
type textarea "*"
type input "PagProperties"
type textarea "*"
type input "PagiProperties"
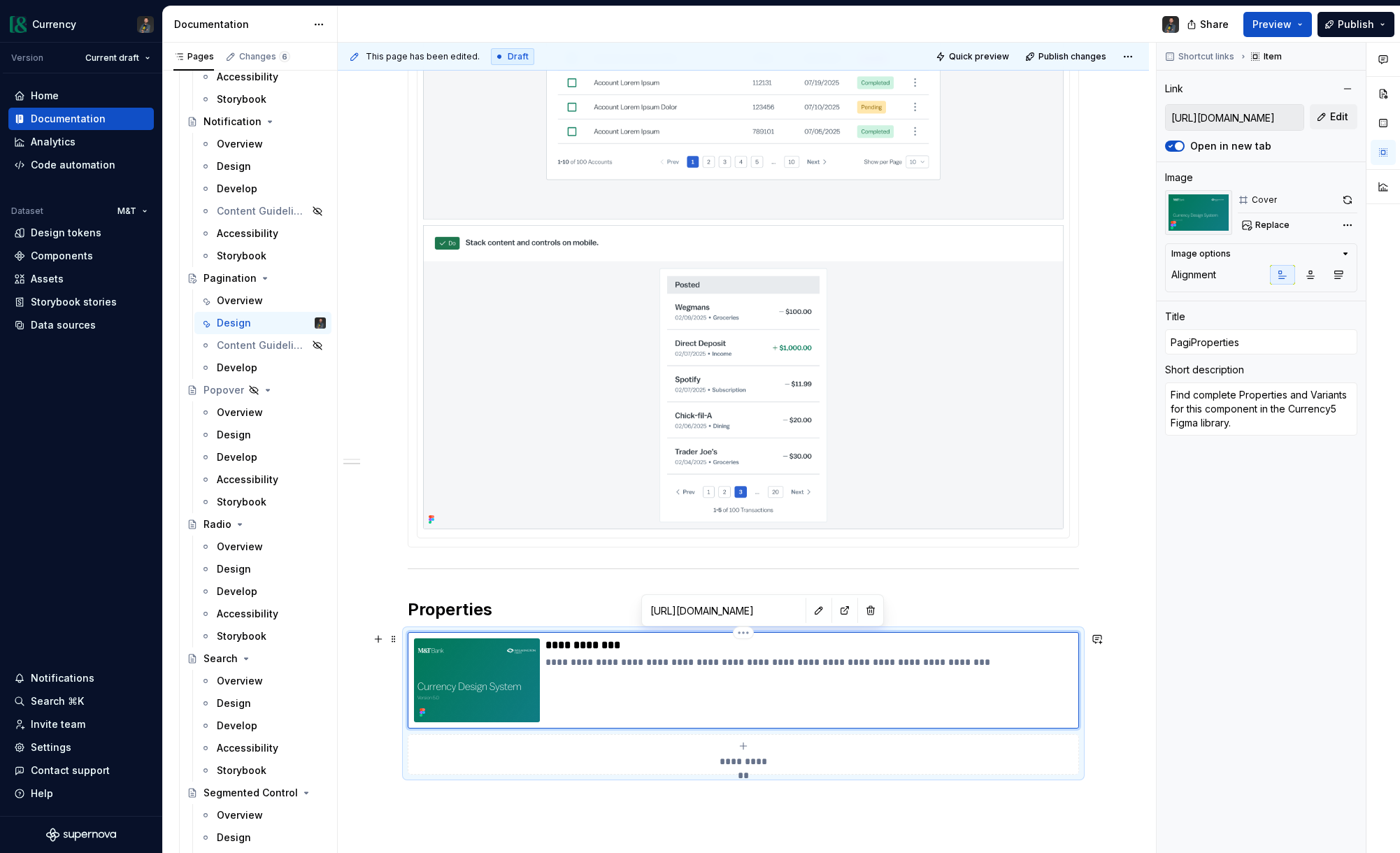
type textarea "*"
type input "PaginProperties"
type textarea "*"
type input "PaginaProperties"
type textarea "*"
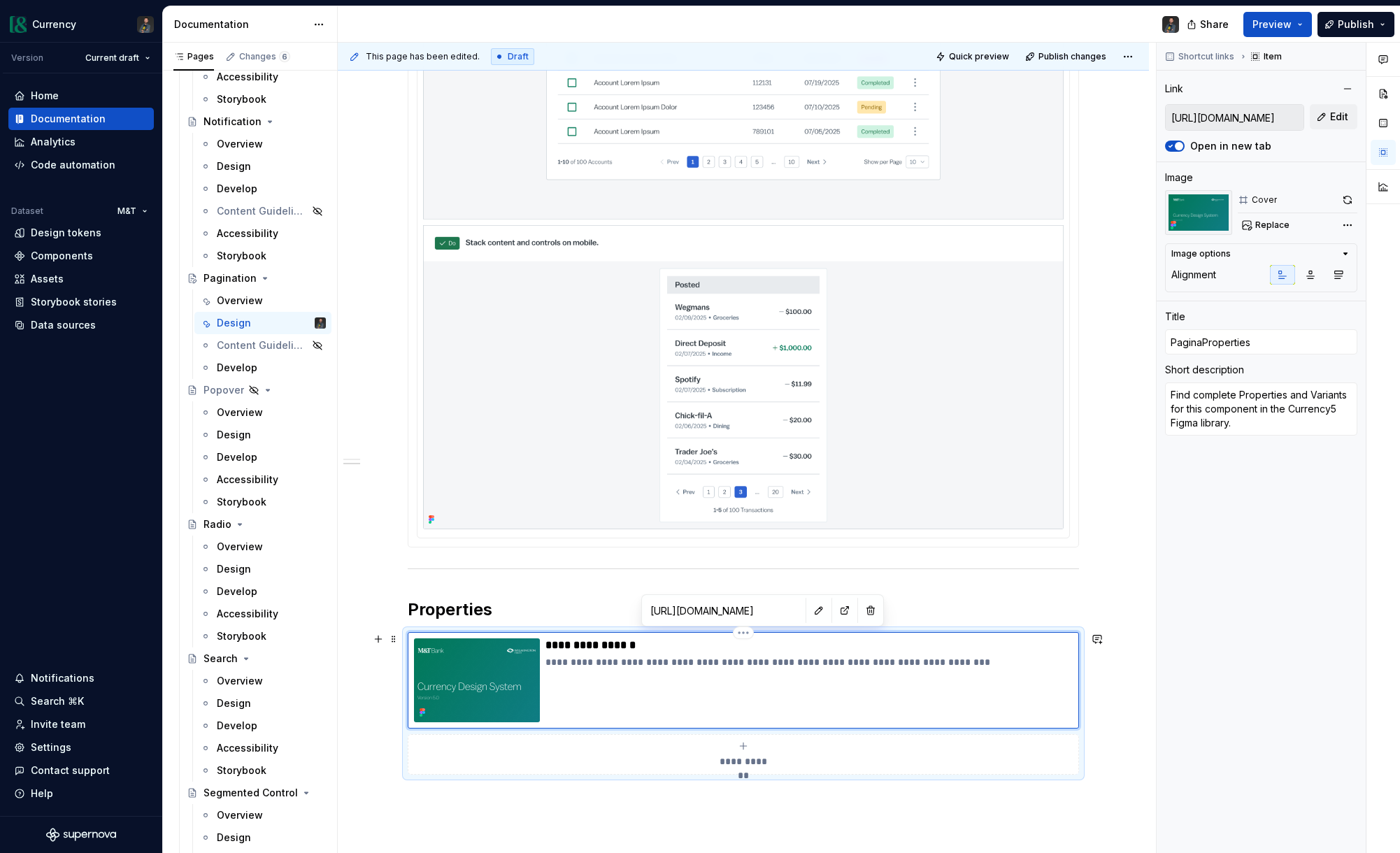
type input "PaginatProperties"
type textarea "*"
type input "PaginatiProperties"
type textarea "*"
type input "PaginatioProperties"
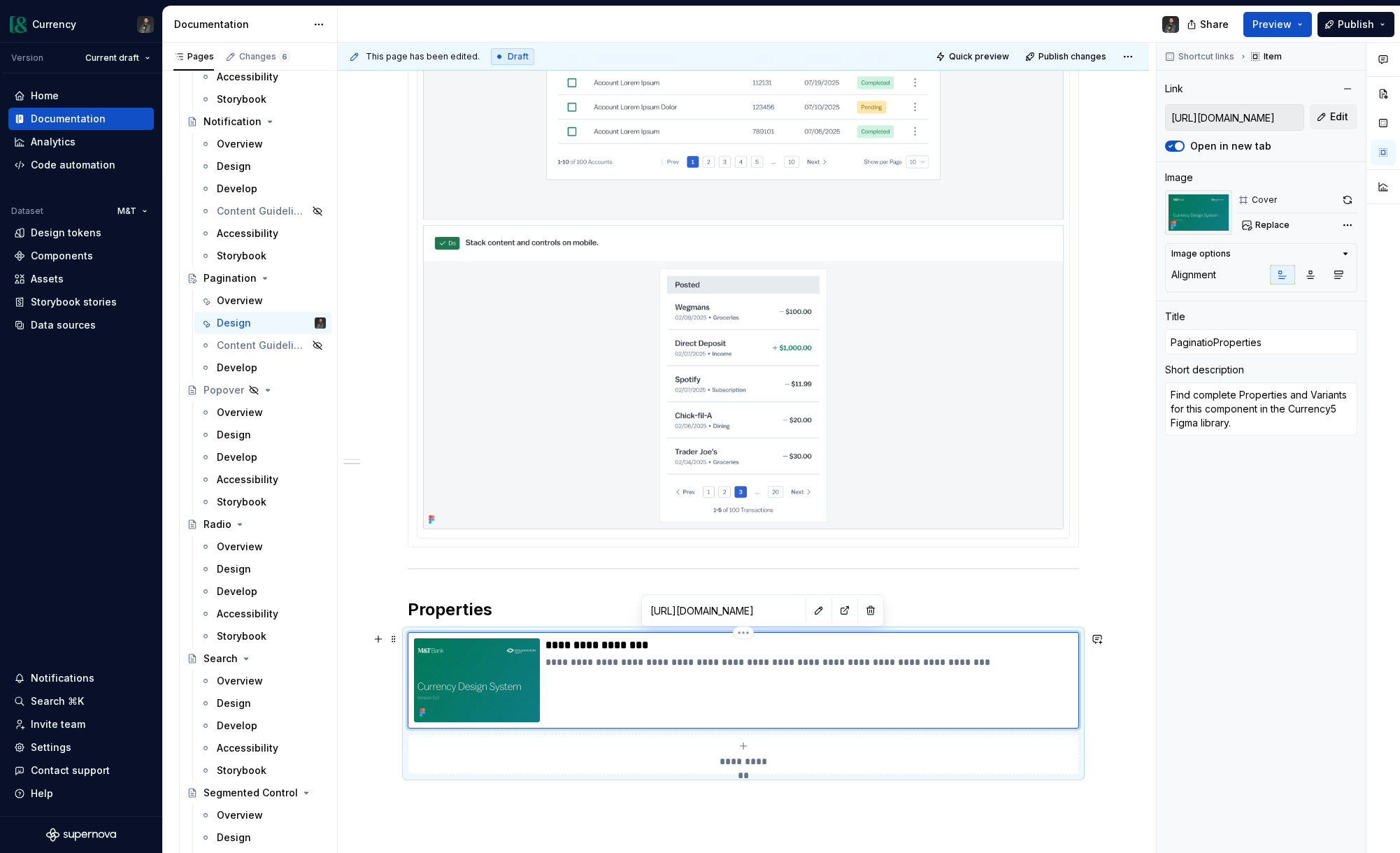
type textarea "*"
type input "PaginationProperties"
type textarea "*"
type input "Pagination Properties"
click at [964, 658] on p "**********" at bounding box center [809, 662] width 527 height 14
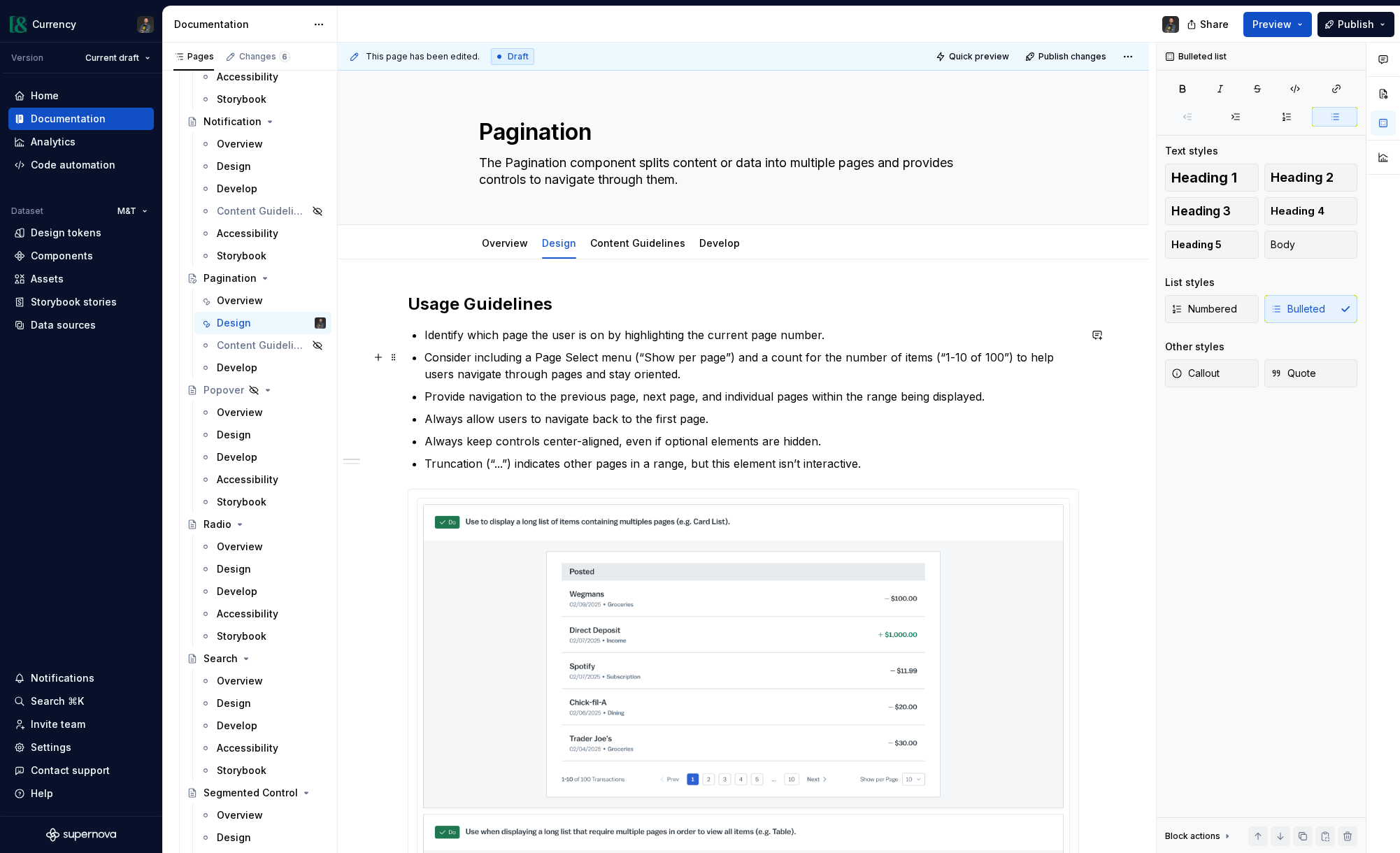
click at [455, 345] on ul "Identify which page the user is on by highlighting the current page number. Con…" at bounding box center [752, 398] width 655 height 145
click at [772, 246] on span "Add tab" at bounding box center [788, 244] width 33 height 11
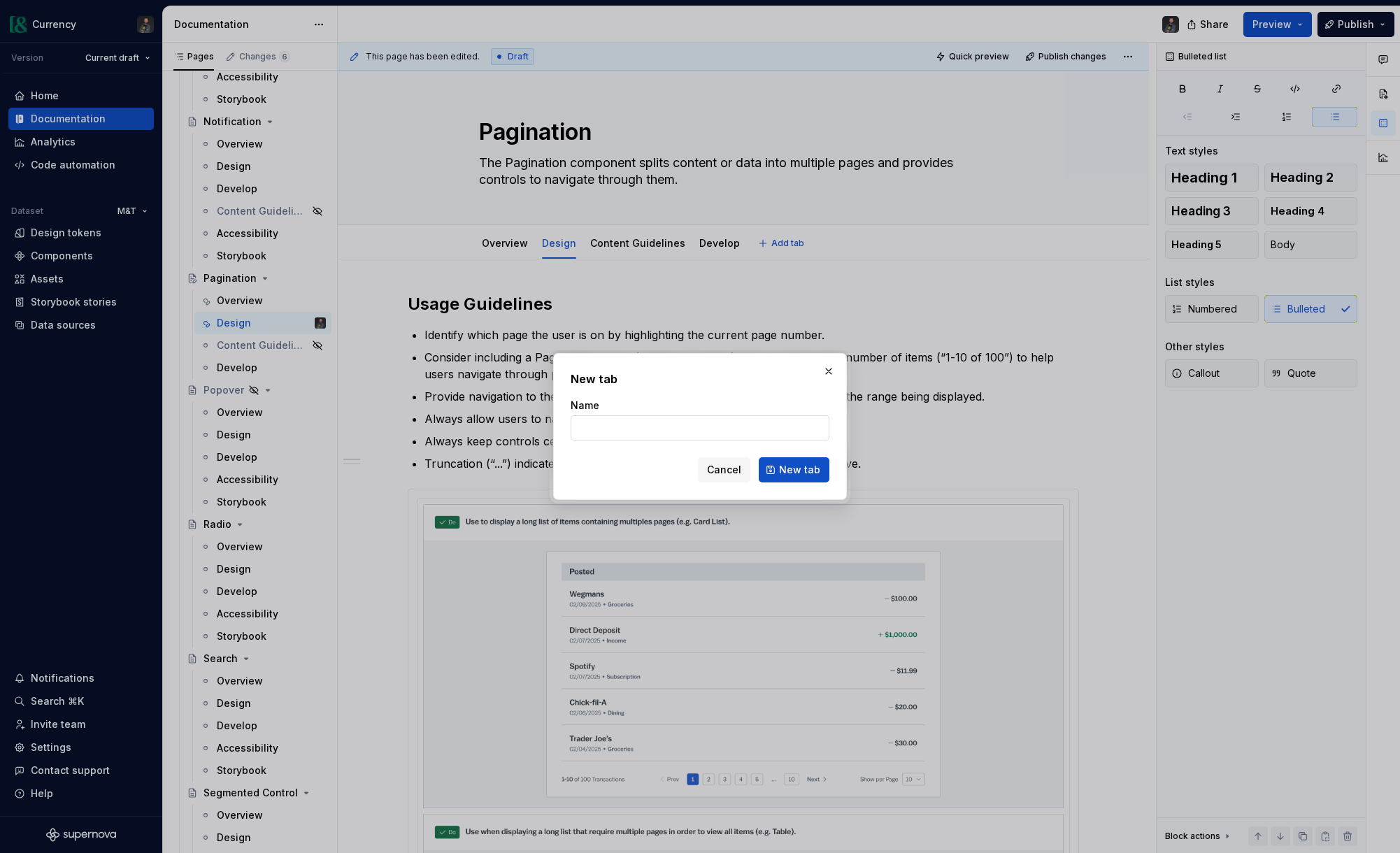
type textarea "*"
click at [640, 430] on input "Name" at bounding box center [700, 427] width 259 height 25
click at [601, 430] on input "Name" at bounding box center [700, 427] width 259 height 25
click at [628, 422] on input "Name" at bounding box center [700, 427] width 259 height 25
click at [625, 432] on input "Name" at bounding box center [700, 427] width 259 height 25
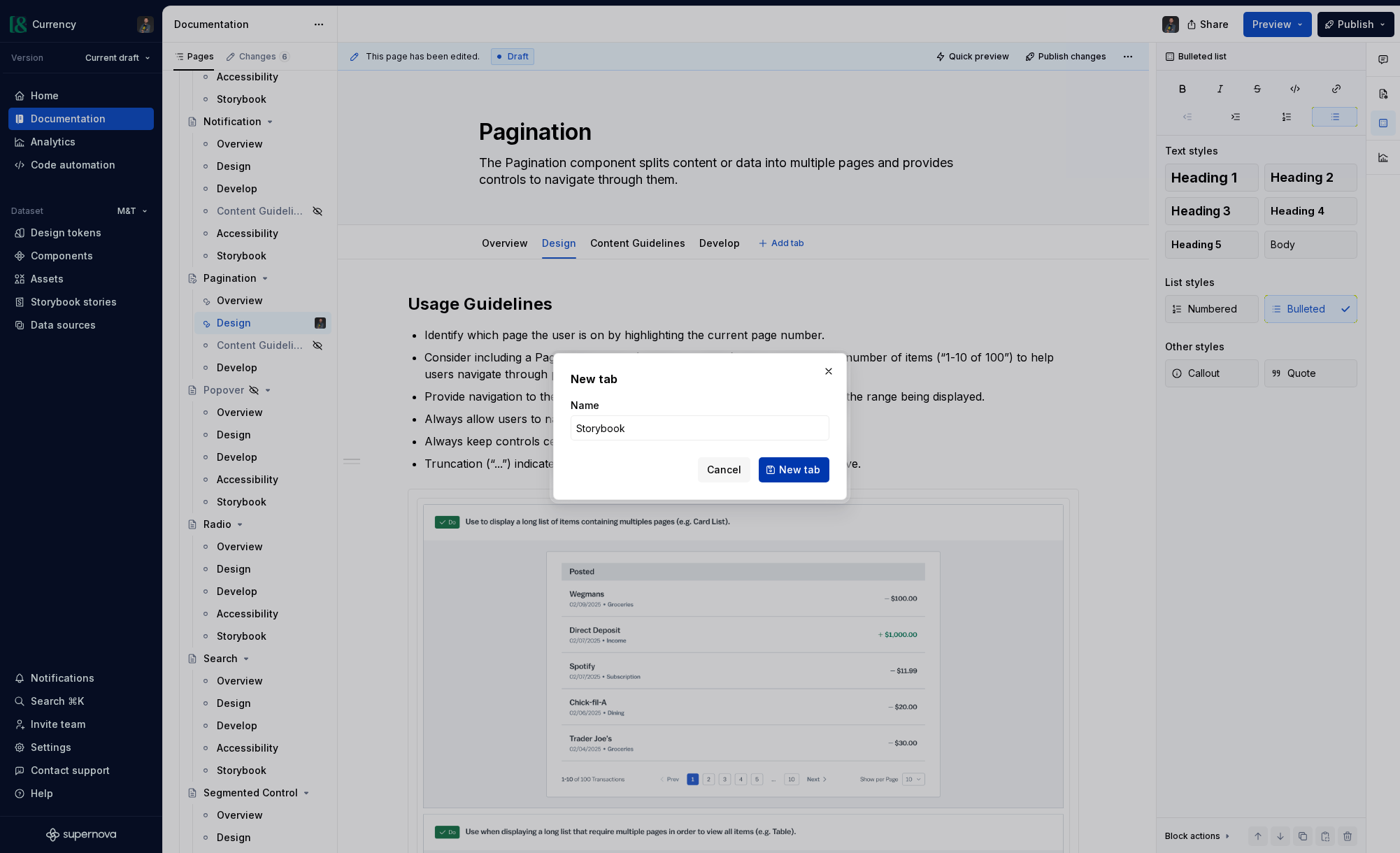
type input "Storybook"
click at [801, 471] on span "New tab" at bounding box center [800, 470] width 41 height 14
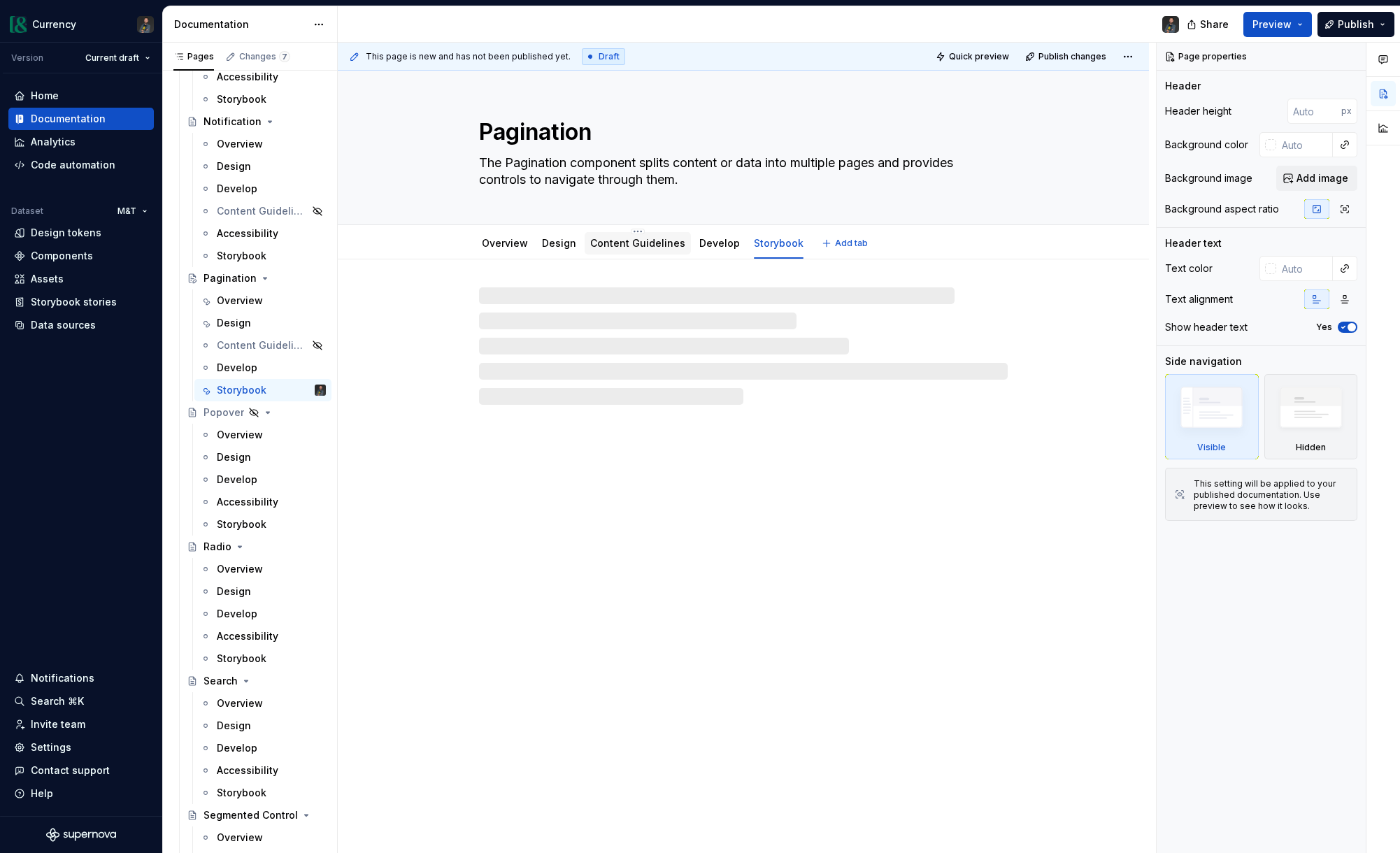
click at [639, 247] on link "Content Guidelines" at bounding box center [637, 243] width 95 height 12
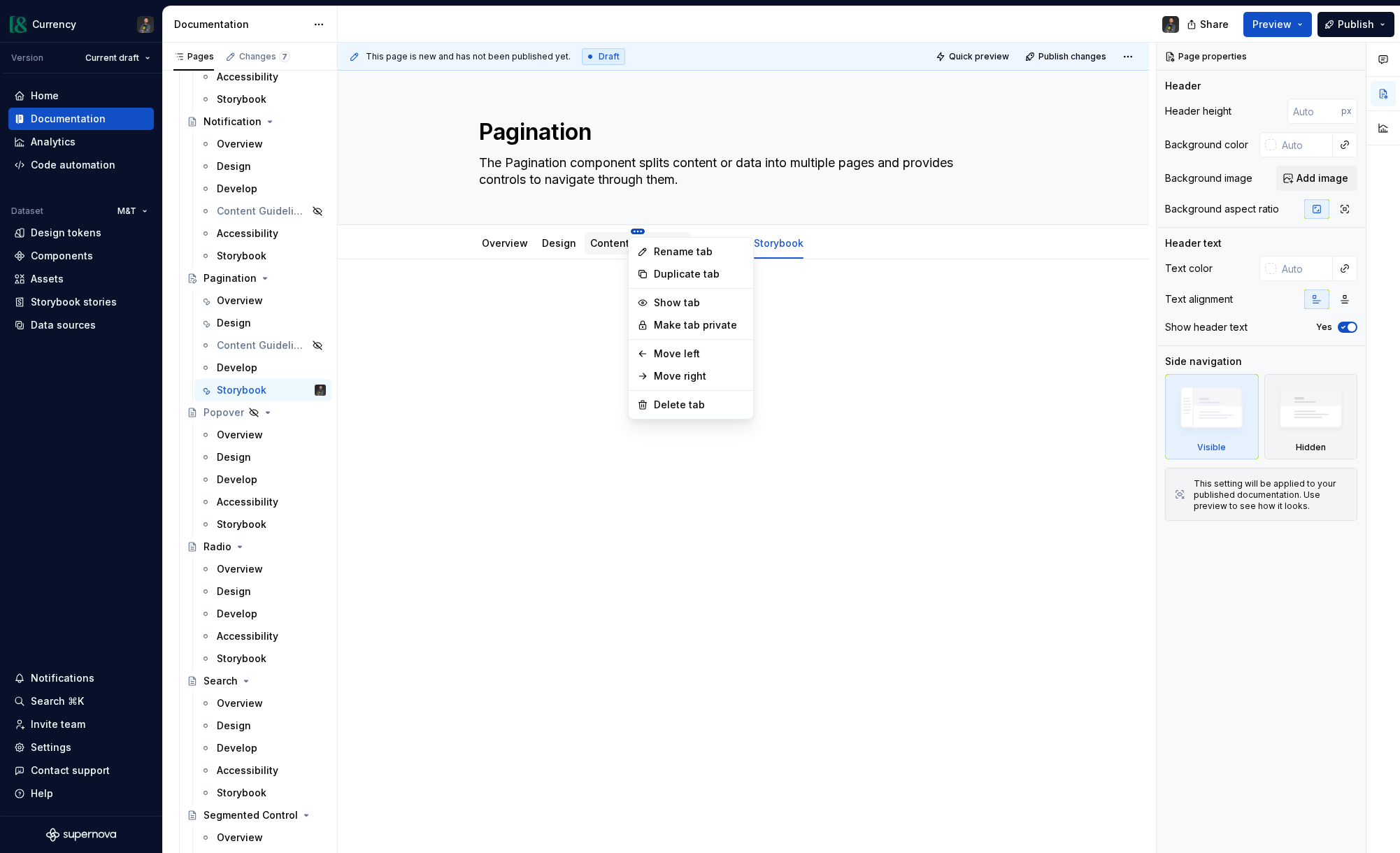
click at [637, 230] on html "Currency Version Current draft Home Documentation Analytics Code automation Dat…" at bounding box center [700, 426] width 1400 height 853
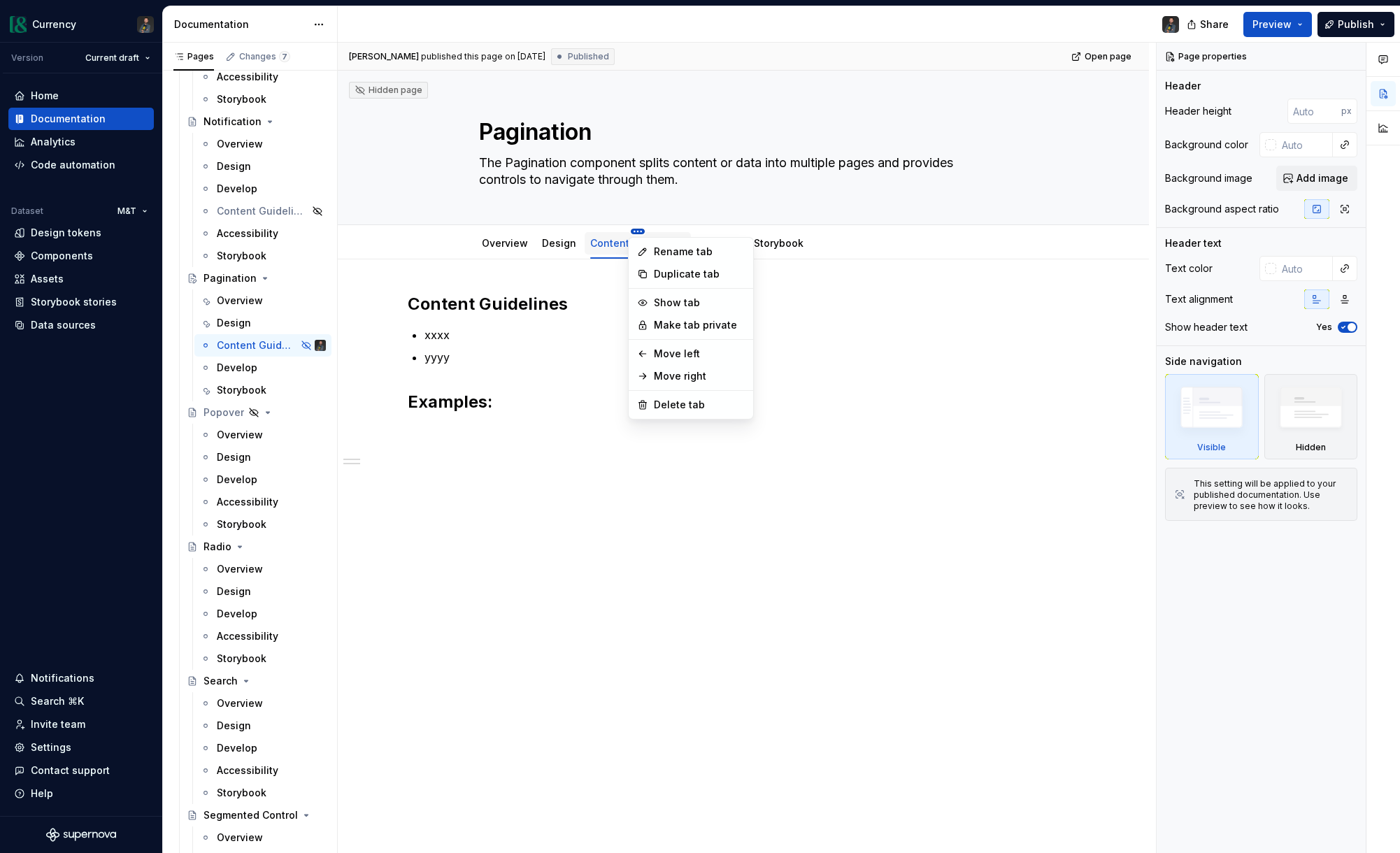
click at [634, 230] on html "Currency Version Current draft Home Documentation Analytics Code automation Dat…" at bounding box center [700, 426] width 1400 height 853
click at [670, 401] on div "Delete tab" at bounding box center [699, 404] width 91 height 14
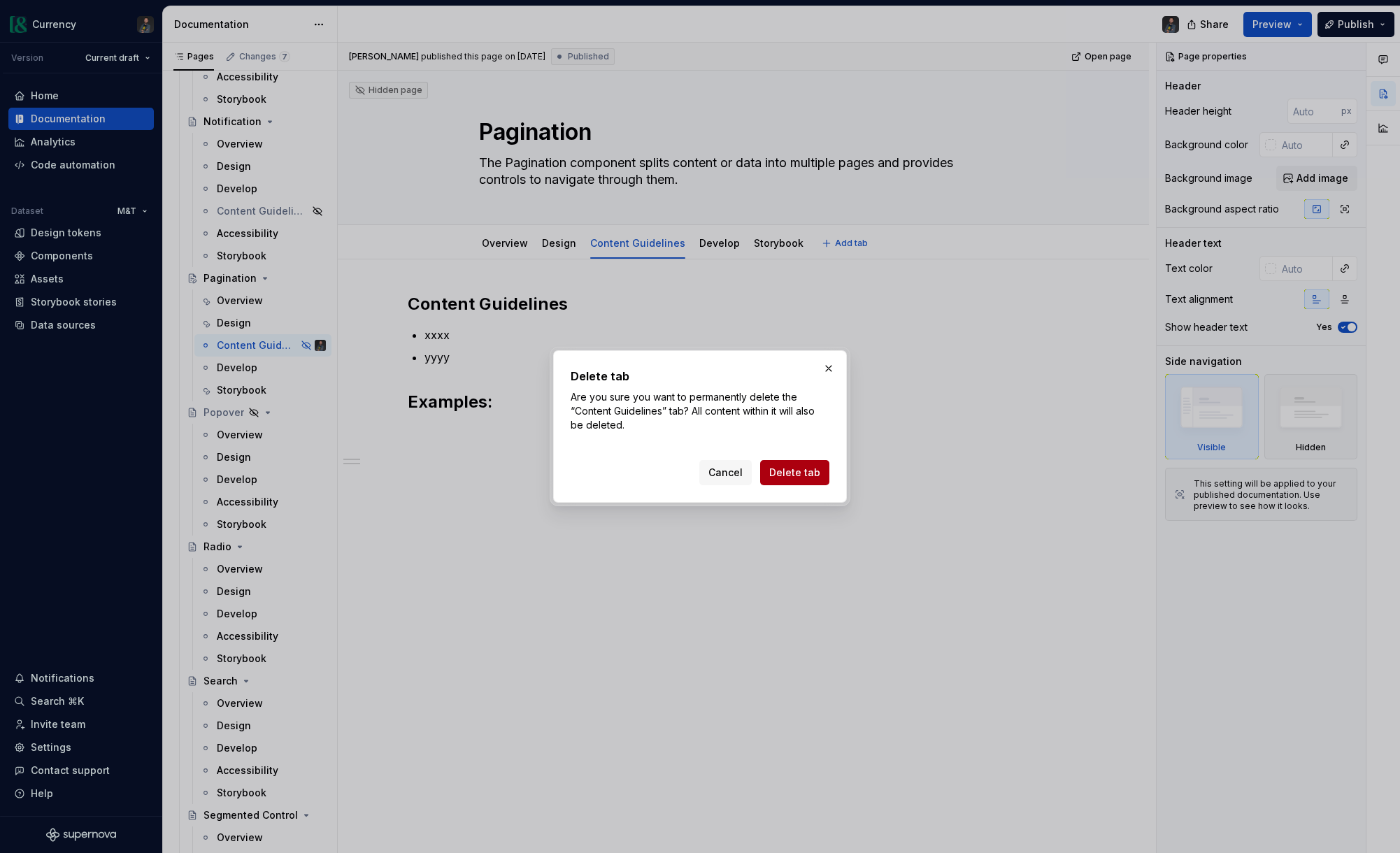
click at [790, 471] on span "Delete tab" at bounding box center [794, 472] width 51 height 14
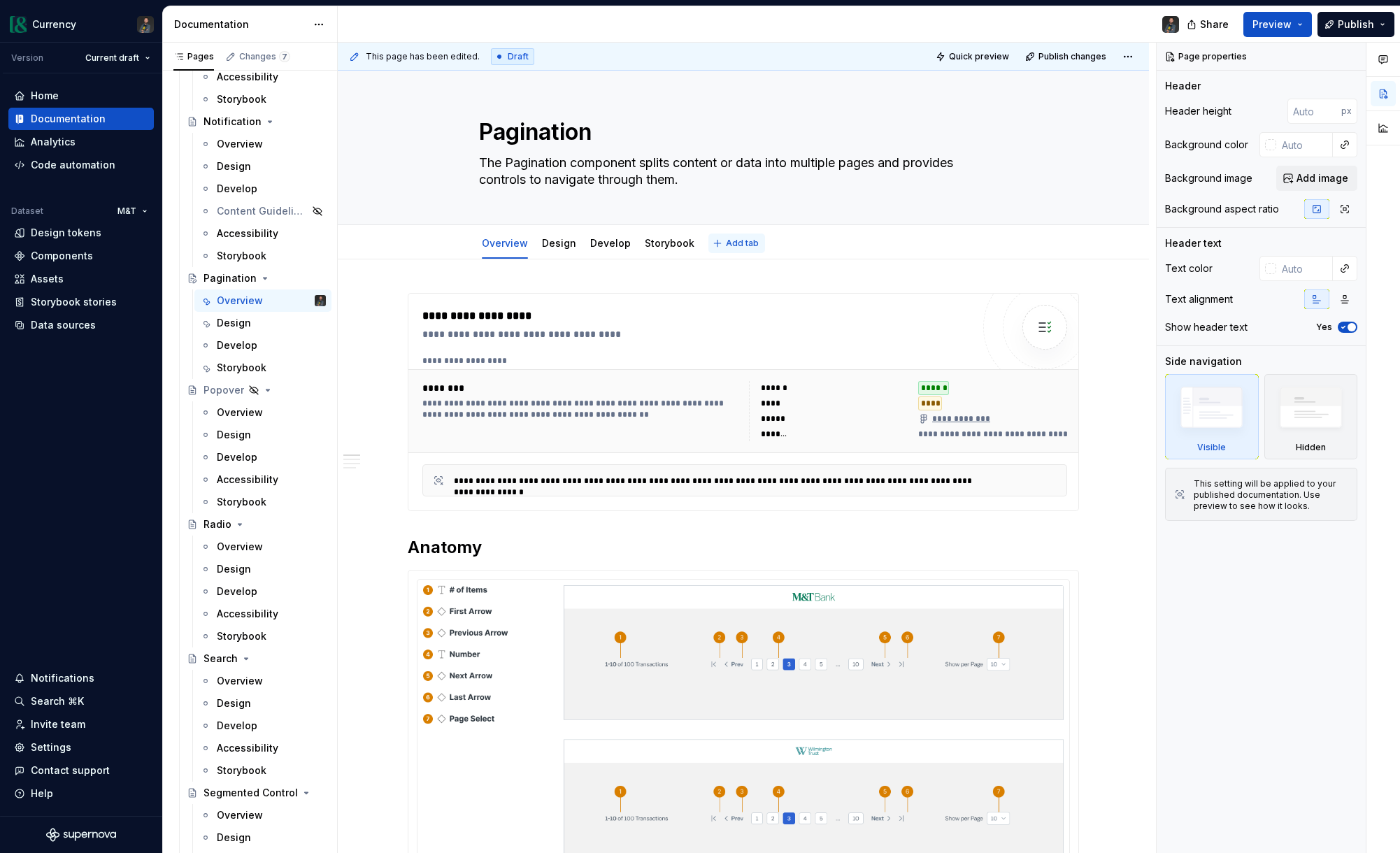
type textarea "*"
click at [716, 237] on button "Add tab" at bounding box center [736, 243] width 56 height 20
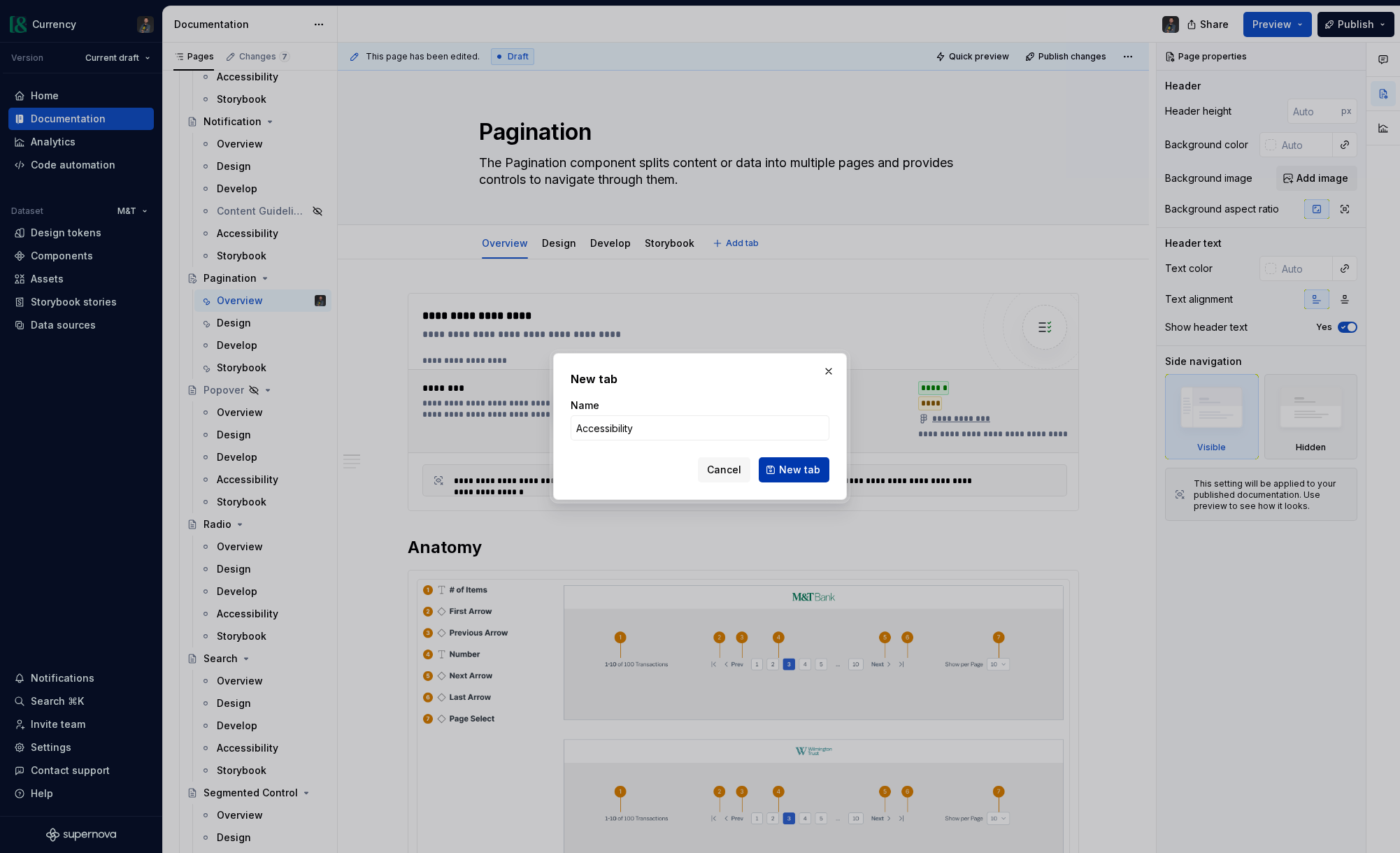
type input "Accessibility"
click at [807, 471] on span "New tab" at bounding box center [800, 470] width 41 height 14
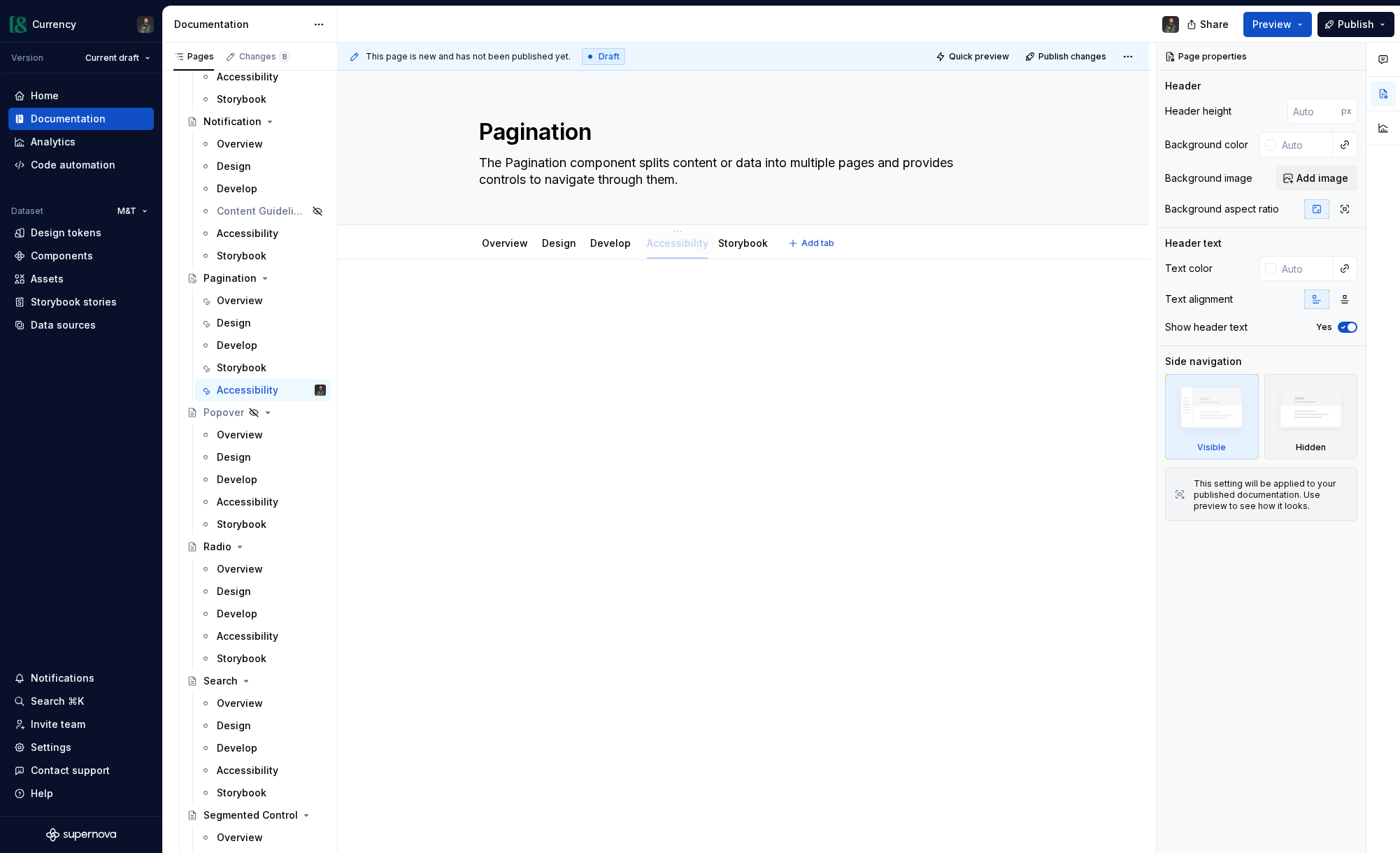
drag, startPoint x: 748, startPoint y: 244, endPoint x: 686, endPoint y: 243, distance: 62.0
click at [602, 248] on div "Develop" at bounding box center [610, 243] width 40 height 14
click at [619, 246] on link "Develop" at bounding box center [610, 243] width 40 height 12
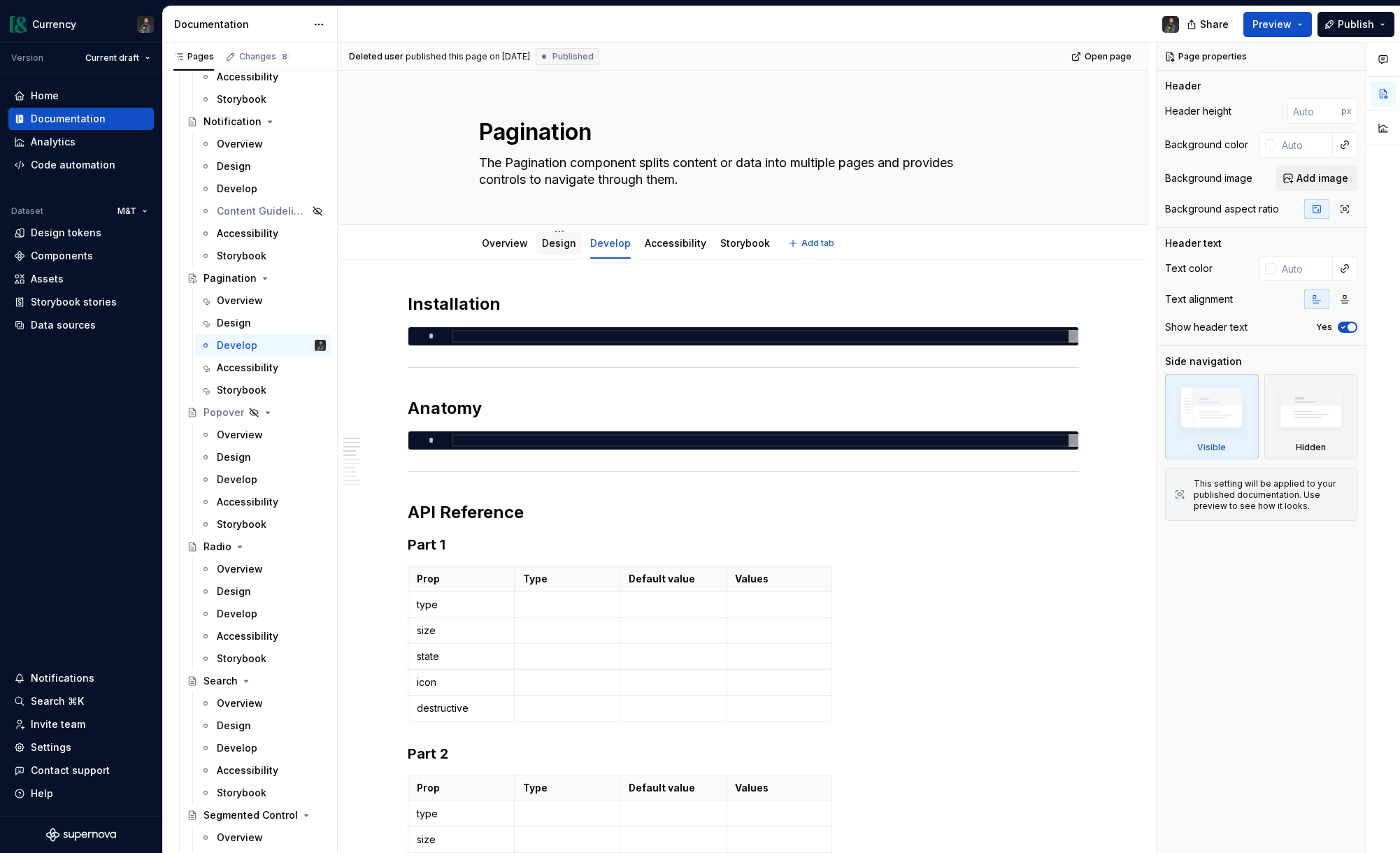
click at [563, 244] on link "Design" at bounding box center [559, 243] width 35 height 12
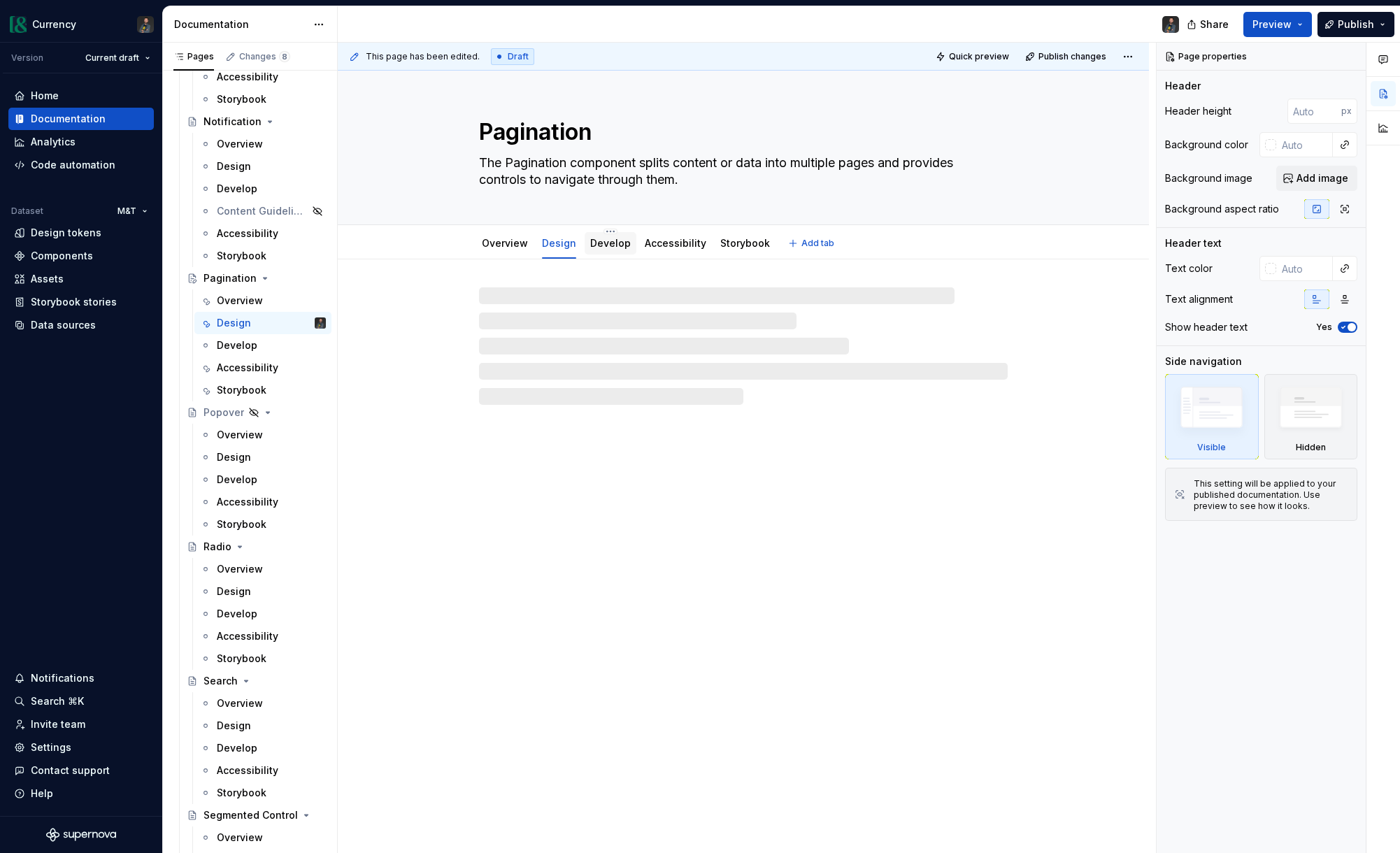
click at [614, 241] on link "Develop" at bounding box center [610, 243] width 40 height 12
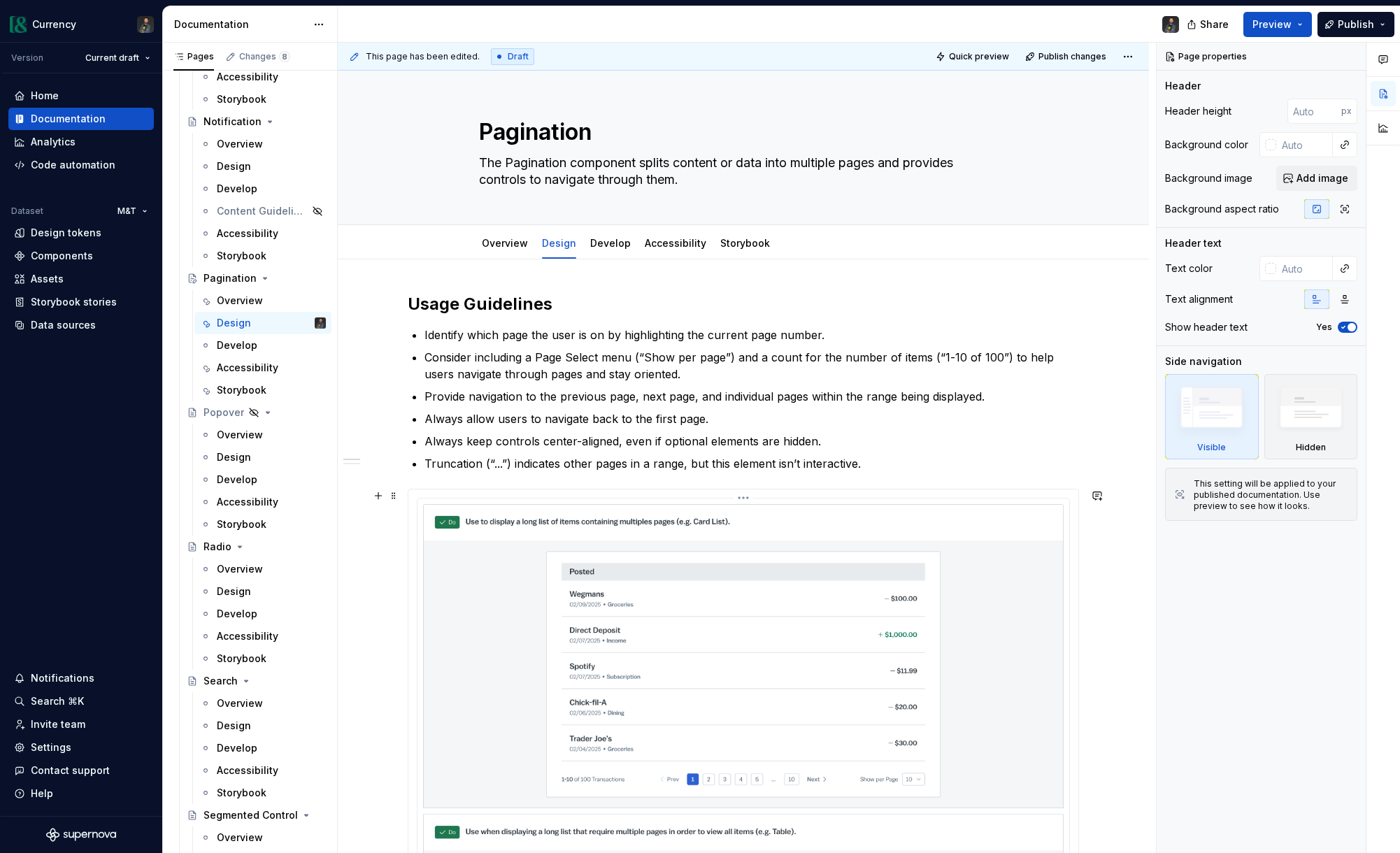
scroll to position [51, 0]
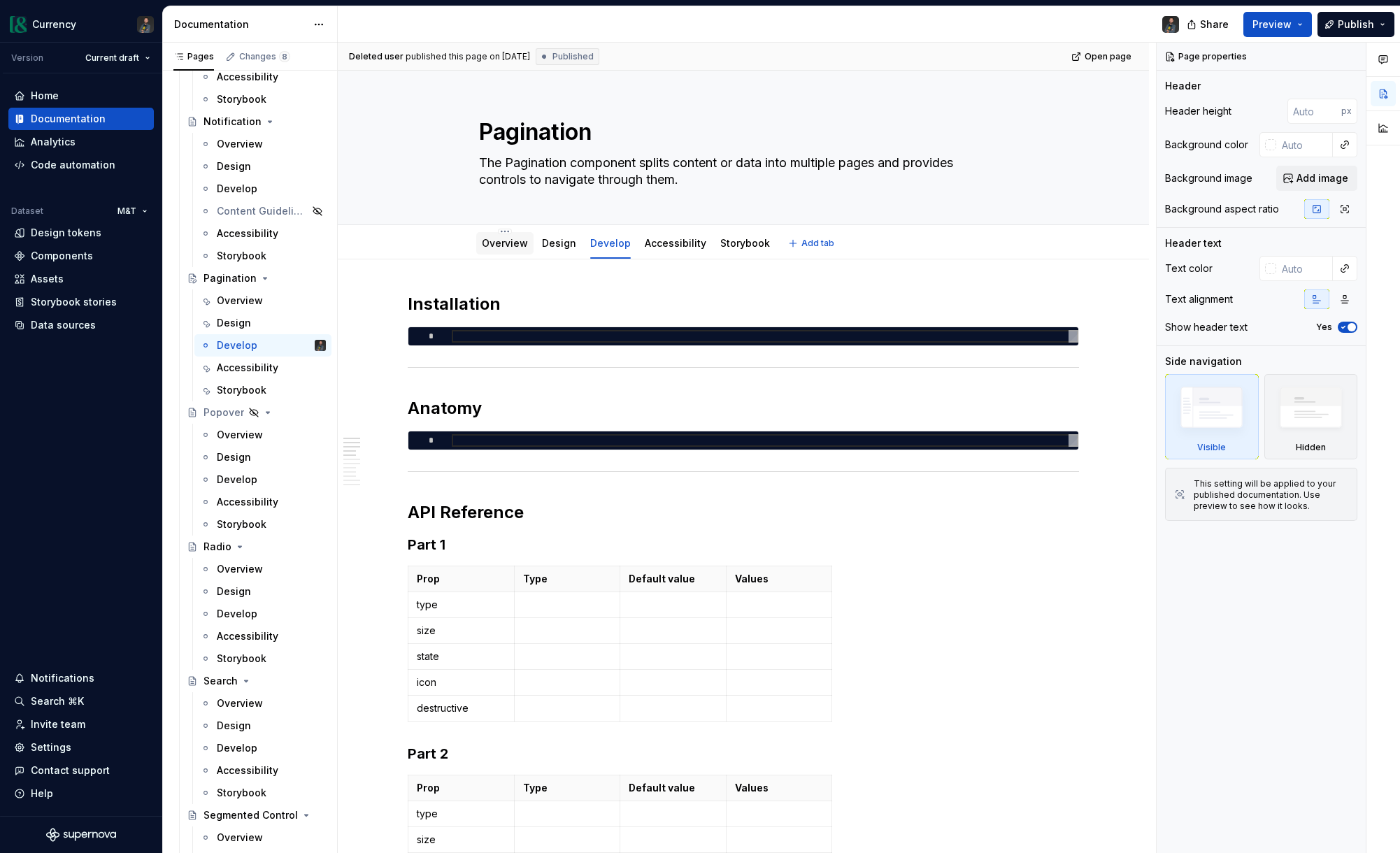
click at [507, 240] on link "Overview" at bounding box center [504, 243] width 46 height 12
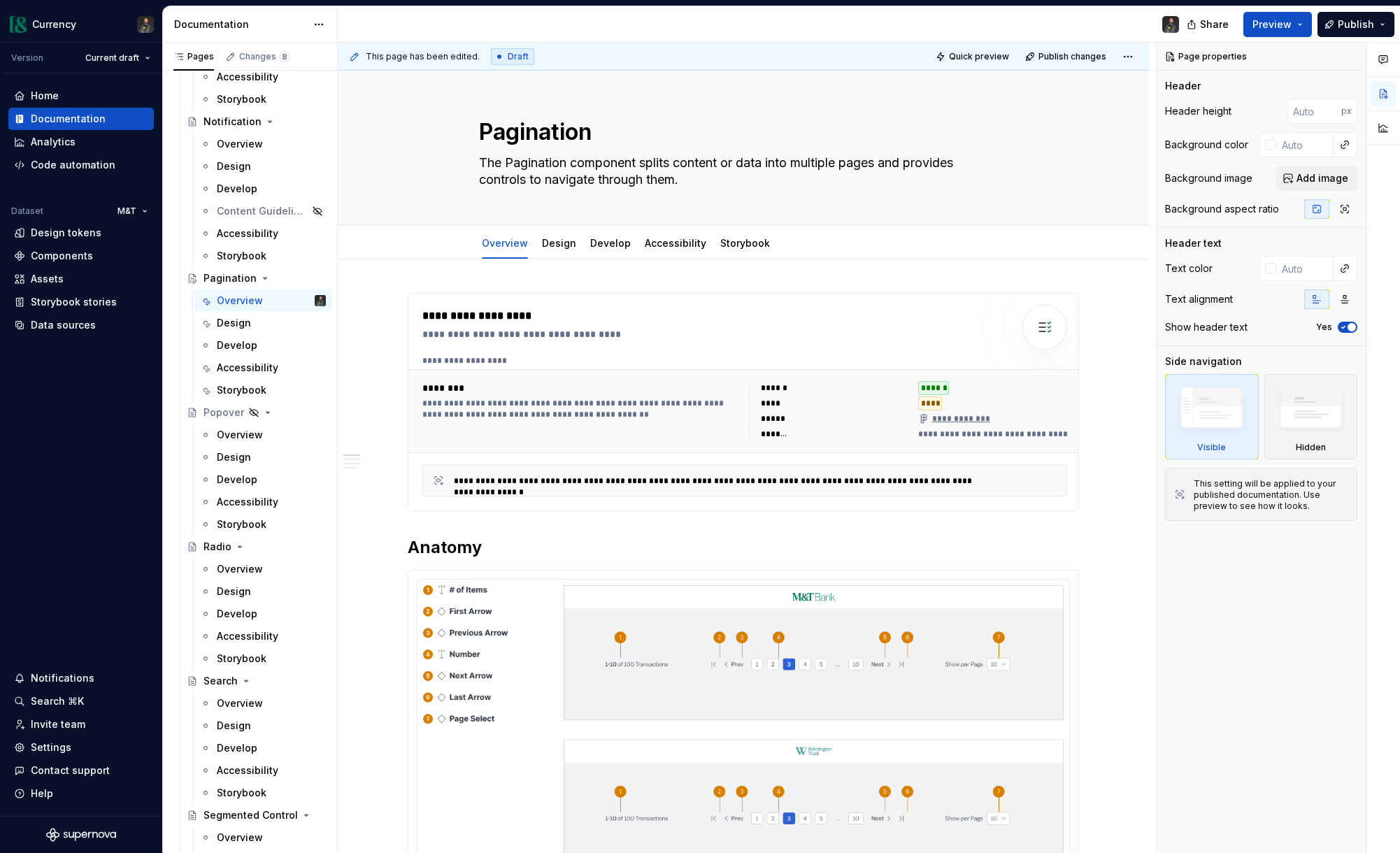
type textarea "*"
